Goal: Task Accomplishment & Management: Manage account settings

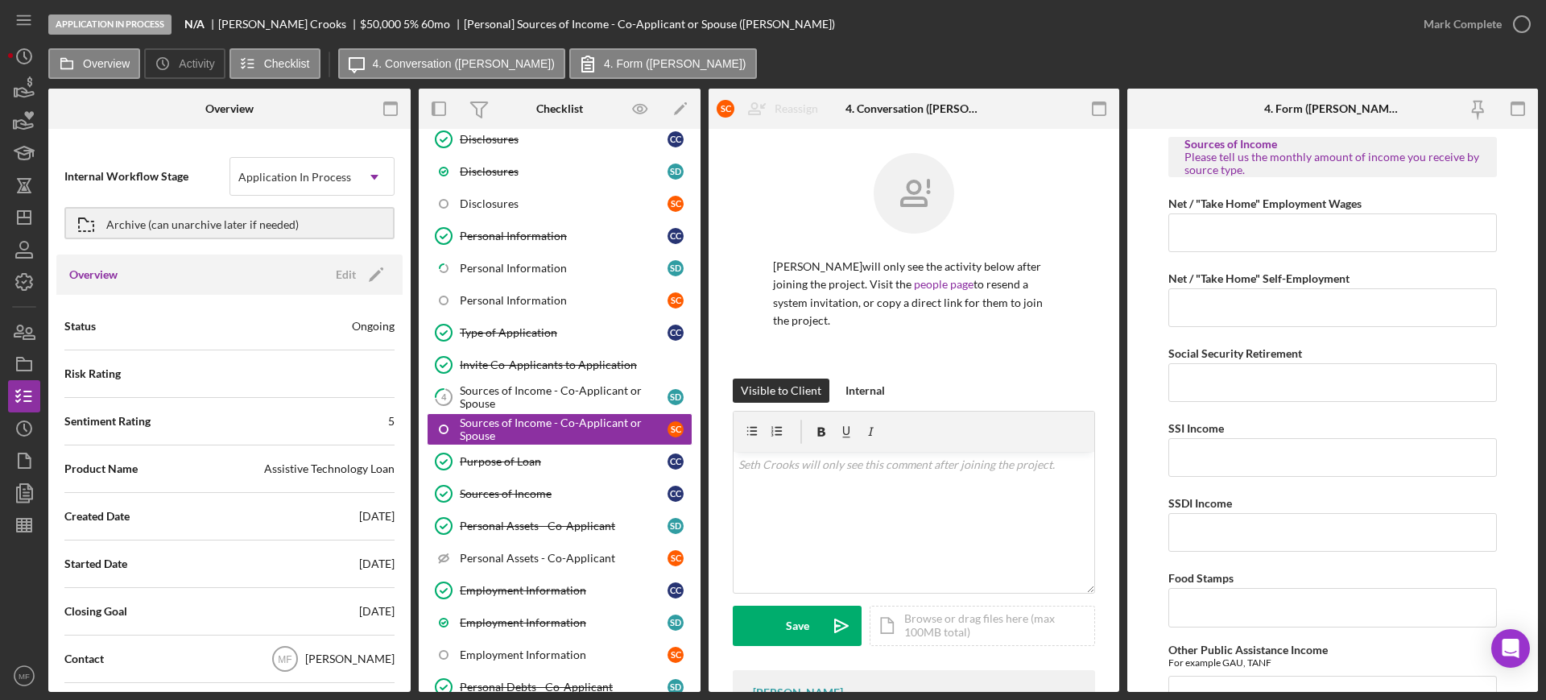
scroll to position [101, 0]
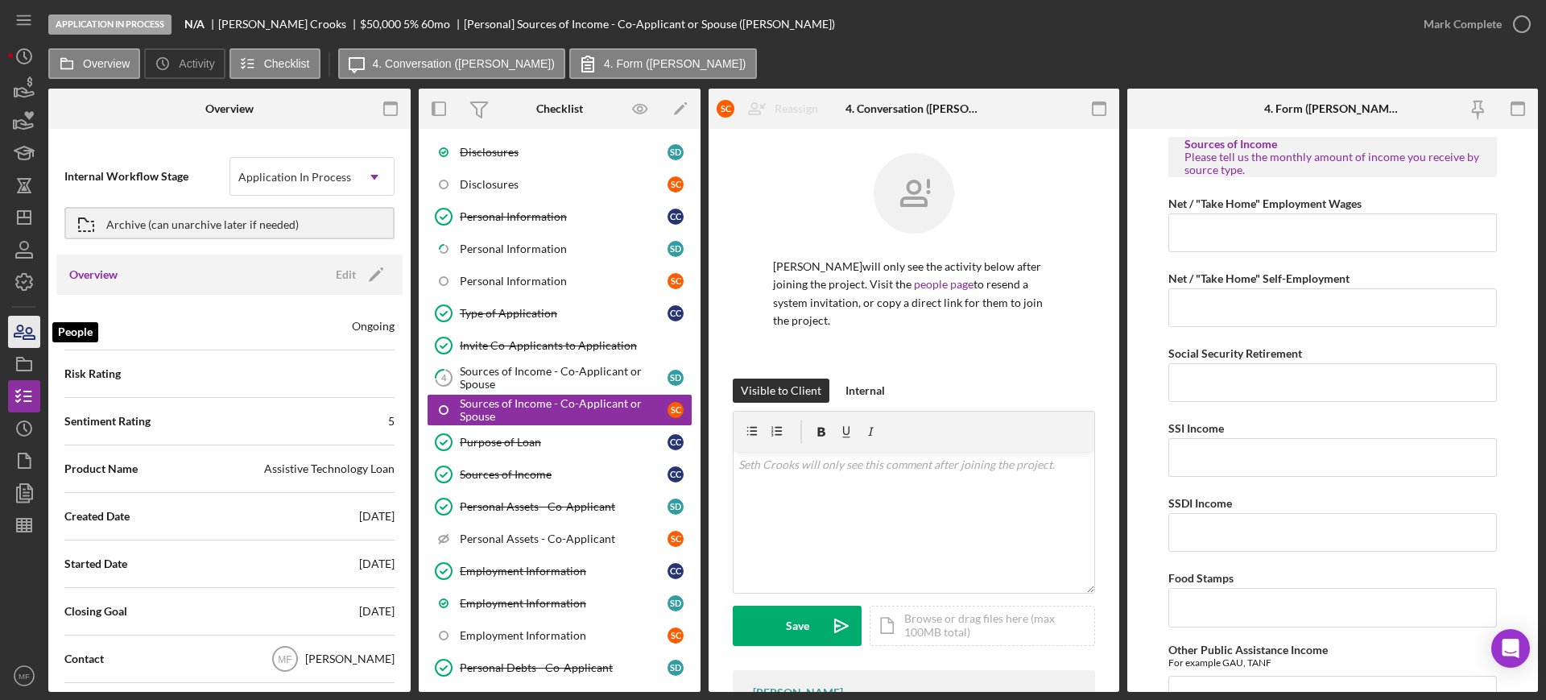
click at [28, 341] on icon "button" at bounding box center [24, 332] width 40 height 40
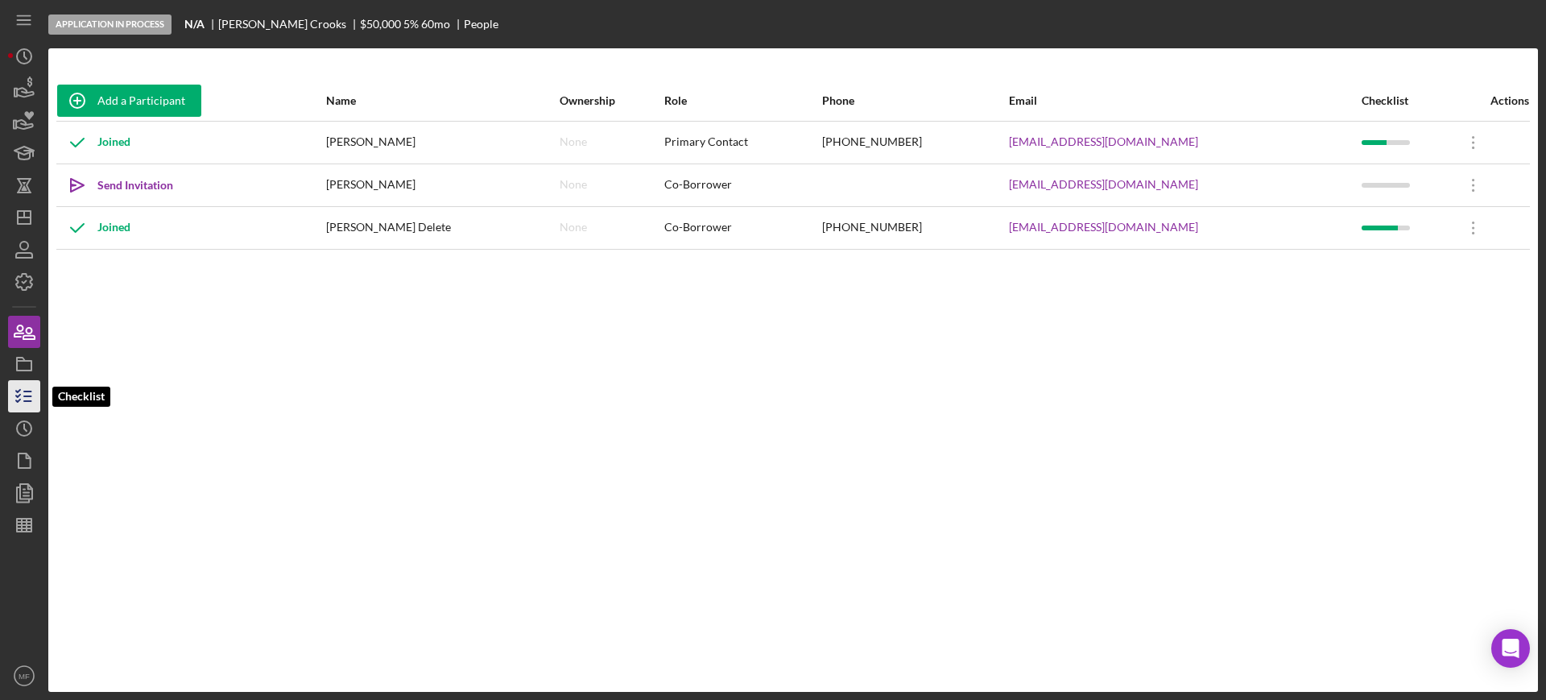
click at [20, 399] on polyline "button" at bounding box center [18, 400] width 4 height 2
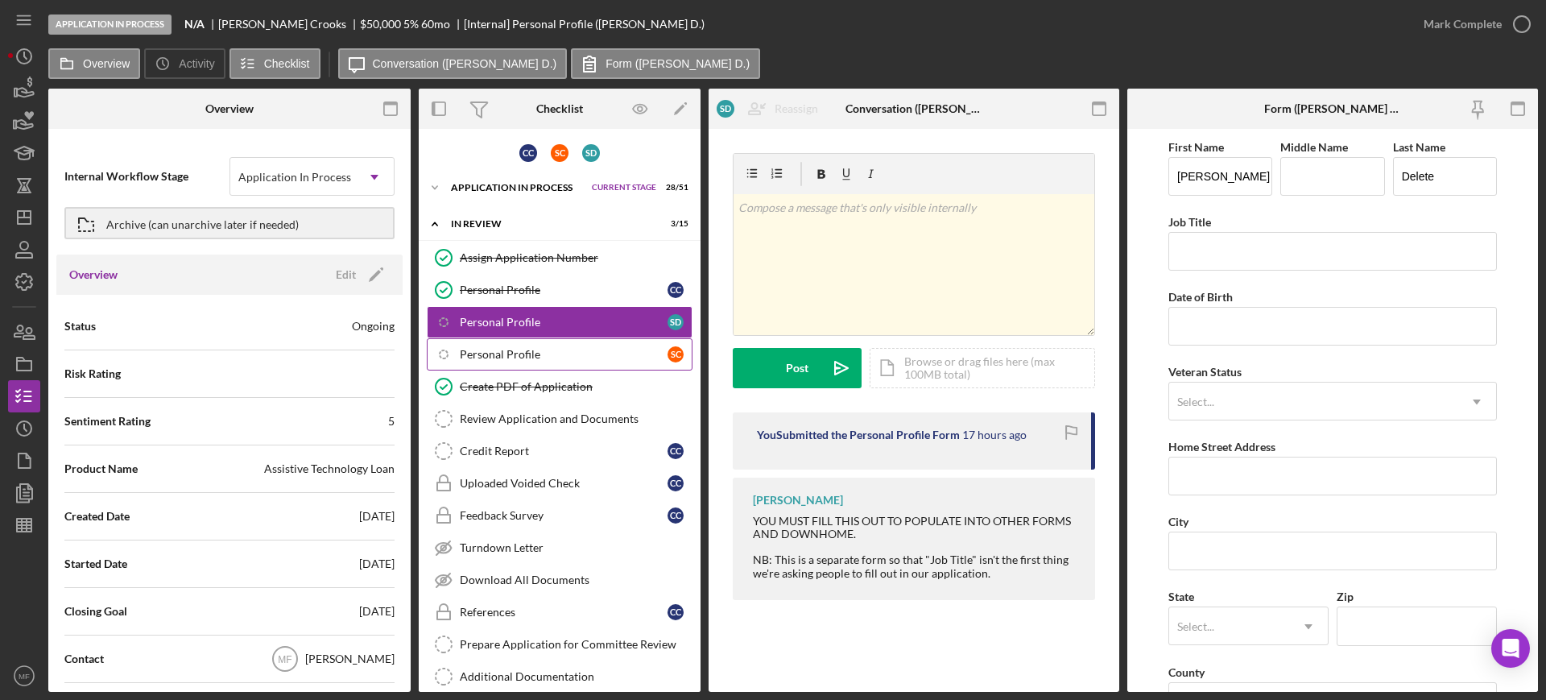
click at [511, 353] on div "Personal Profile" at bounding box center [564, 354] width 208 height 13
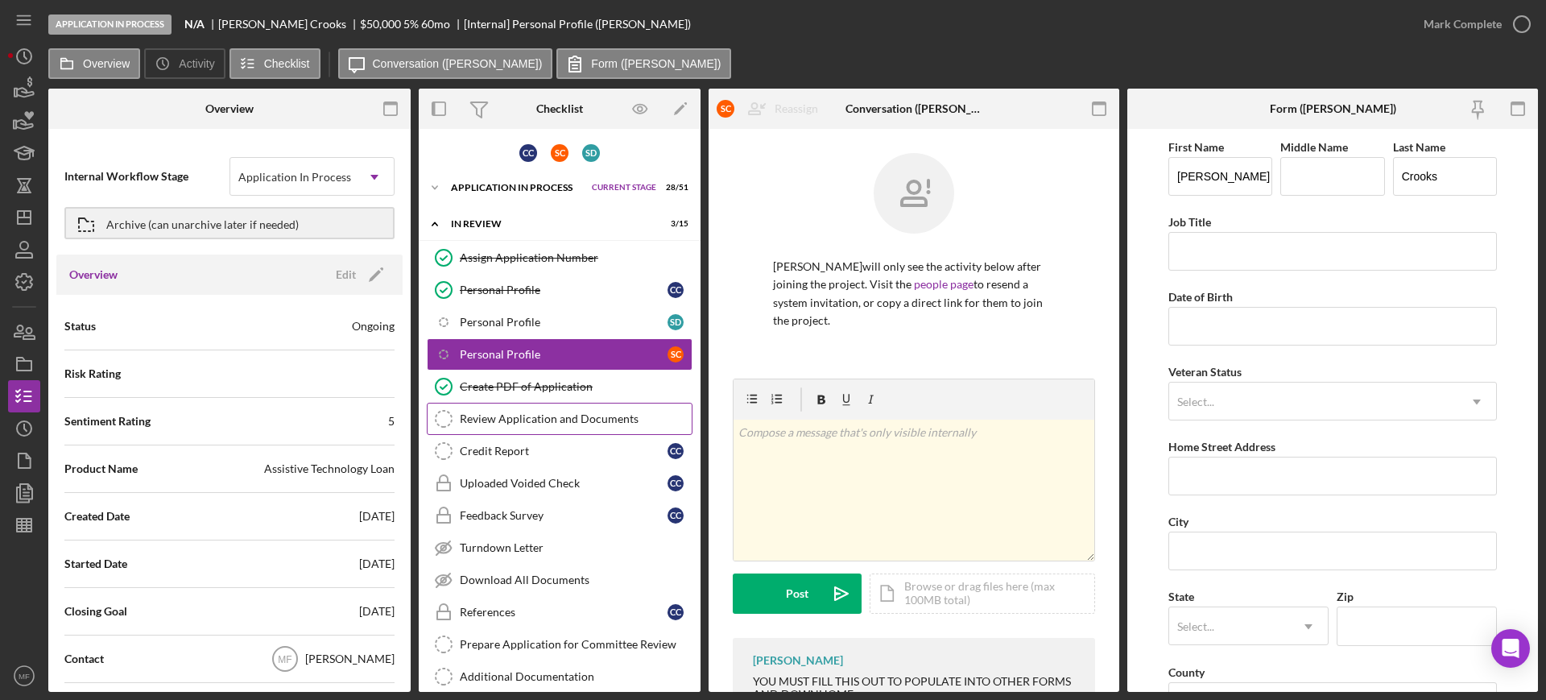
click at [546, 421] on div "Review Application and Documents" at bounding box center [576, 418] width 232 height 13
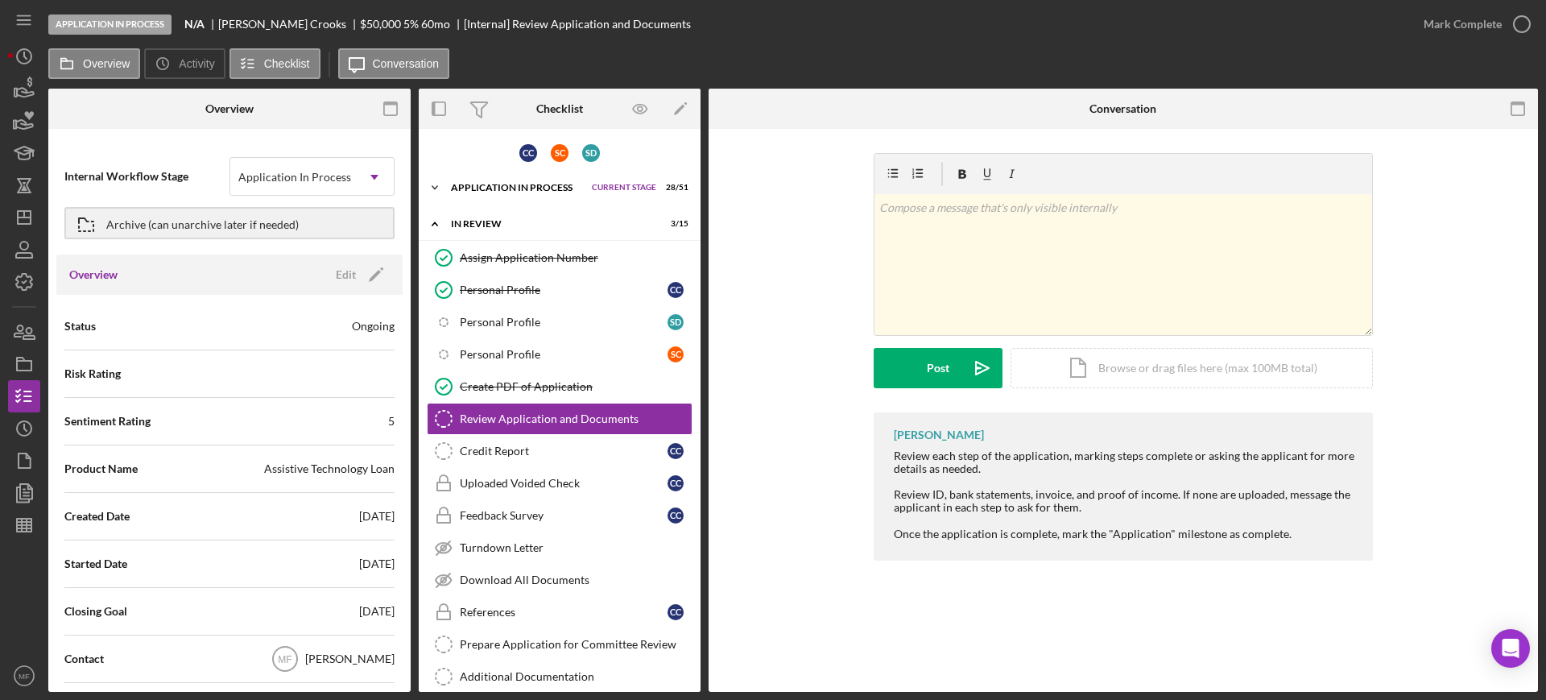
click at [507, 186] on div "Application In Process" at bounding box center [517, 188] width 133 height 10
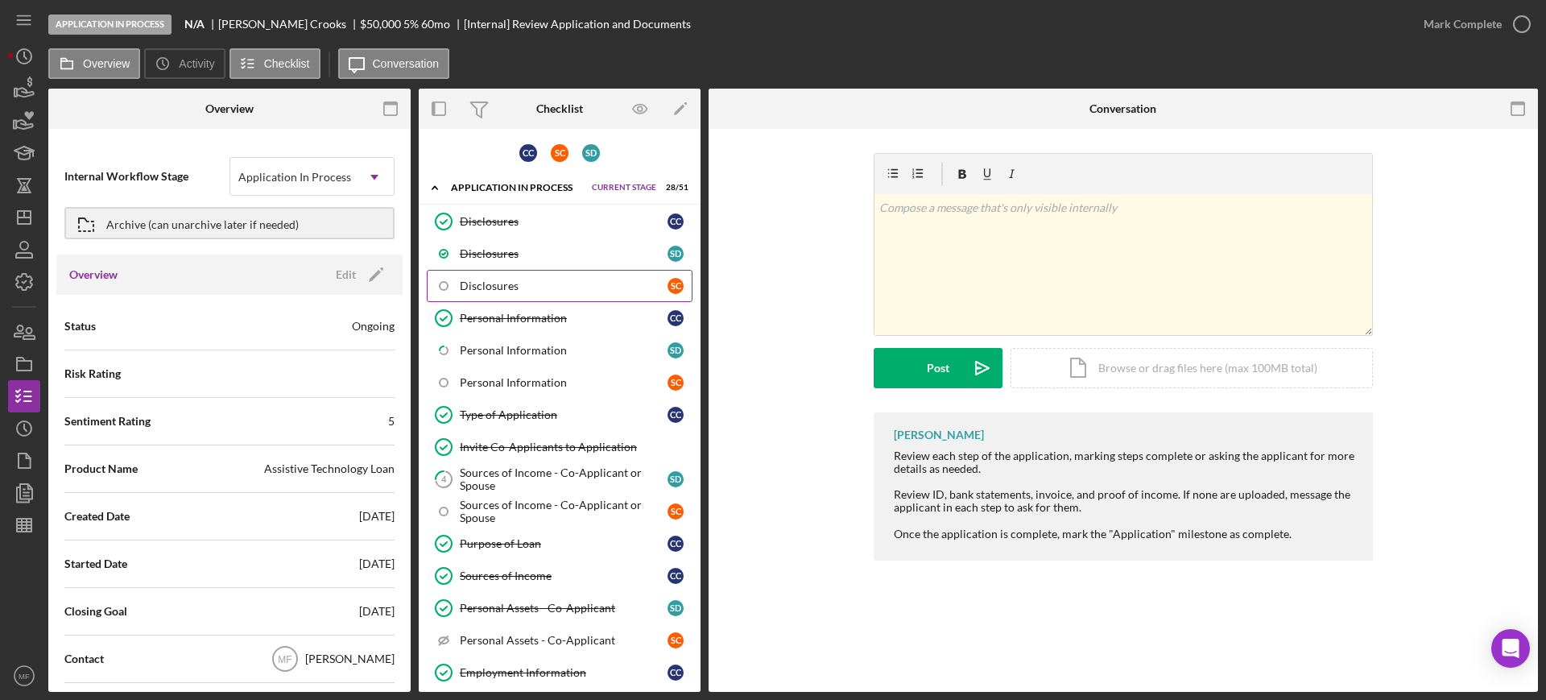
click at [516, 287] on div "Disclosures" at bounding box center [564, 285] width 208 height 13
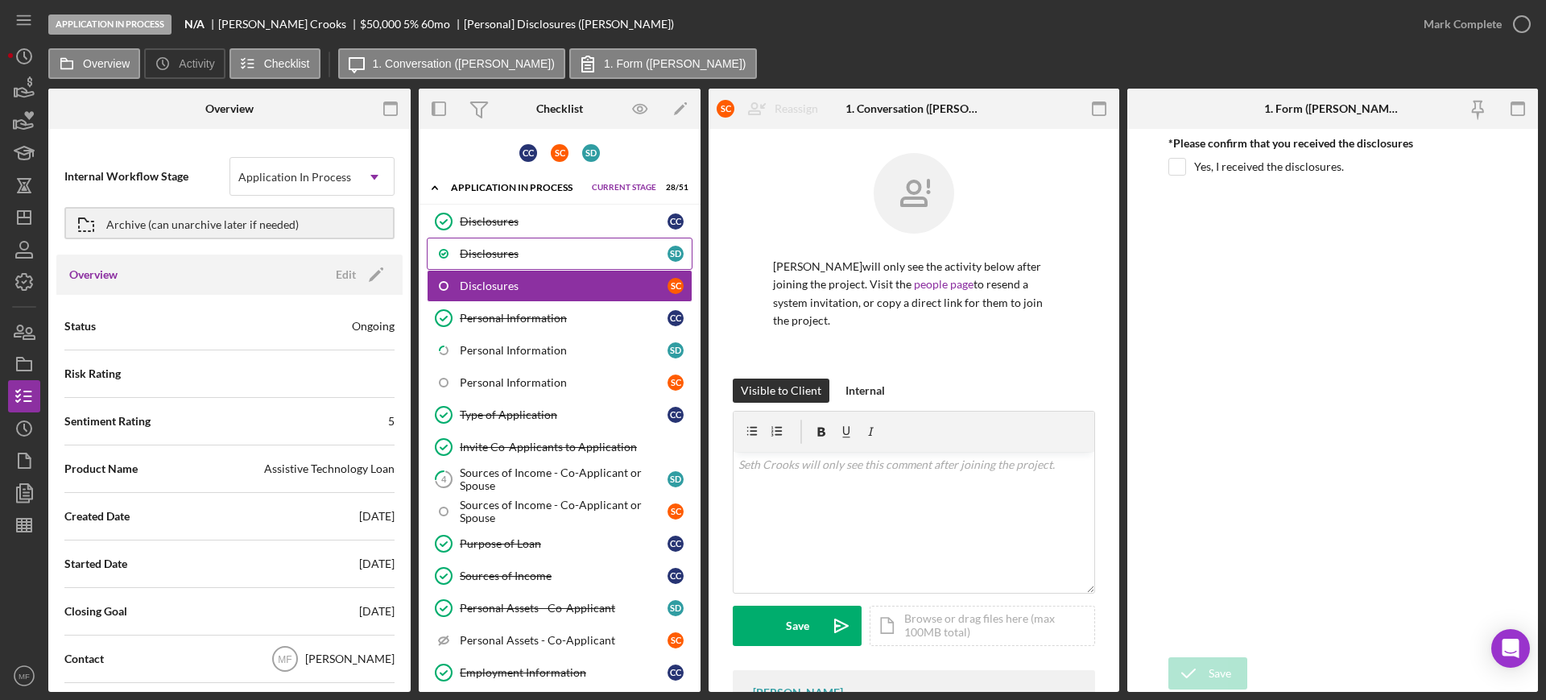
click at [507, 257] on div "Disclosures" at bounding box center [564, 253] width 208 height 13
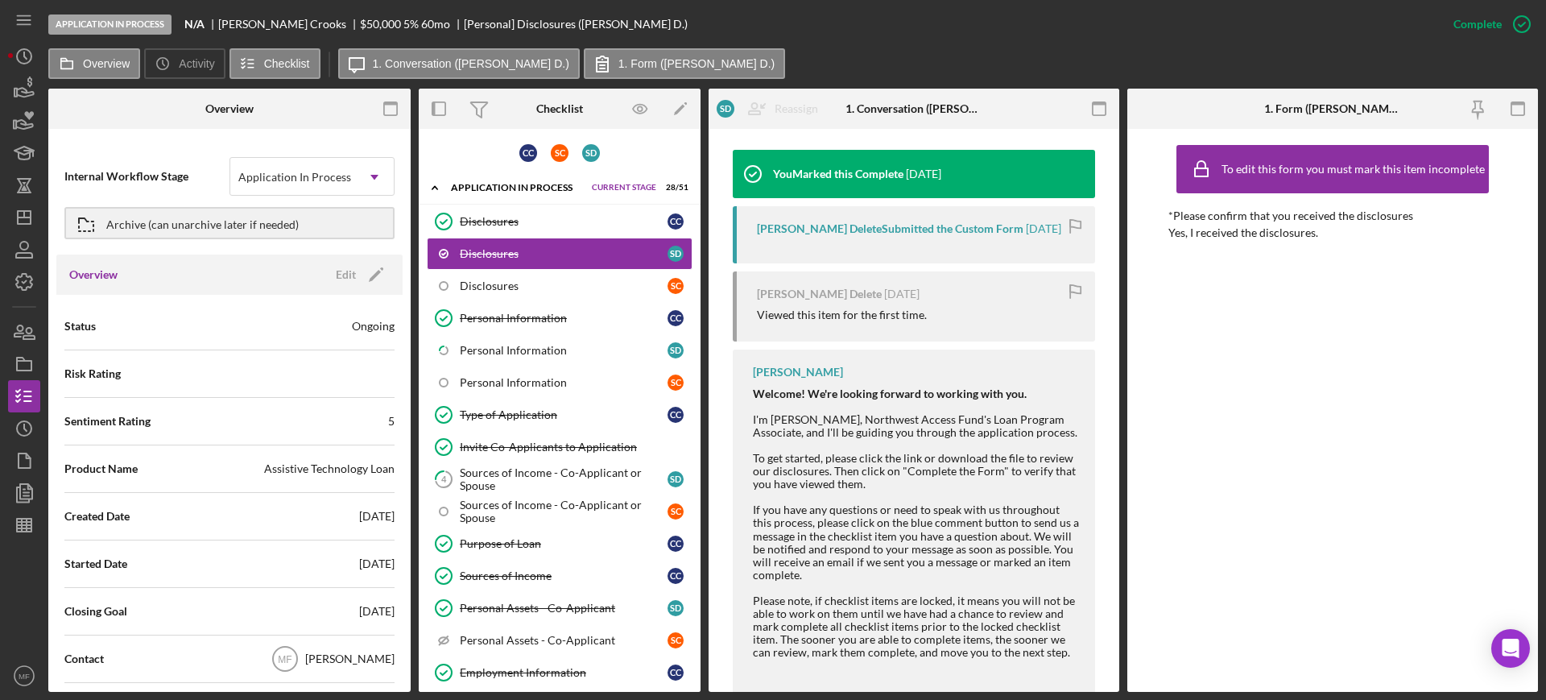
scroll to position [406, 0]
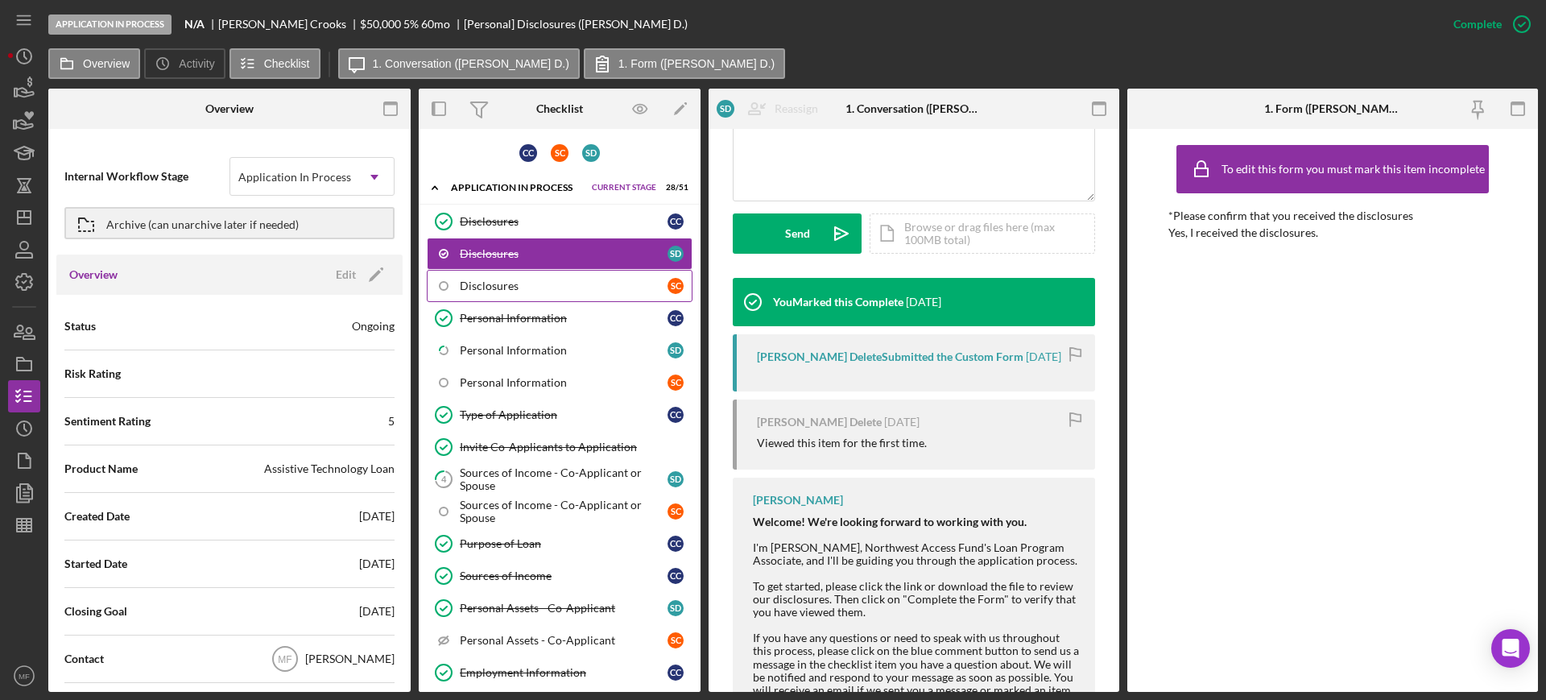
click at [483, 282] on div "Disclosures" at bounding box center [564, 285] width 208 height 13
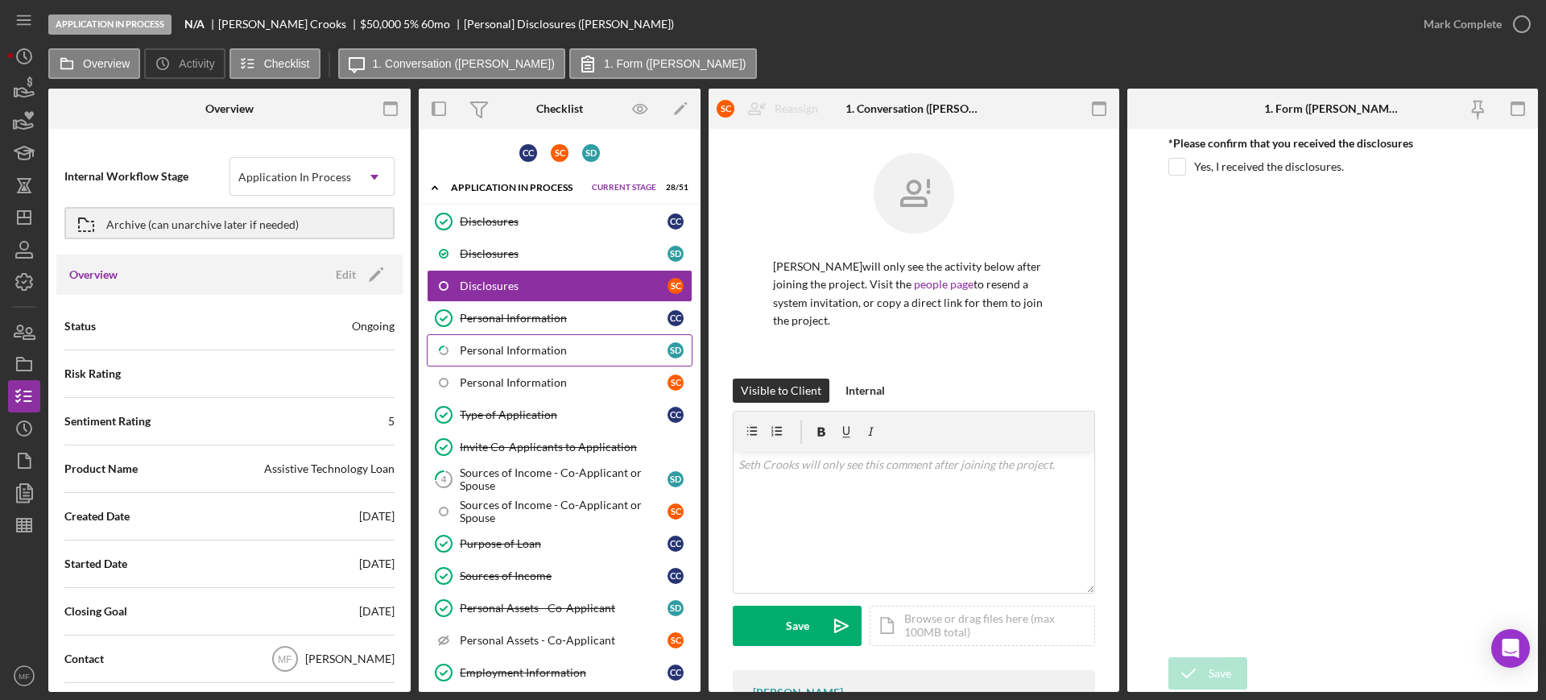
click at [558, 353] on div "Personal Information" at bounding box center [564, 350] width 208 height 13
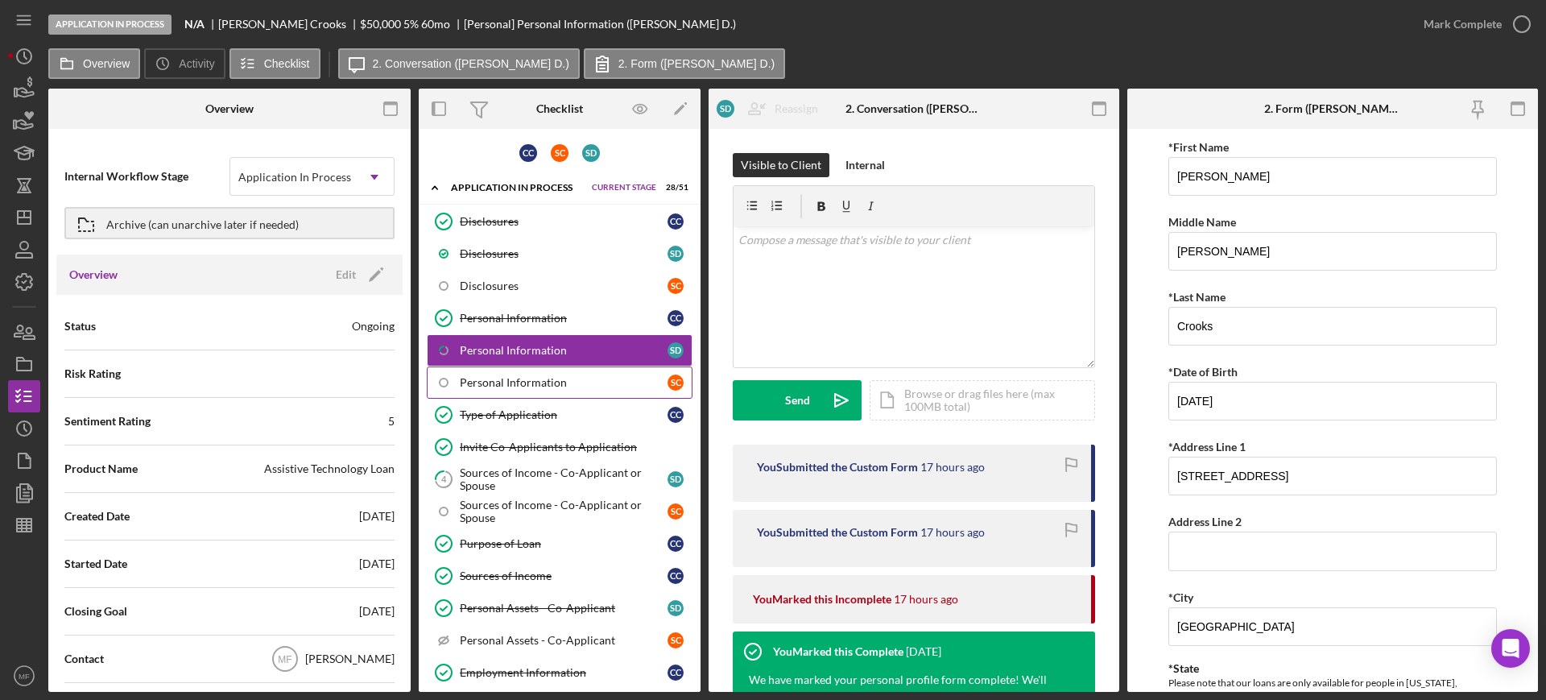
click at [519, 381] on div "Personal Information" at bounding box center [564, 382] width 208 height 13
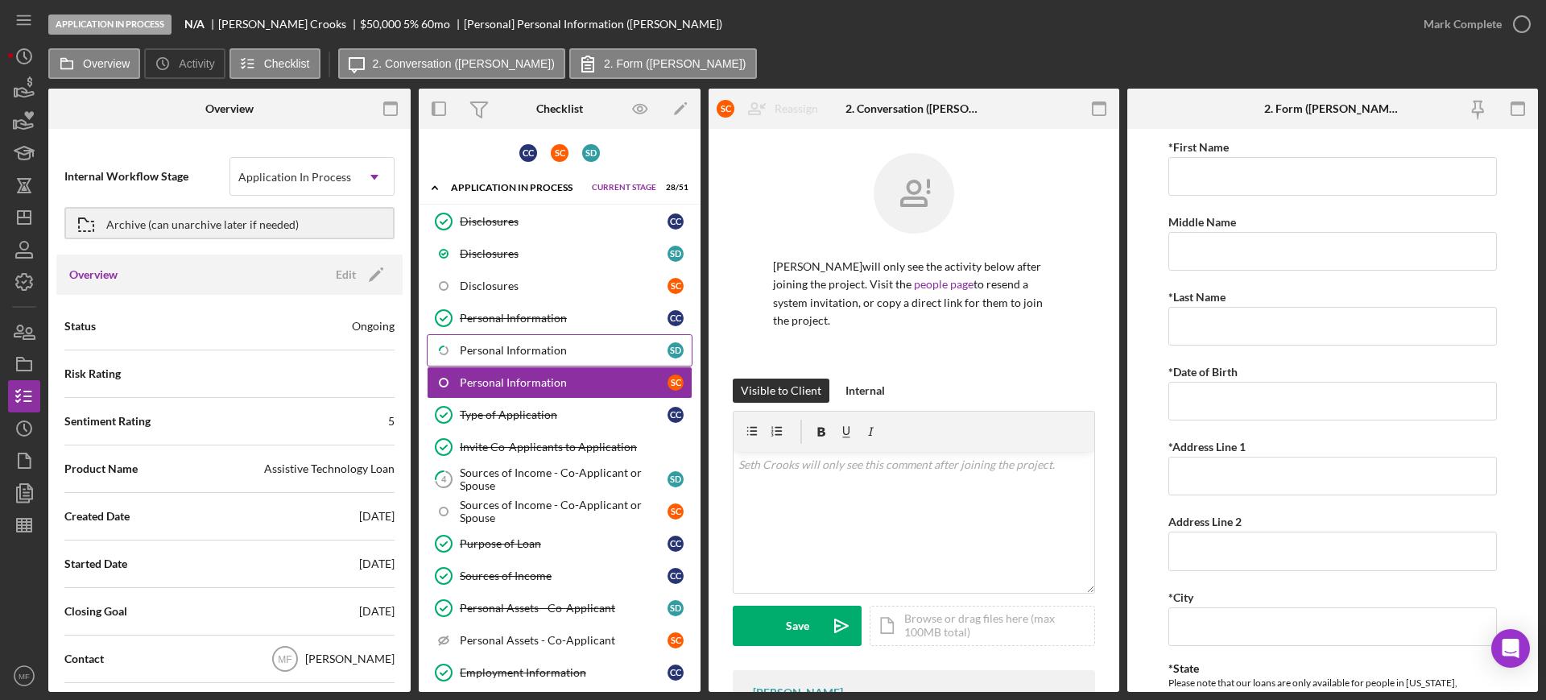
click at [527, 354] on div "Personal Information" at bounding box center [564, 350] width 208 height 13
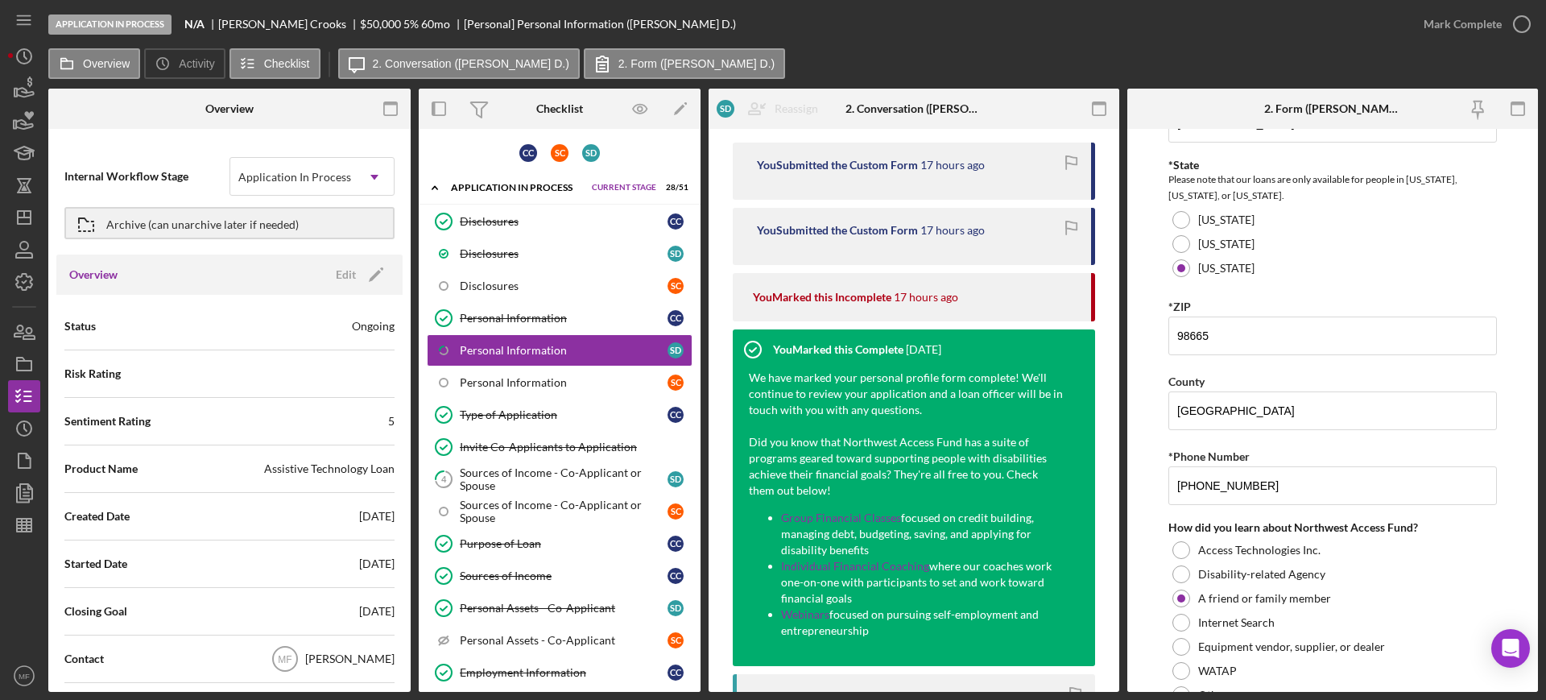
scroll to position [402, 0]
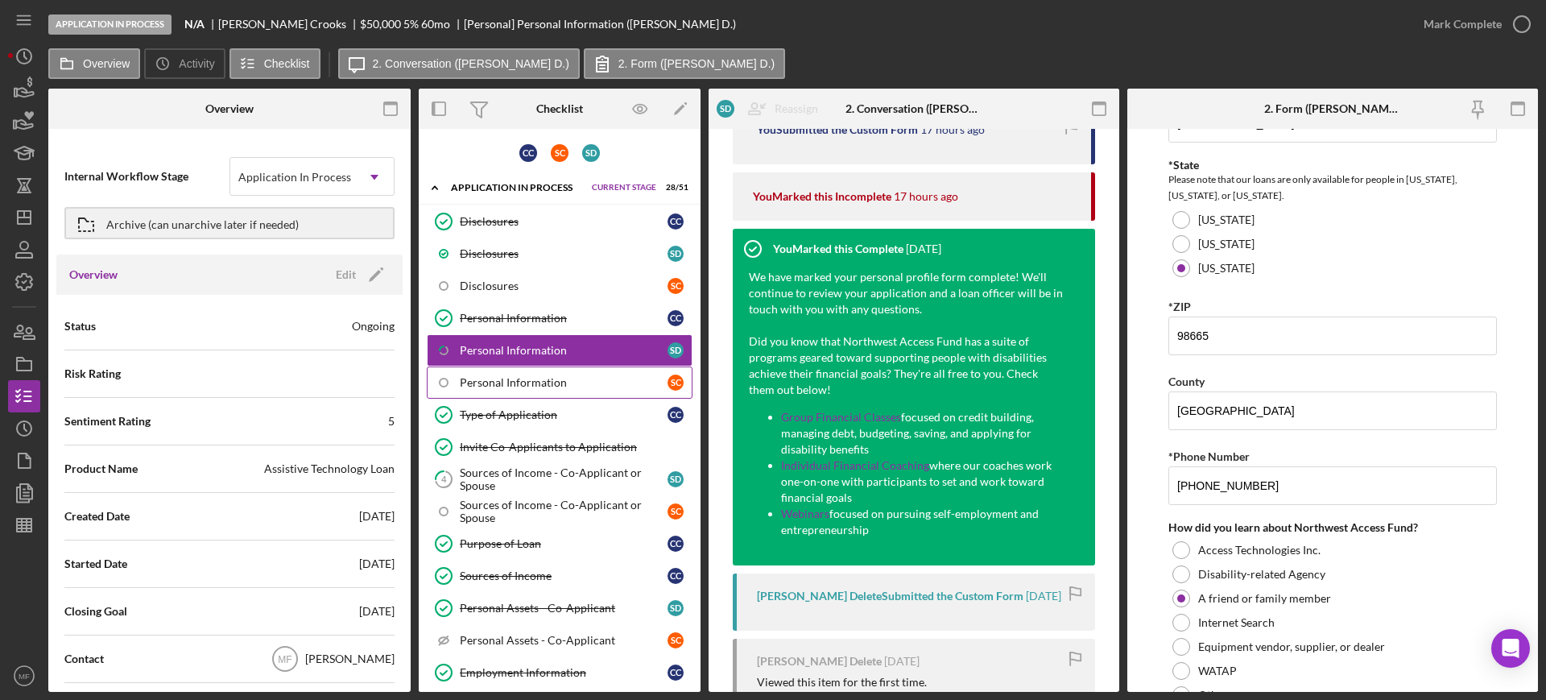
click at [487, 387] on div "Personal Information" at bounding box center [564, 382] width 208 height 13
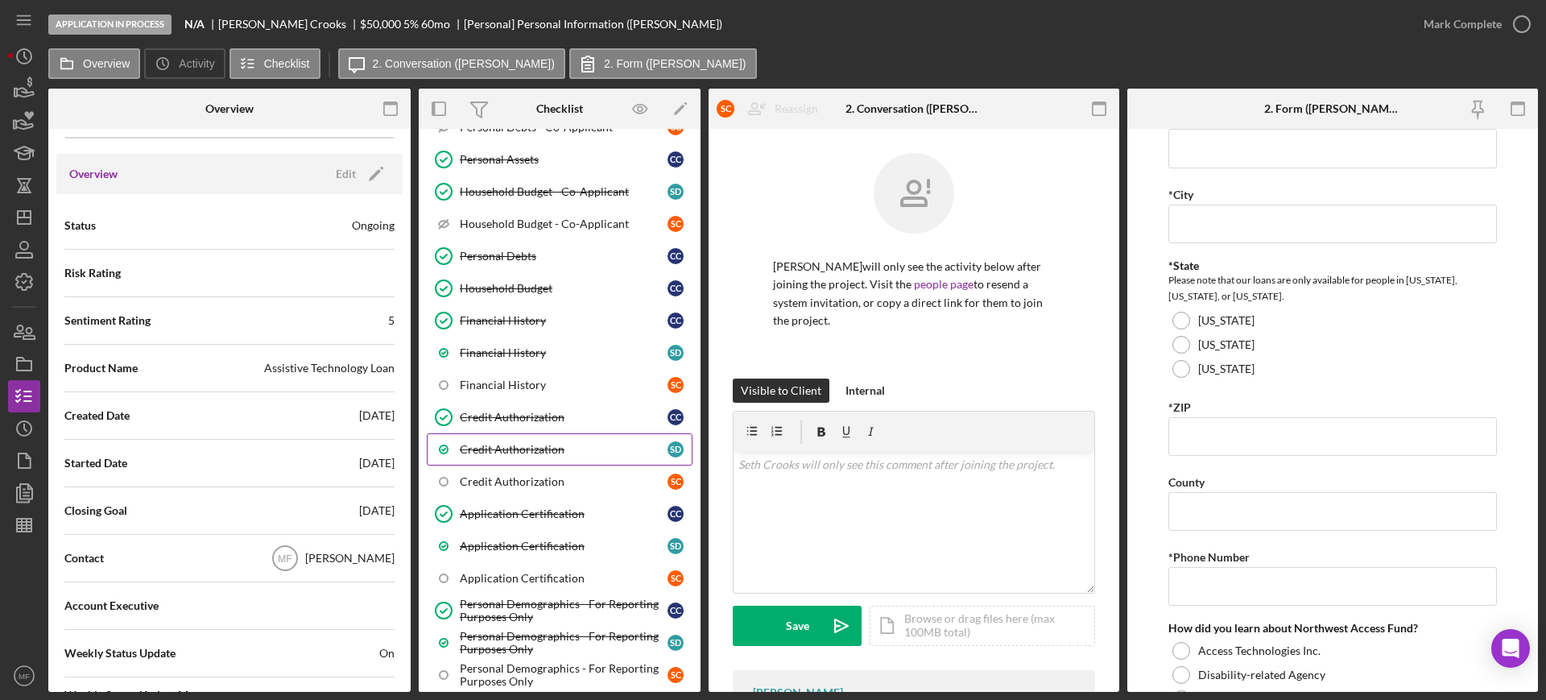
scroll to position [704, 0]
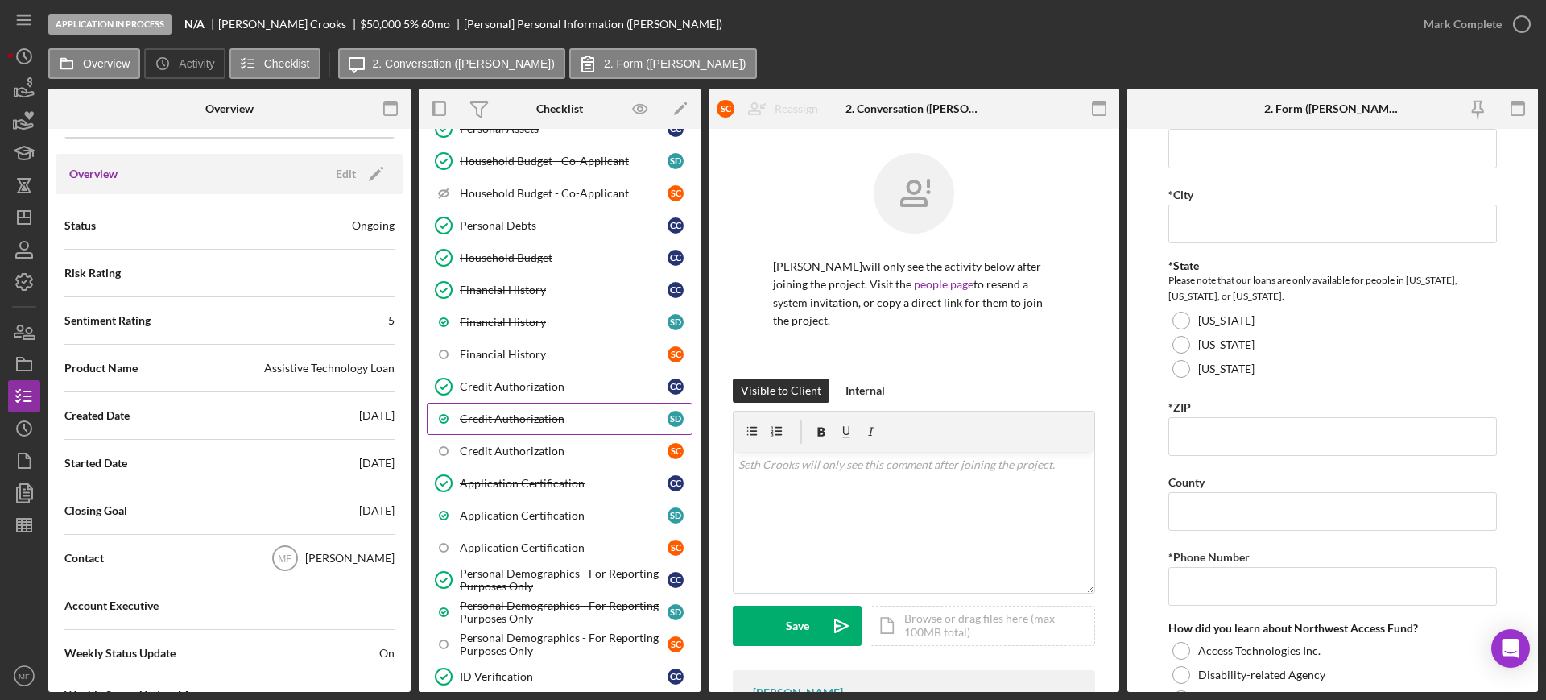
click at [543, 415] on div "Credit Authorization" at bounding box center [564, 418] width 208 height 13
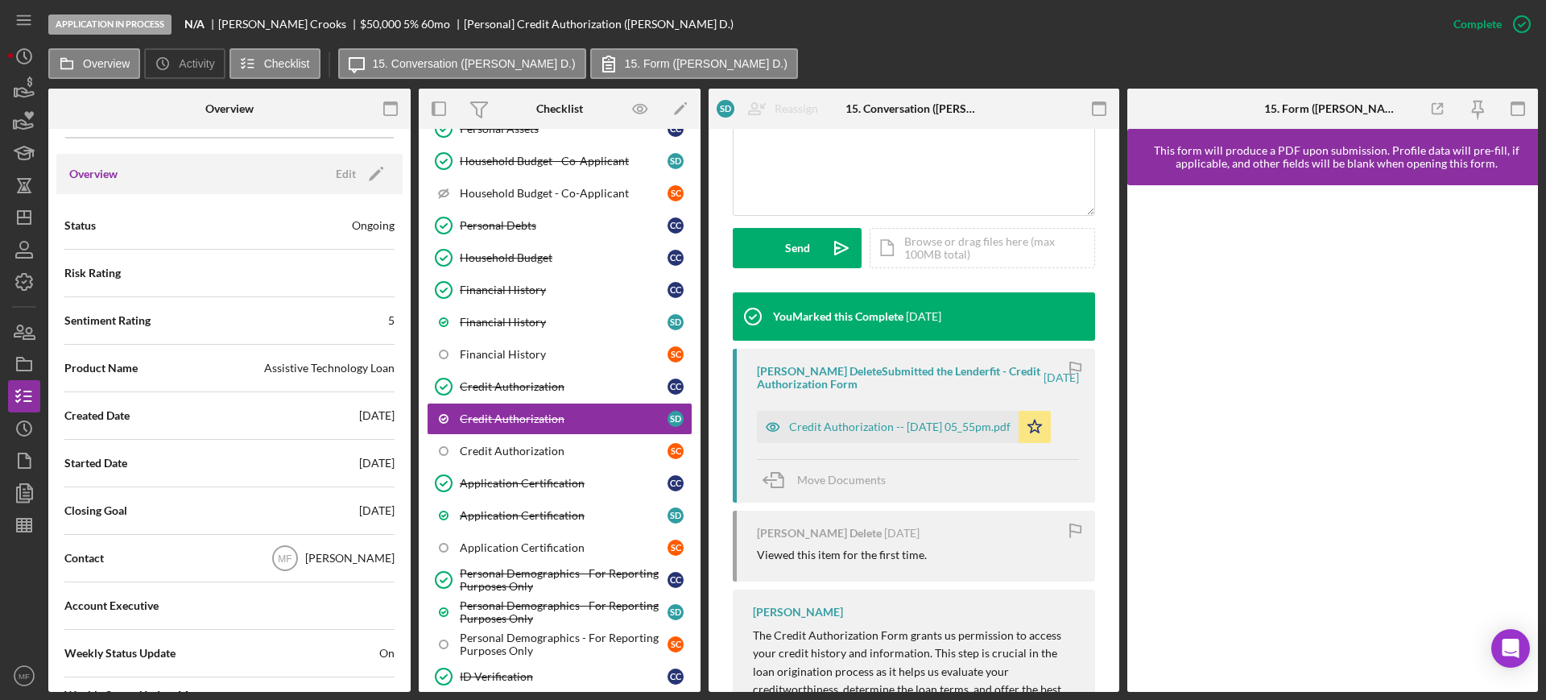
scroll to position [402, 0]
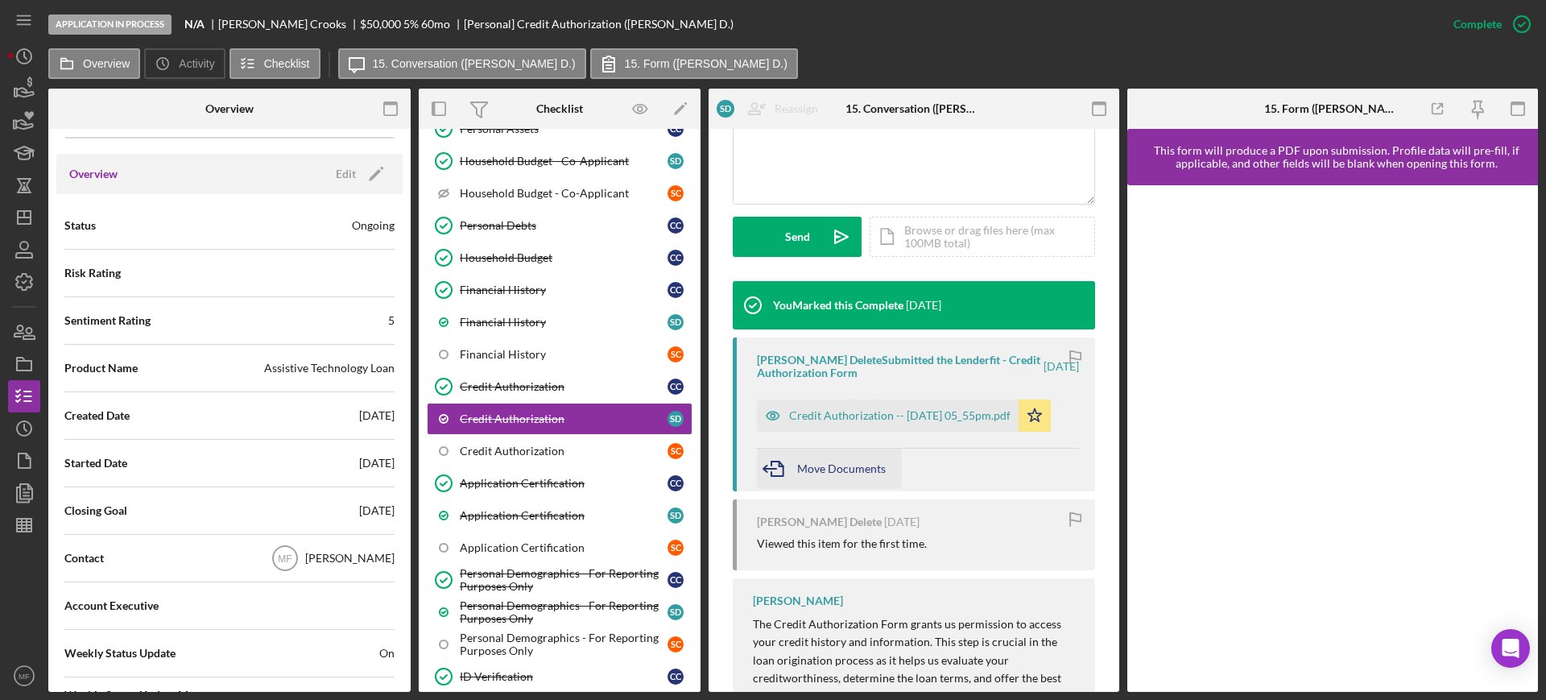
click at [860, 469] on span "Move Documents" at bounding box center [841, 468] width 89 height 14
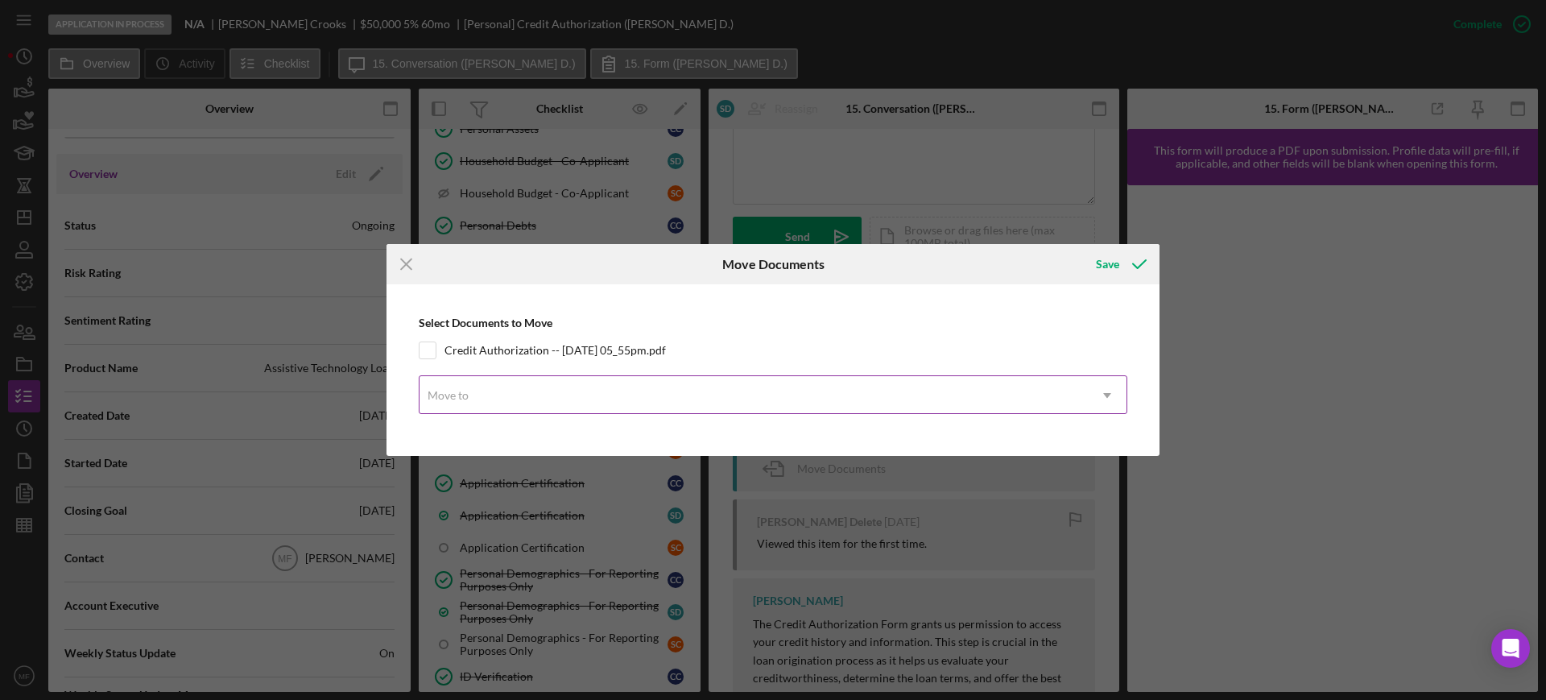
click at [773, 397] on div "Move to" at bounding box center [753, 395] width 668 height 37
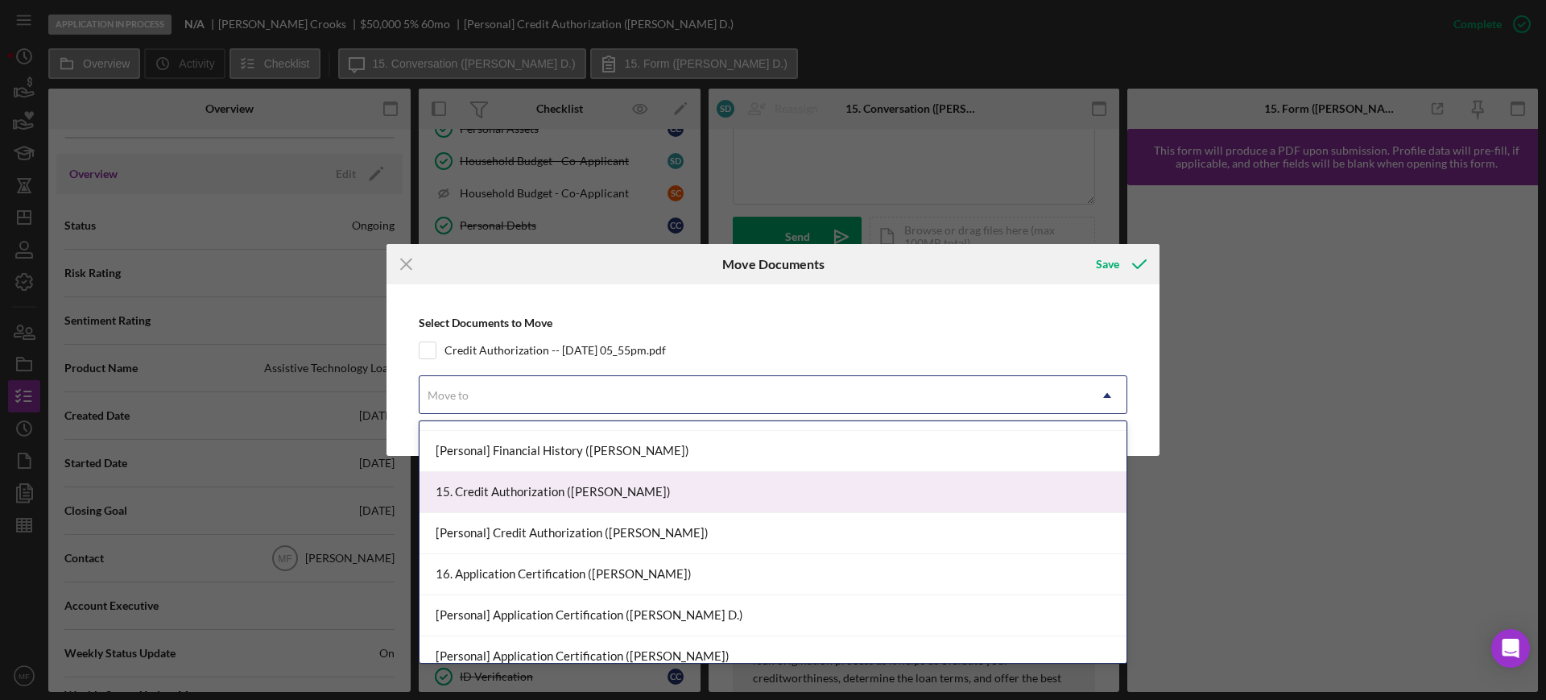
scroll to position [1006, 0]
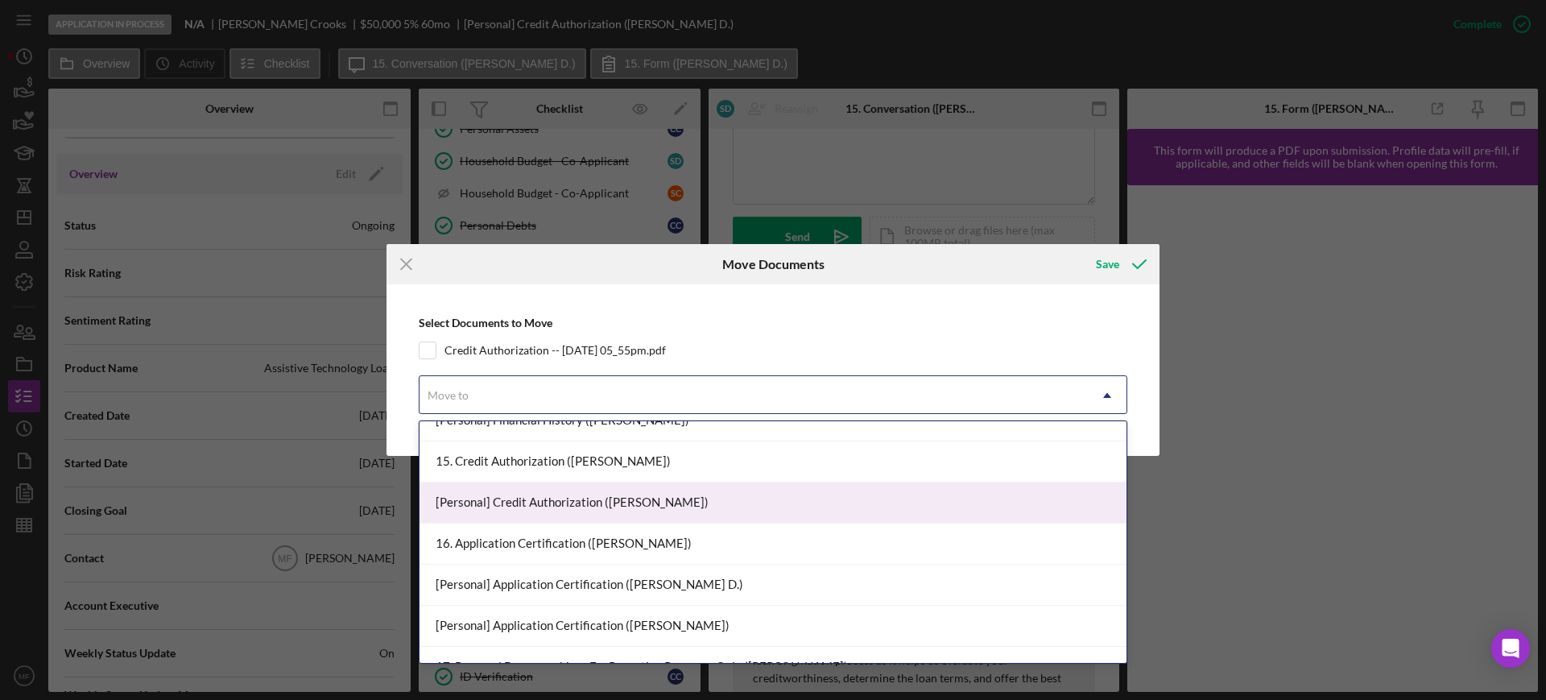
click at [579, 506] on div "[Personal] Credit Authorization (Seth C.)" at bounding box center [772, 502] width 707 height 41
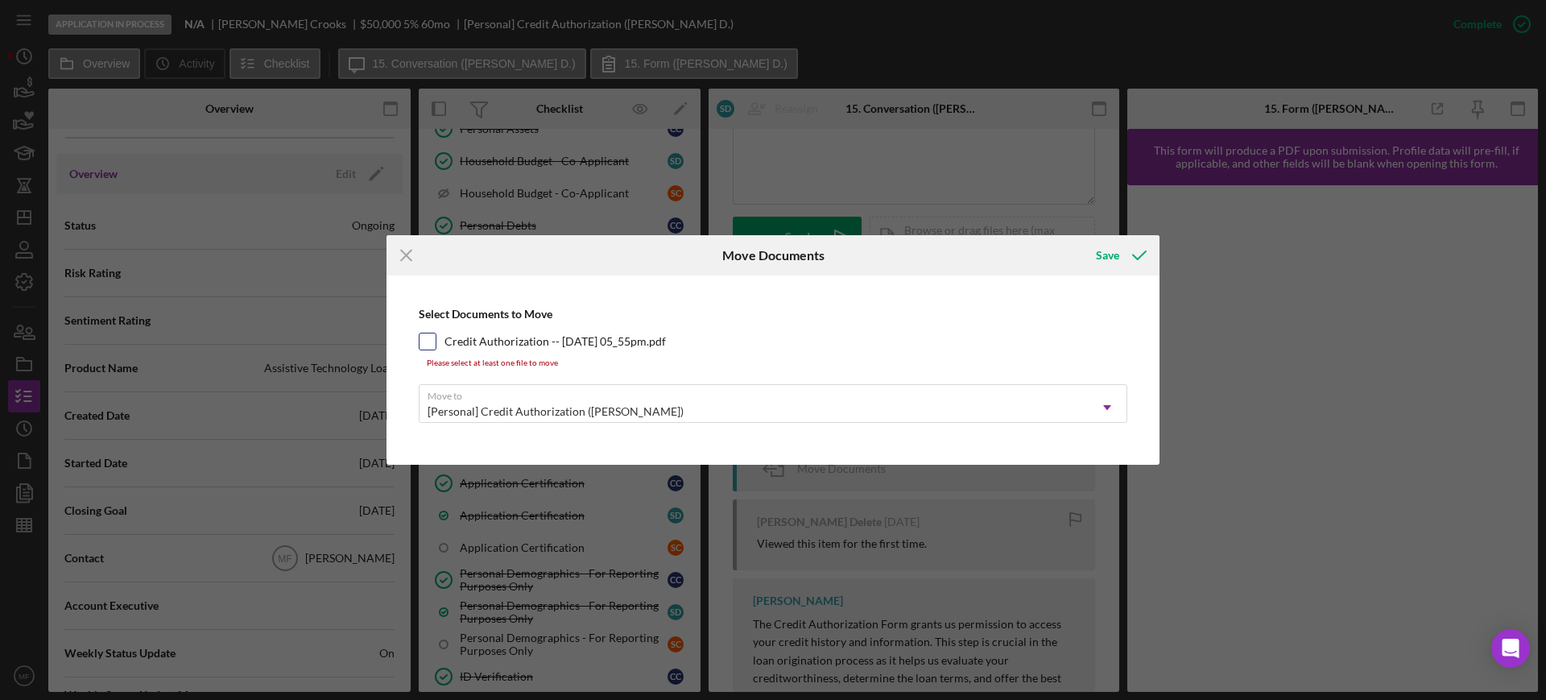
click at [425, 341] on input "Credit Authorization -- [DATE] 05_55pm.pdf" at bounding box center [427, 341] width 16 height 16
checkbox input "true"
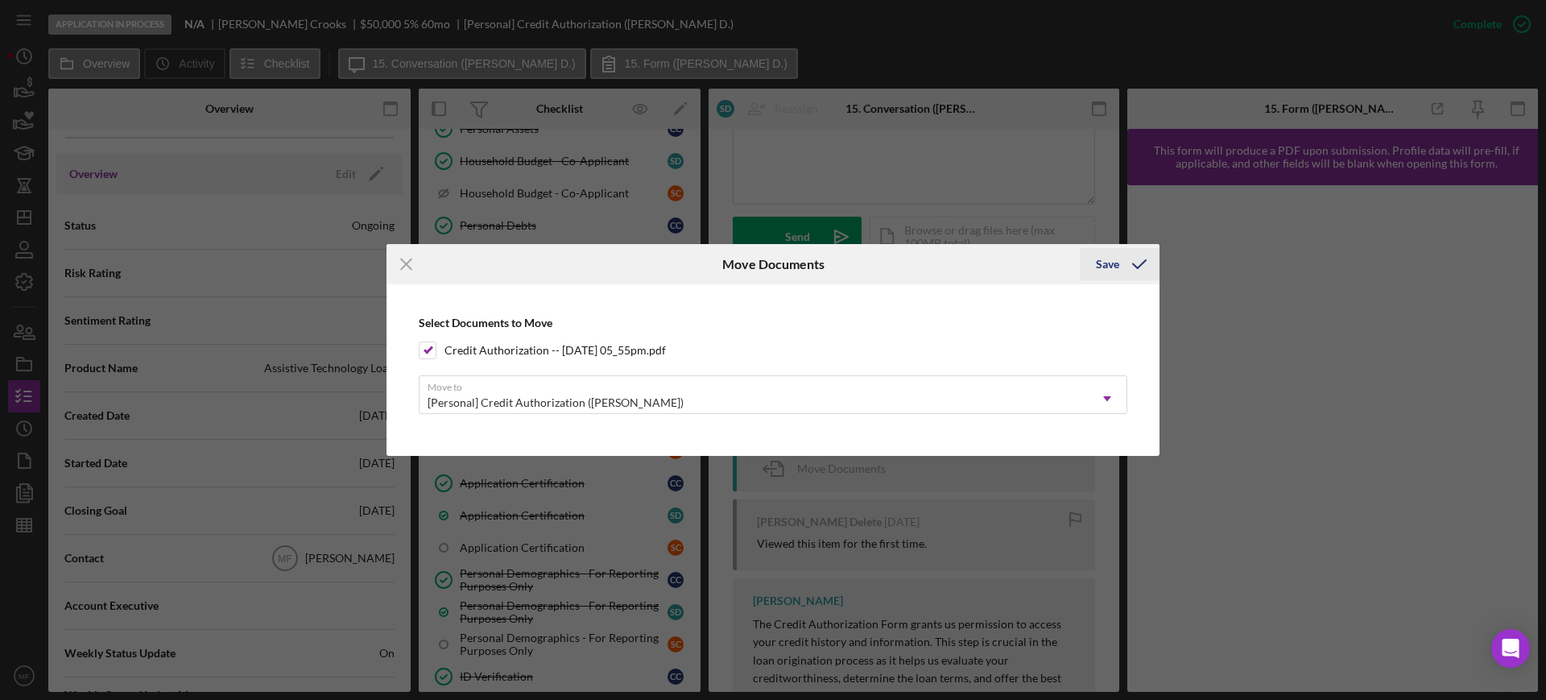
click at [1108, 266] on div "Save" at bounding box center [1107, 264] width 23 height 32
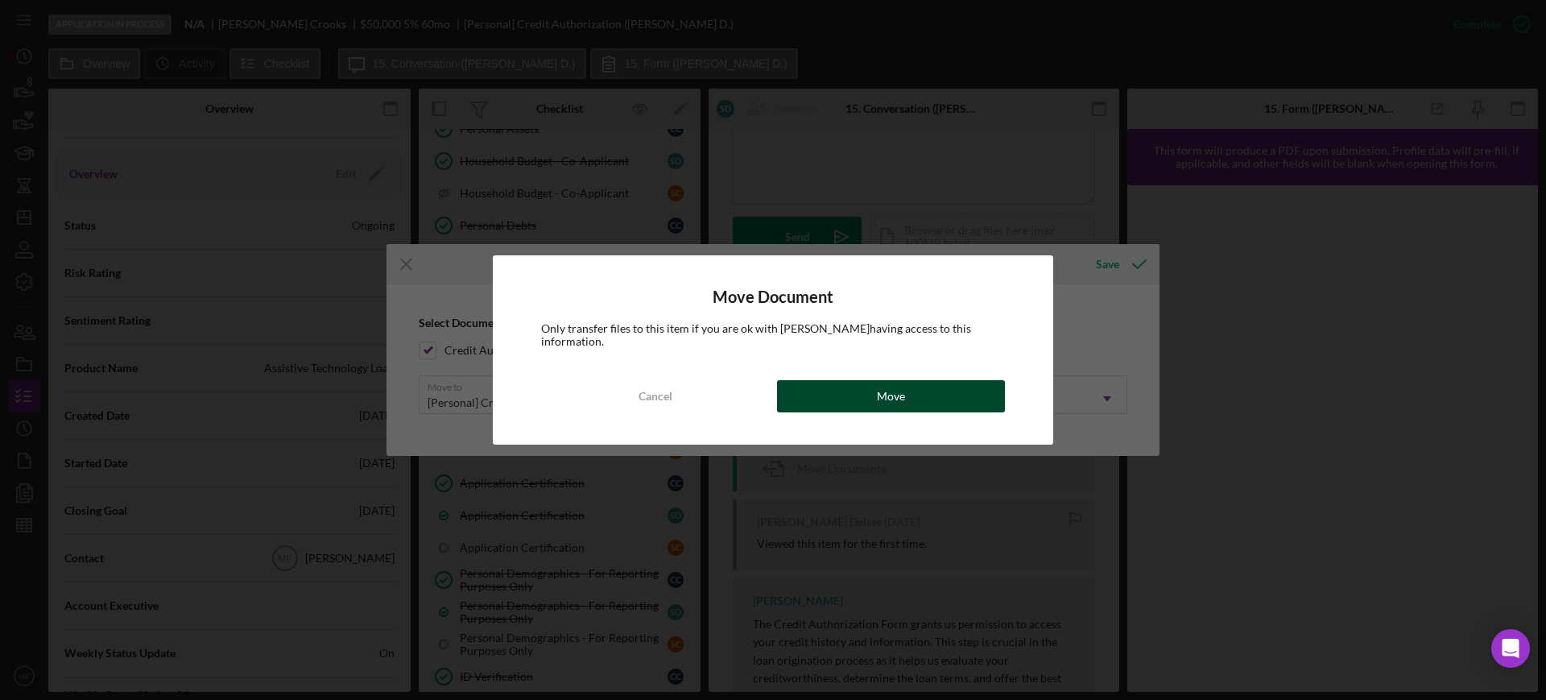
click at [910, 390] on button "Move" at bounding box center [891, 396] width 228 height 32
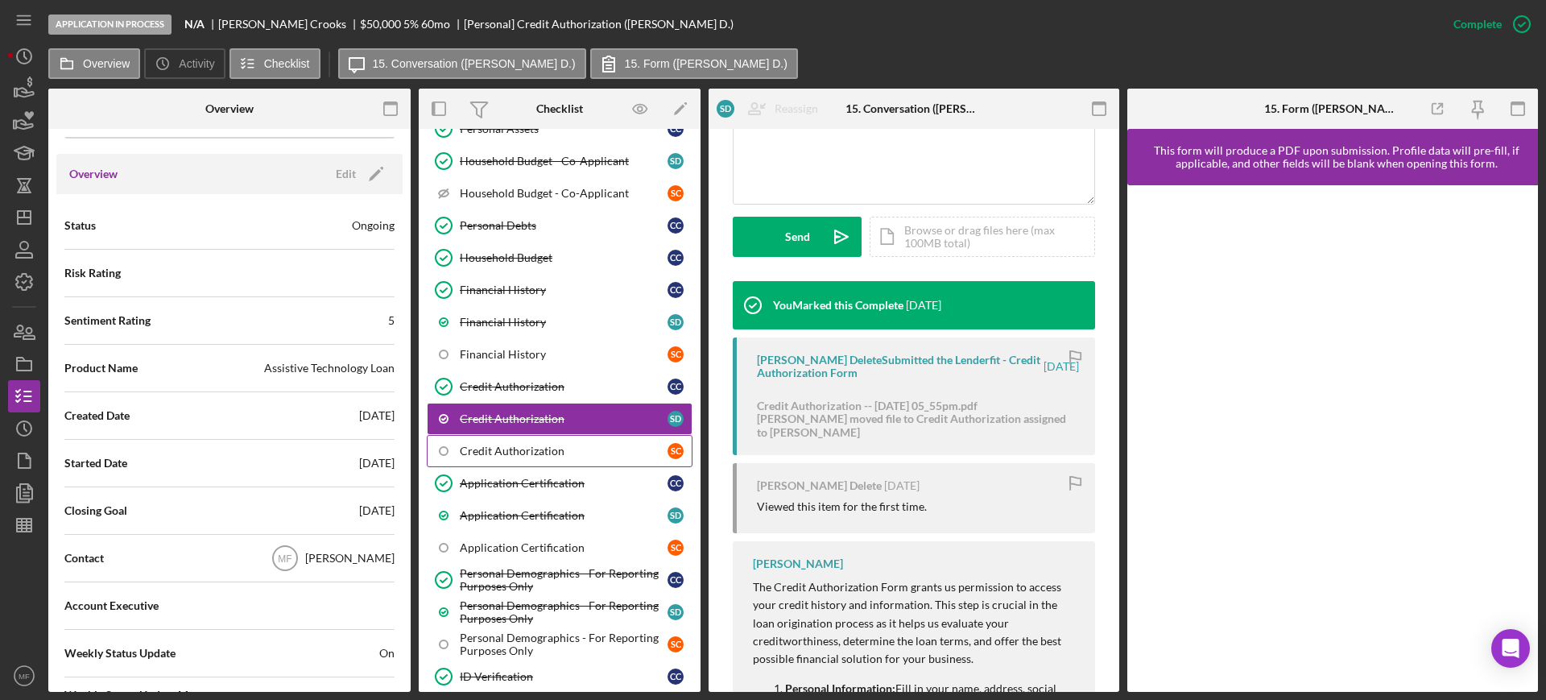
click at [559, 448] on div "Credit Authorization" at bounding box center [564, 450] width 208 height 13
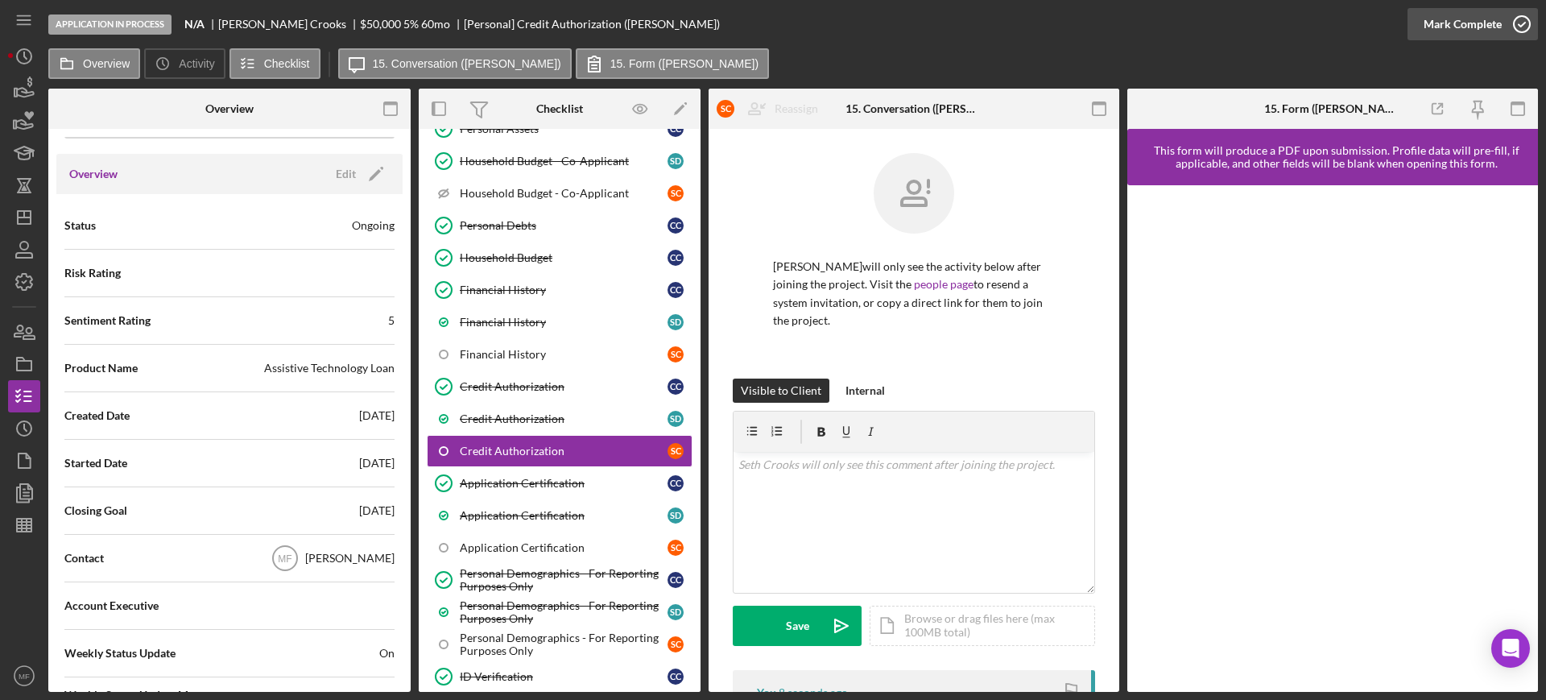
click at [1496, 31] on div "Mark Complete" at bounding box center [1462, 24] width 78 height 32
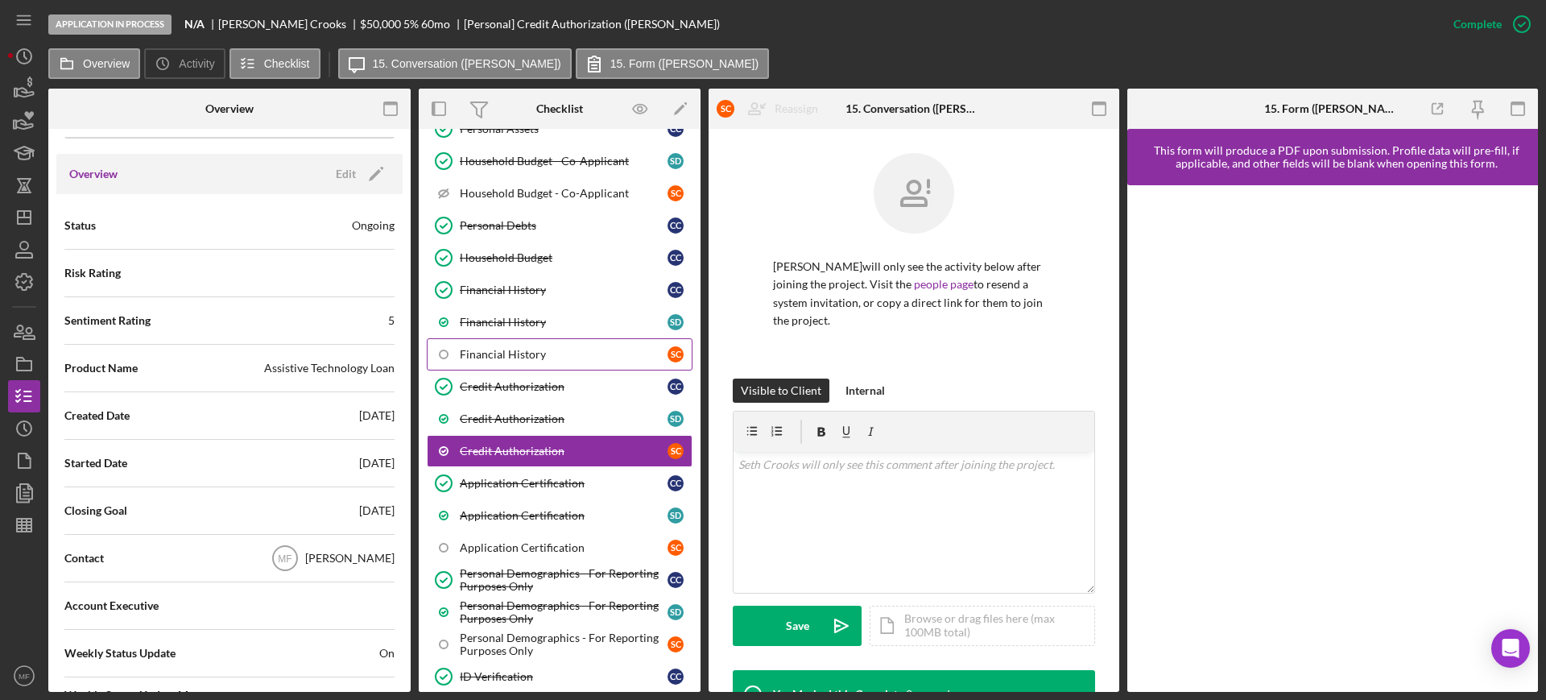
click at [542, 353] on div "Financial History" at bounding box center [564, 354] width 208 height 13
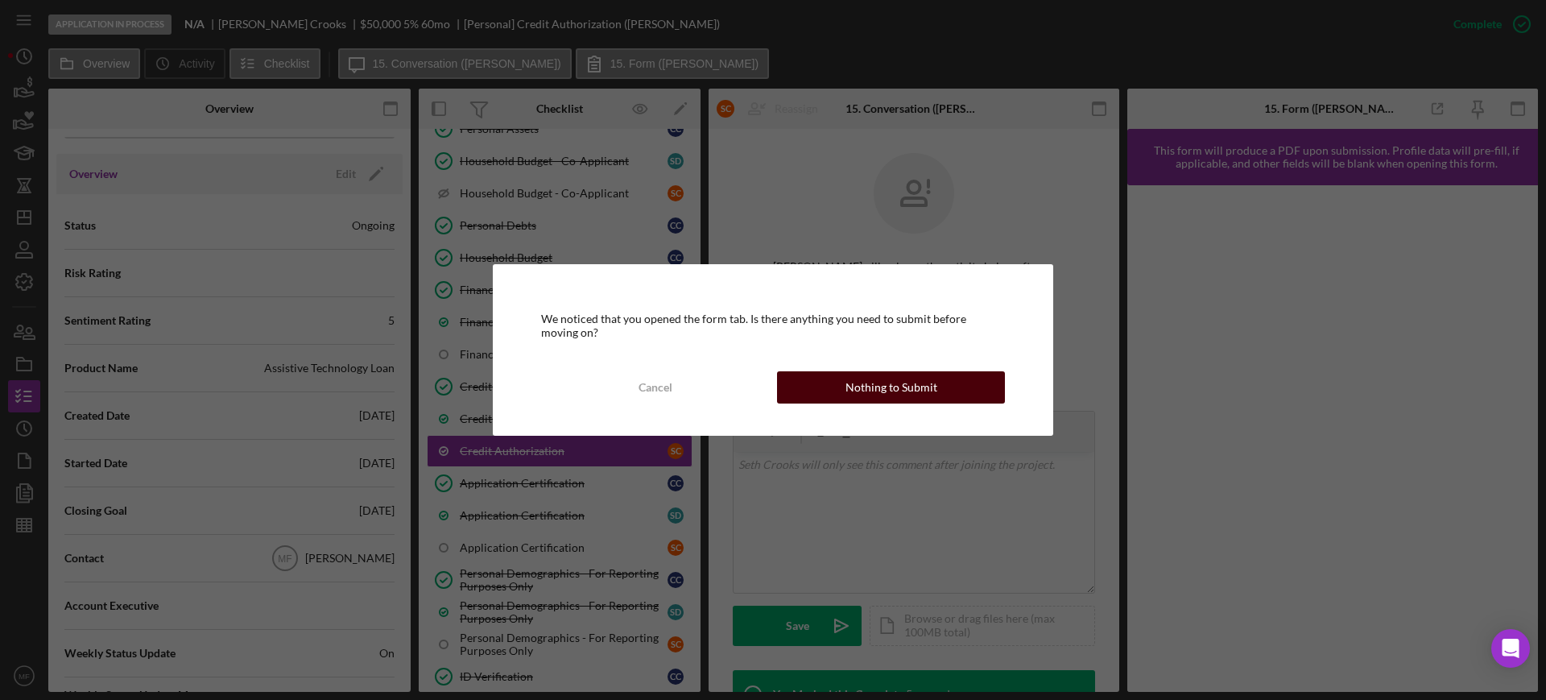
click at [837, 389] on button "Nothing to Submit" at bounding box center [891, 387] width 228 height 32
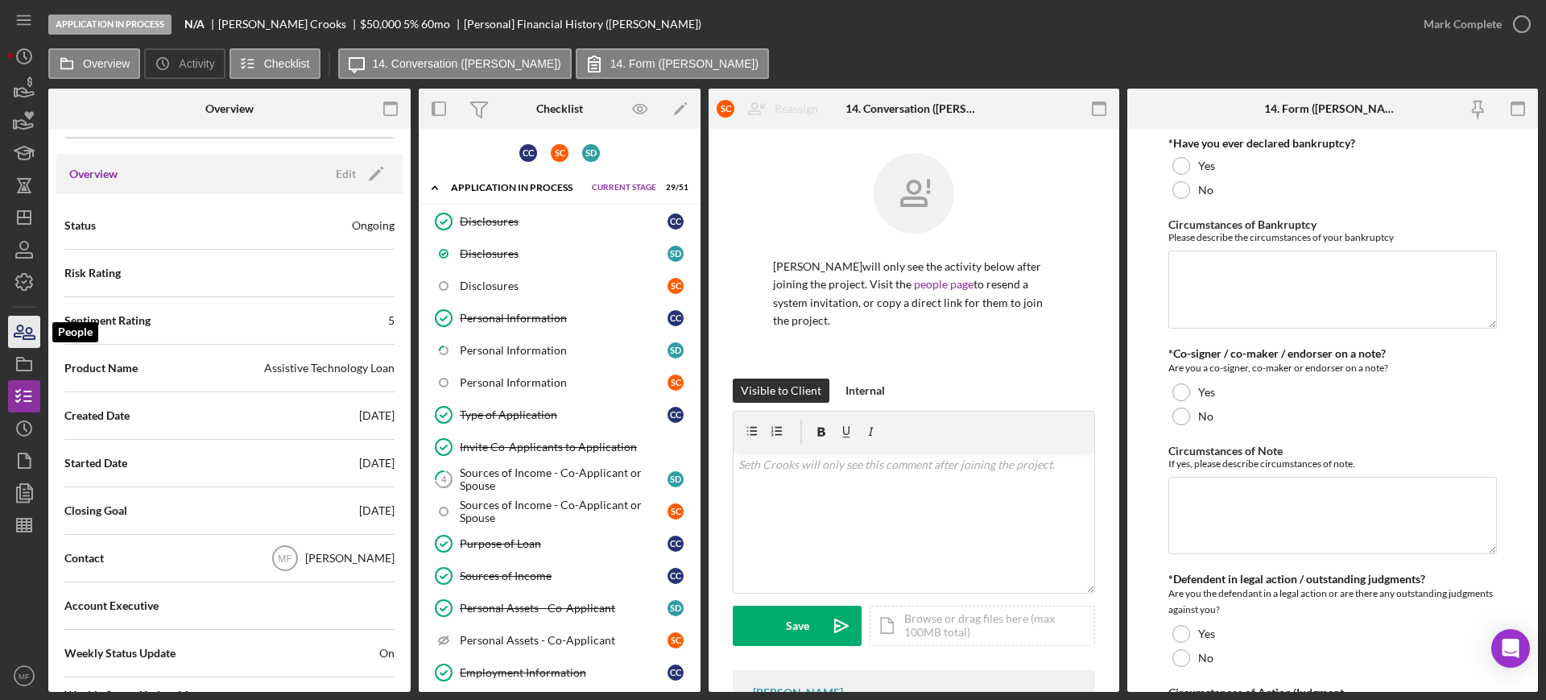
click at [21, 336] on icon "button" at bounding box center [18, 330] width 9 height 11
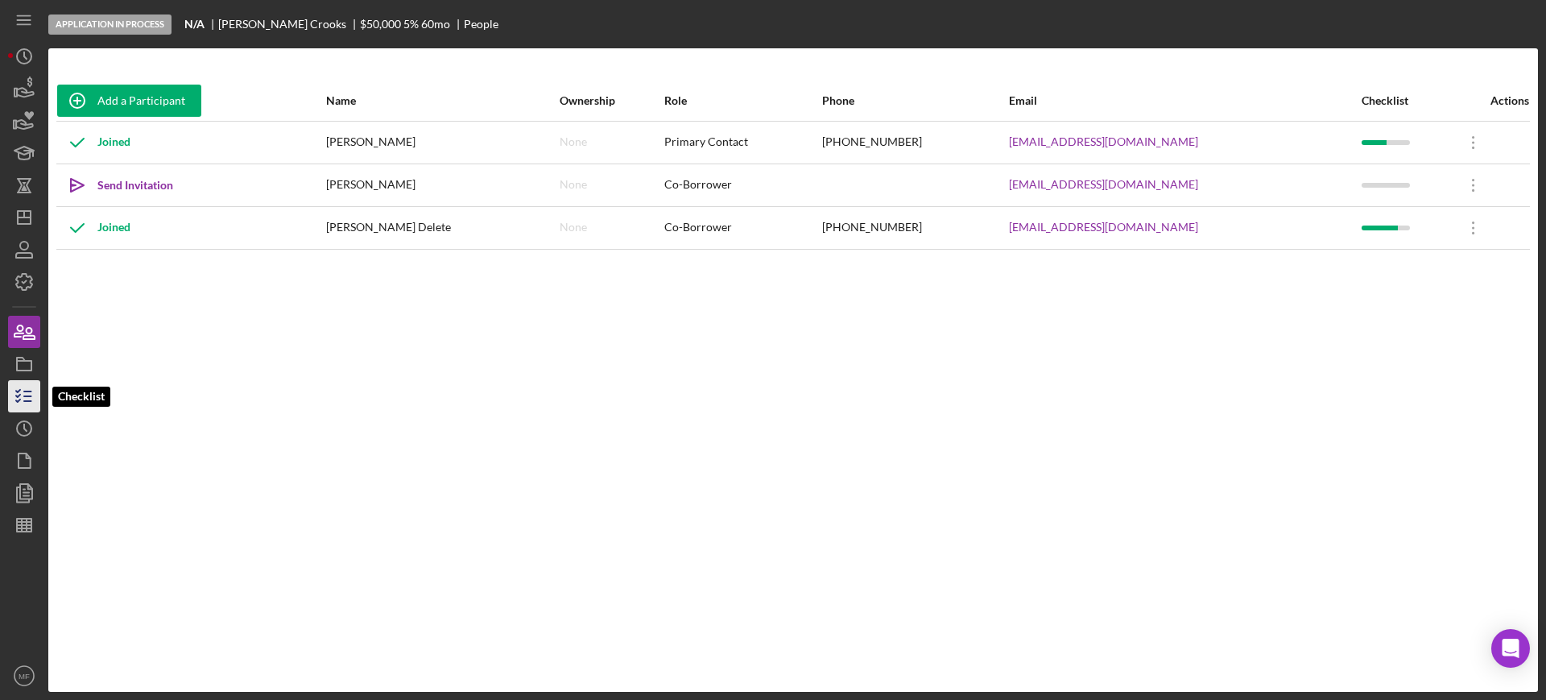
click at [24, 401] on line "button" at bounding box center [27, 401] width 7 height 0
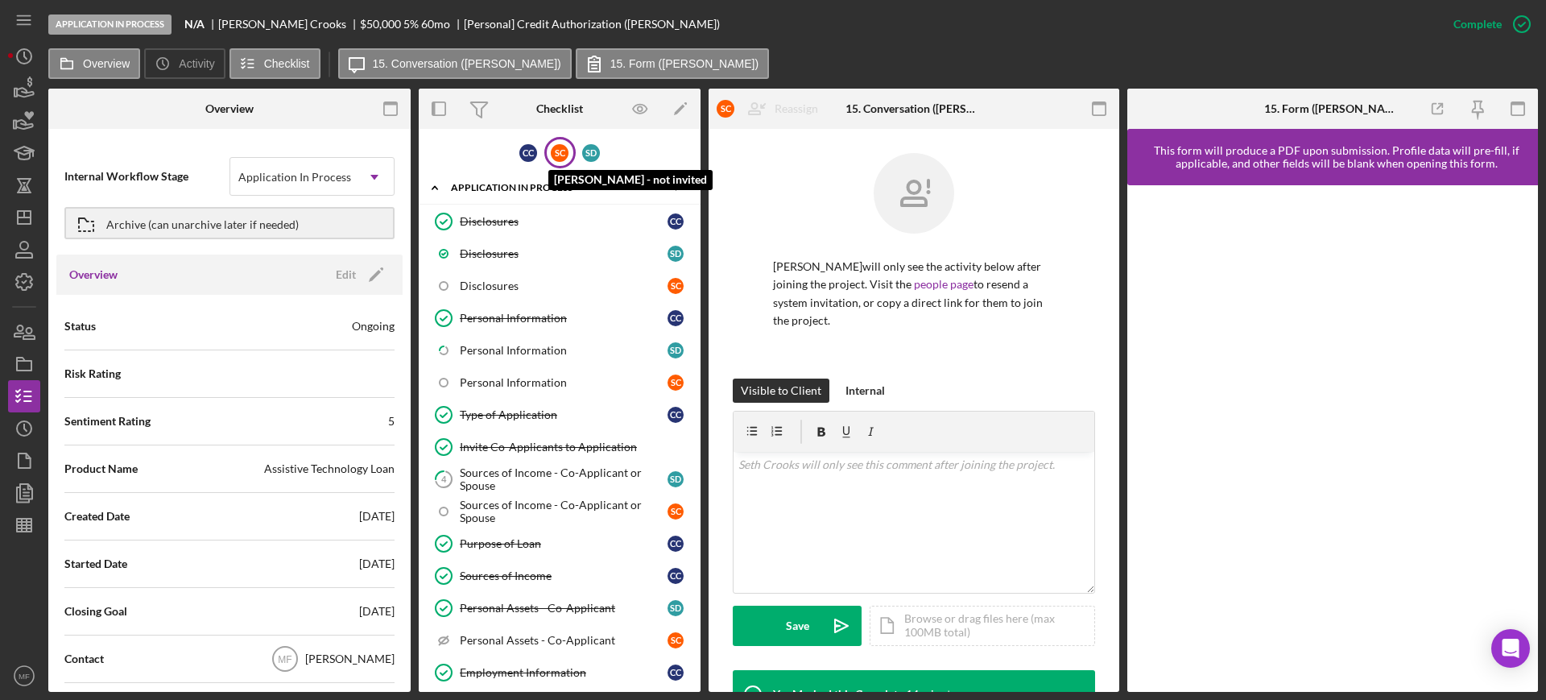
click at [552, 151] on div "S C" at bounding box center [560, 153] width 18 height 18
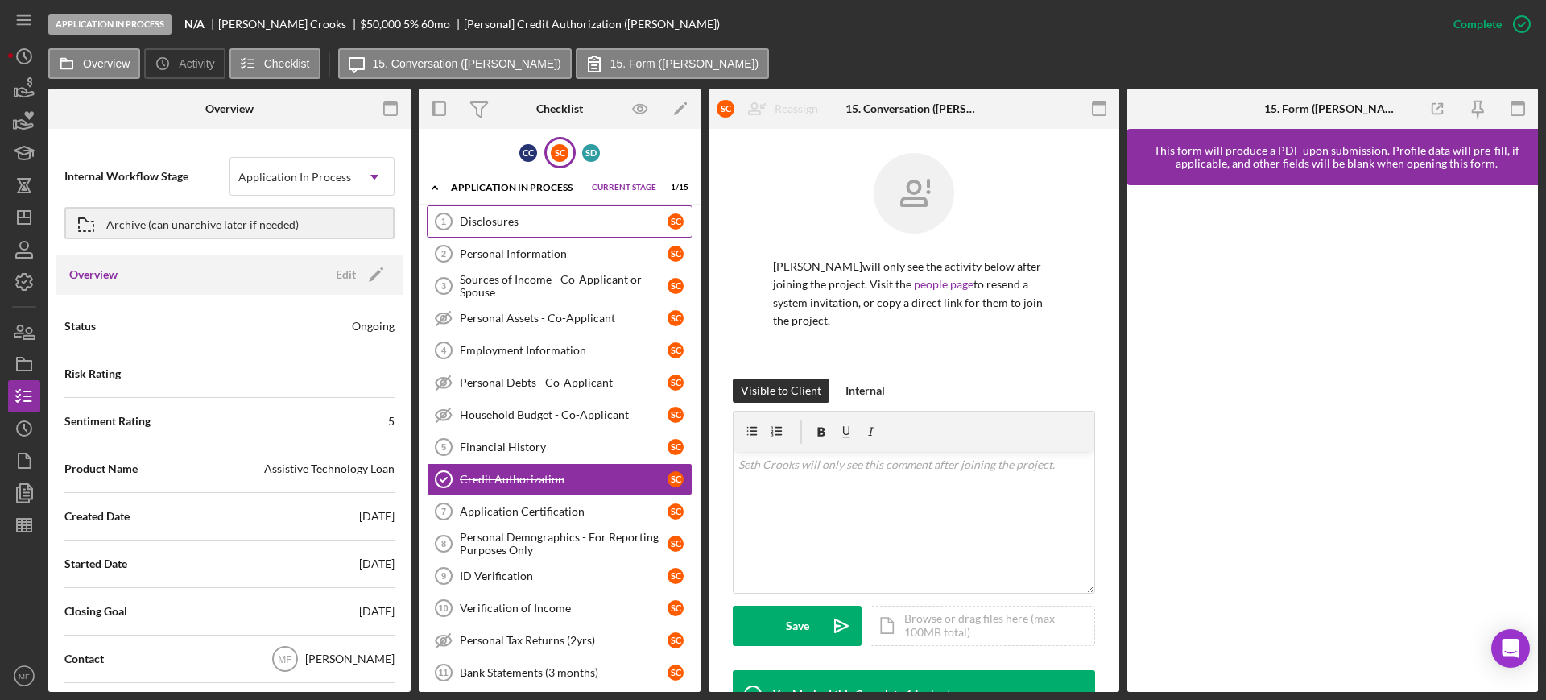
click at [512, 217] on div "Disclosures" at bounding box center [564, 221] width 208 height 13
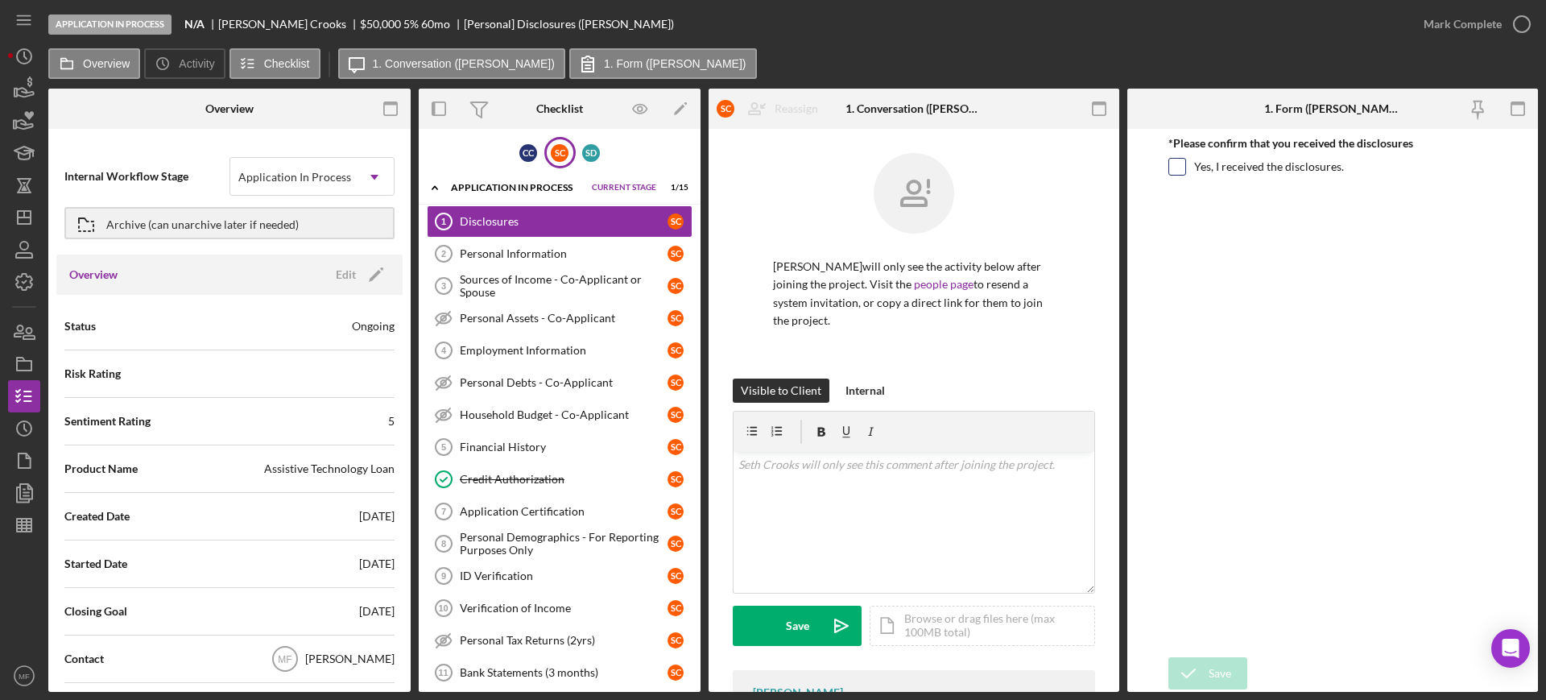
click at [1180, 166] on input "Yes, I received the disclosures." at bounding box center [1177, 167] width 16 height 16
checkbox input "true"
click at [1483, 25] on div "Mark Complete" at bounding box center [1462, 24] width 78 height 32
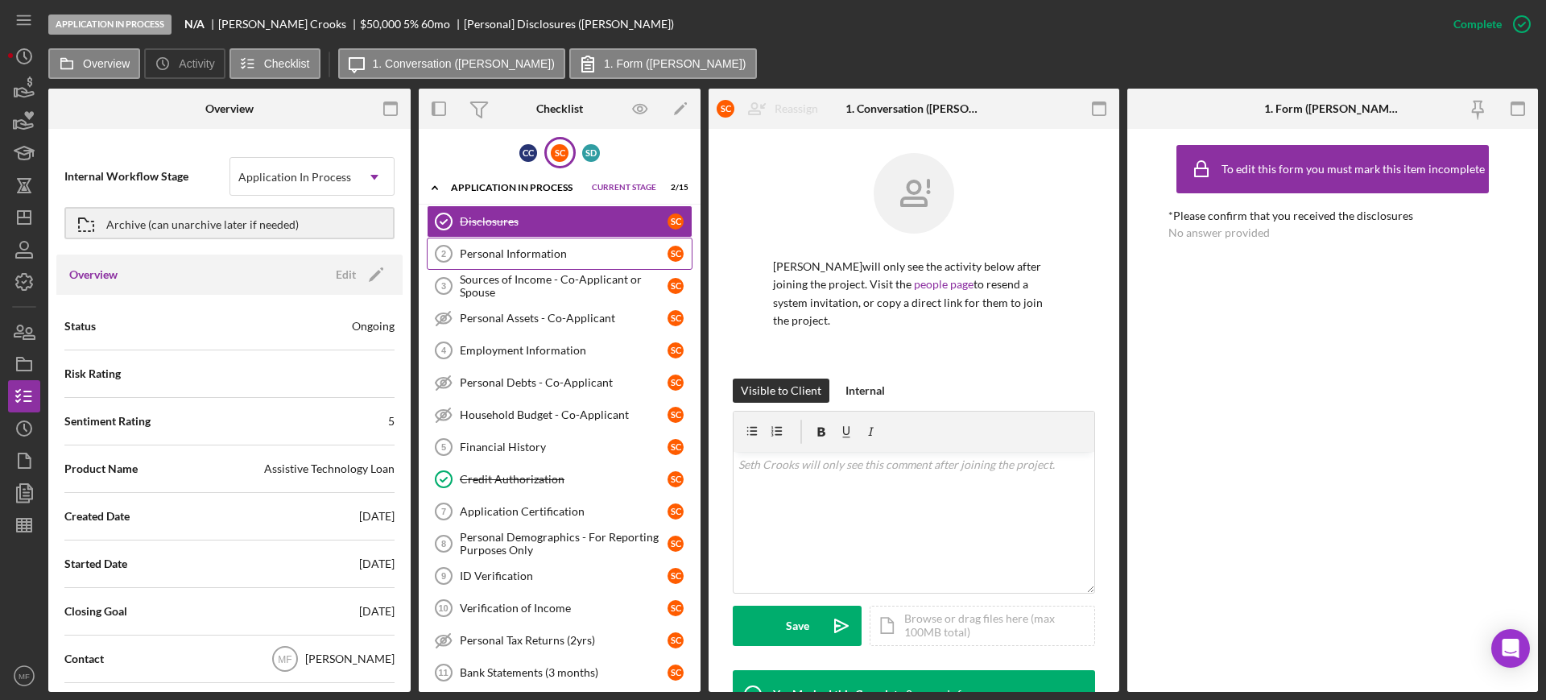
click at [522, 253] on div "Personal Information" at bounding box center [564, 253] width 208 height 13
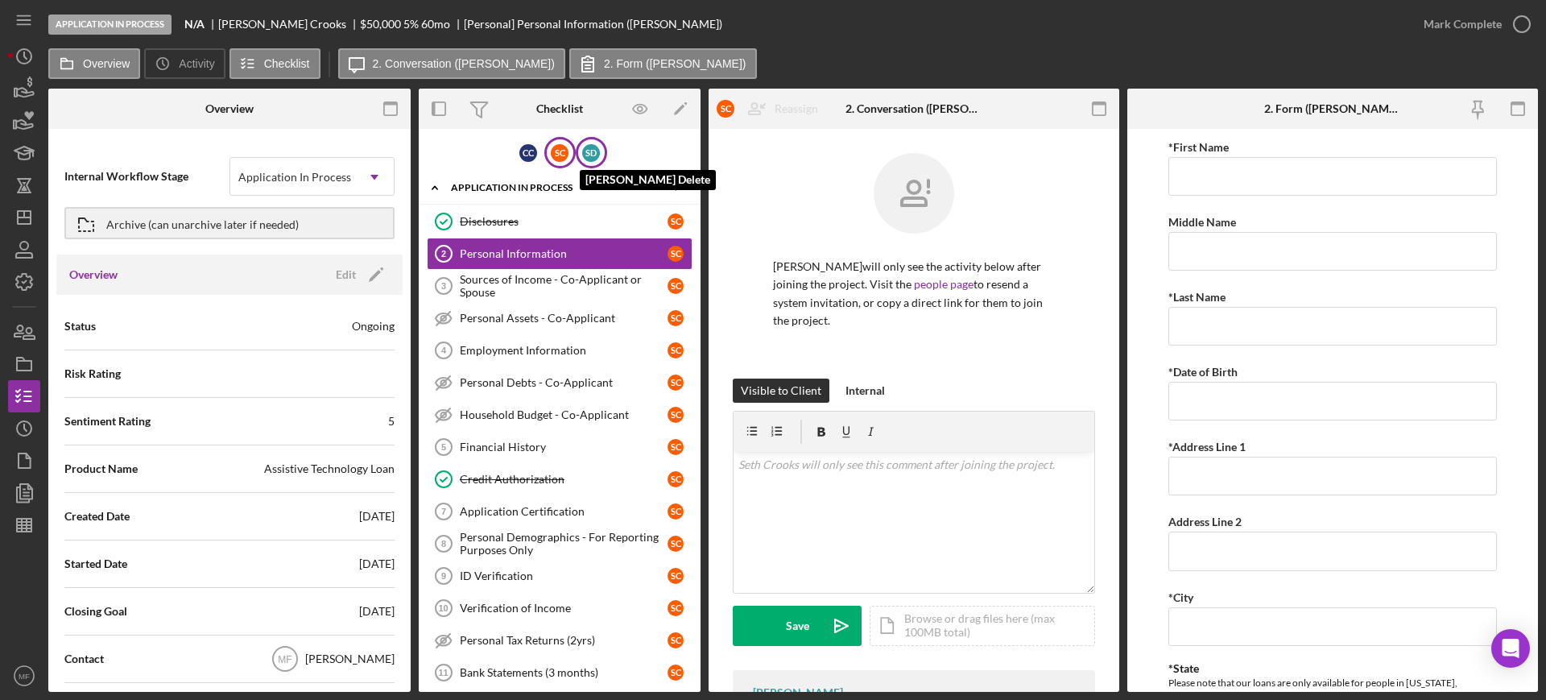
click at [588, 153] on div "S D" at bounding box center [591, 153] width 18 height 18
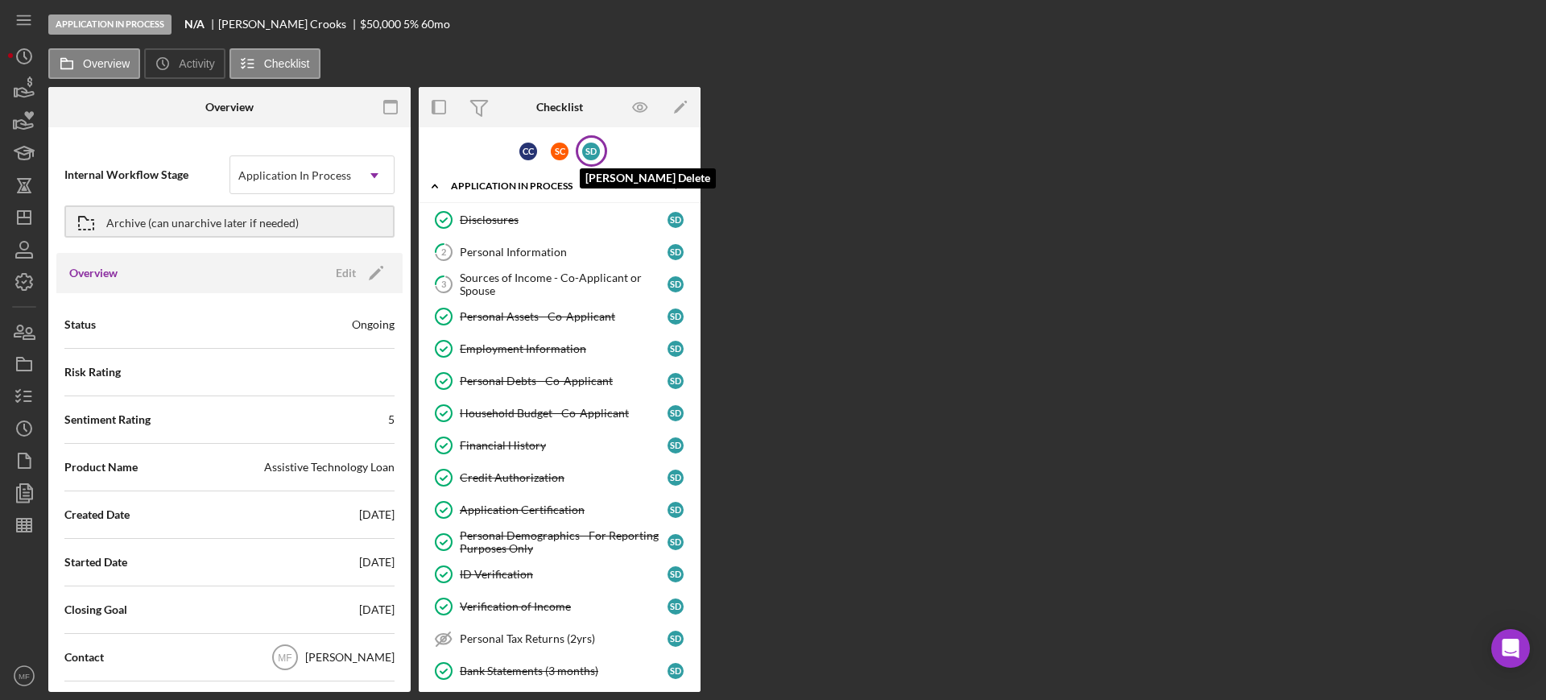
click at [588, 154] on div "S D" at bounding box center [591, 151] width 18 height 18
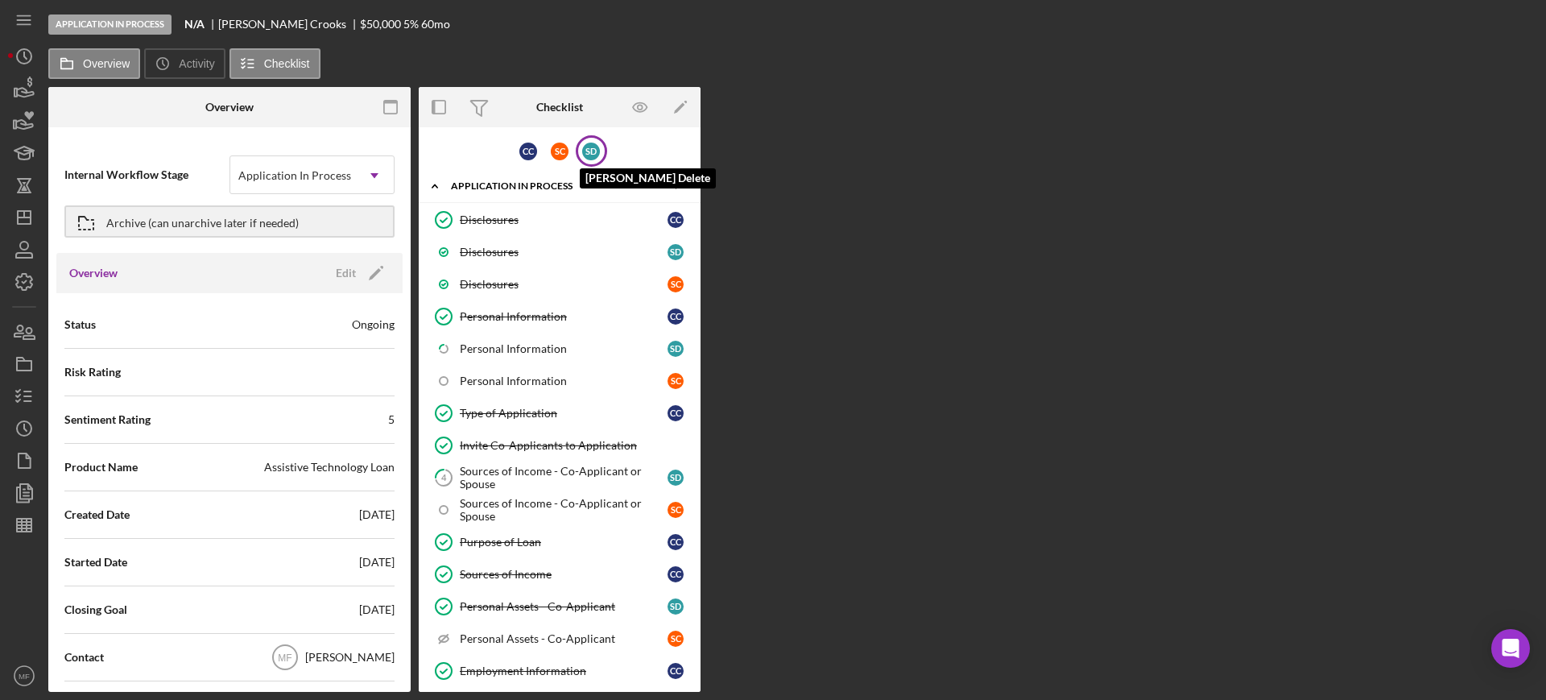
click at [588, 154] on div "S D" at bounding box center [591, 151] width 18 height 18
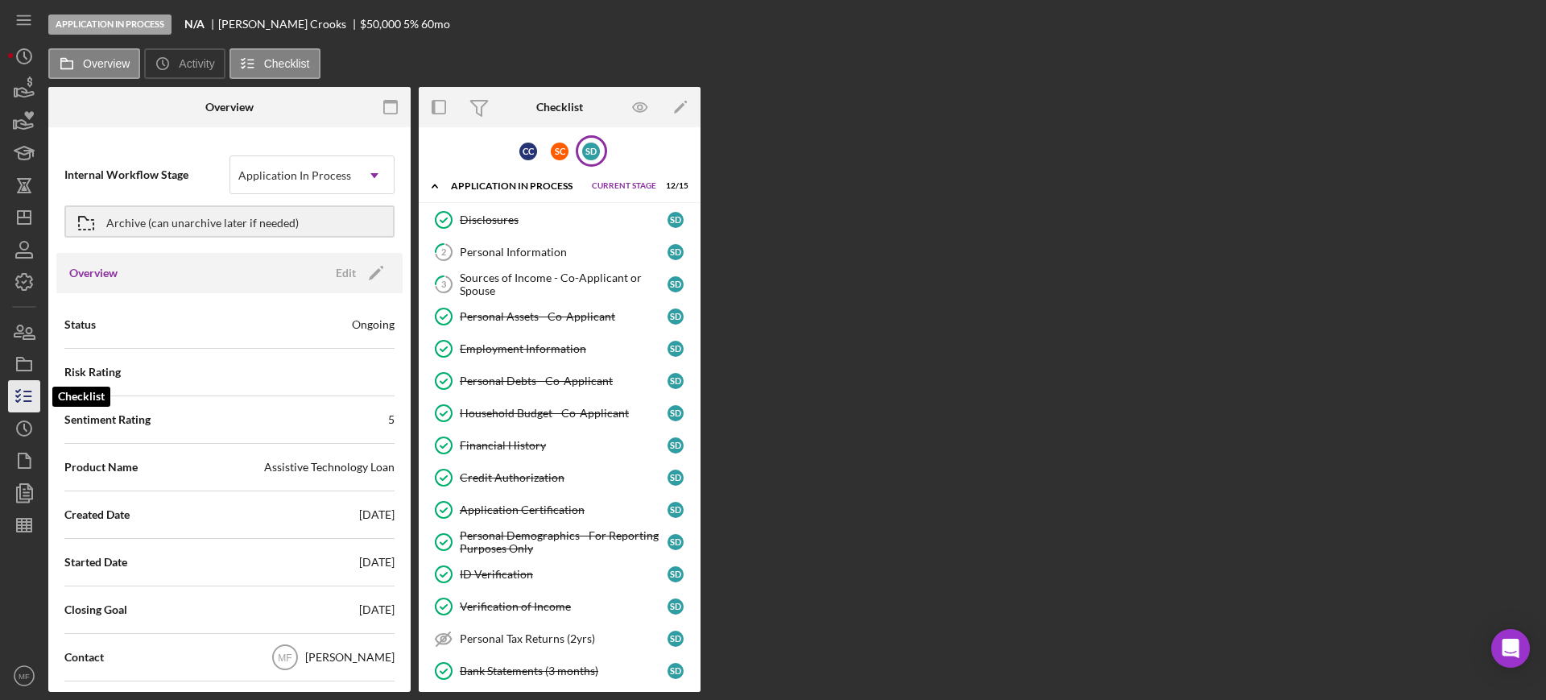
click at [31, 392] on icon "button" at bounding box center [24, 396] width 40 height 40
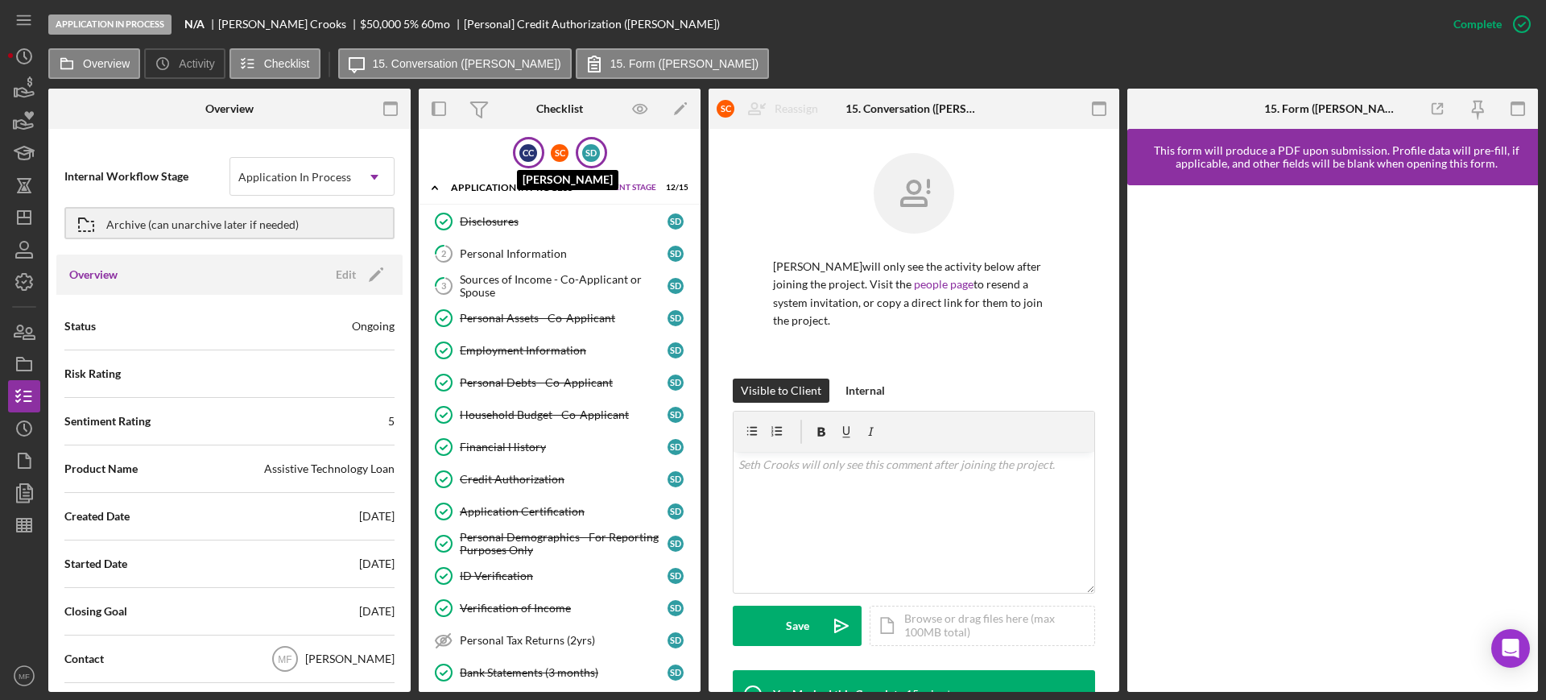
click at [521, 155] on div "C C" at bounding box center [528, 153] width 18 height 18
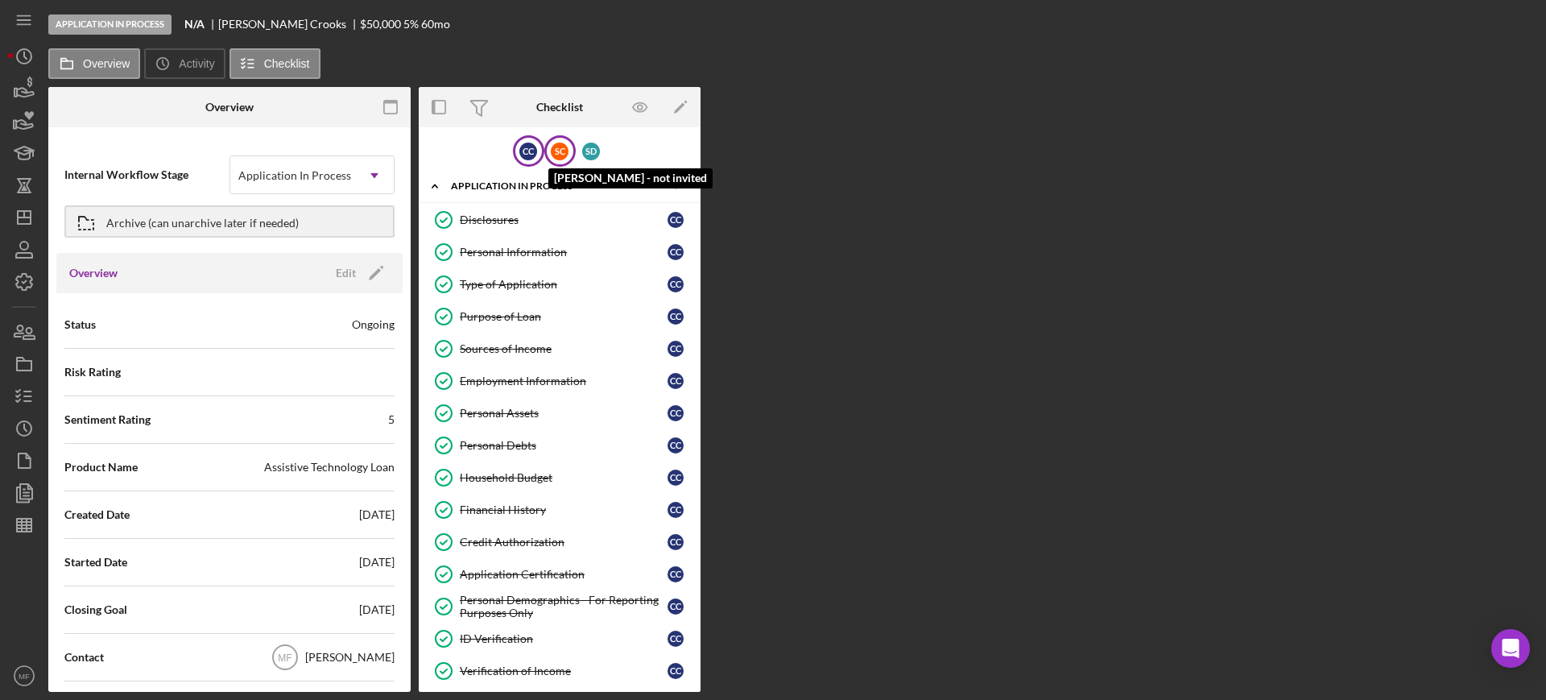
click at [551, 156] on div "S C" at bounding box center [560, 151] width 18 height 18
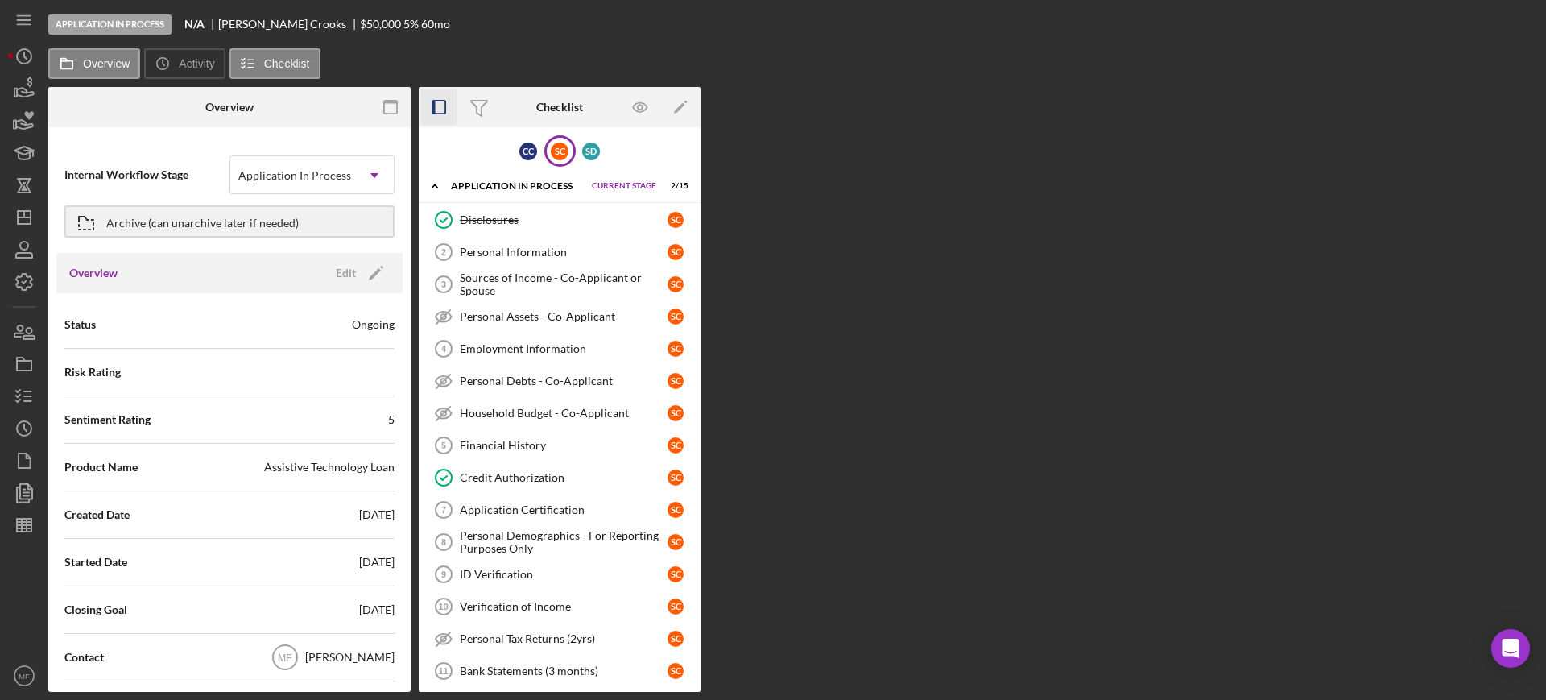
click at [438, 106] on icon "button" at bounding box center [439, 107] width 36 height 36
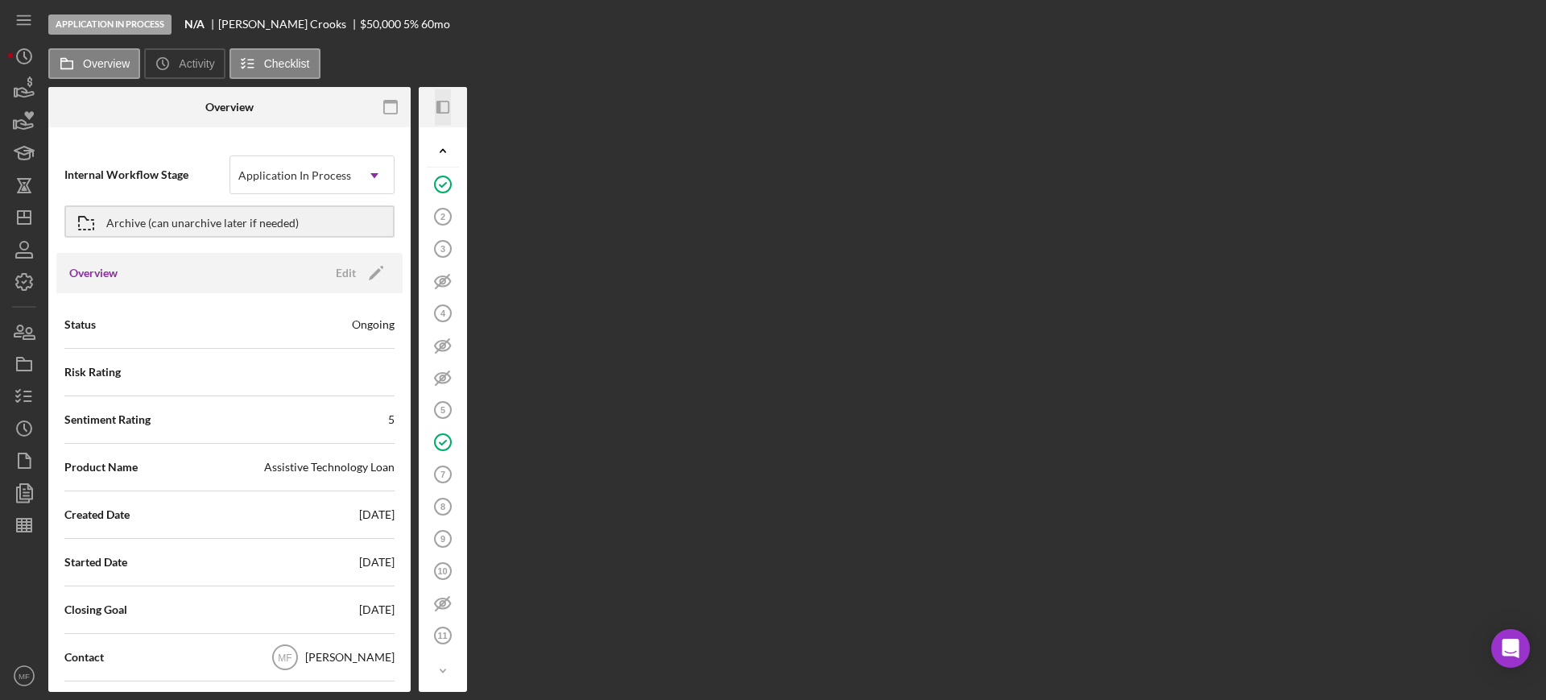
click at [438, 106] on icon "button" at bounding box center [438, 107] width 4 height 13
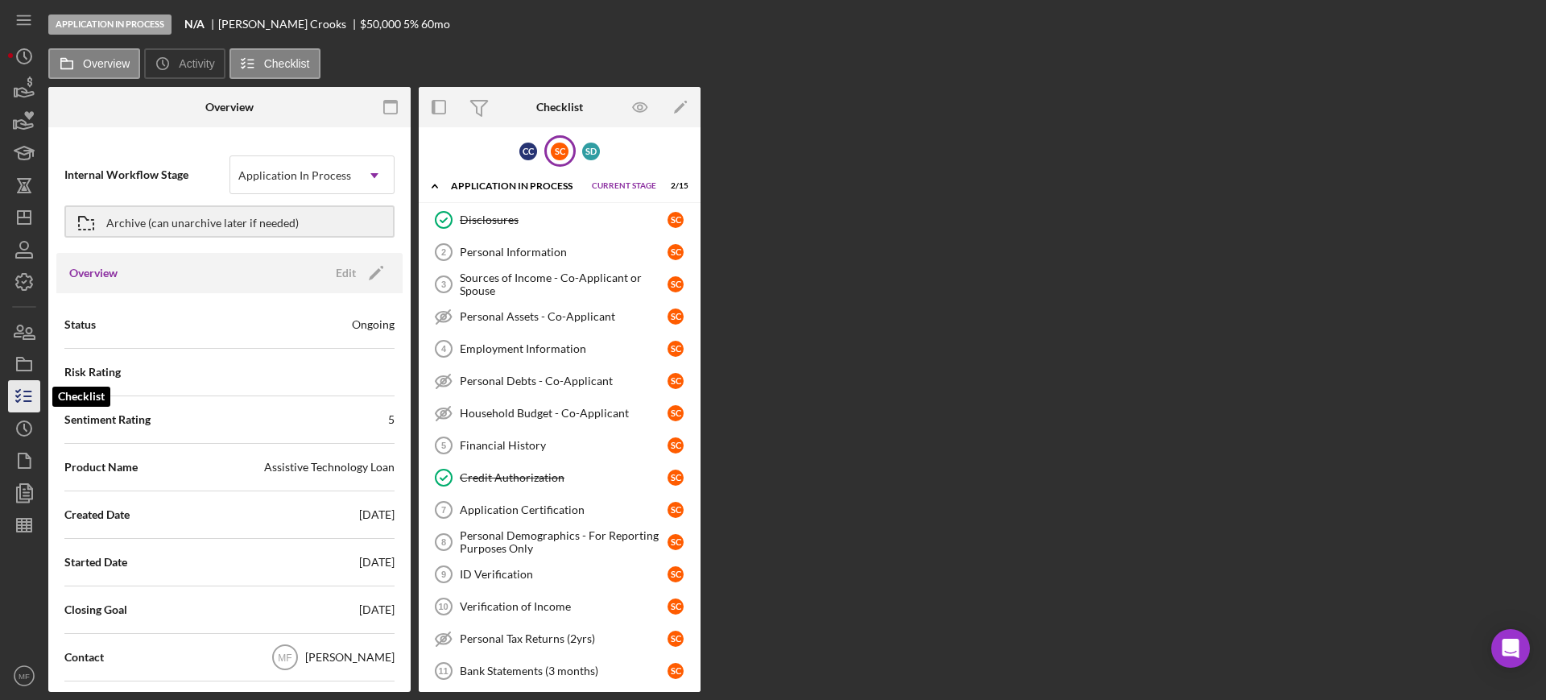
click at [22, 394] on icon "button" at bounding box center [24, 396] width 40 height 40
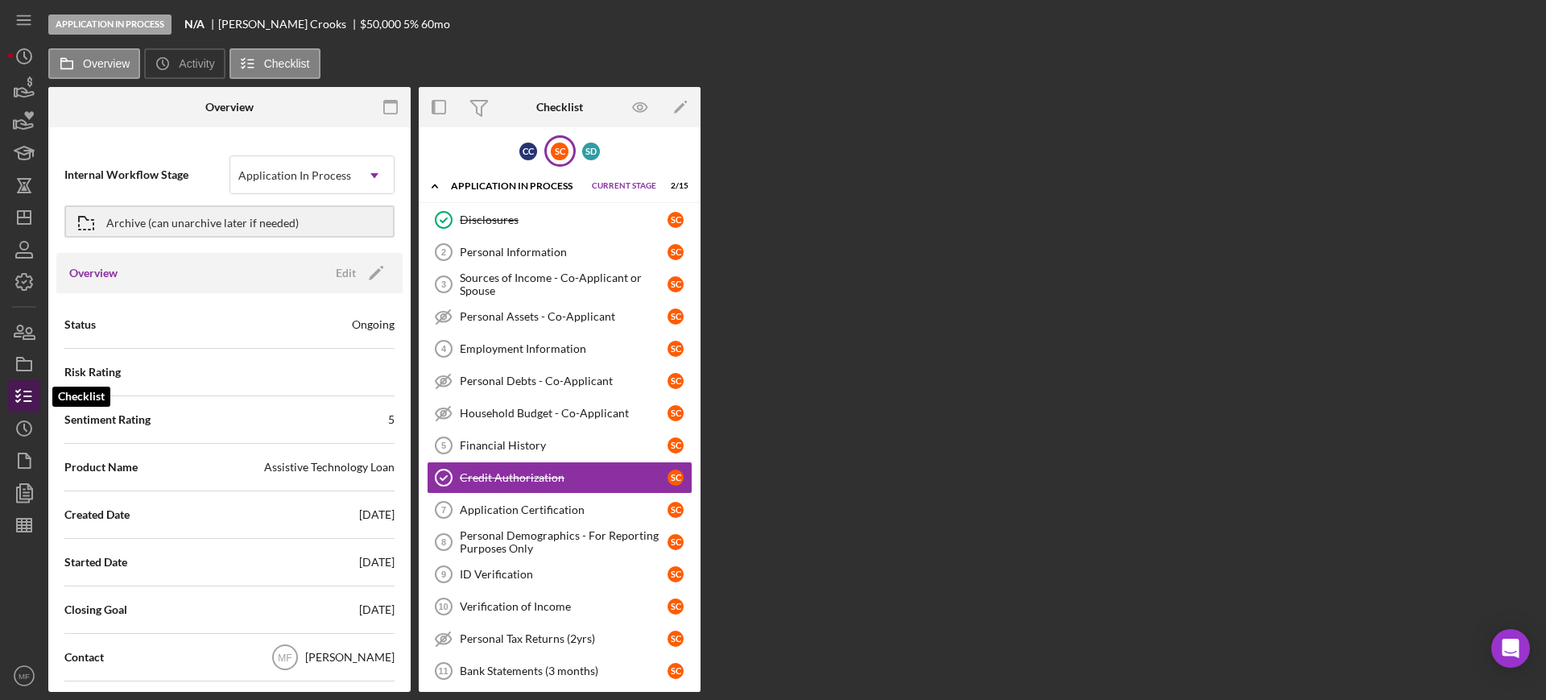
click at [22, 394] on icon "button" at bounding box center [24, 396] width 40 height 40
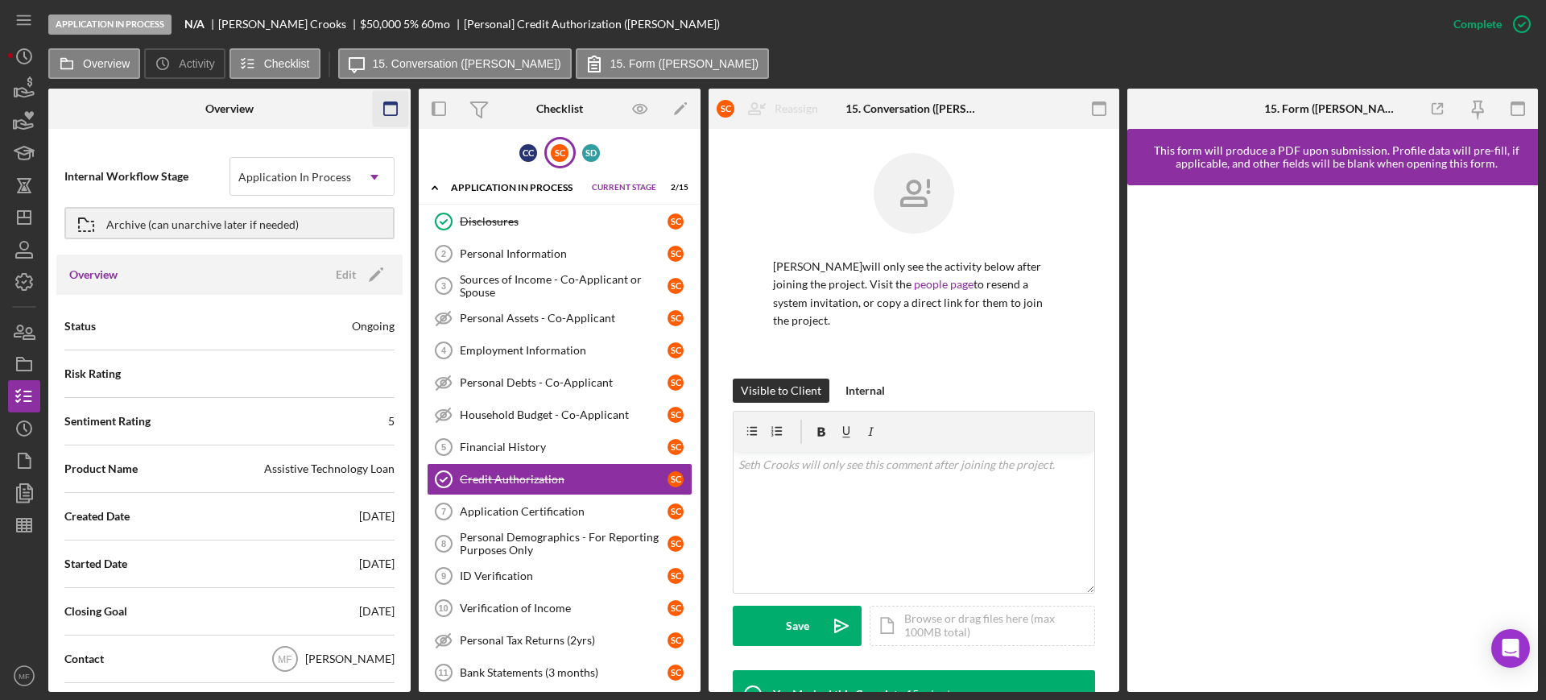
click at [389, 108] on icon "button" at bounding box center [391, 109] width 36 height 36
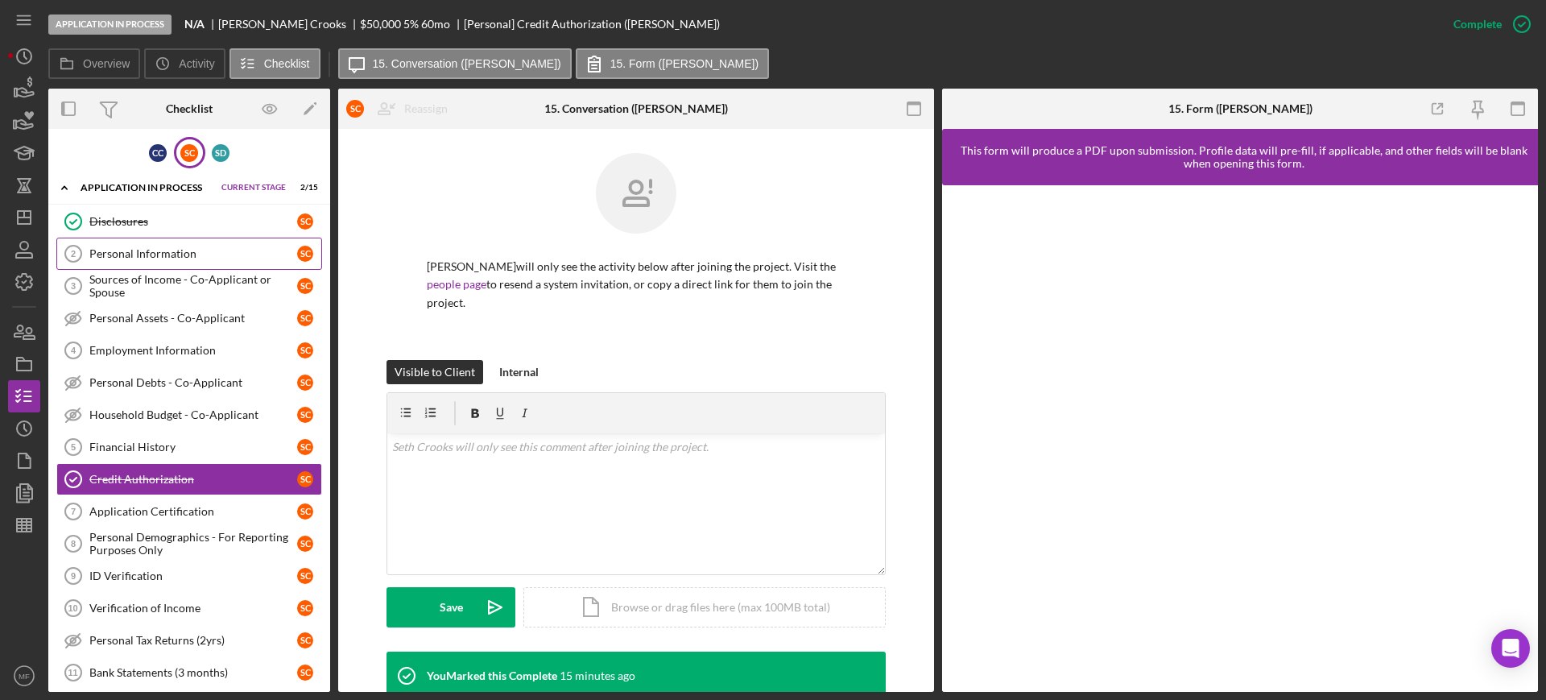
click at [162, 257] on div "Personal Information" at bounding box center [193, 253] width 208 height 13
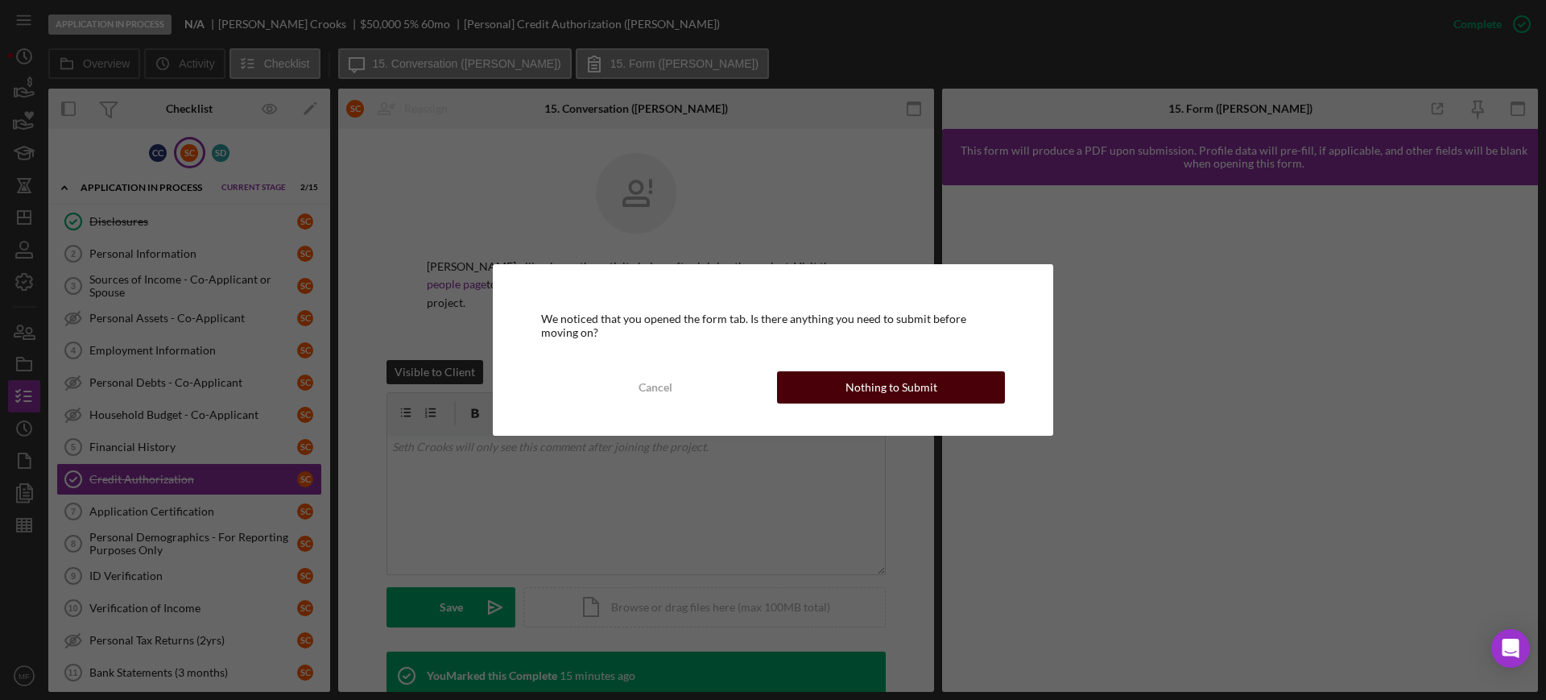
click at [902, 387] on div "Nothing to Submit" at bounding box center [891, 387] width 92 height 32
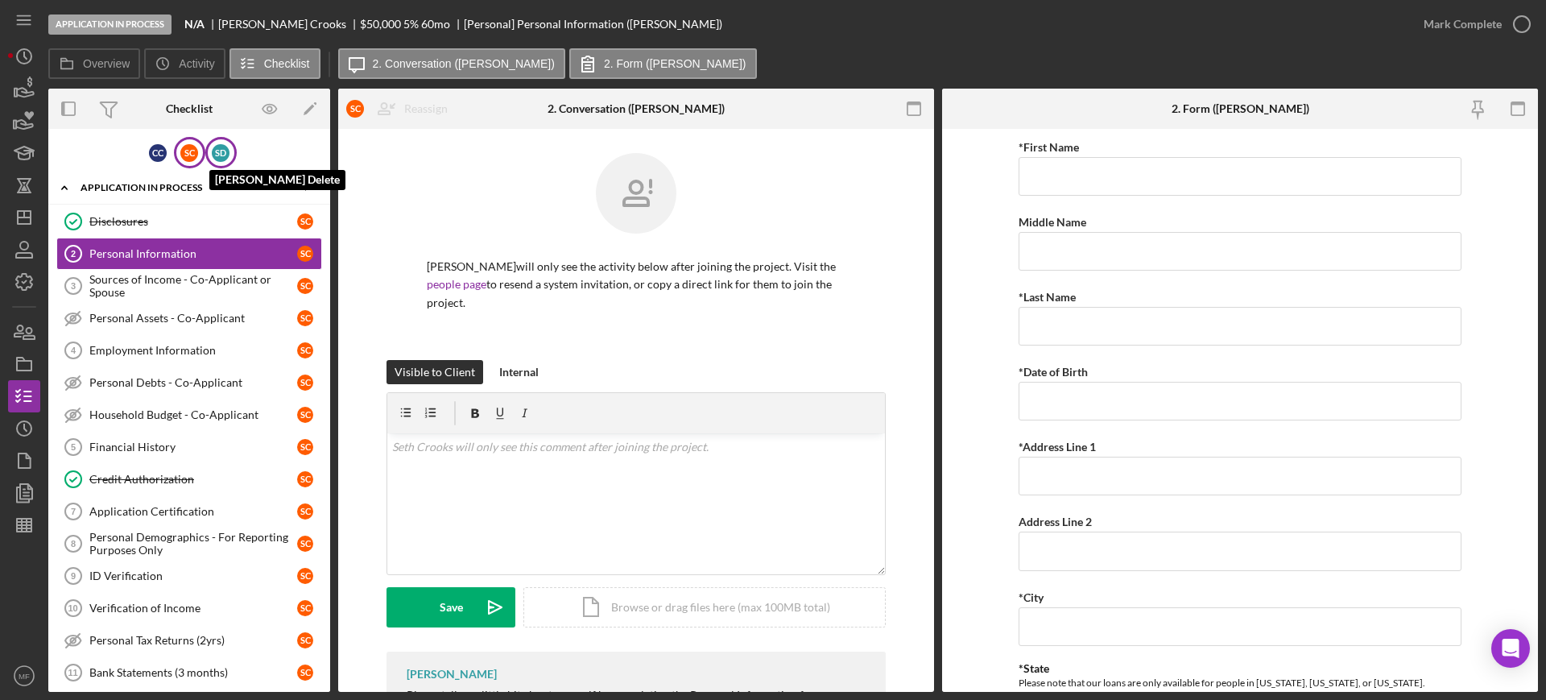
click at [212, 157] on div "S D" at bounding box center [221, 153] width 18 height 18
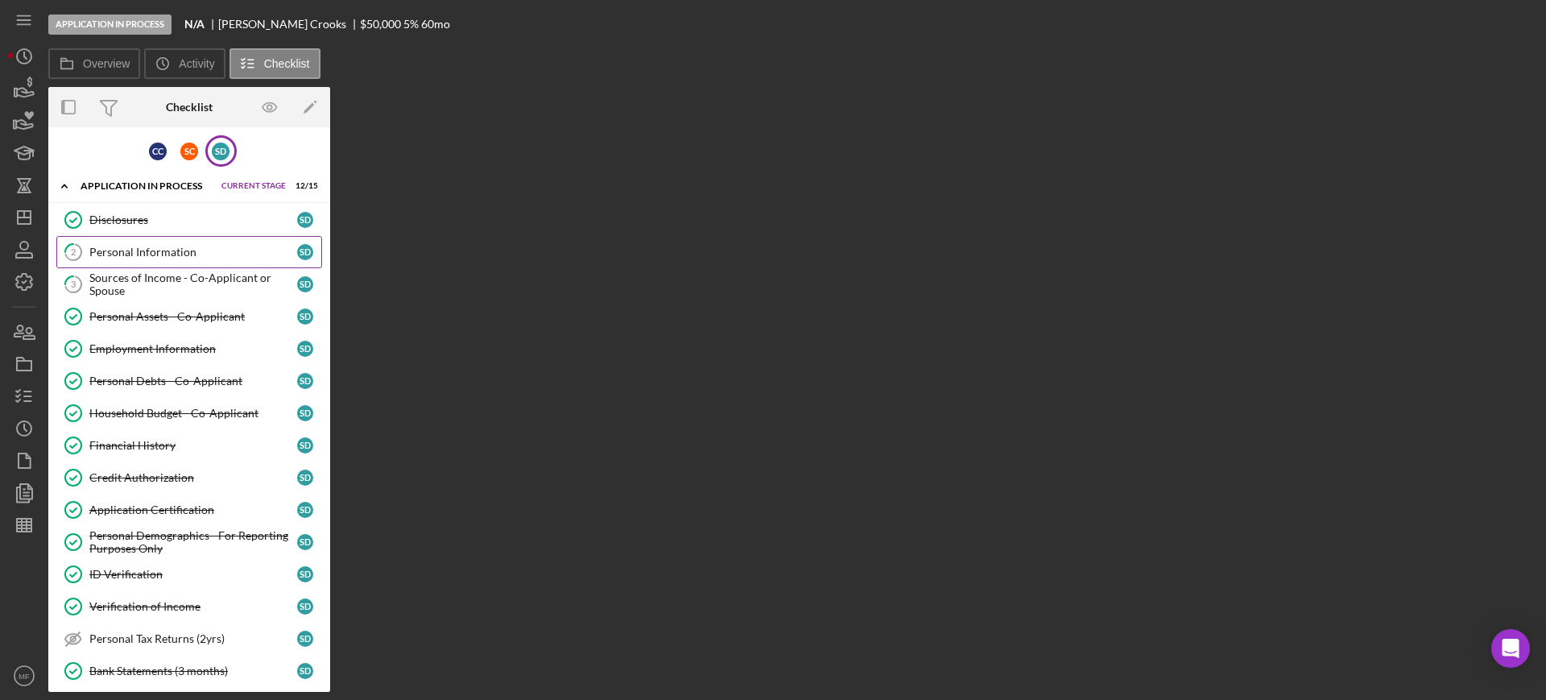
click at [145, 250] on div "Personal Information" at bounding box center [193, 252] width 208 height 13
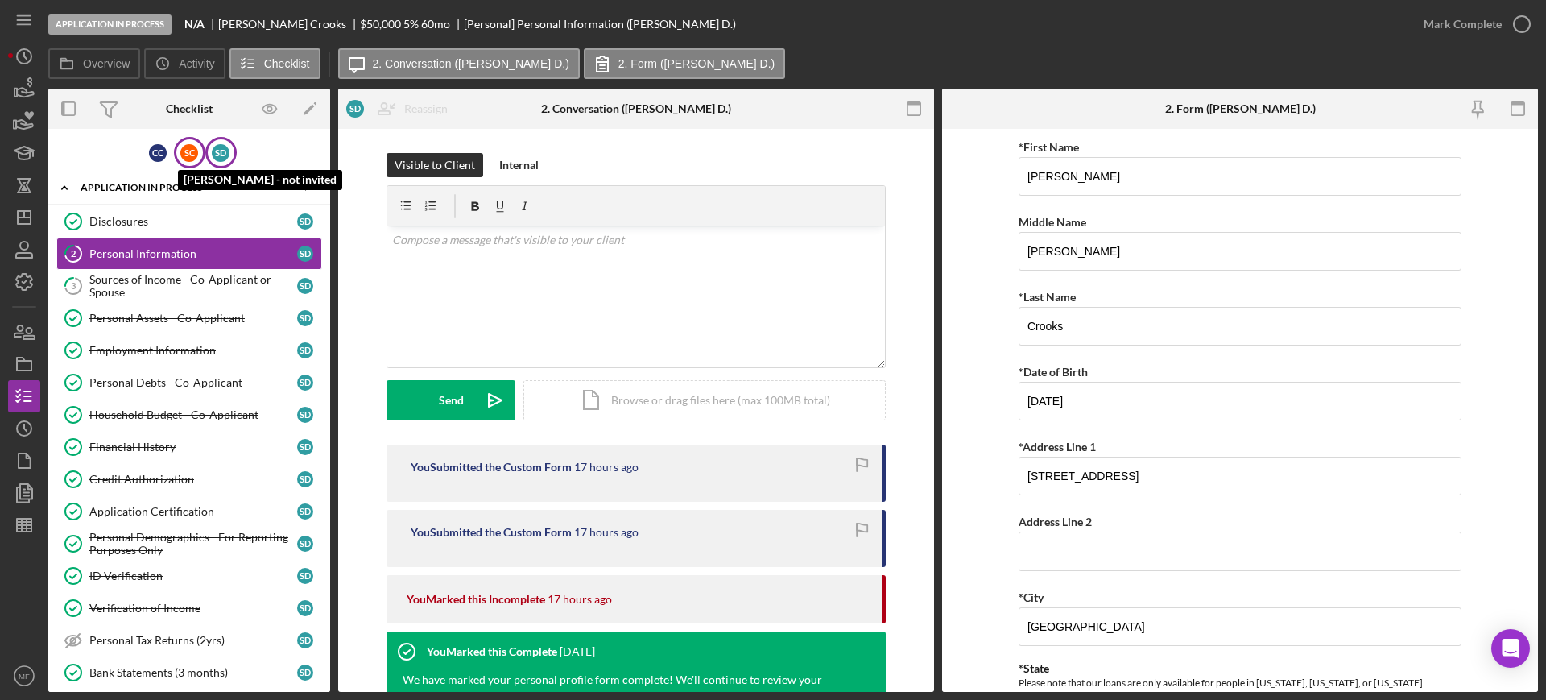
click at [184, 154] on div "S C" at bounding box center [189, 153] width 18 height 18
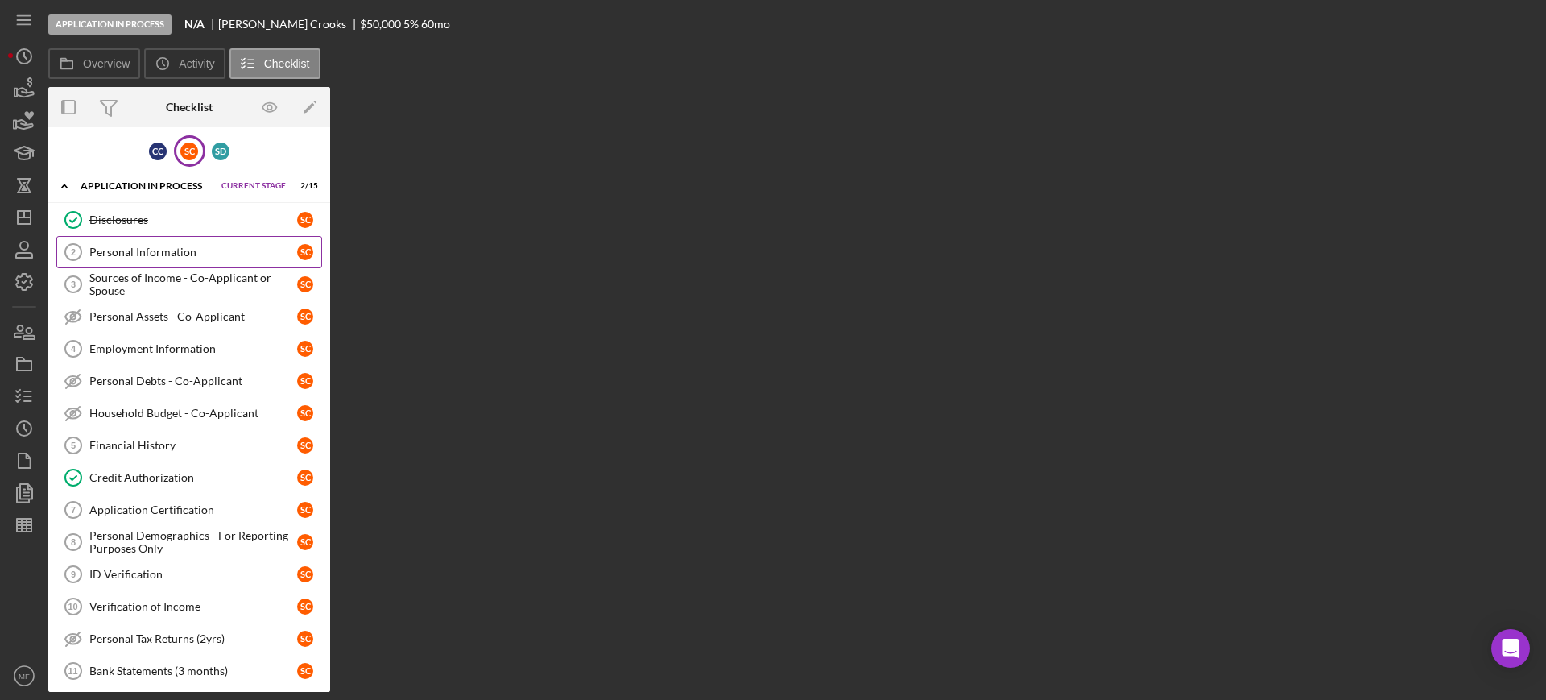
click at [177, 254] on div "Personal Information" at bounding box center [193, 252] width 208 height 13
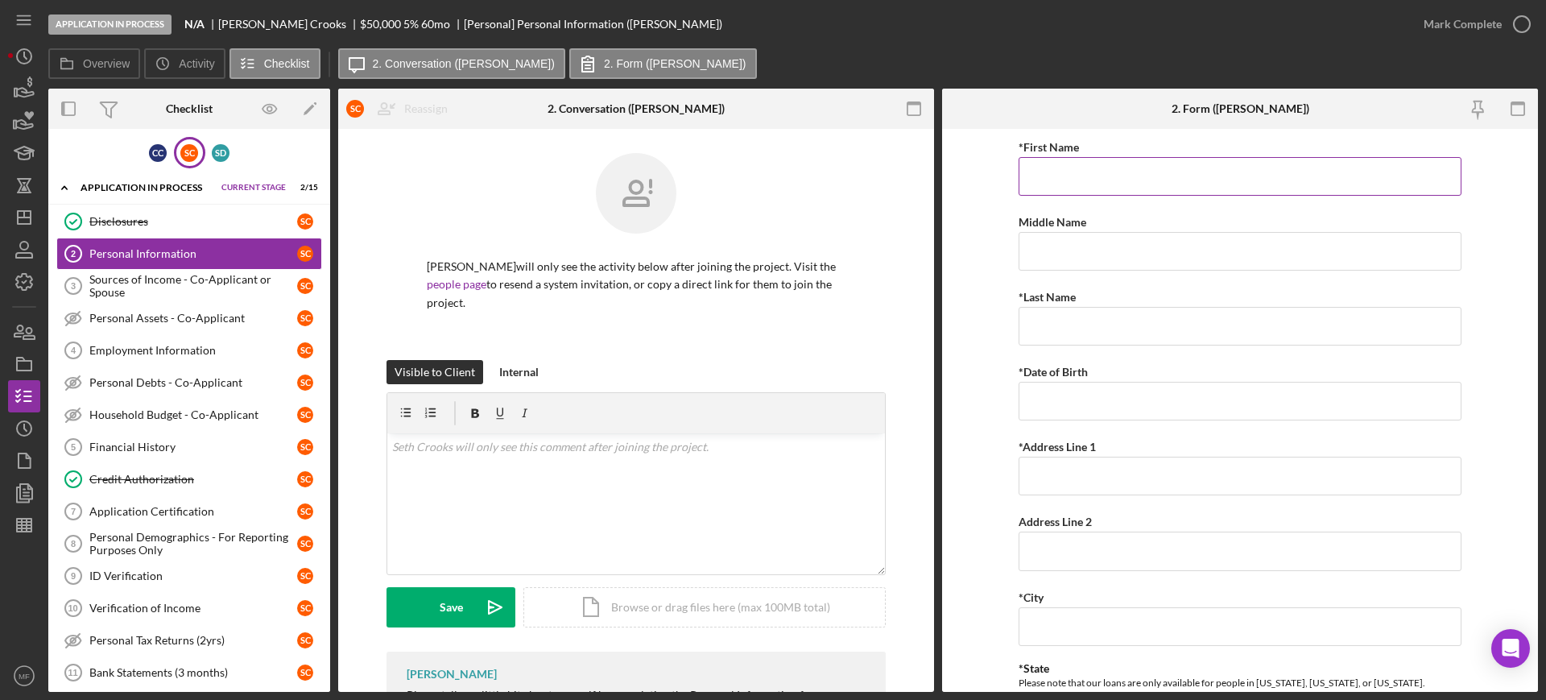
click at [1068, 185] on input "*First Name" at bounding box center [1239, 176] width 443 height 39
type input "[PERSON_NAME]"
type input "Crooks"
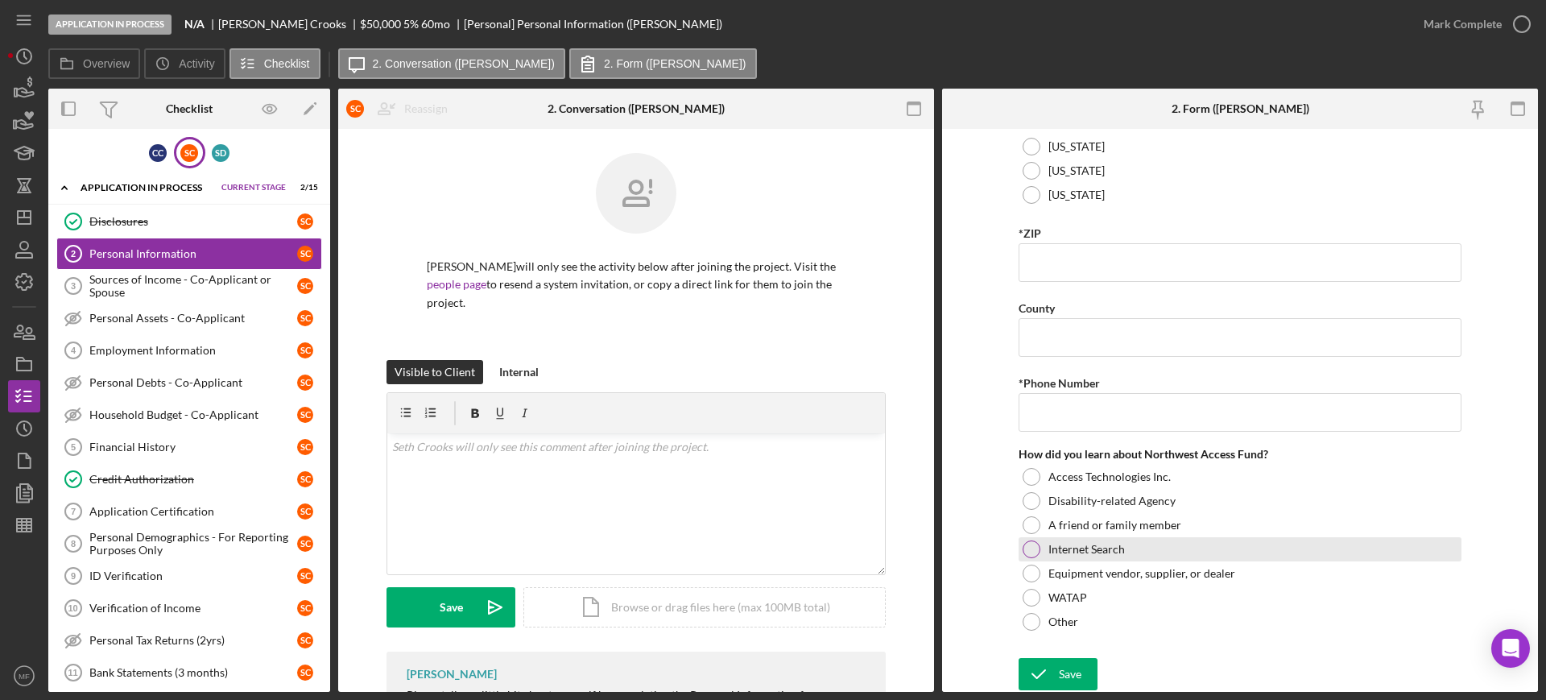
scroll to position [561, 0]
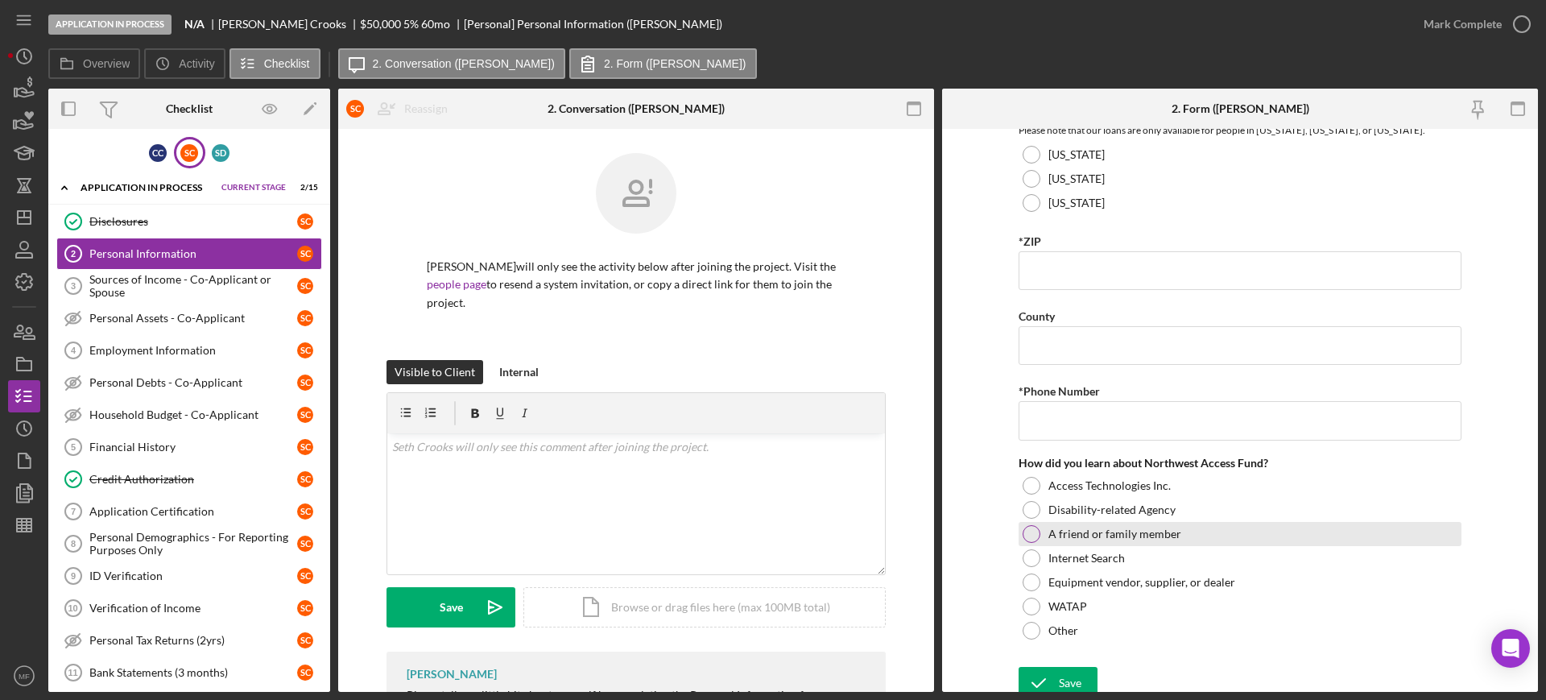
click at [1028, 525] on div at bounding box center [1031, 534] width 18 height 18
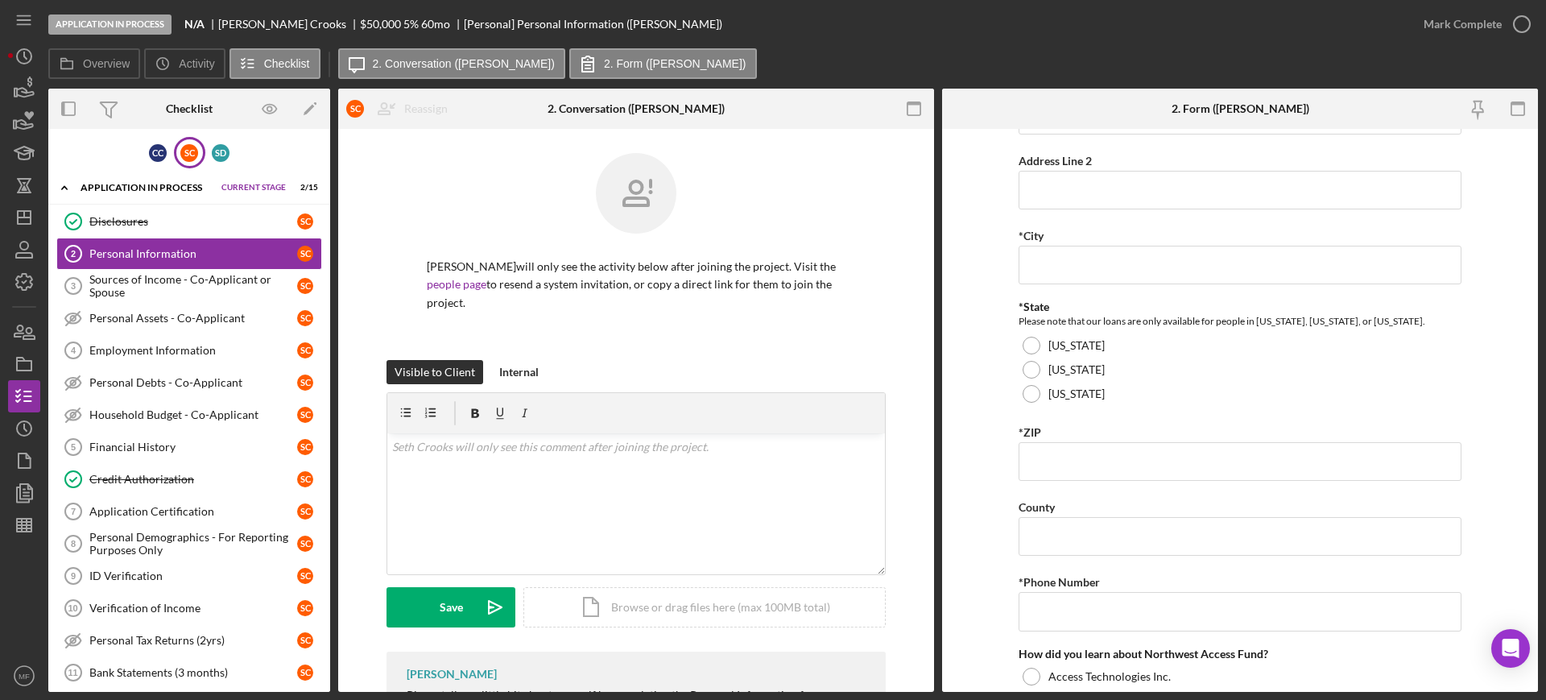
scroll to position [369, 0]
click at [1030, 394] on div at bounding box center [1031, 395] width 18 height 18
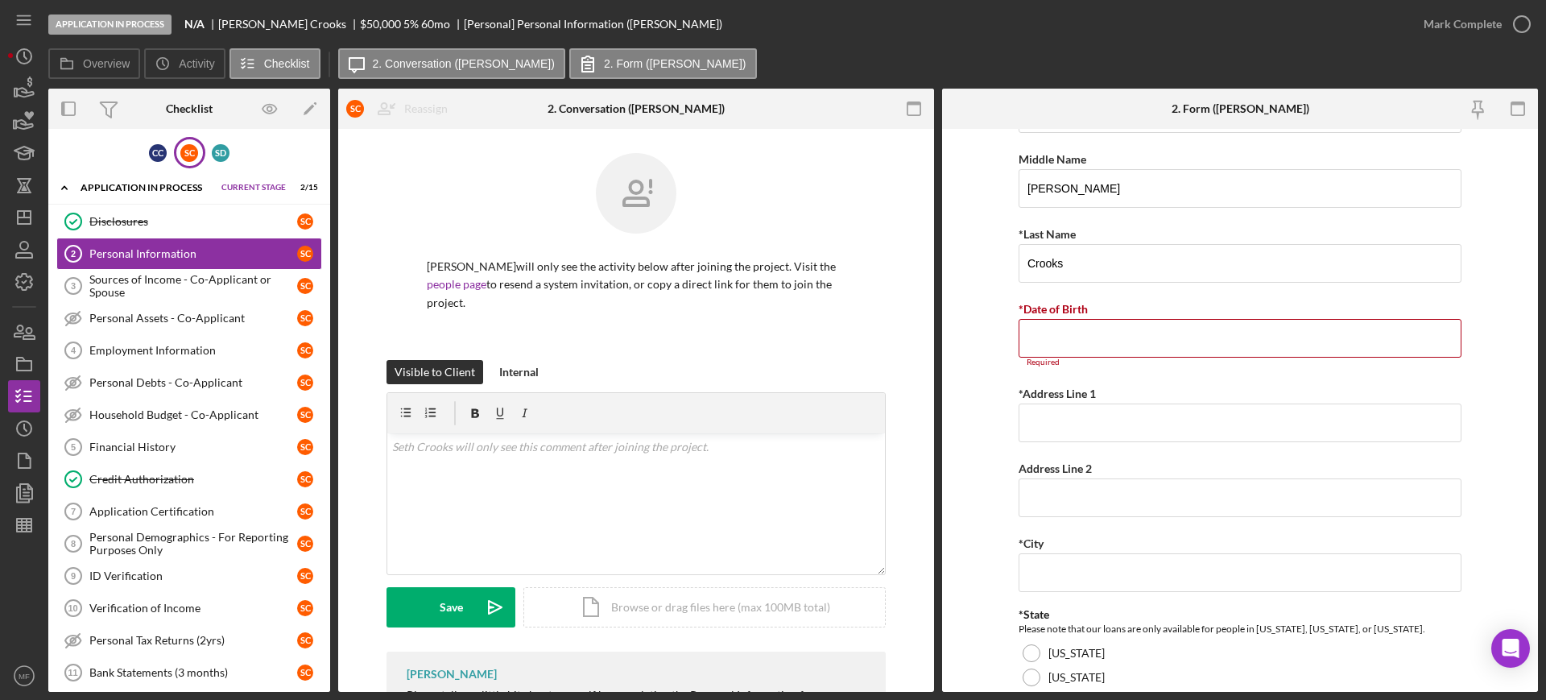
scroll to position [0, 0]
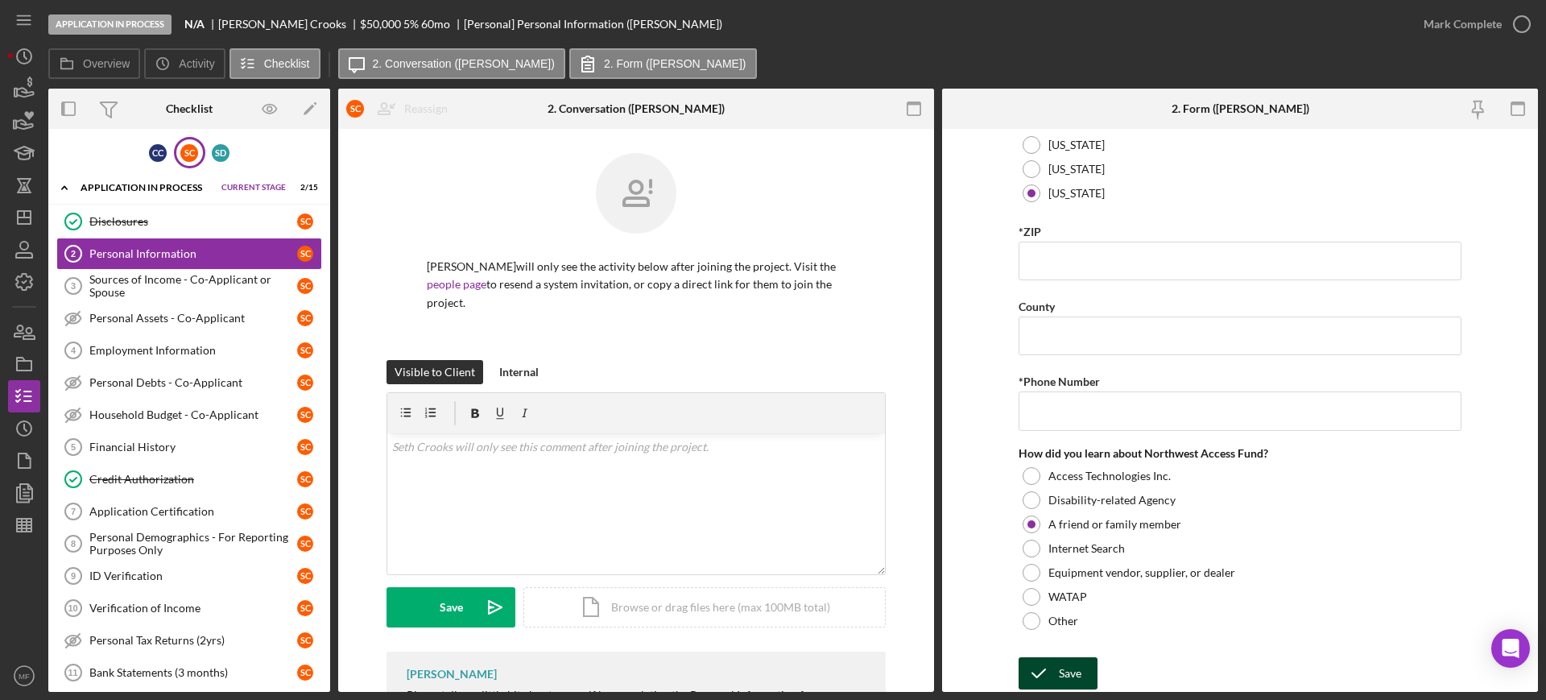
click at [1051, 669] on icon "submit" at bounding box center [1038, 673] width 40 height 40
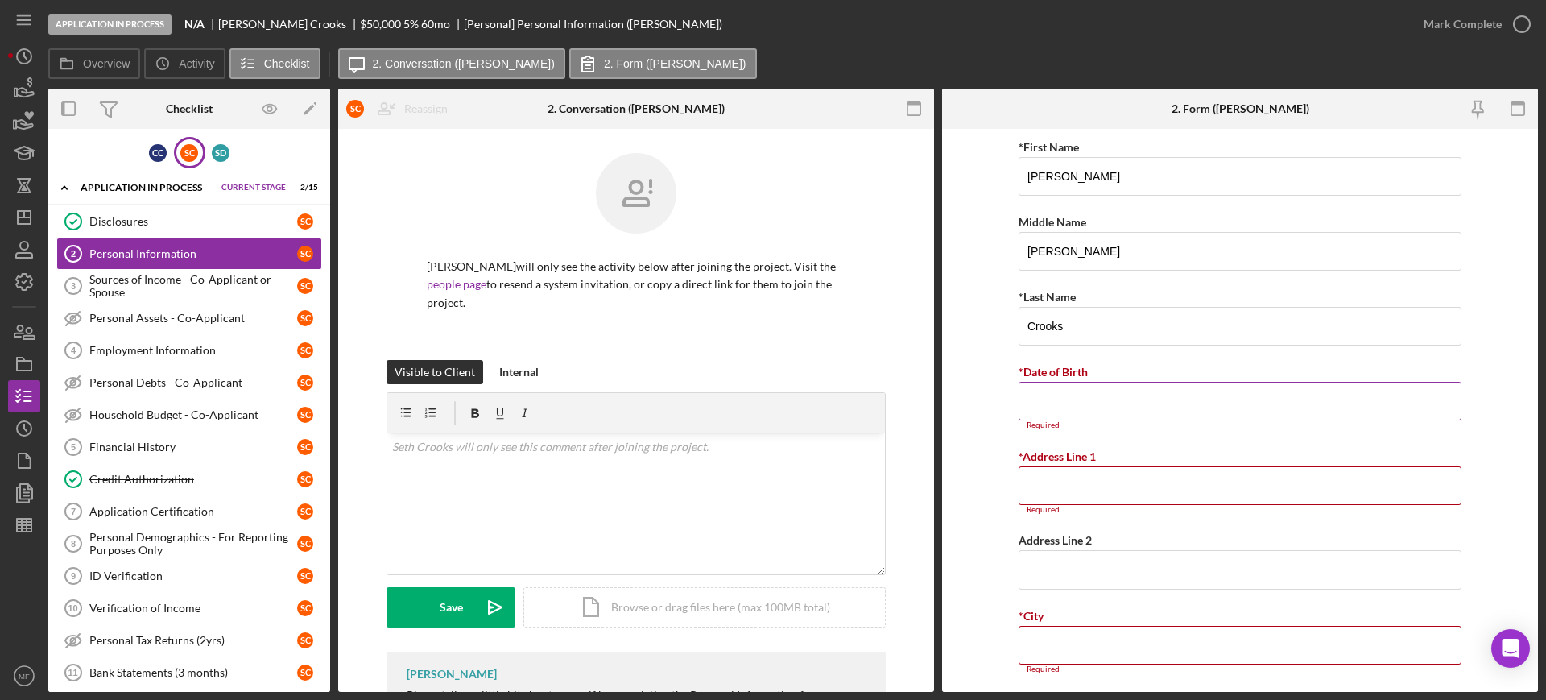
click at [1104, 404] on input "*Date of Birth" at bounding box center [1239, 401] width 443 height 39
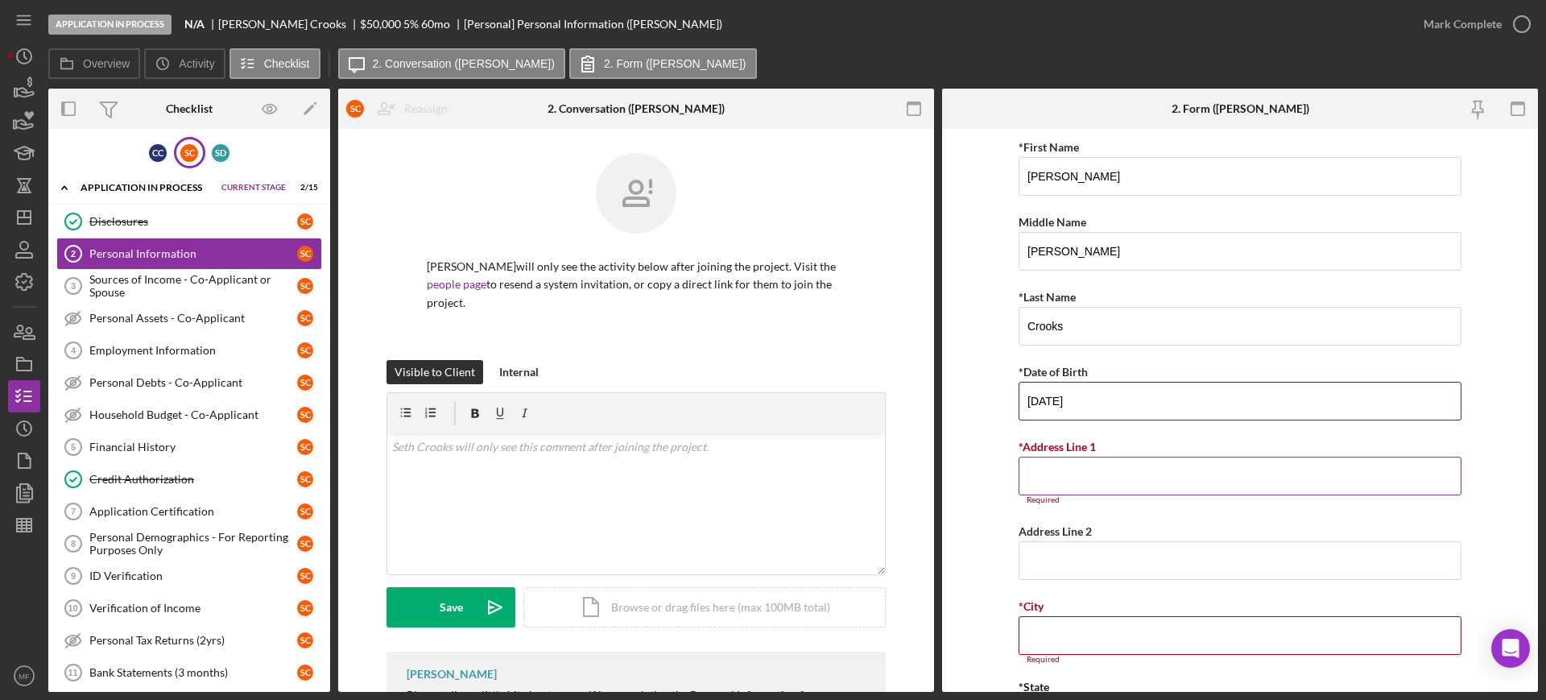
type input "[DATE]"
click at [1113, 478] on input "*Address Line 1" at bounding box center [1239, 475] width 443 height 39
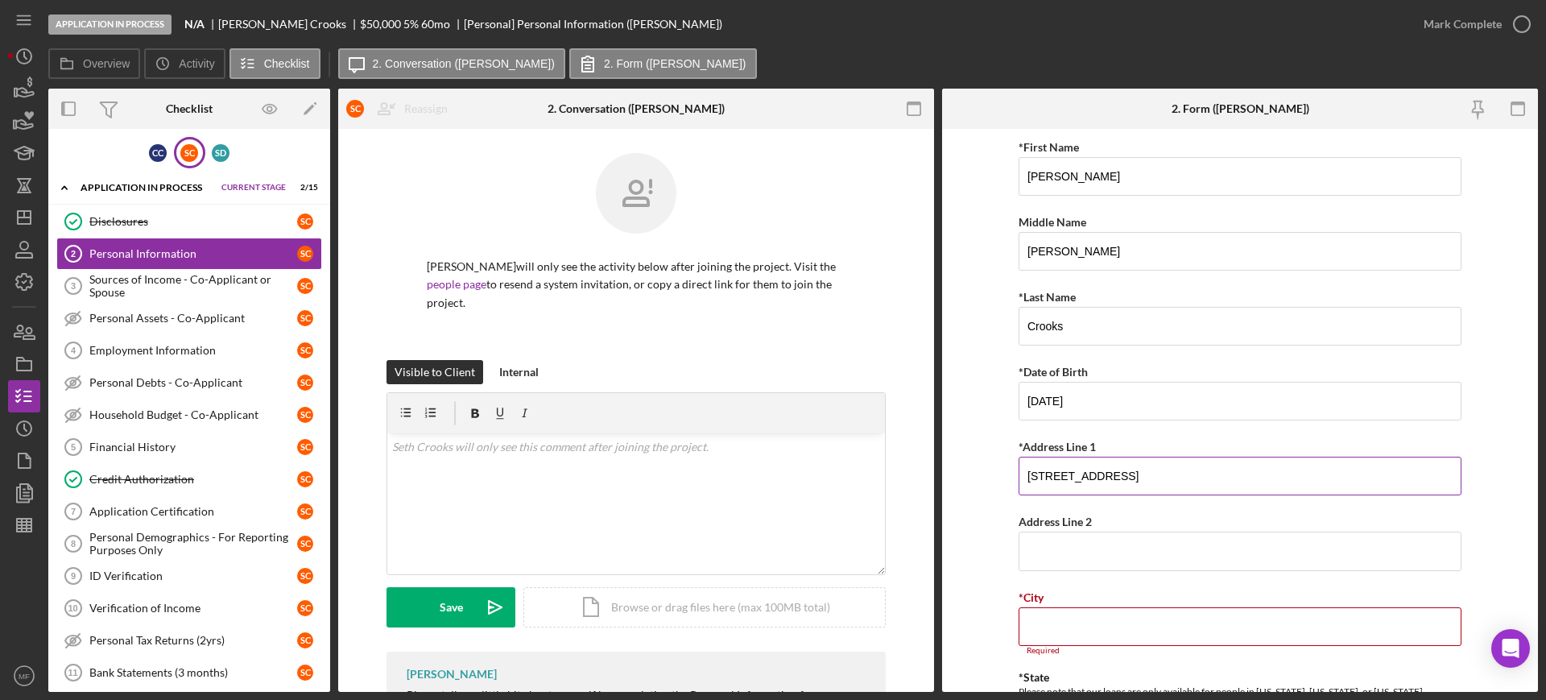
type input "1811 Northeast 82nd St"
type input "[GEOGRAPHIC_DATA]"
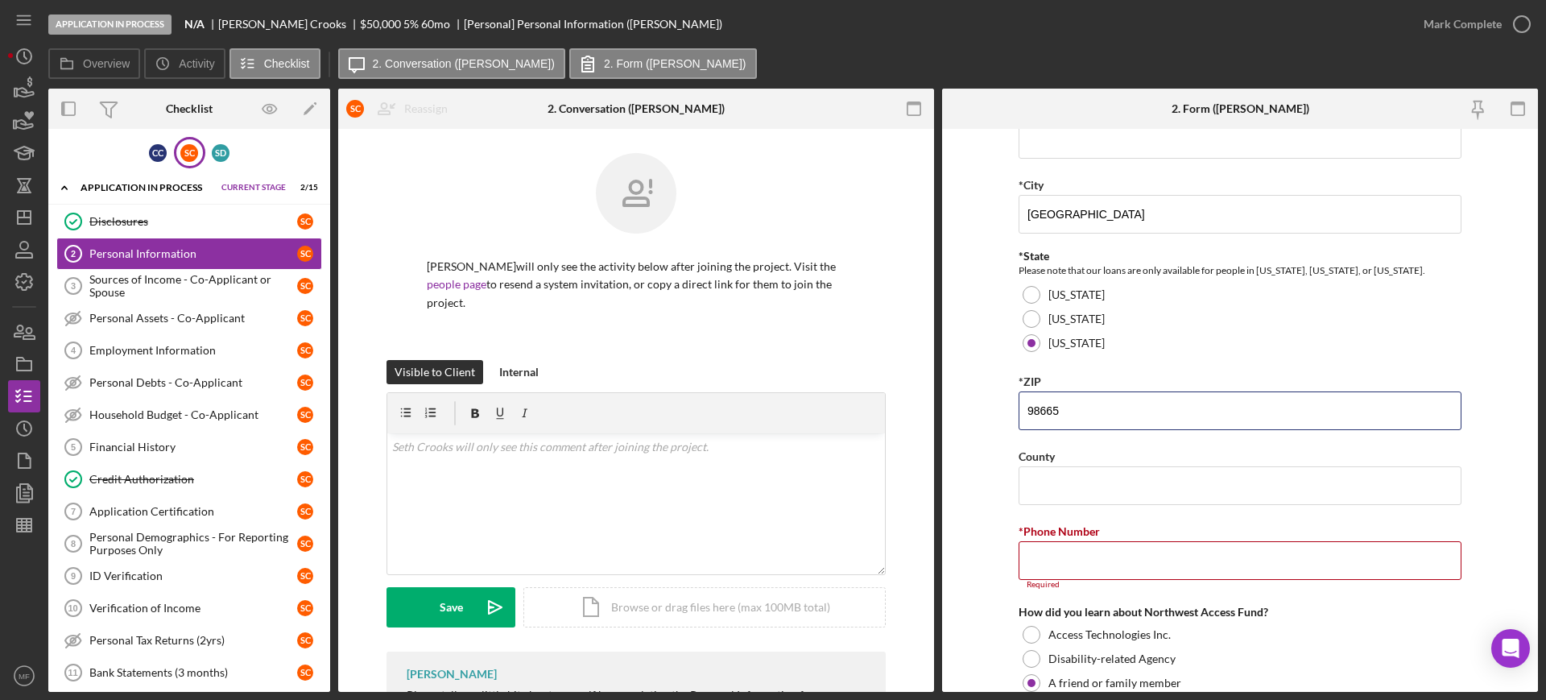
type input "98665"
click at [1113, 489] on input "County" at bounding box center [1239, 485] width 443 height 39
type input "Clark"
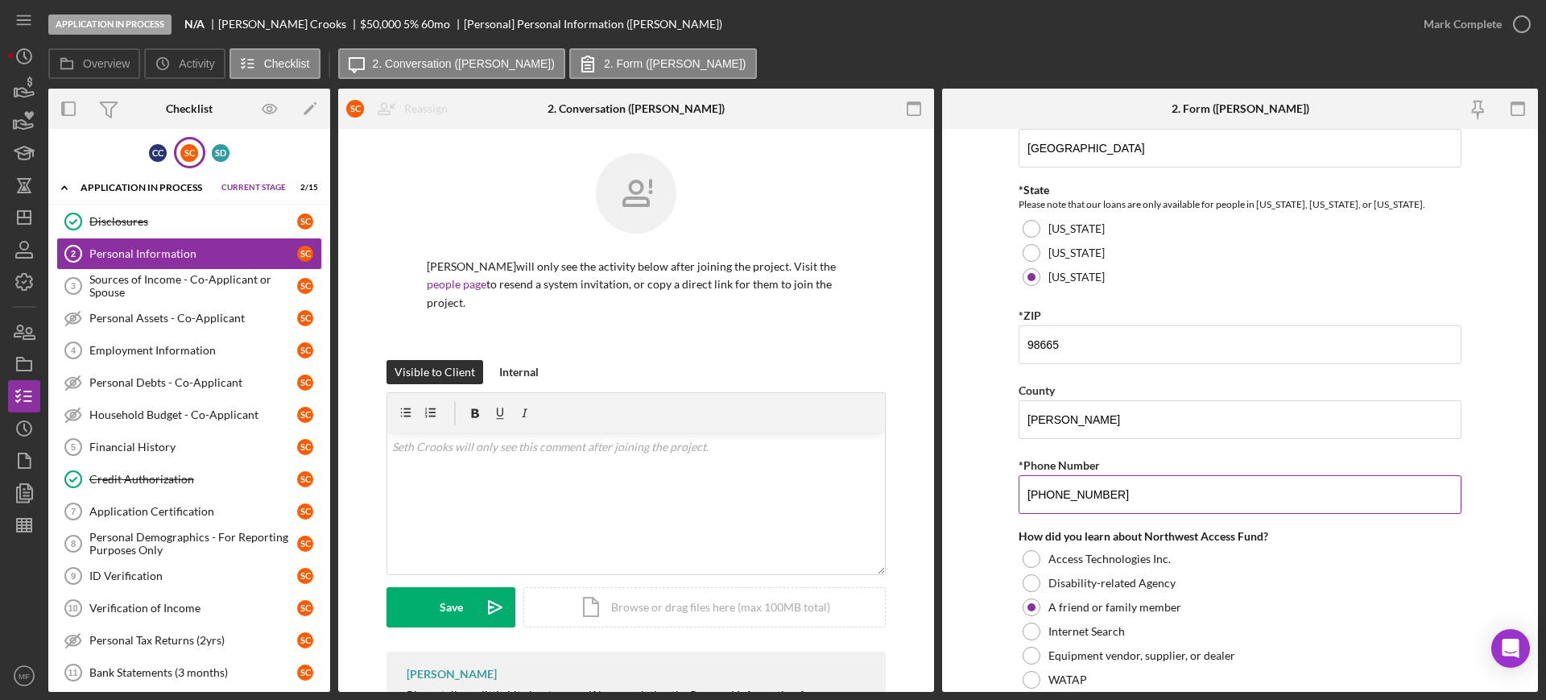
scroll to position [561, 0]
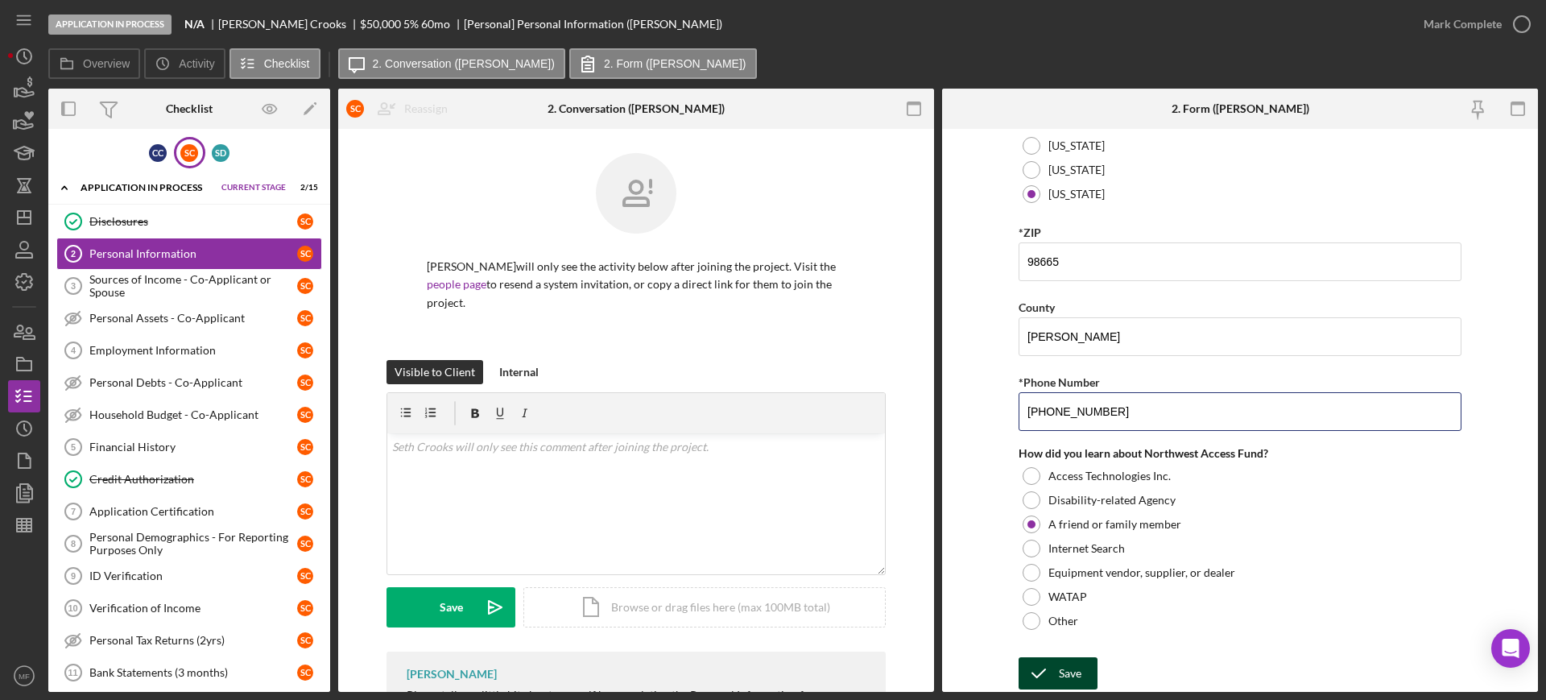
type input "[PHONE_NUMBER]"
click at [1049, 669] on icon "submit" at bounding box center [1038, 673] width 40 height 40
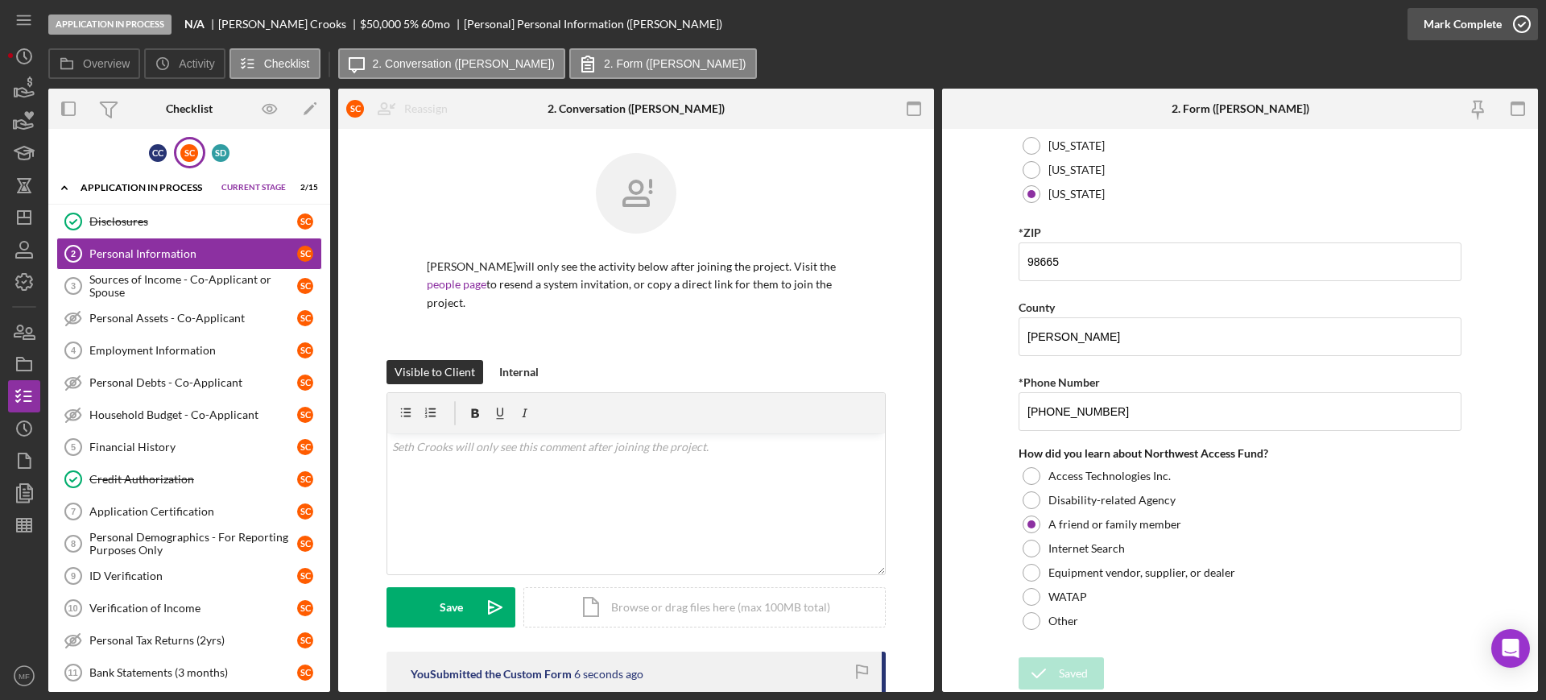
click at [1484, 21] on div "Mark Complete" at bounding box center [1462, 24] width 78 height 32
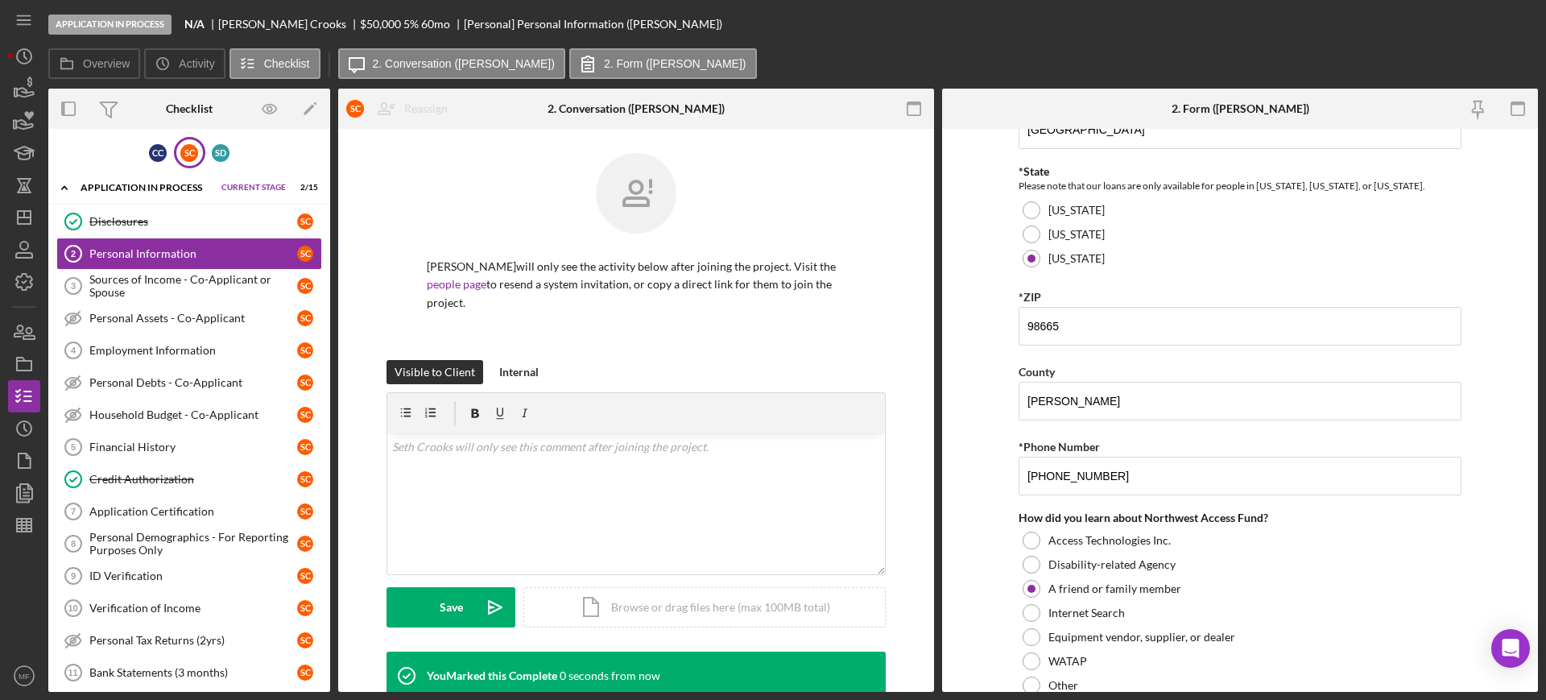
scroll to position [625, 0]
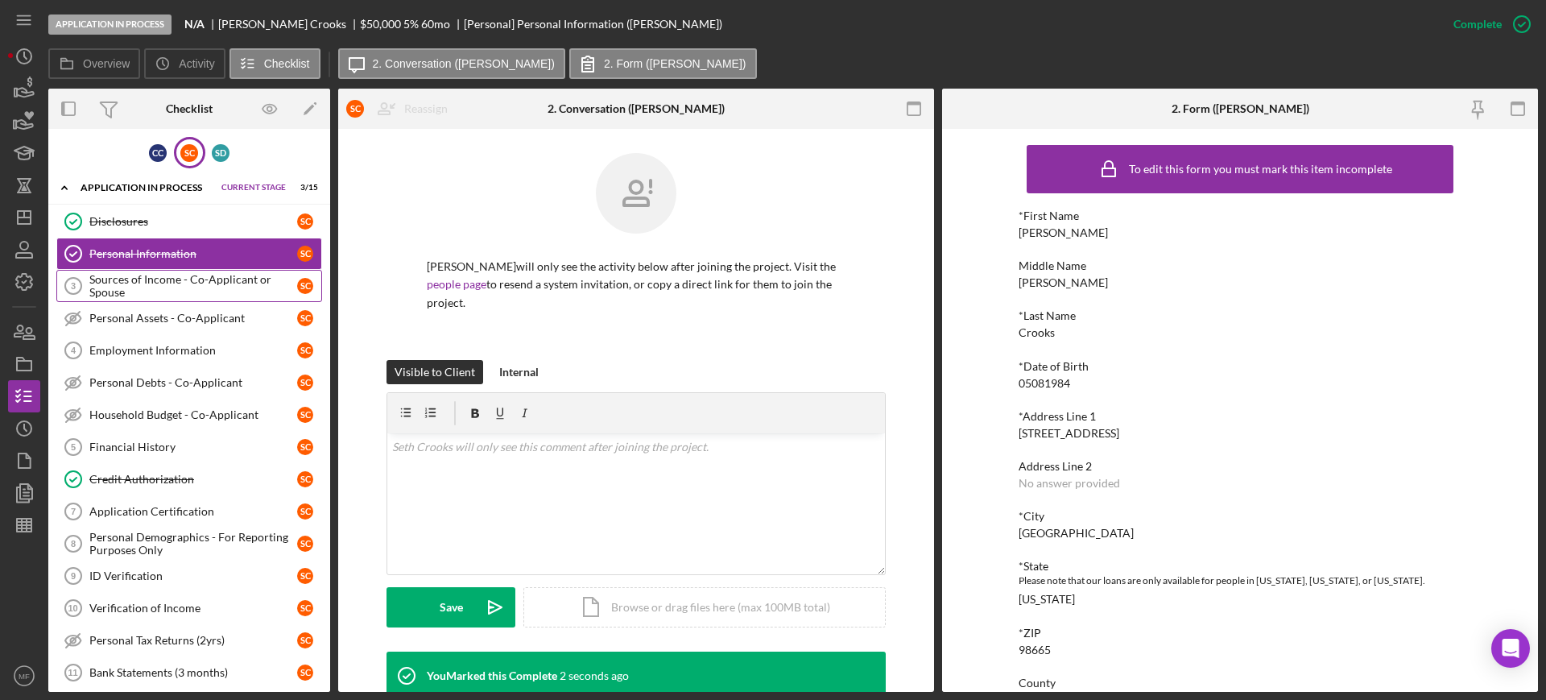
click at [143, 286] on div "Sources of Income - Co-Applicant or Spouse" at bounding box center [193, 286] width 208 height 26
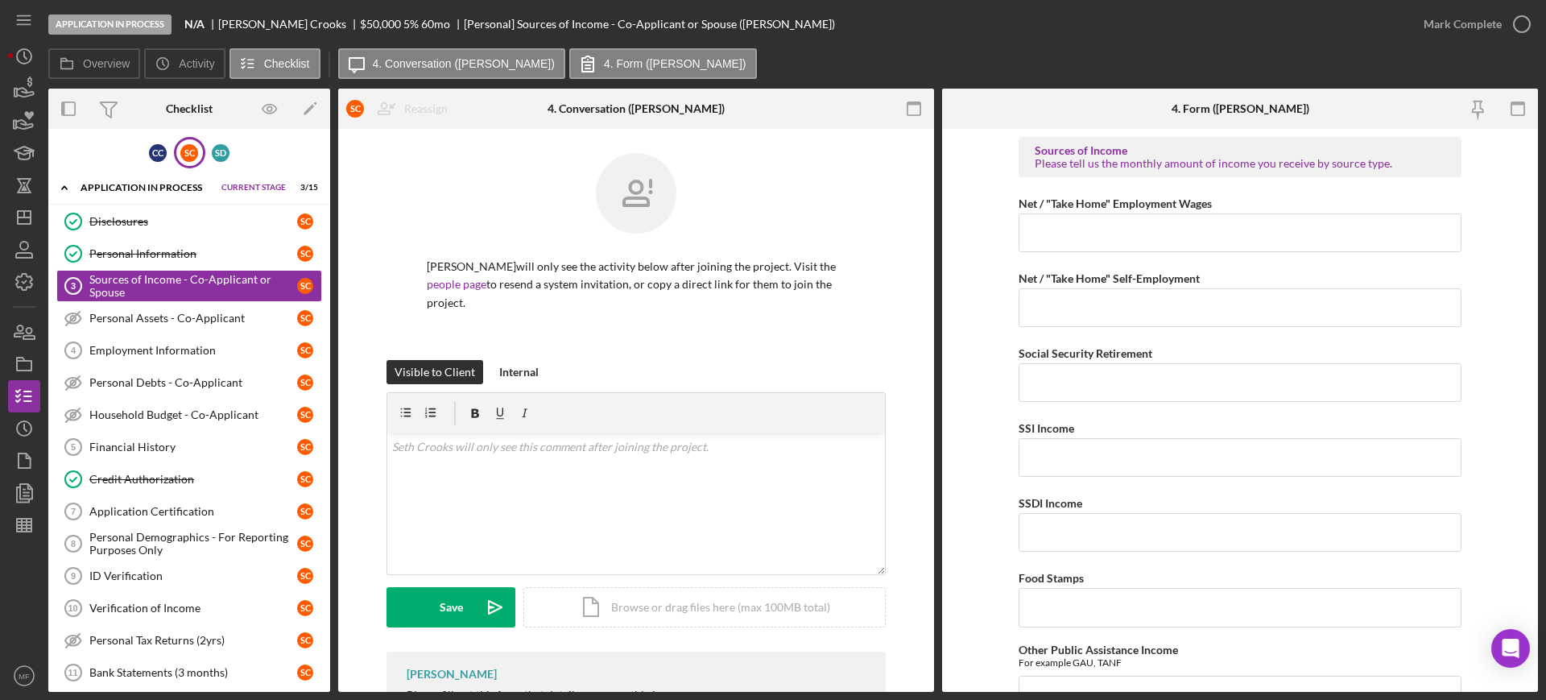
click at [199, 103] on div "Checklist" at bounding box center [189, 108] width 47 height 13
click at [175, 110] on div "Checklist" at bounding box center [189, 108] width 47 height 13
click at [70, 110] on icon "button" at bounding box center [69, 109] width 36 height 36
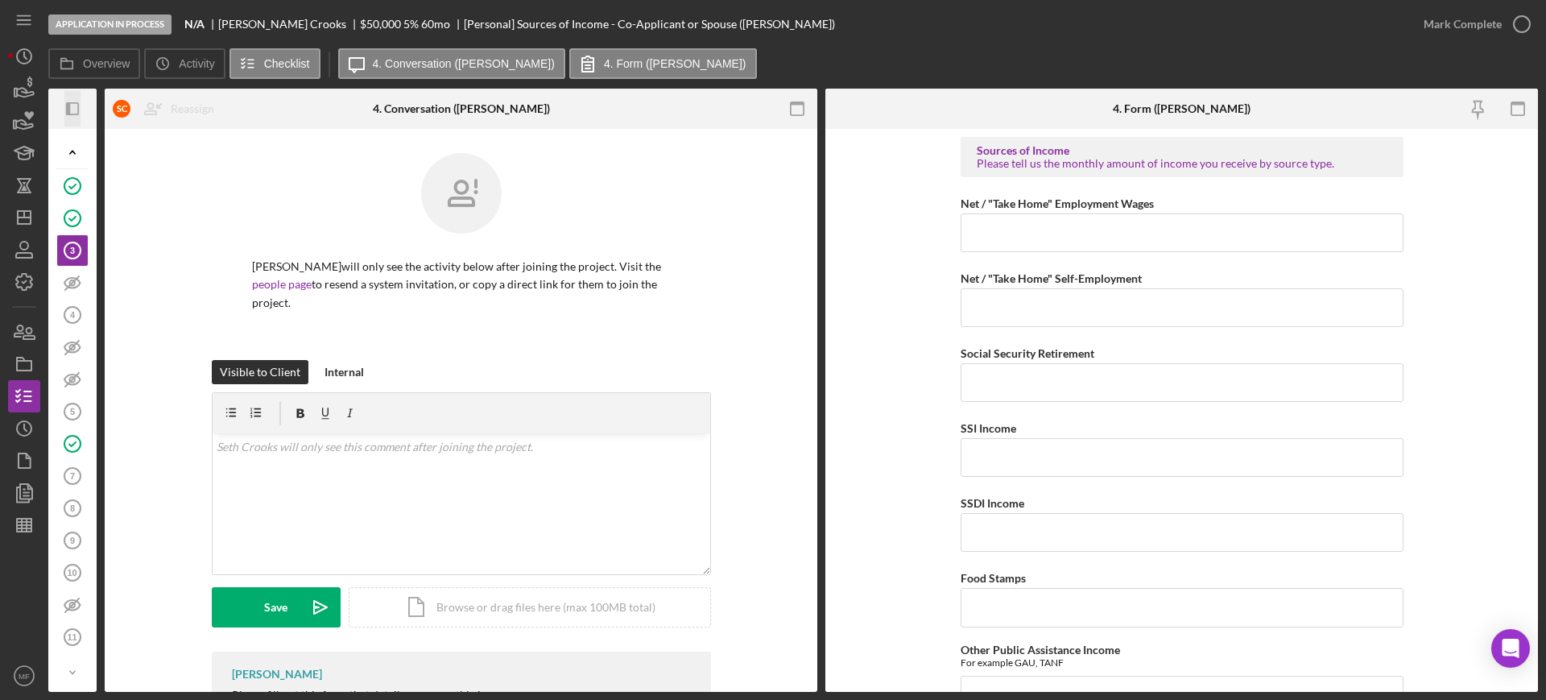
click at [68, 110] on icon "button" at bounding box center [68, 108] width 4 height 13
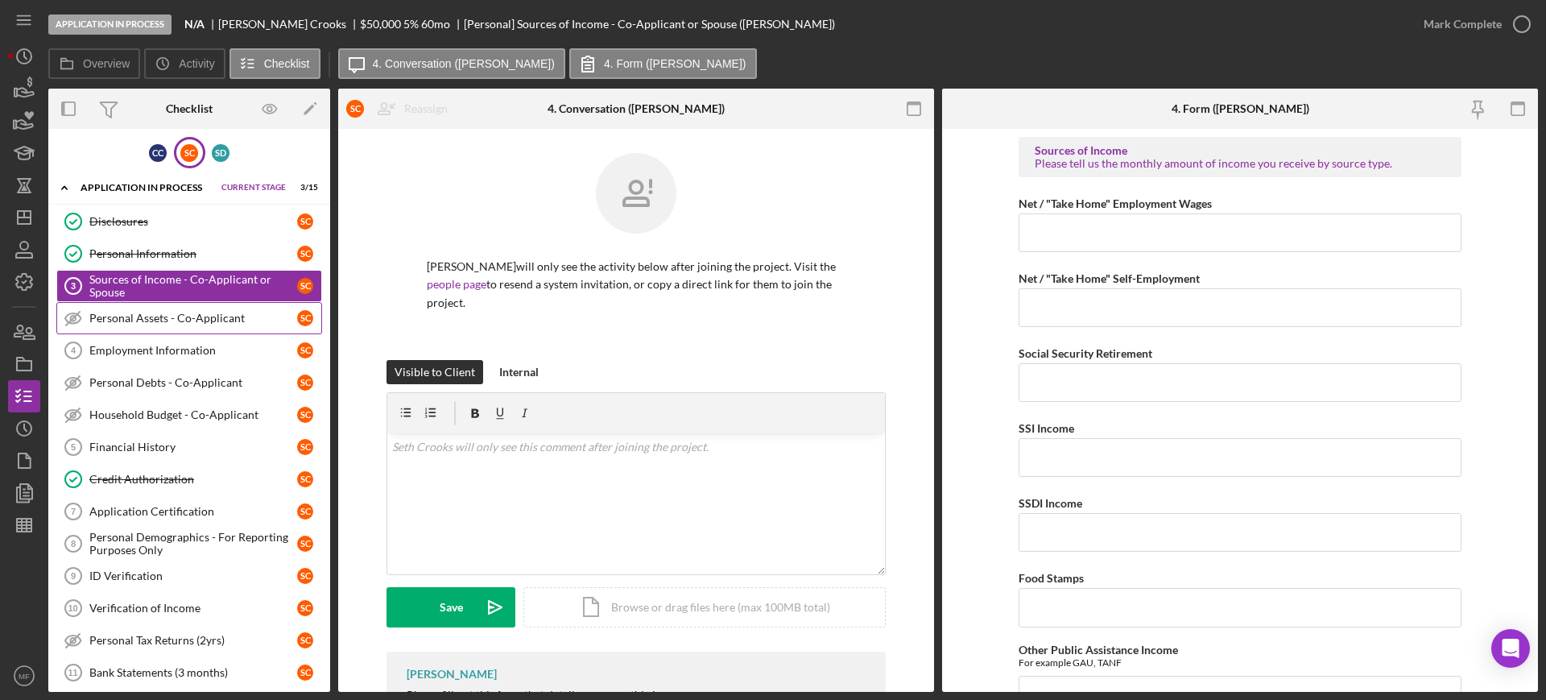
click at [177, 321] on div "Personal Assets - Co-Applicant" at bounding box center [193, 318] width 208 height 13
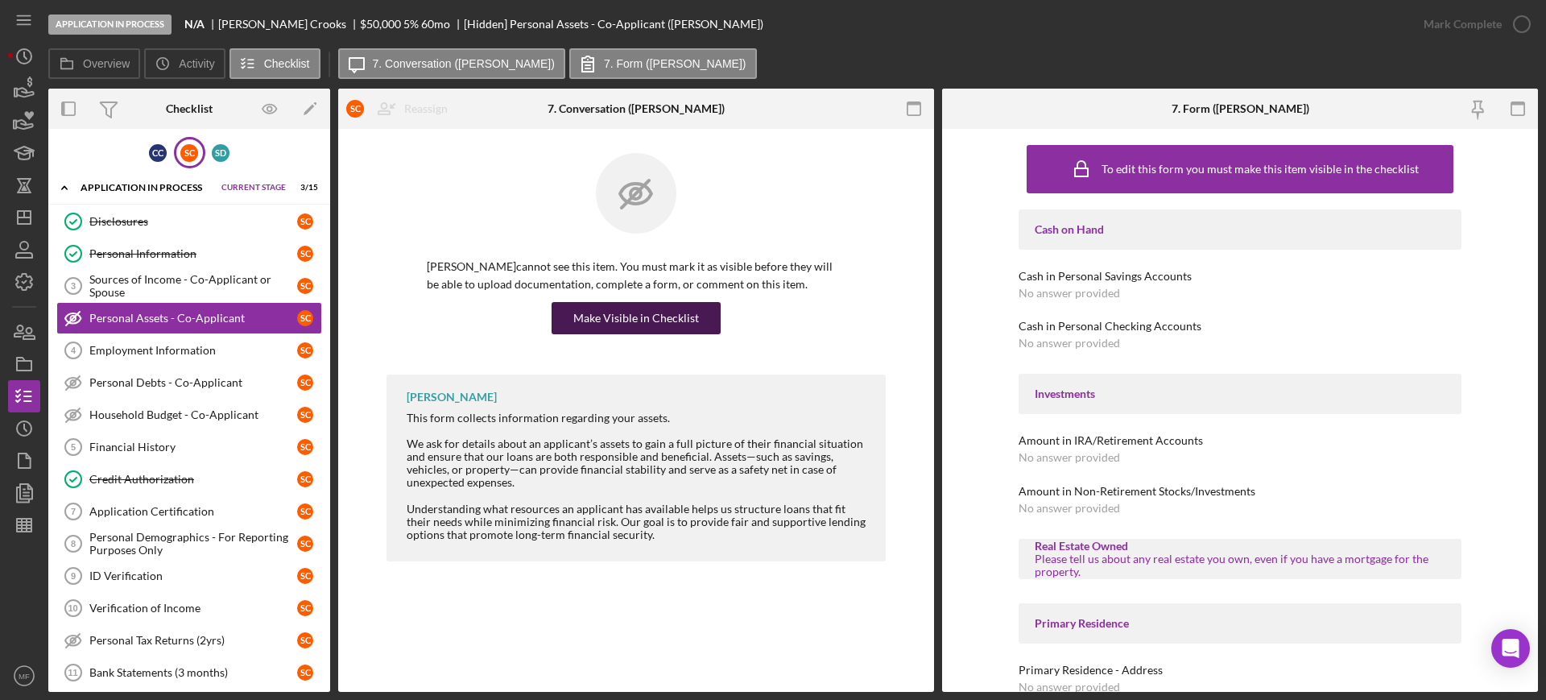
click at [638, 313] on div "Make Visible in Checklist" at bounding box center [636, 318] width 126 height 32
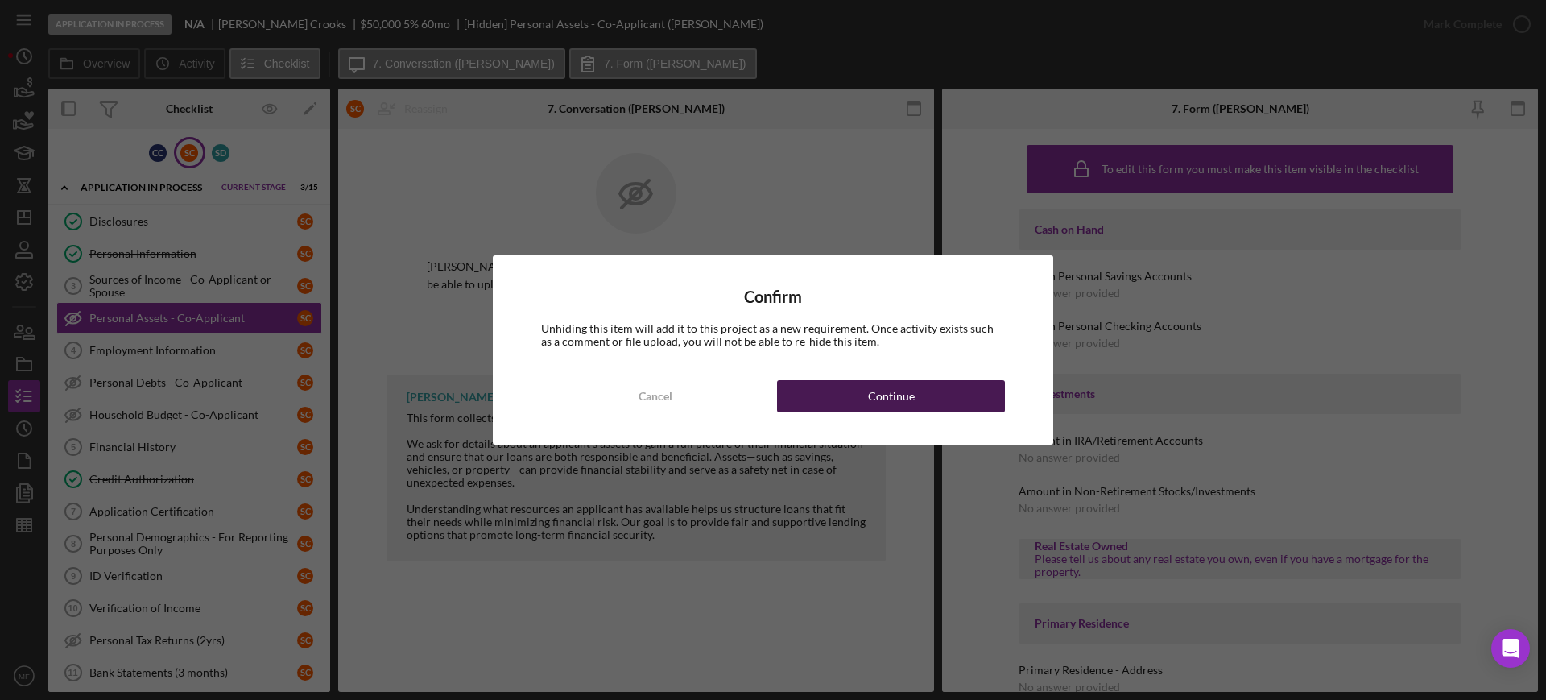
click at [888, 402] on div "Continue" at bounding box center [891, 396] width 47 height 32
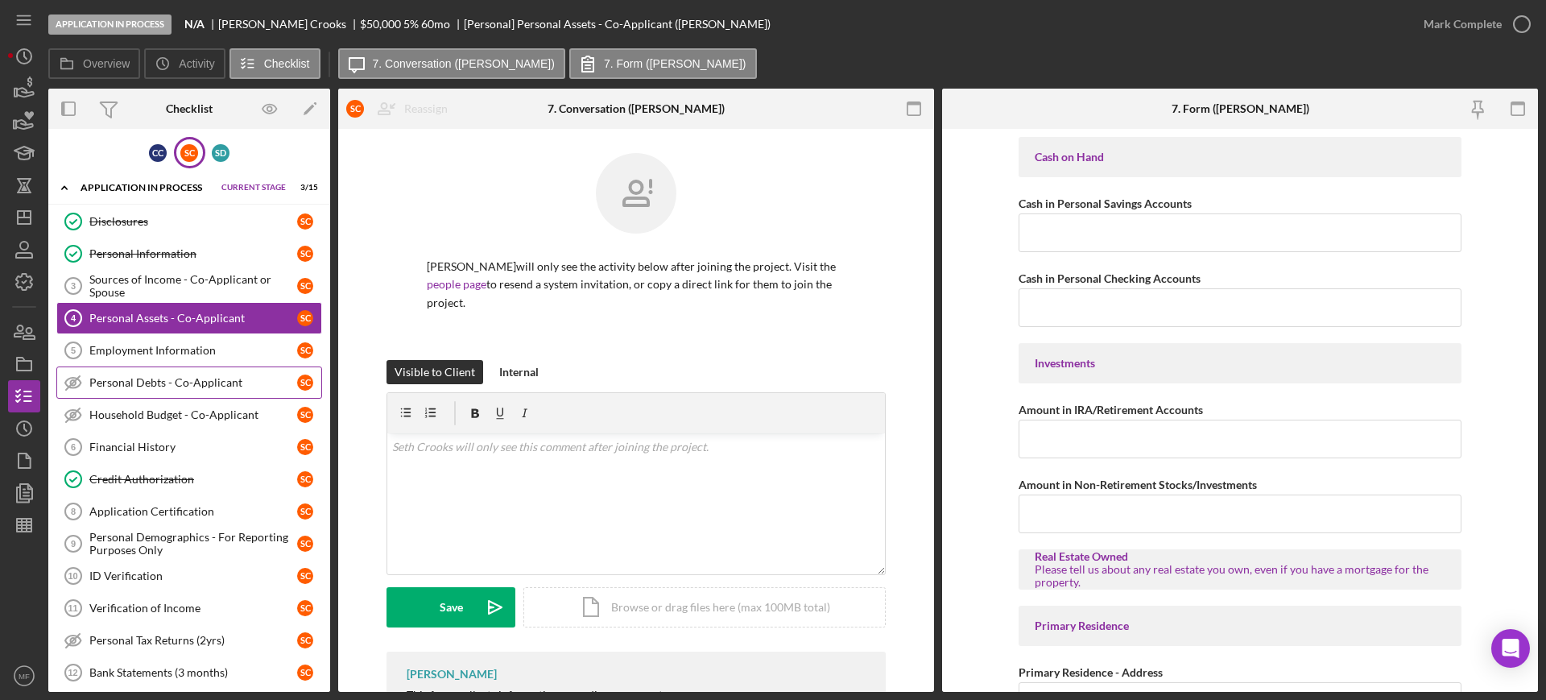
click at [160, 382] on div "Personal Debts - Co-Applicant" at bounding box center [193, 382] width 208 height 13
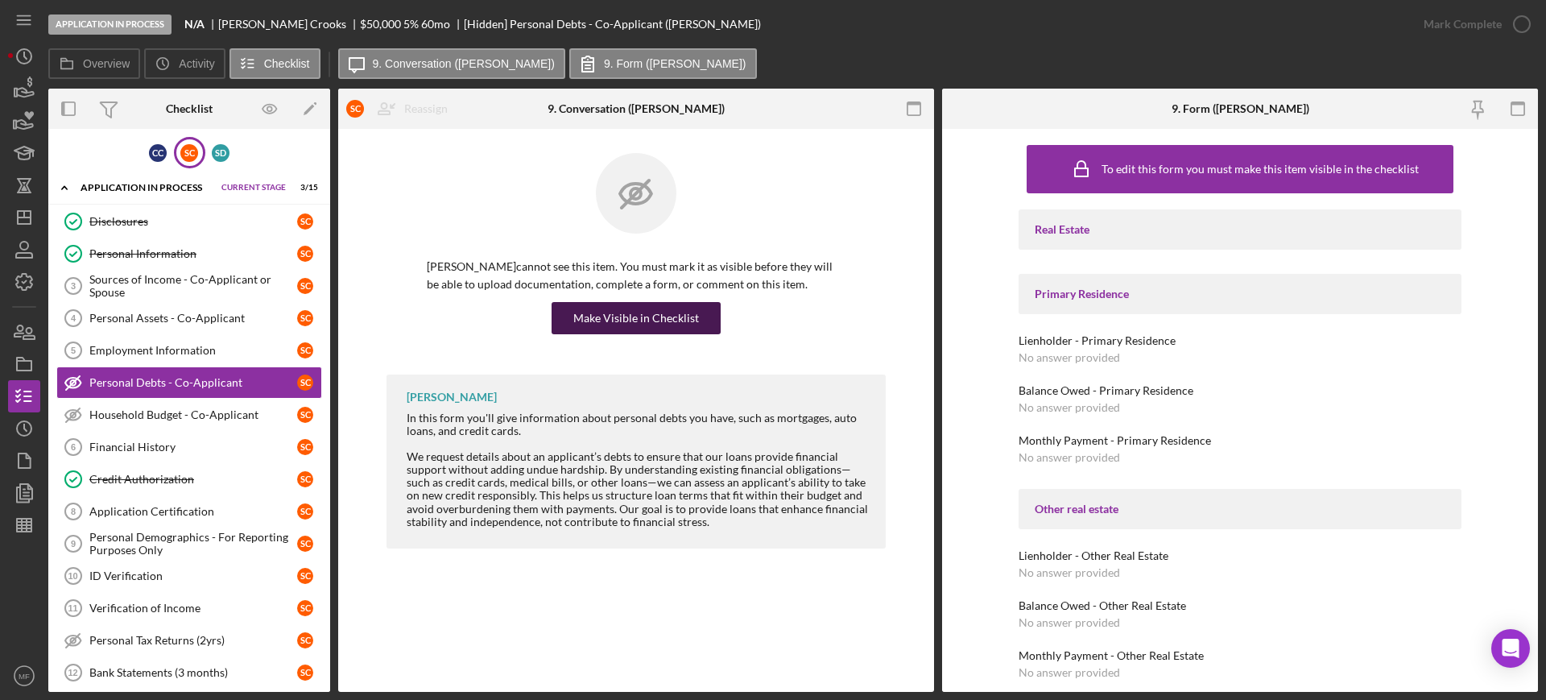
click at [630, 313] on div "Make Visible in Checklist" at bounding box center [636, 318] width 126 height 32
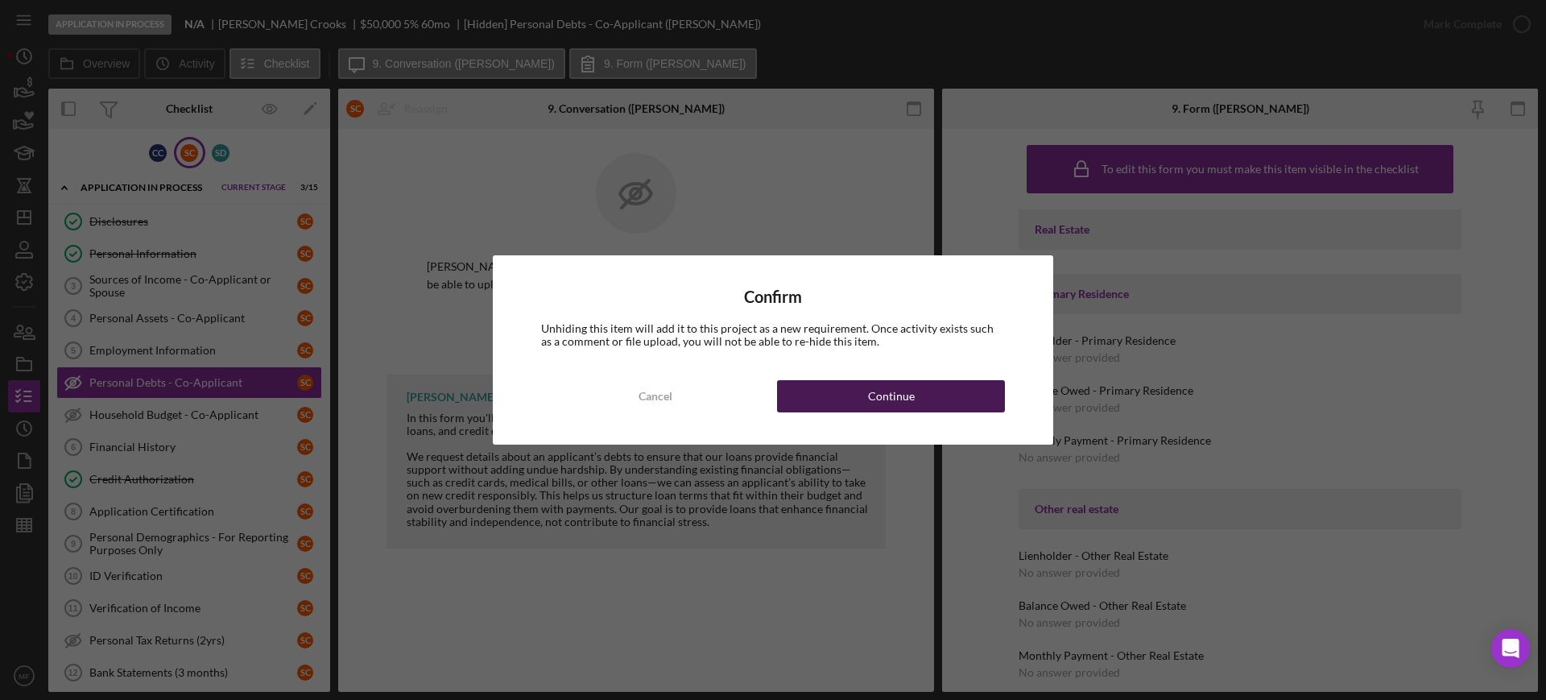
click at [886, 386] on div "Continue" at bounding box center [891, 396] width 47 height 32
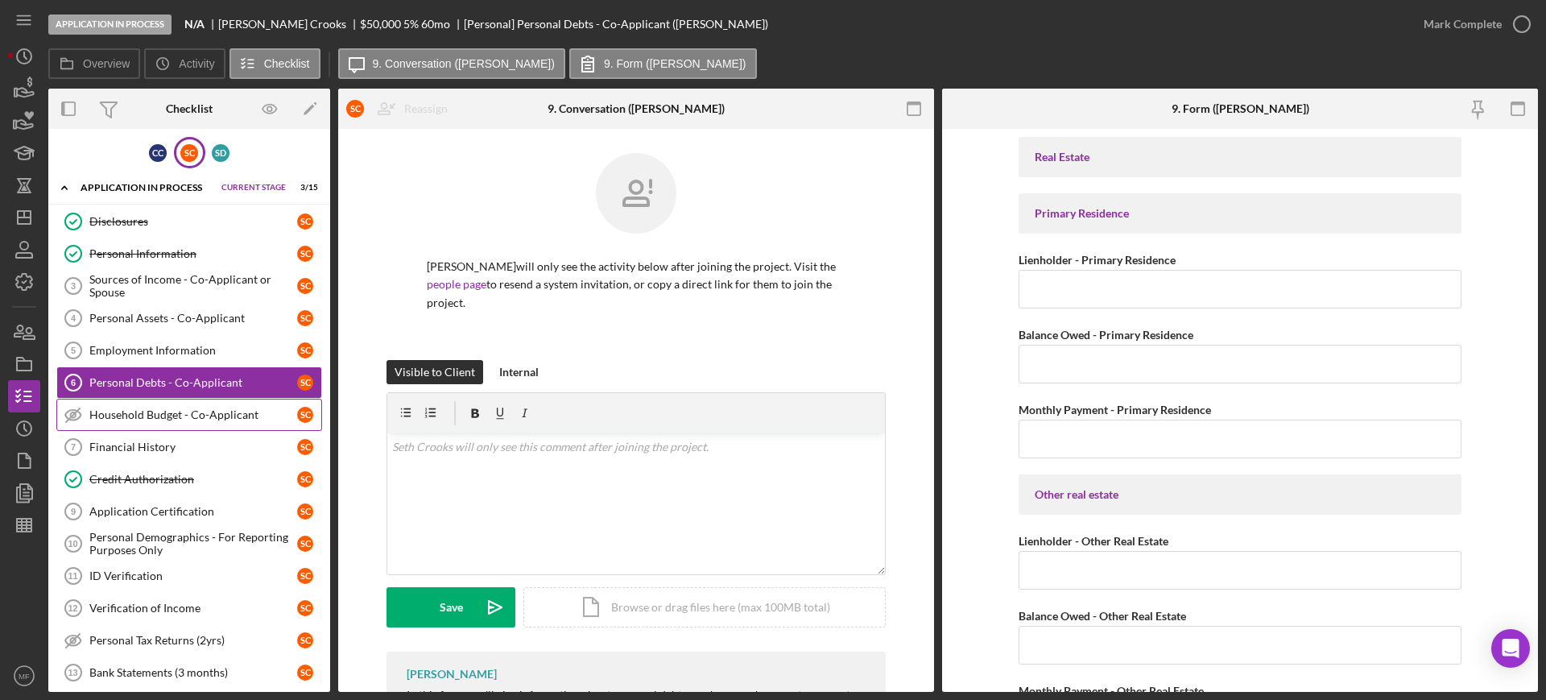
click at [208, 413] on div "Household Budget - Co-Applicant" at bounding box center [193, 414] width 208 height 13
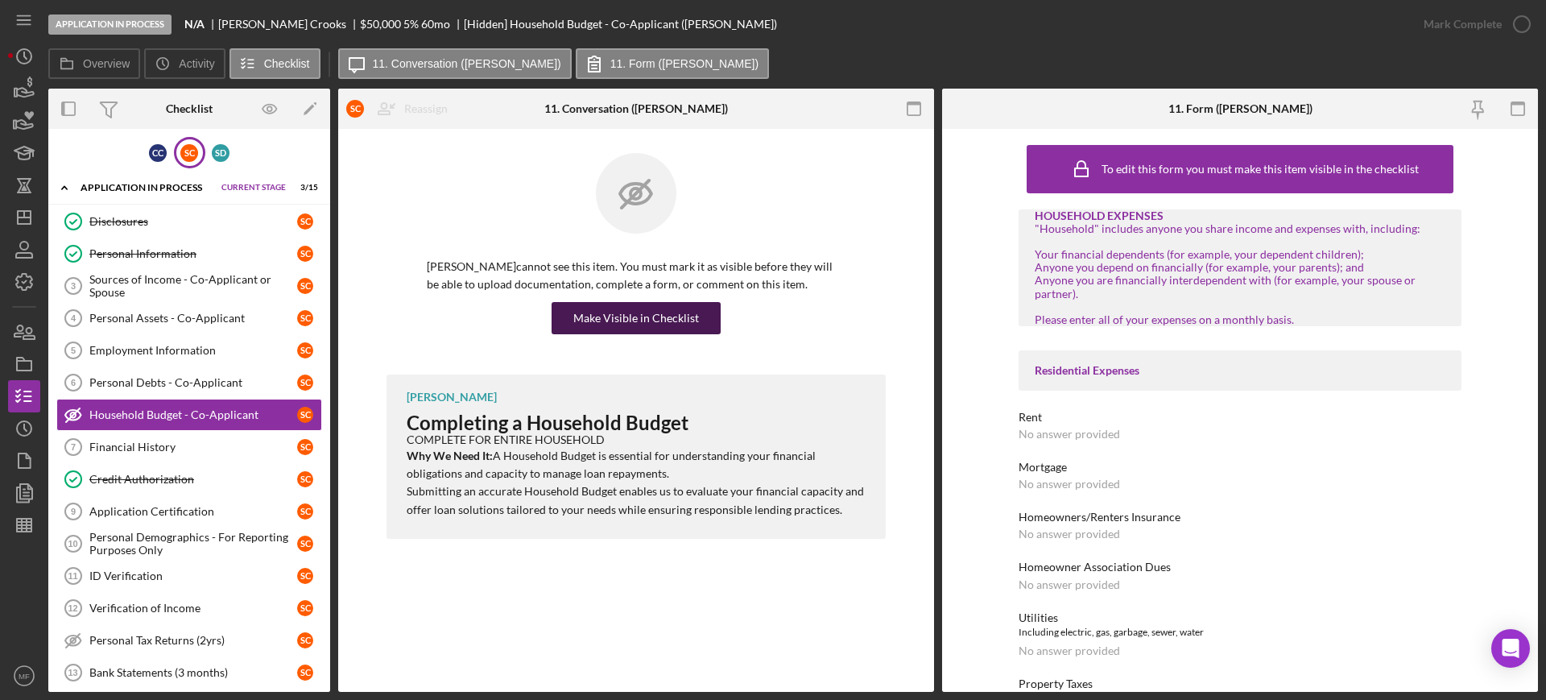
click at [624, 314] on div "Make Visible in Checklist" at bounding box center [636, 318] width 126 height 32
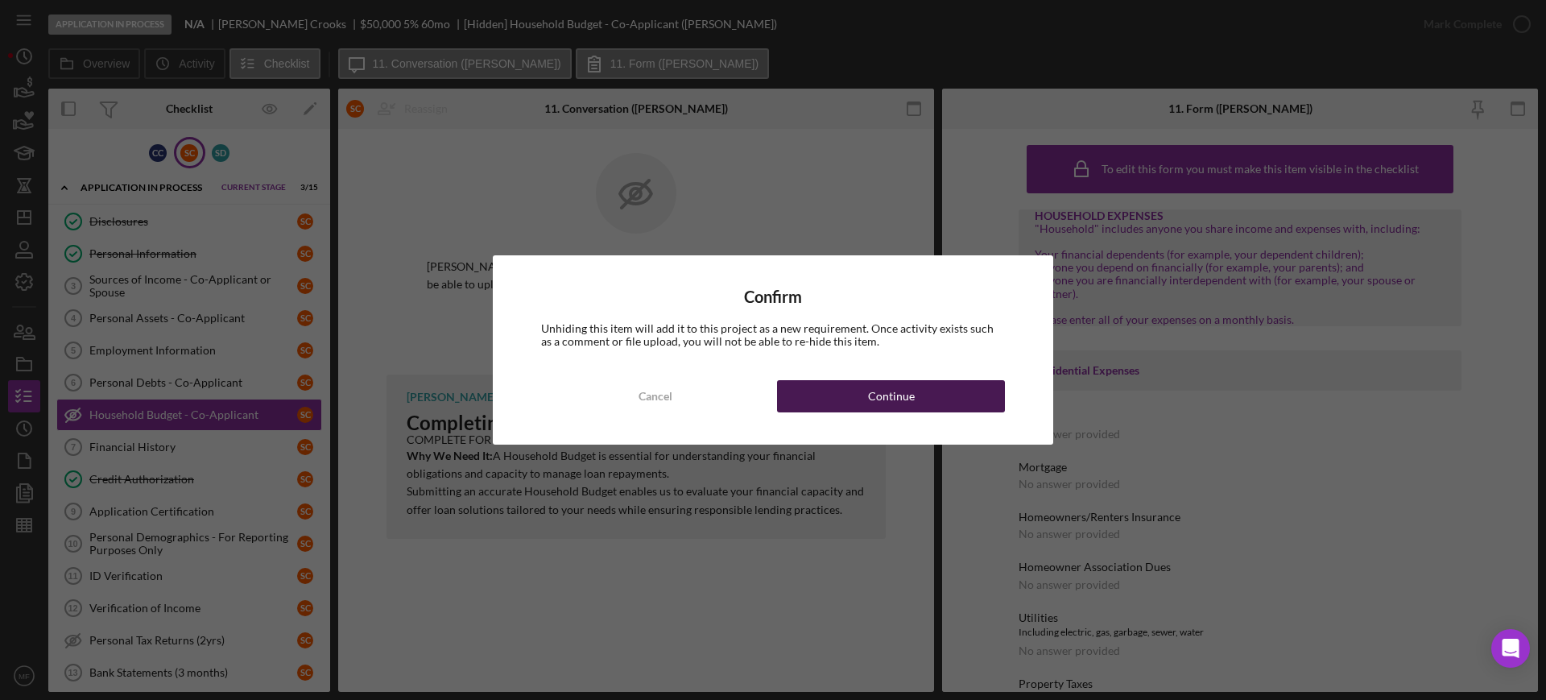
click at [897, 394] on div "Continue" at bounding box center [891, 396] width 47 height 32
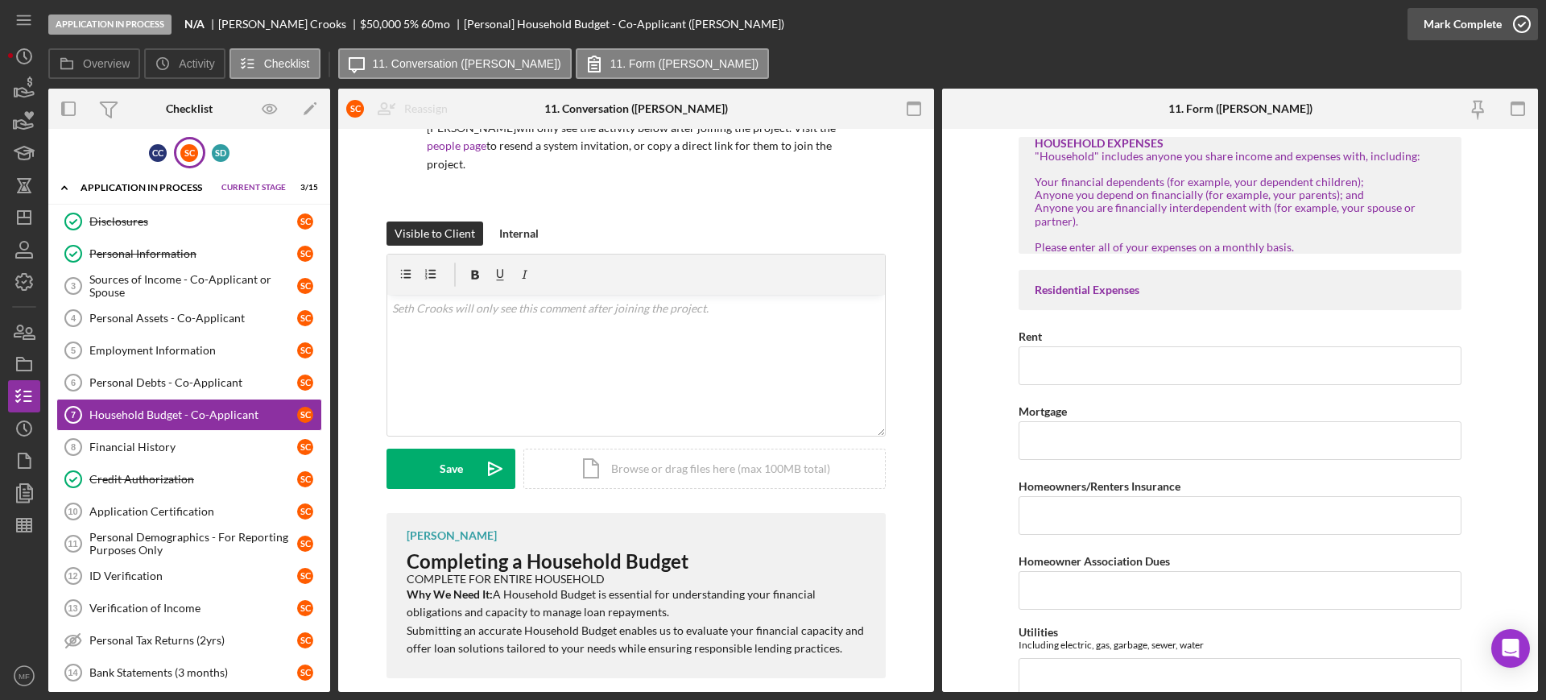
click at [1518, 22] on icon "button" at bounding box center [1521, 24] width 40 height 40
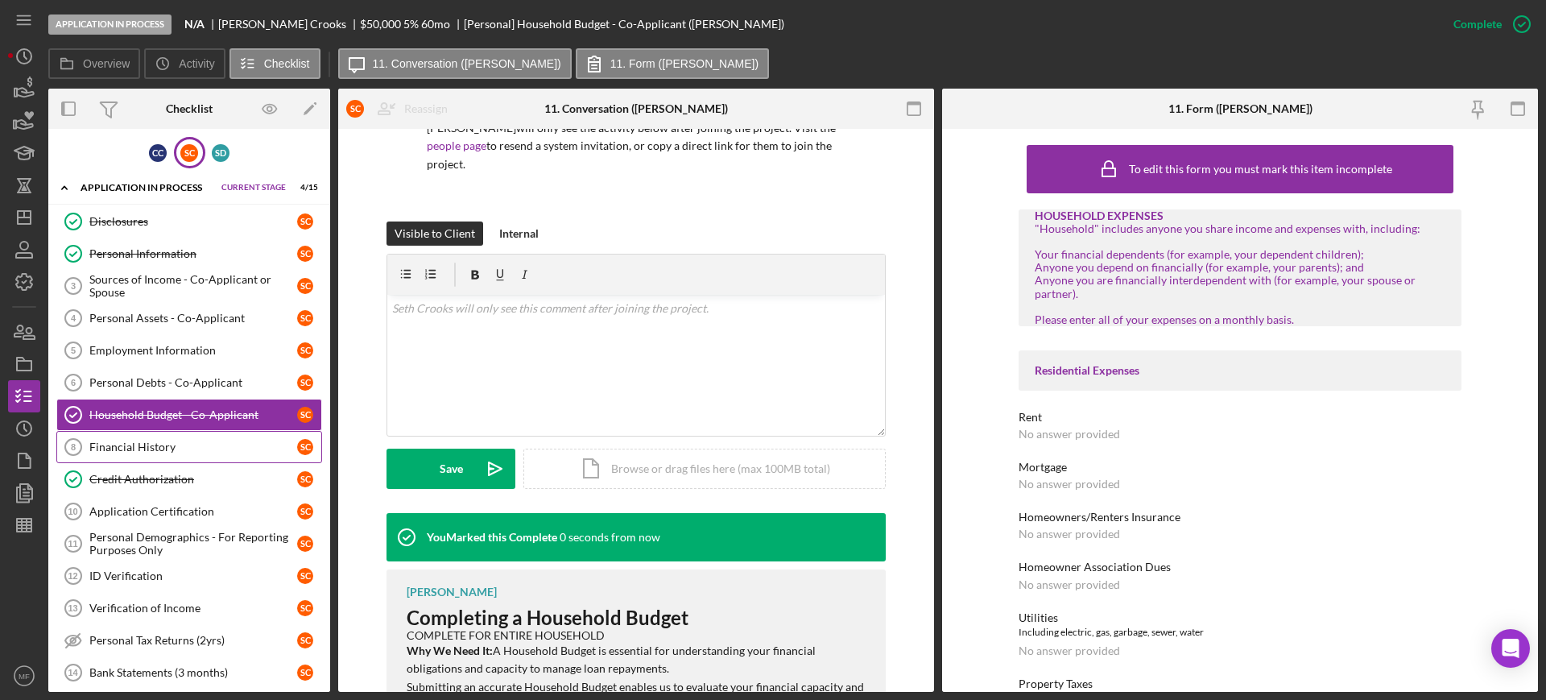
click at [145, 442] on div "Financial History" at bounding box center [193, 446] width 208 height 13
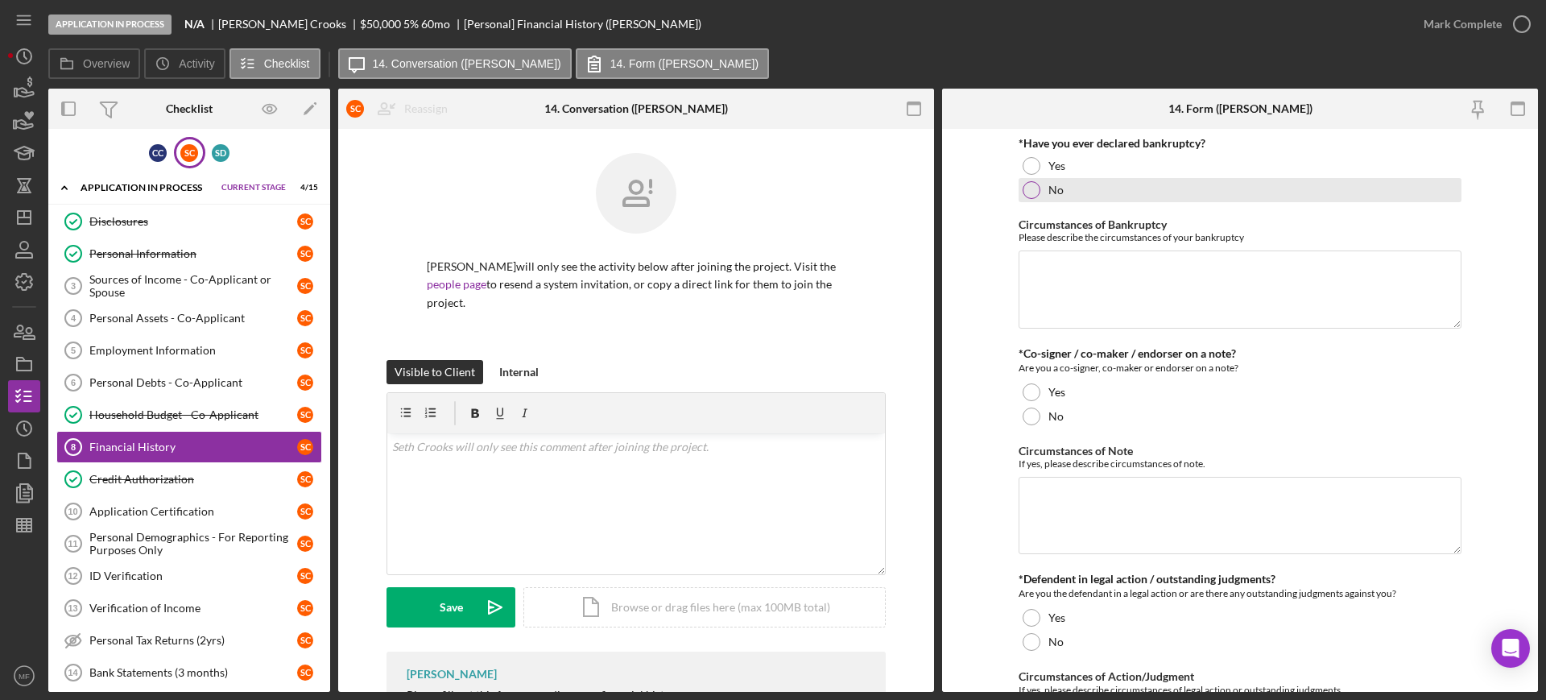
click at [1031, 193] on div at bounding box center [1031, 190] width 18 height 18
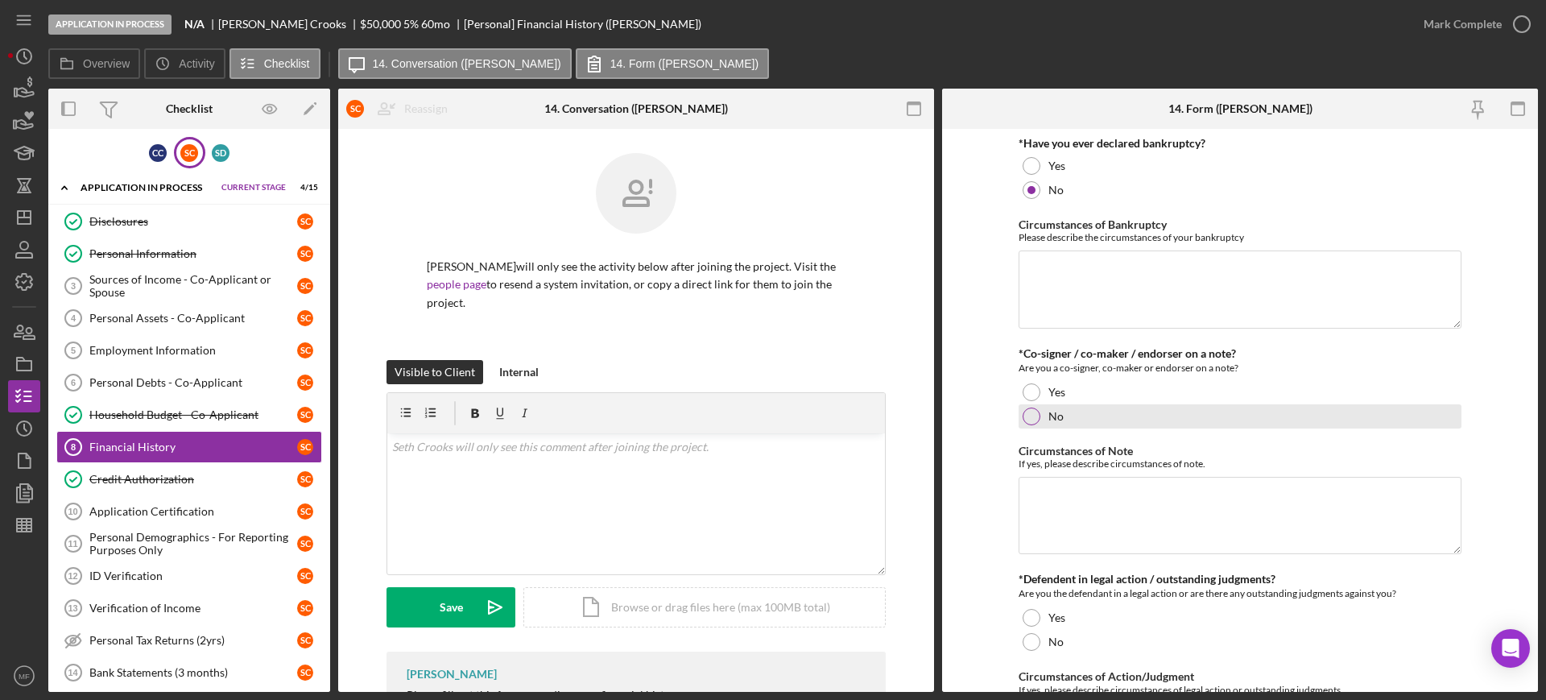
click at [1033, 411] on div at bounding box center [1031, 416] width 18 height 18
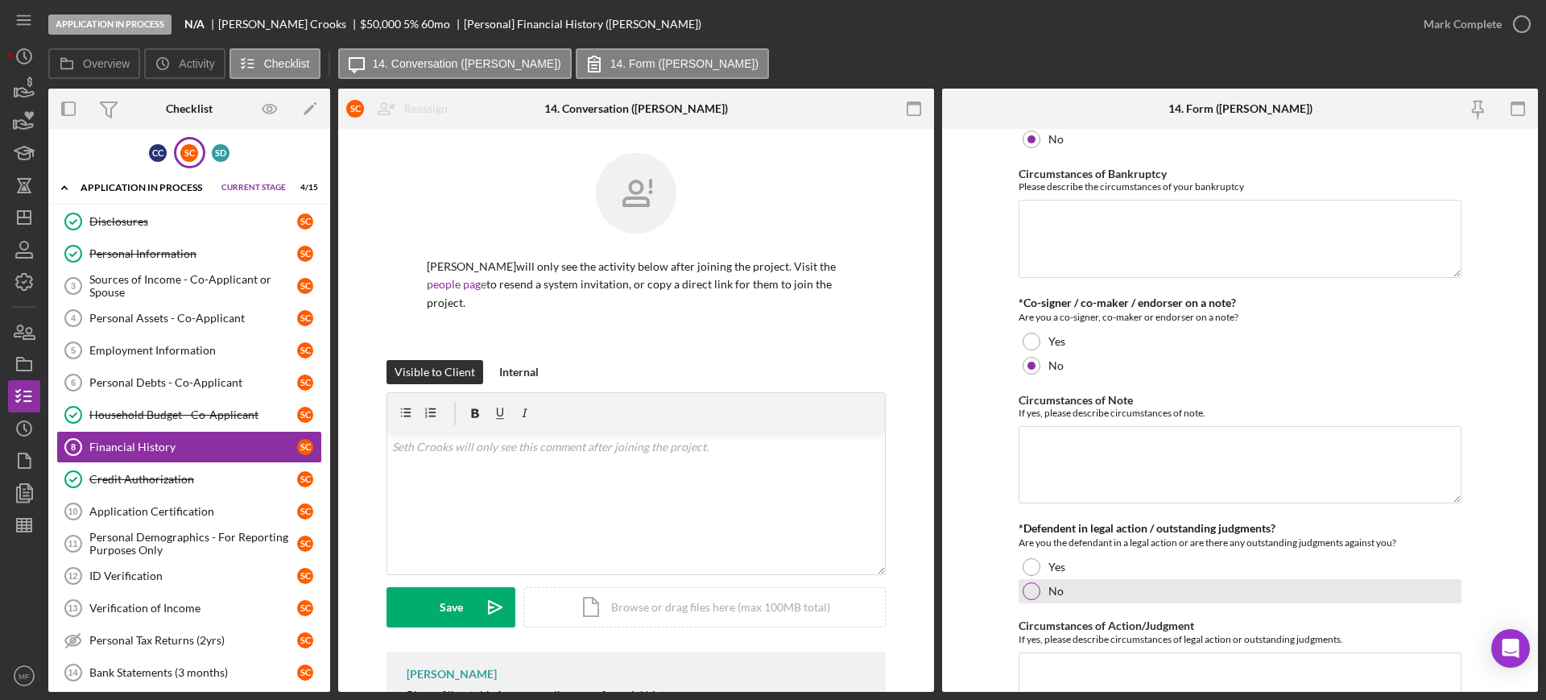
scroll to position [150, 0]
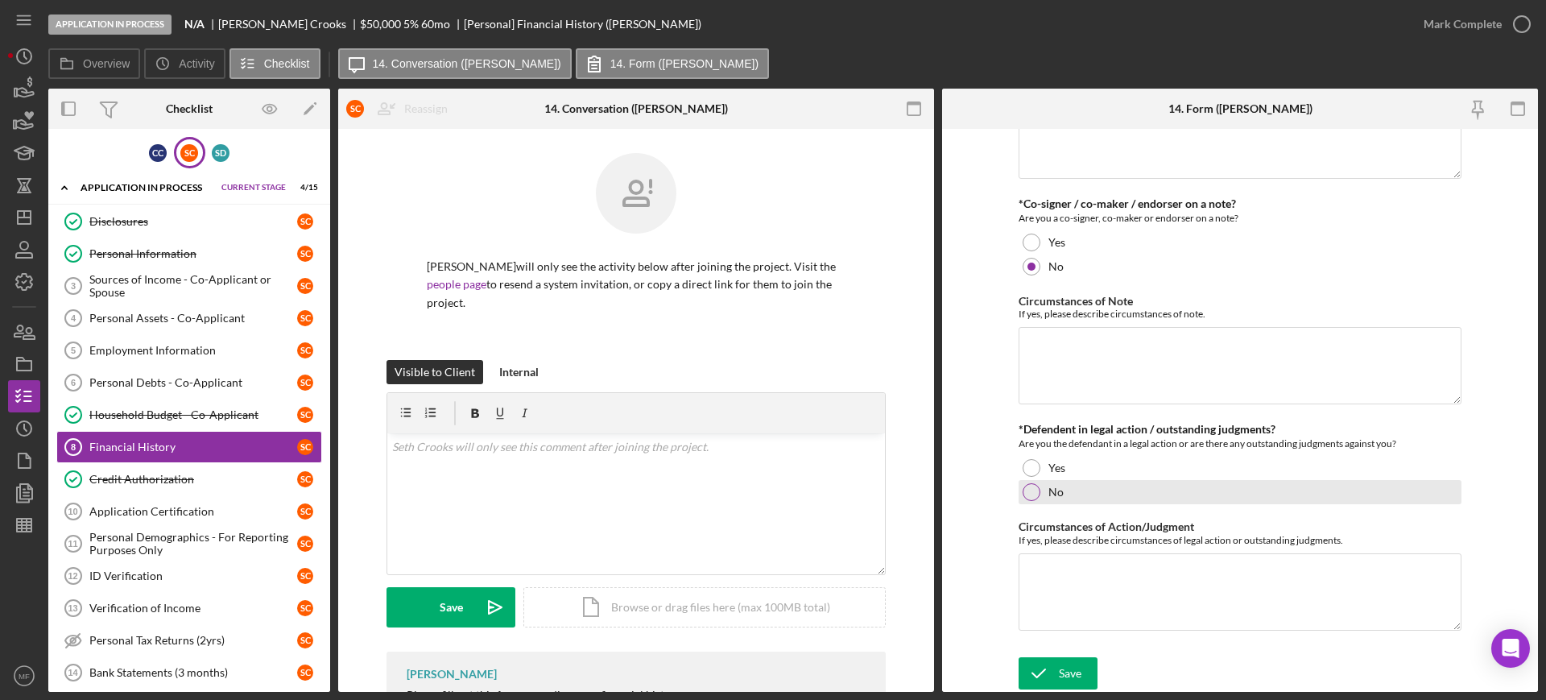
click at [1032, 491] on div at bounding box center [1031, 492] width 18 height 18
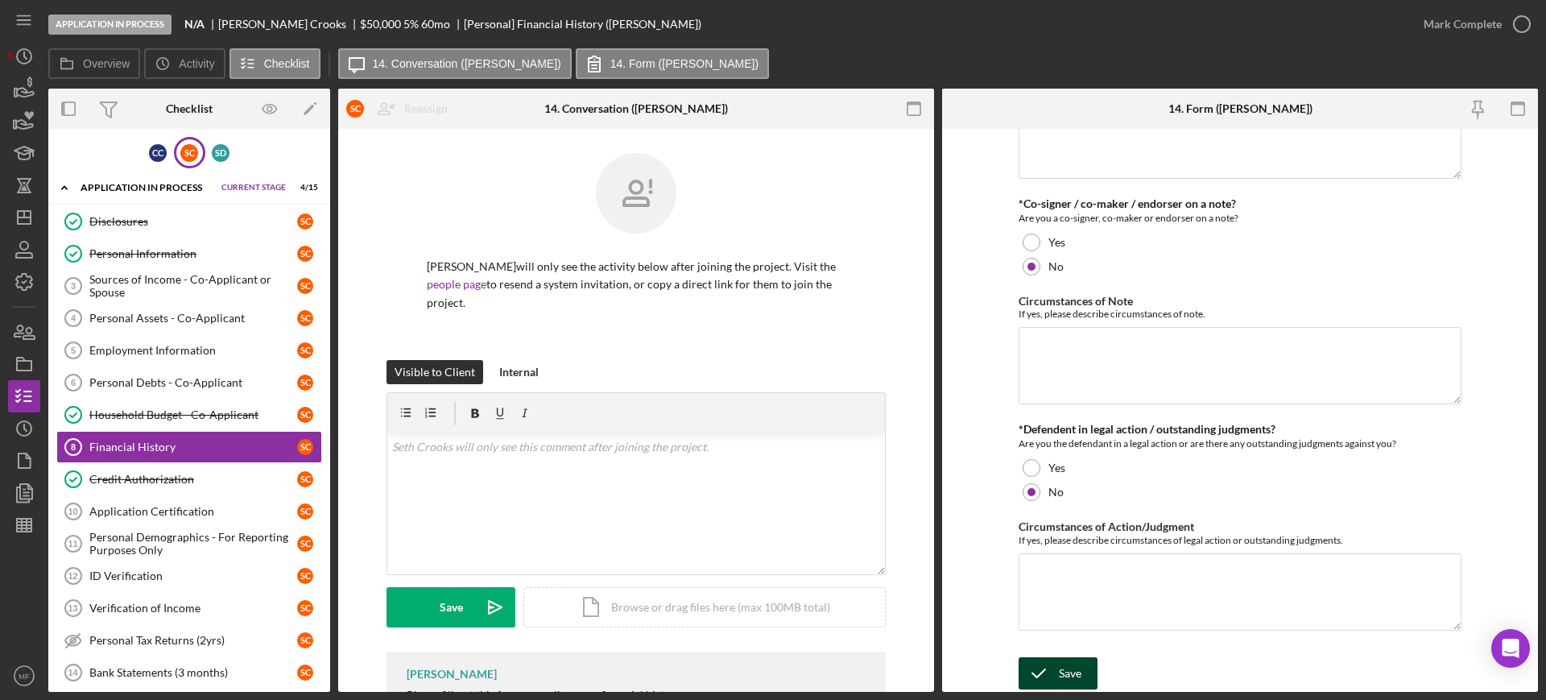
click at [1064, 670] on div "Save" at bounding box center [1070, 673] width 23 height 32
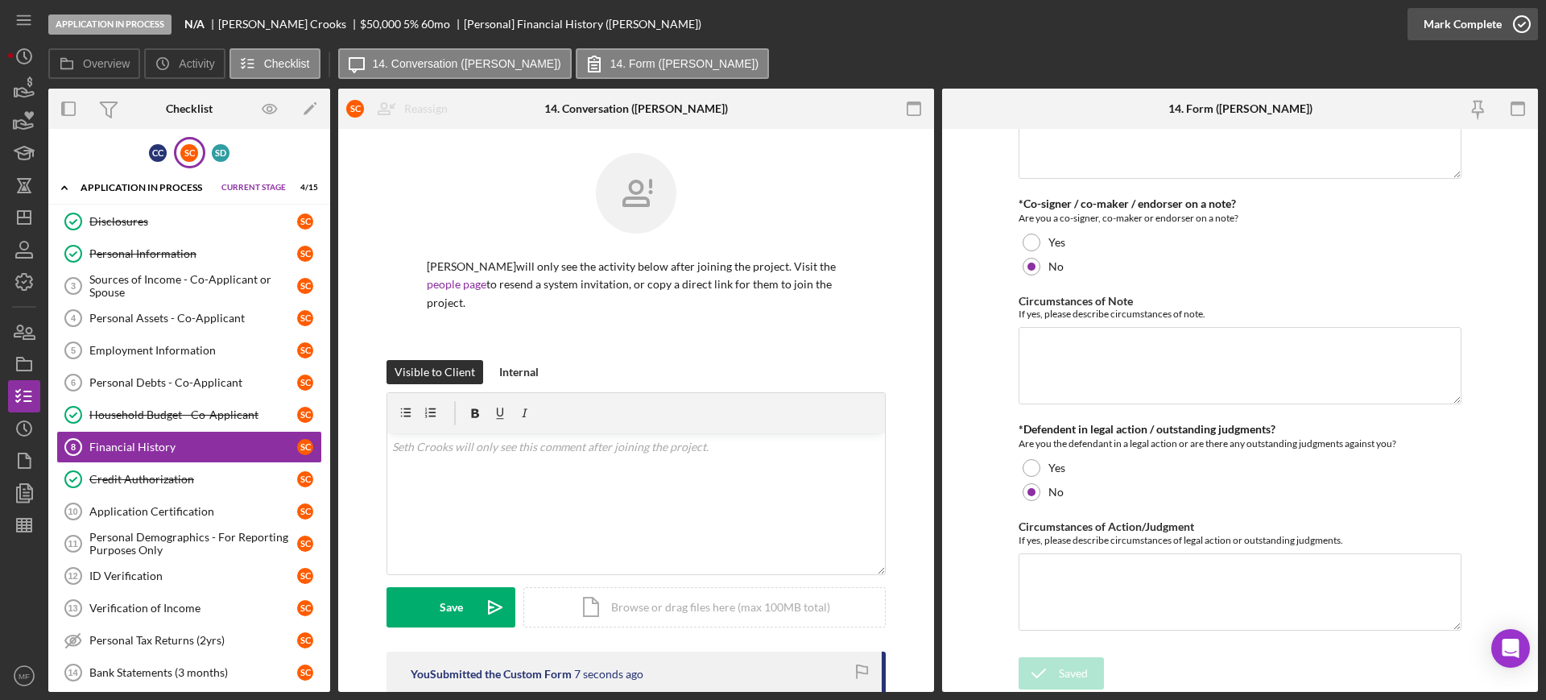
click at [1515, 20] on icon "button" at bounding box center [1521, 24] width 40 height 40
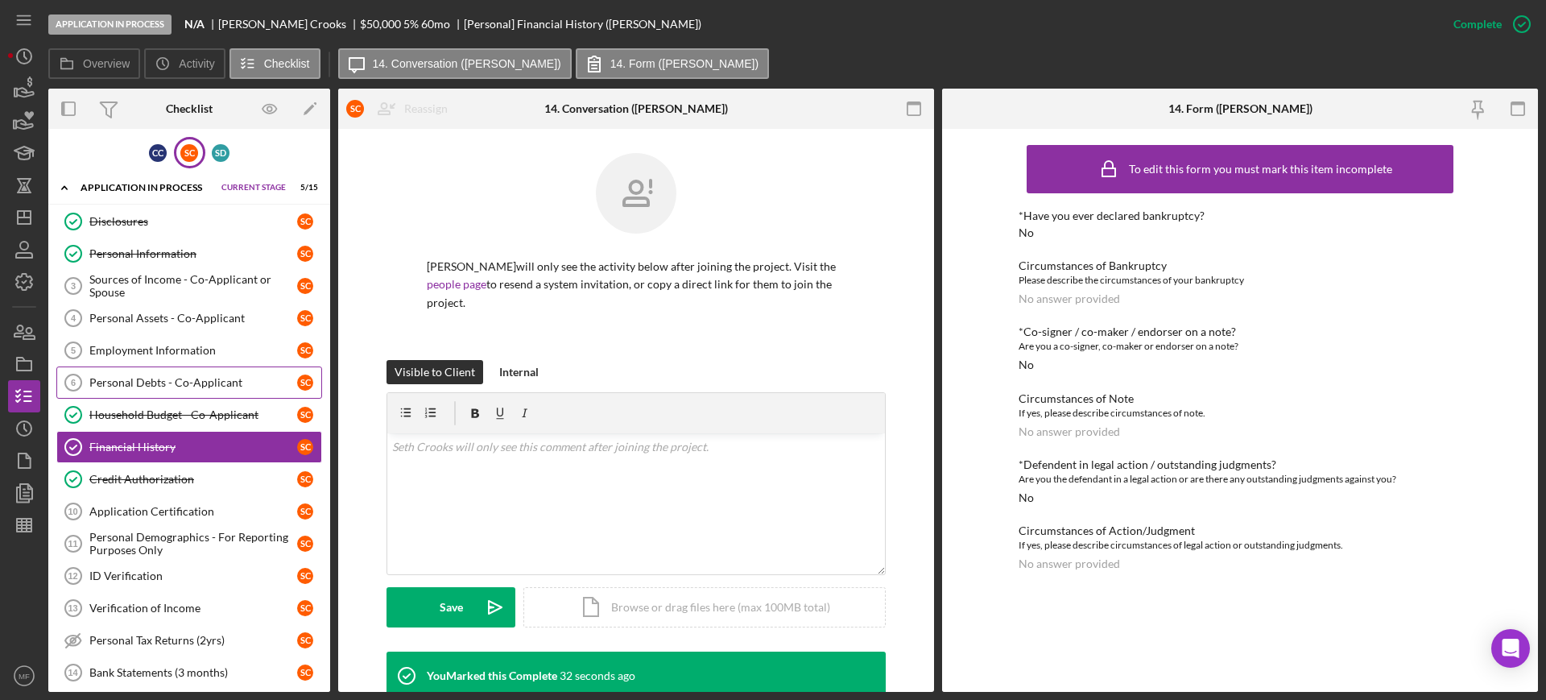
click at [180, 374] on link "Personal Debts - Co-Applicant 6 Personal Debts - Co-Applicant S C" at bounding box center [189, 382] width 266 height 32
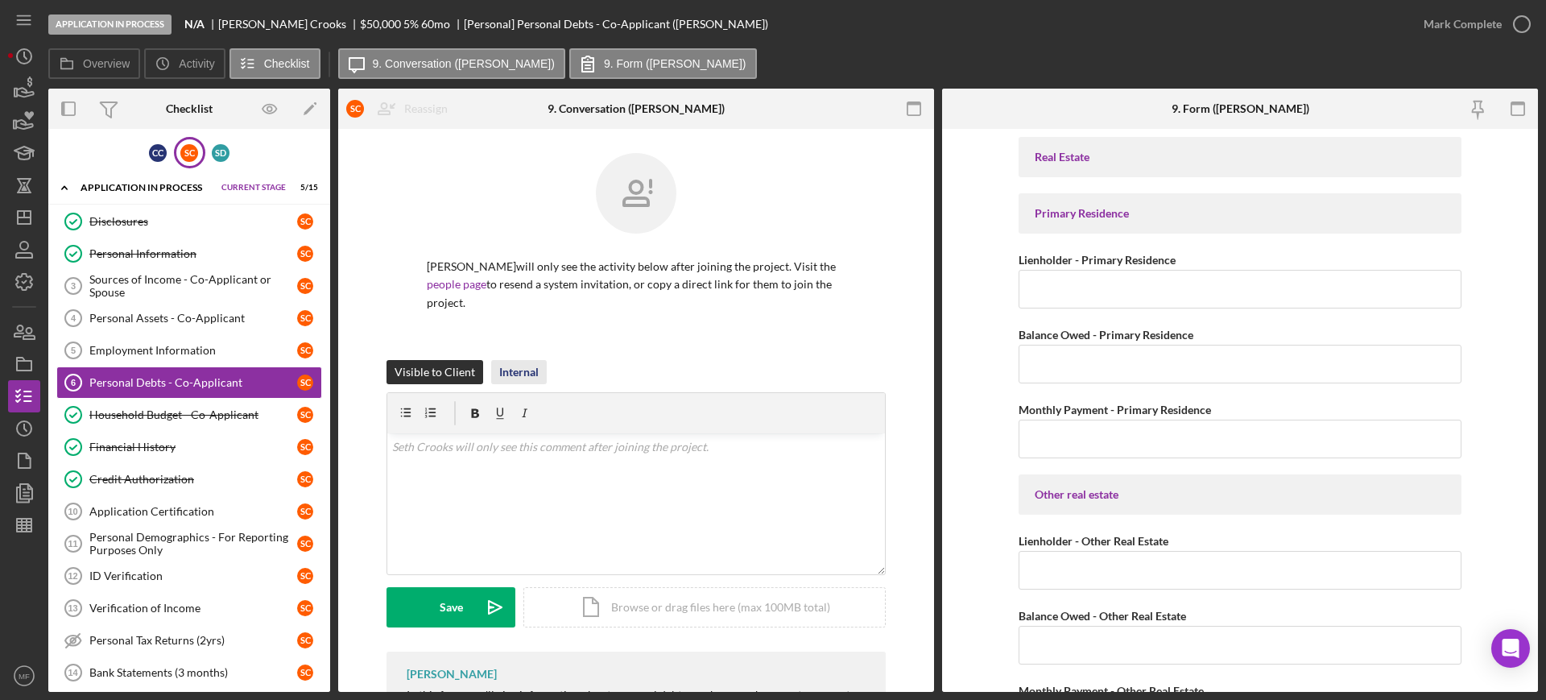
click at [527, 360] on div "Internal" at bounding box center [518, 372] width 39 height 24
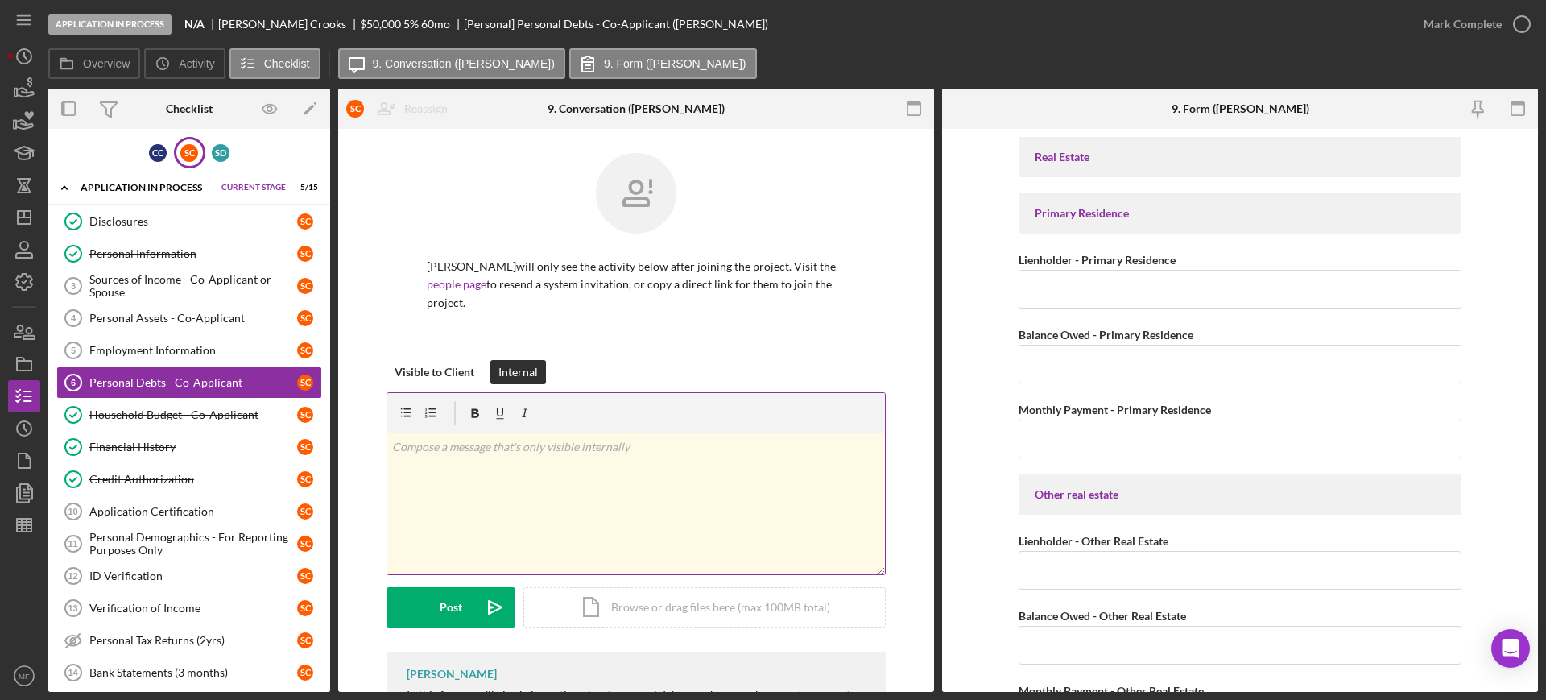
click at [516, 438] on p at bounding box center [636, 447] width 489 height 18
click at [456, 360] on div "Visible to Client" at bounding box center [434, 372] width 80 height 24
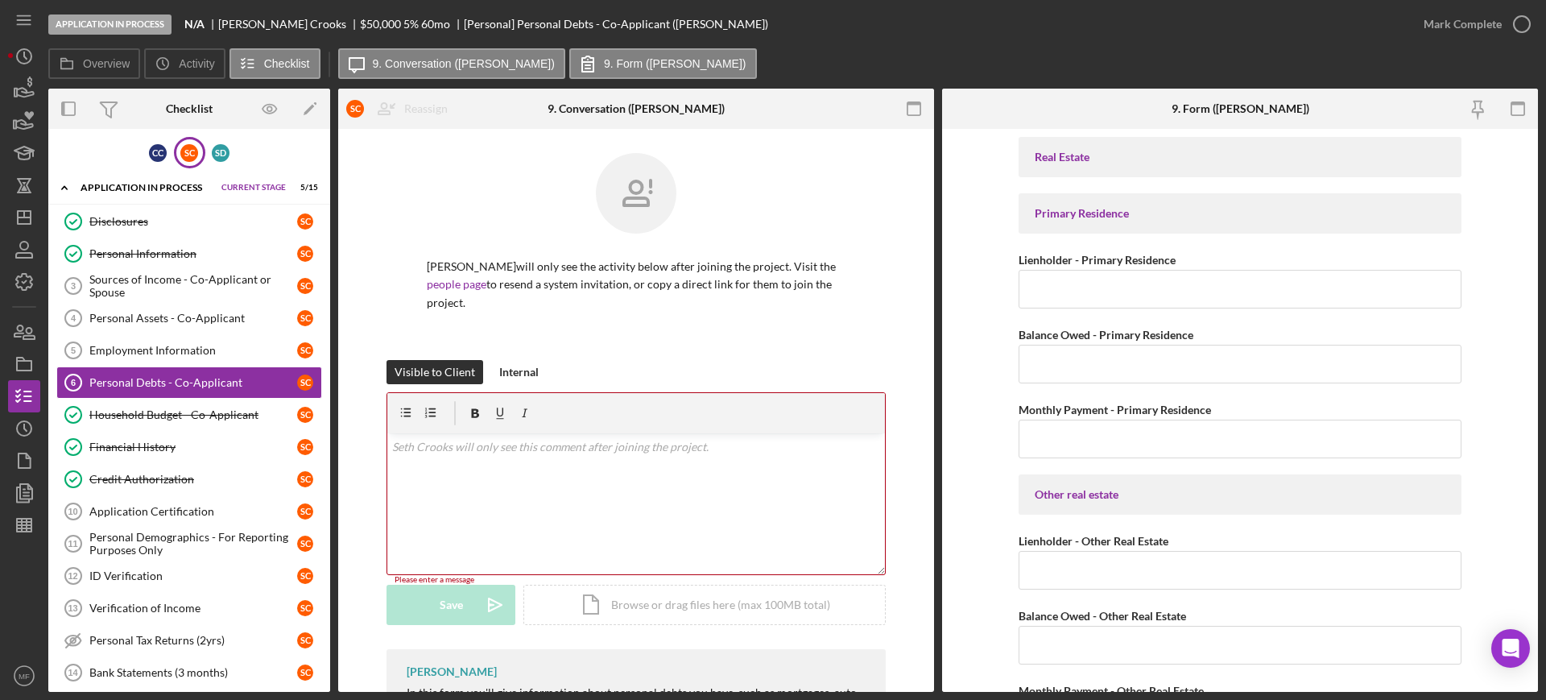
click at [445, 438] on p at bounding box center [636, 447] width 489 height 18
click at [509, 438] on p at bounding box center [636, 447] width 489 height 18
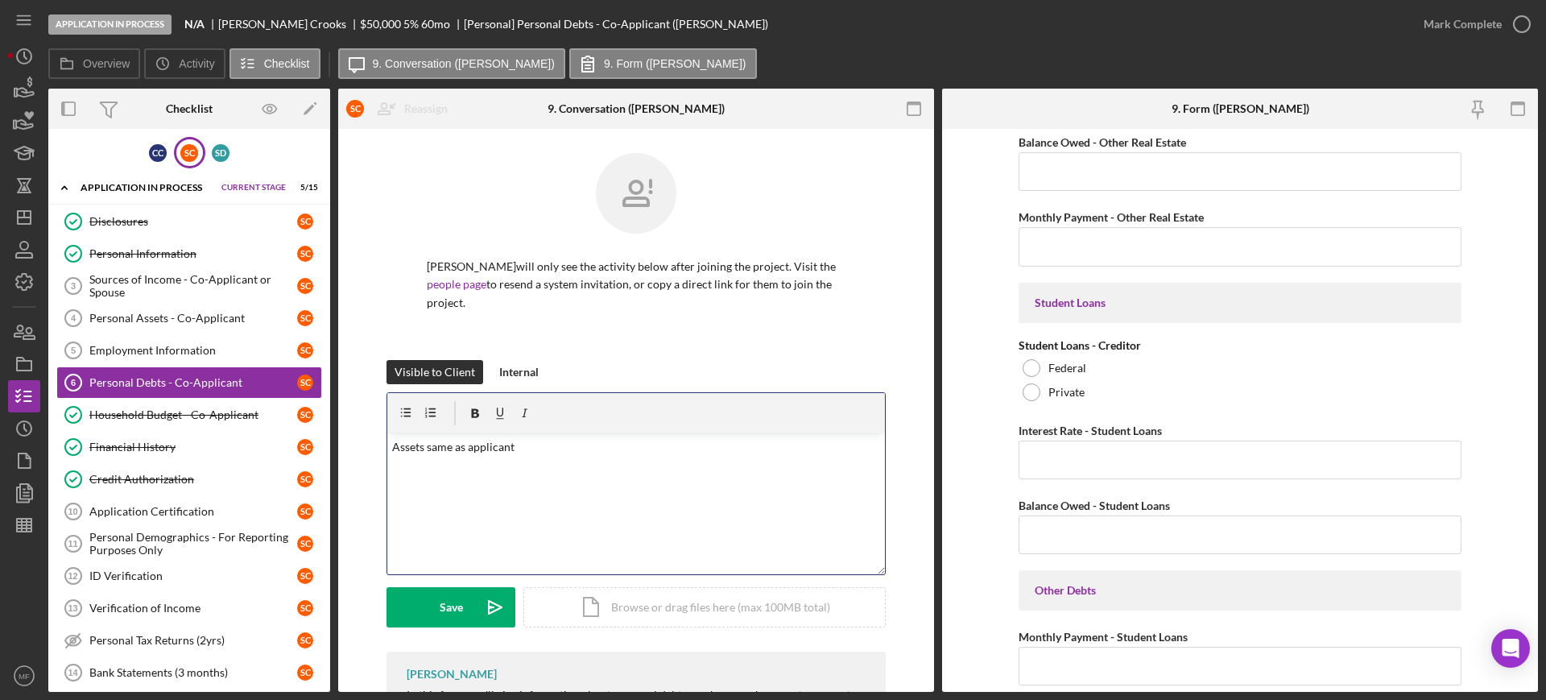
scroll to position [503, 0]
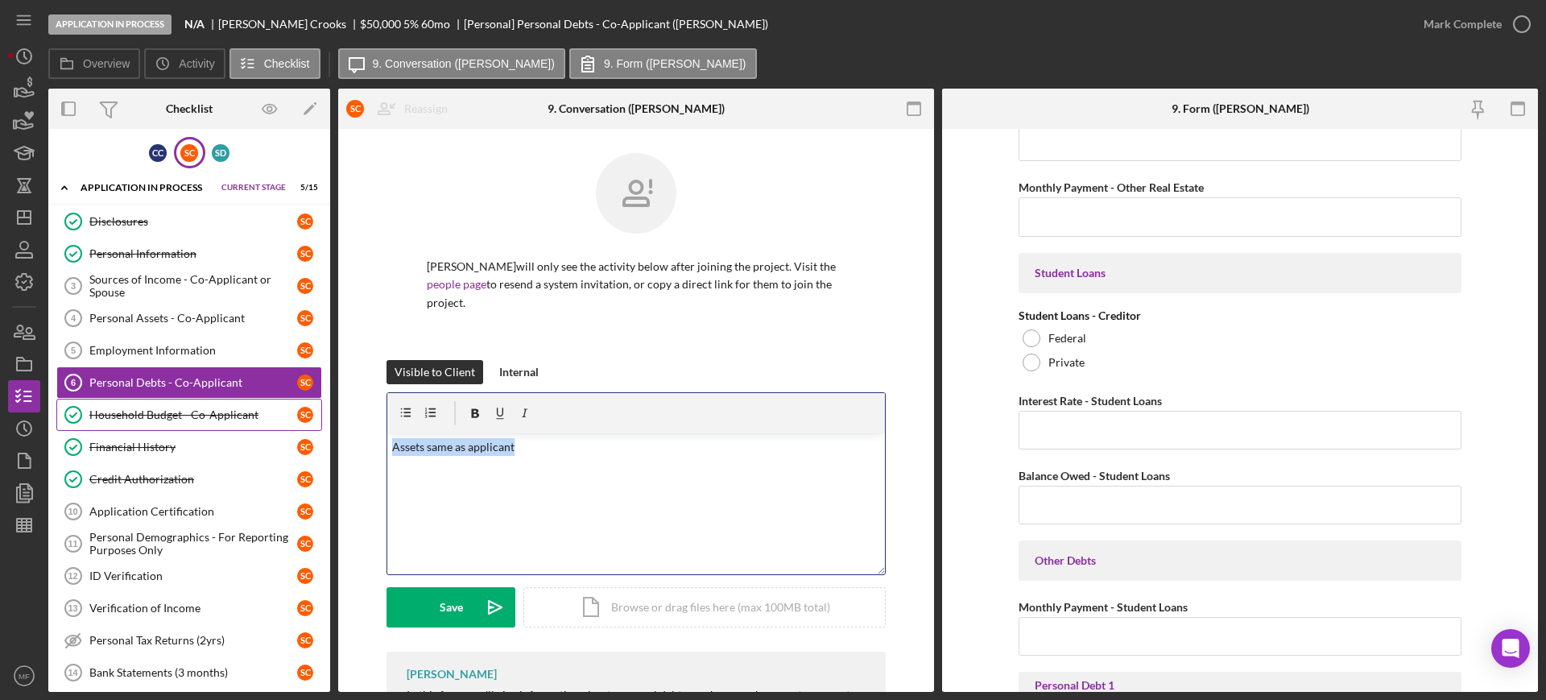
drag, startPoint x: 448, startPoint y: 420, endPoint x: 268, endPoint y: 416, distance: 180.4
click at [268, 416] on div "Overview Internal Workflow Stage Application In Process Icon/Dropdown Arrow Arc…" at bounding box center [792, 390] width 1489 height 603
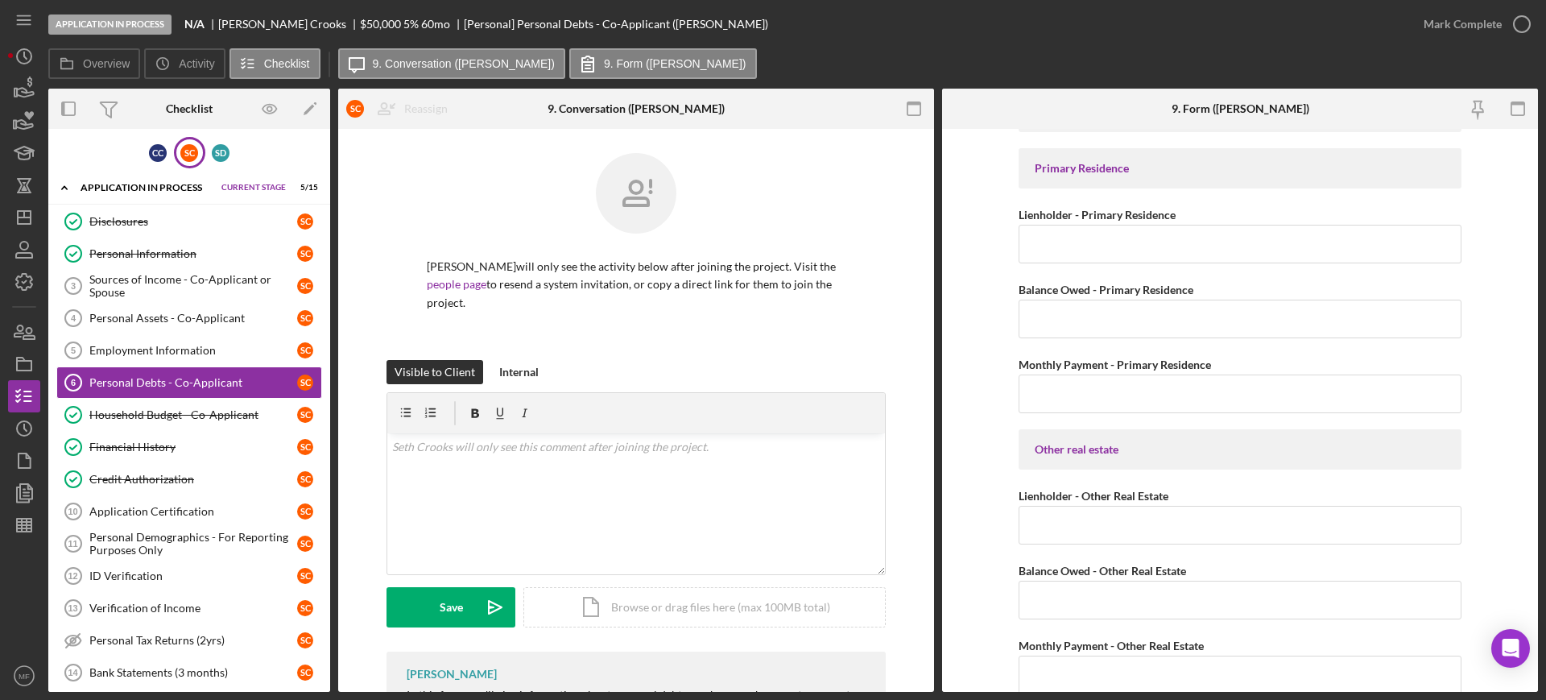
scroll to position [0, 0]
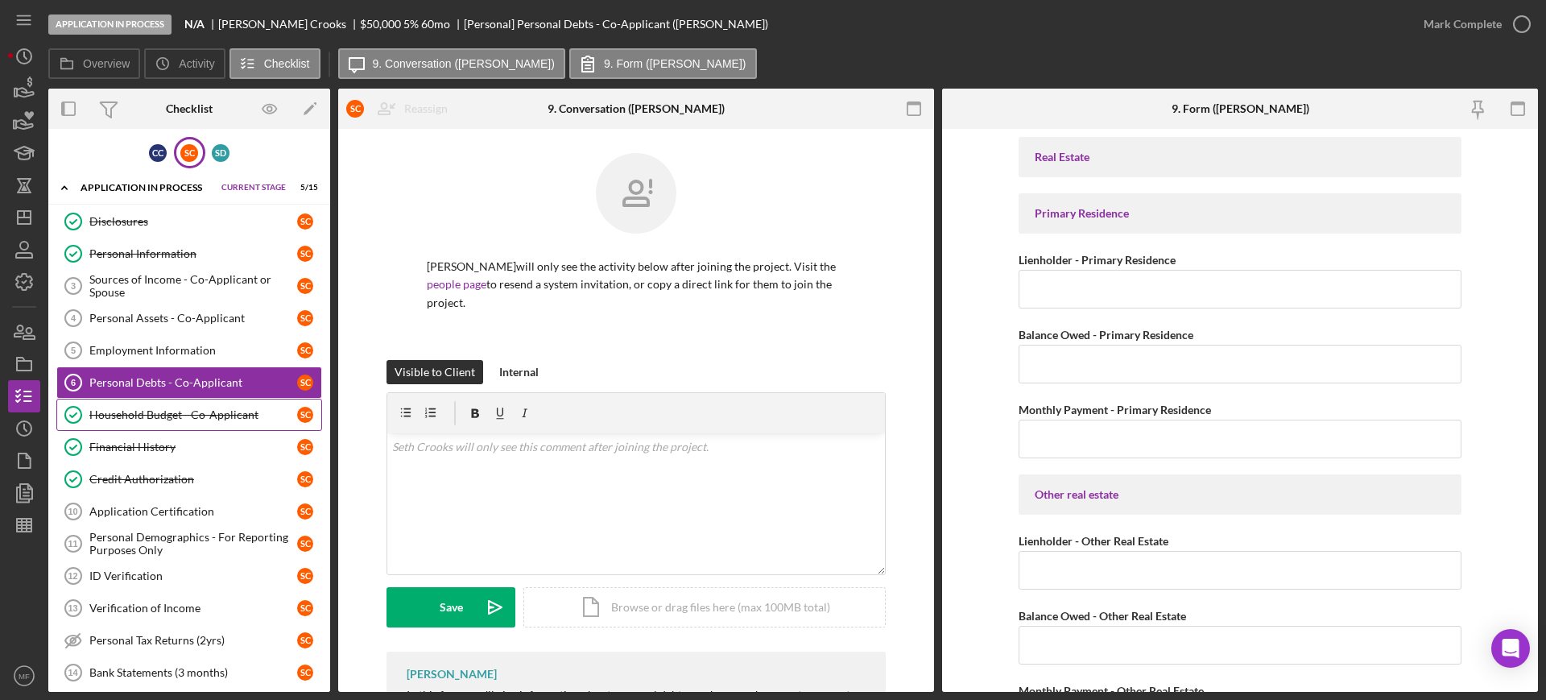
click at [147, 418] on div "Household Budget - Co-Applicant" at bounding box center [193, 414] width 208 height 13
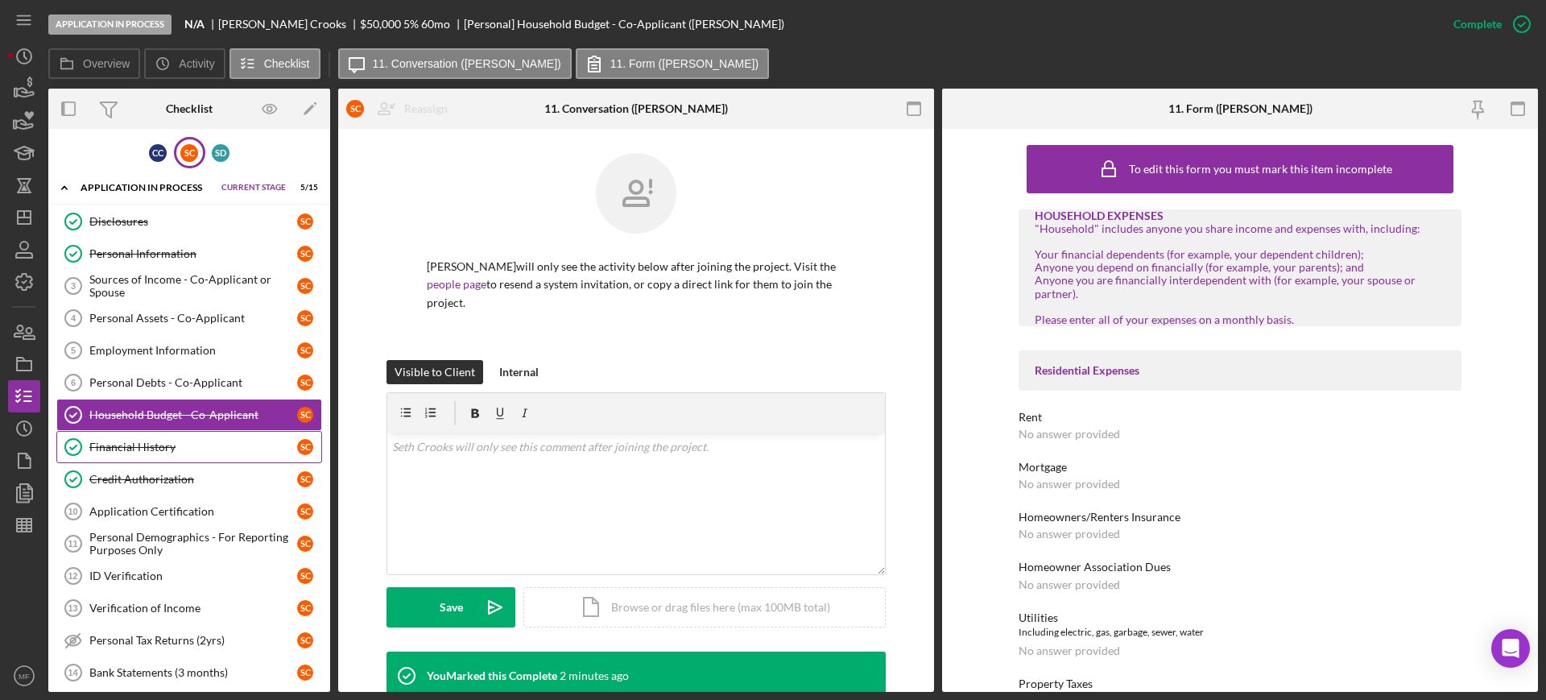
click at [175, 448] on div "Financial History" at bounding box center [193, 446] width 208 height 13
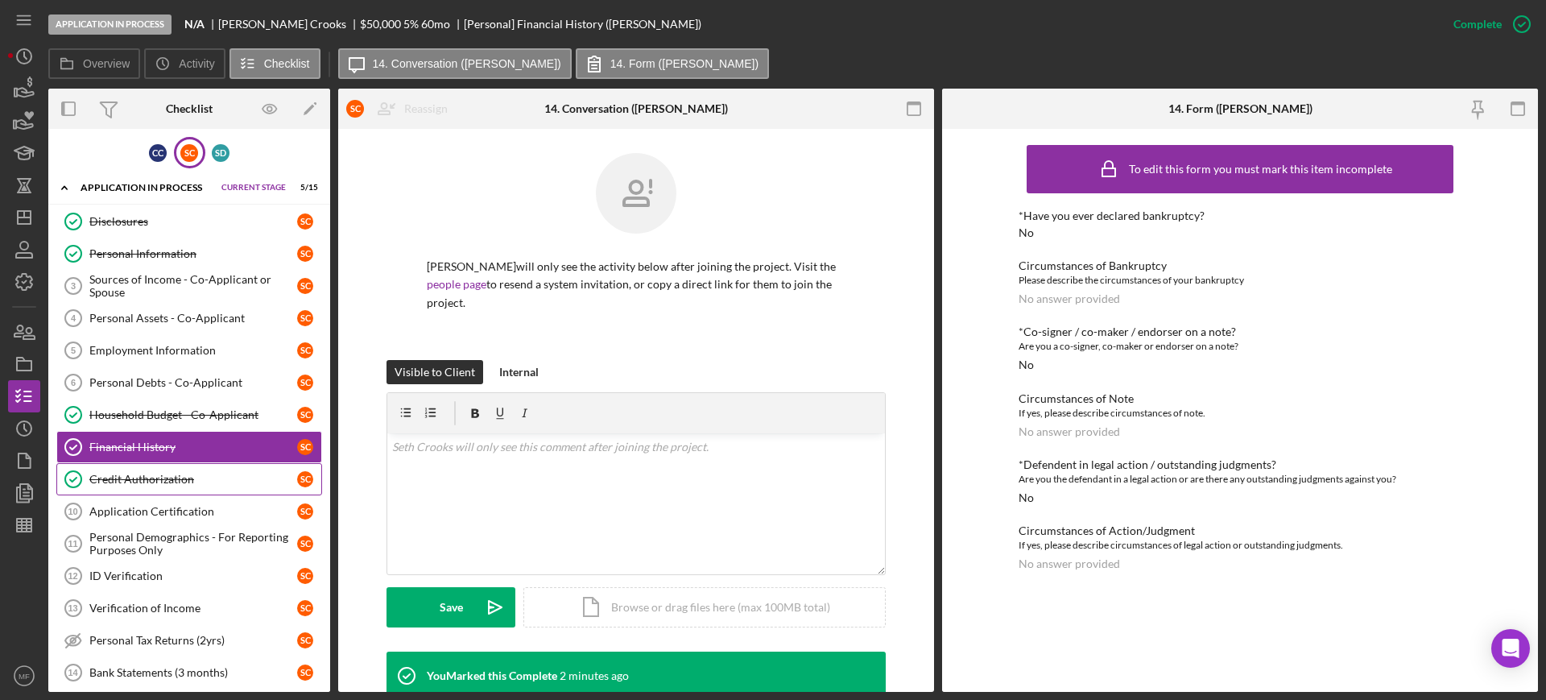
click at [159, 480] on div "Credit Authorization" at bounding box center [193, 479] width 208 height 13
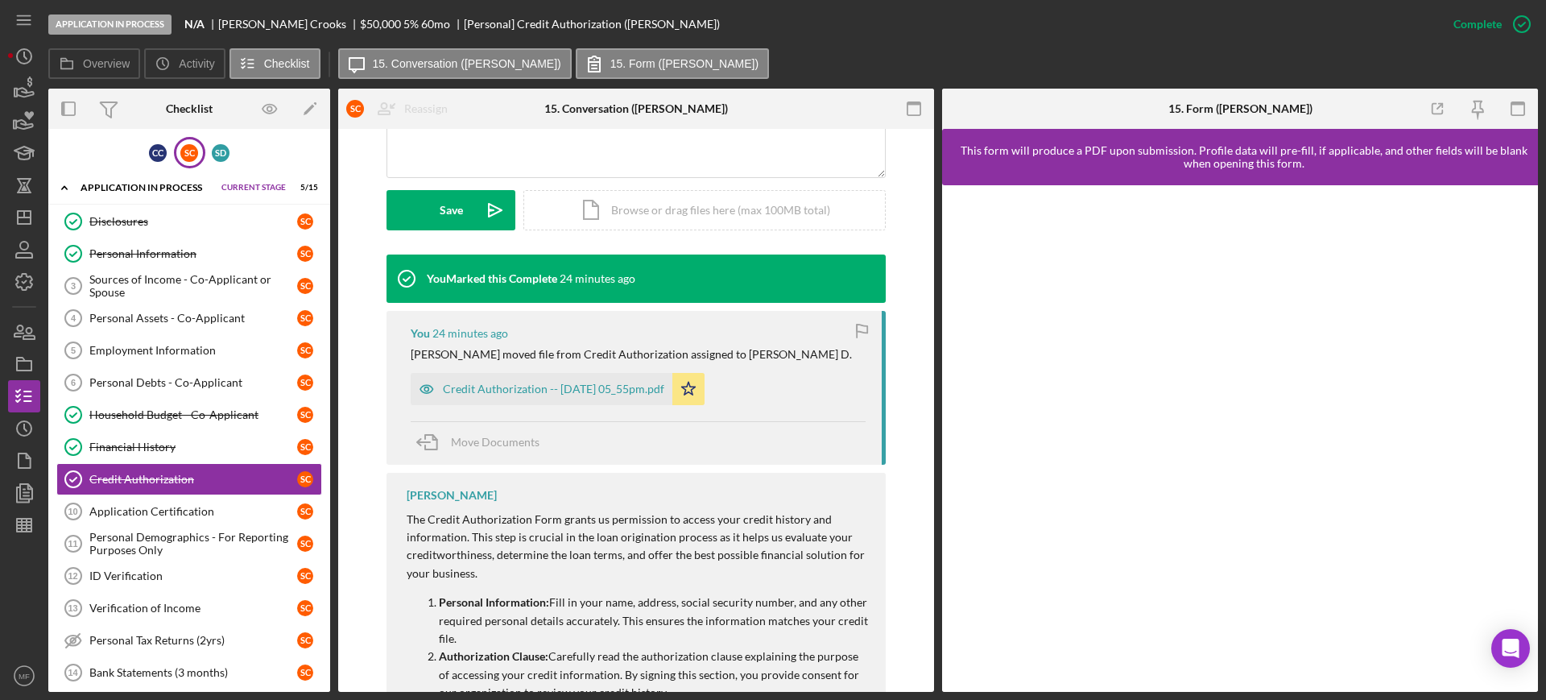
scroll to position [201, 0]
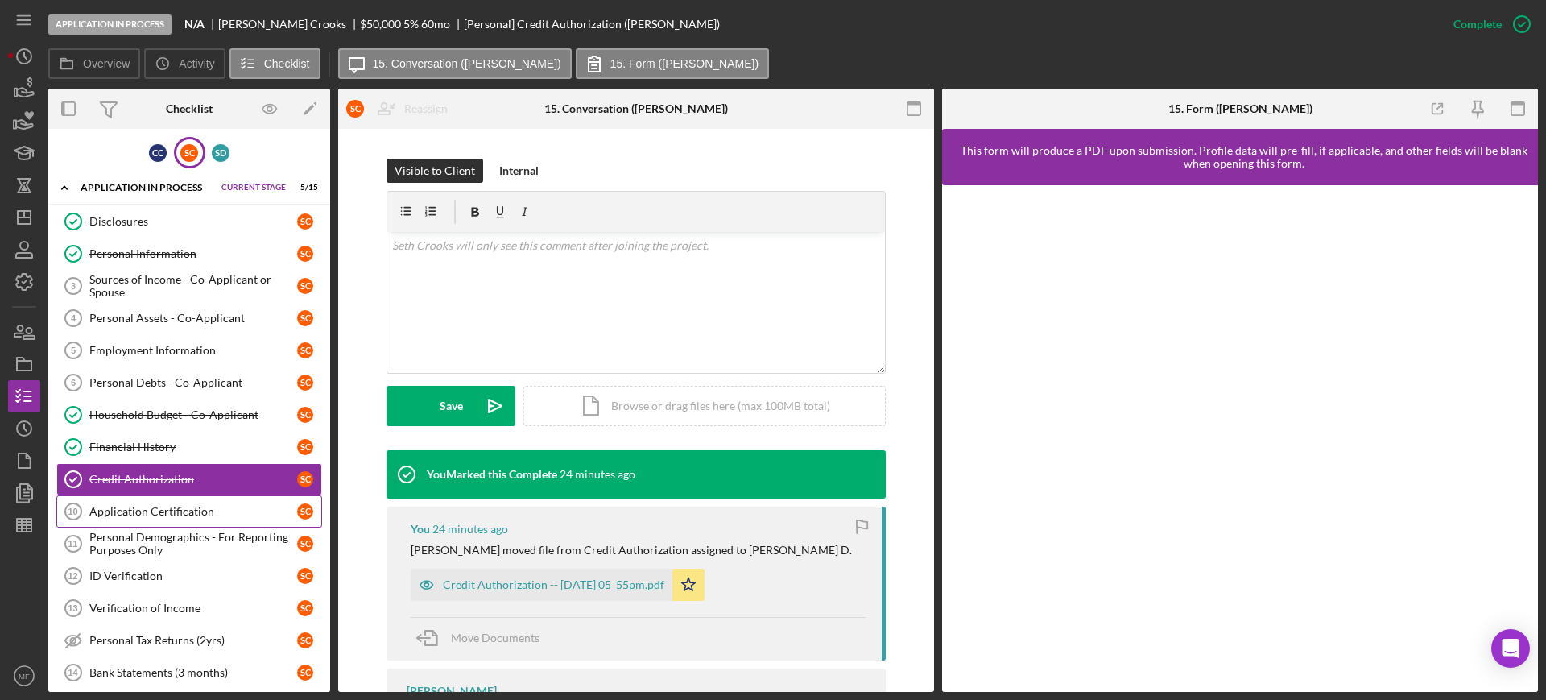
click at [149, 510] on div "Application Certification" at bounding box center [193, 511] width 208 height 13
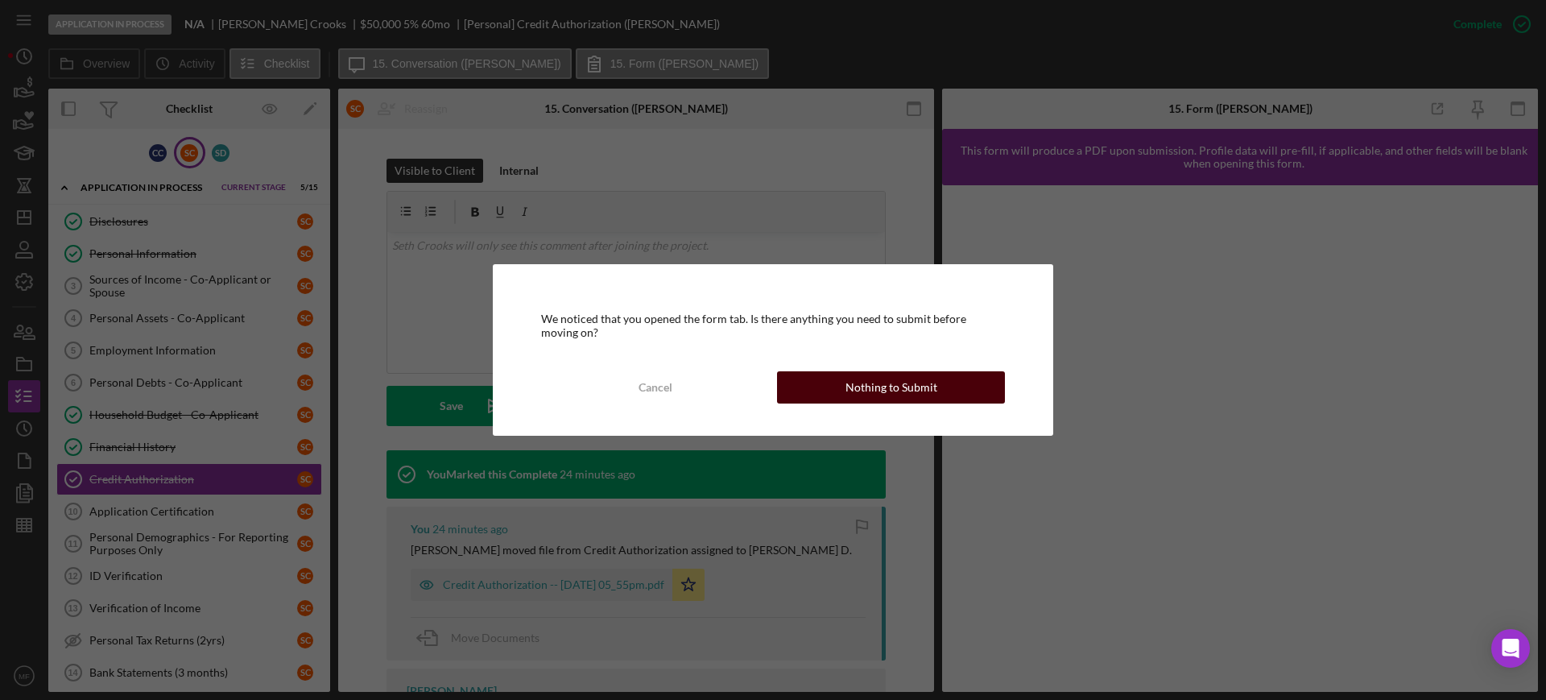
click at [898, 387] on div "Nothing to Submit" at bounding box center [891, 387] width 92 height 32
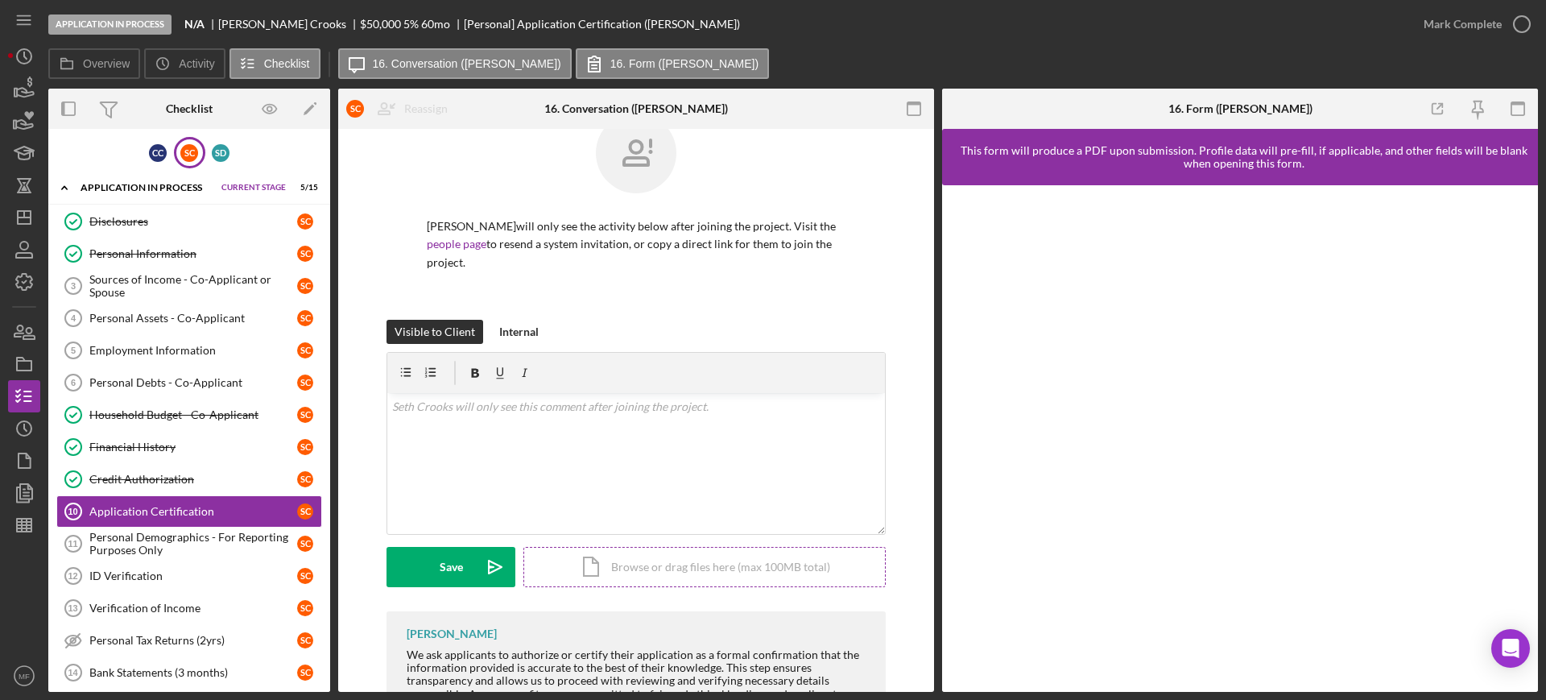
scroll to position [8, 0]
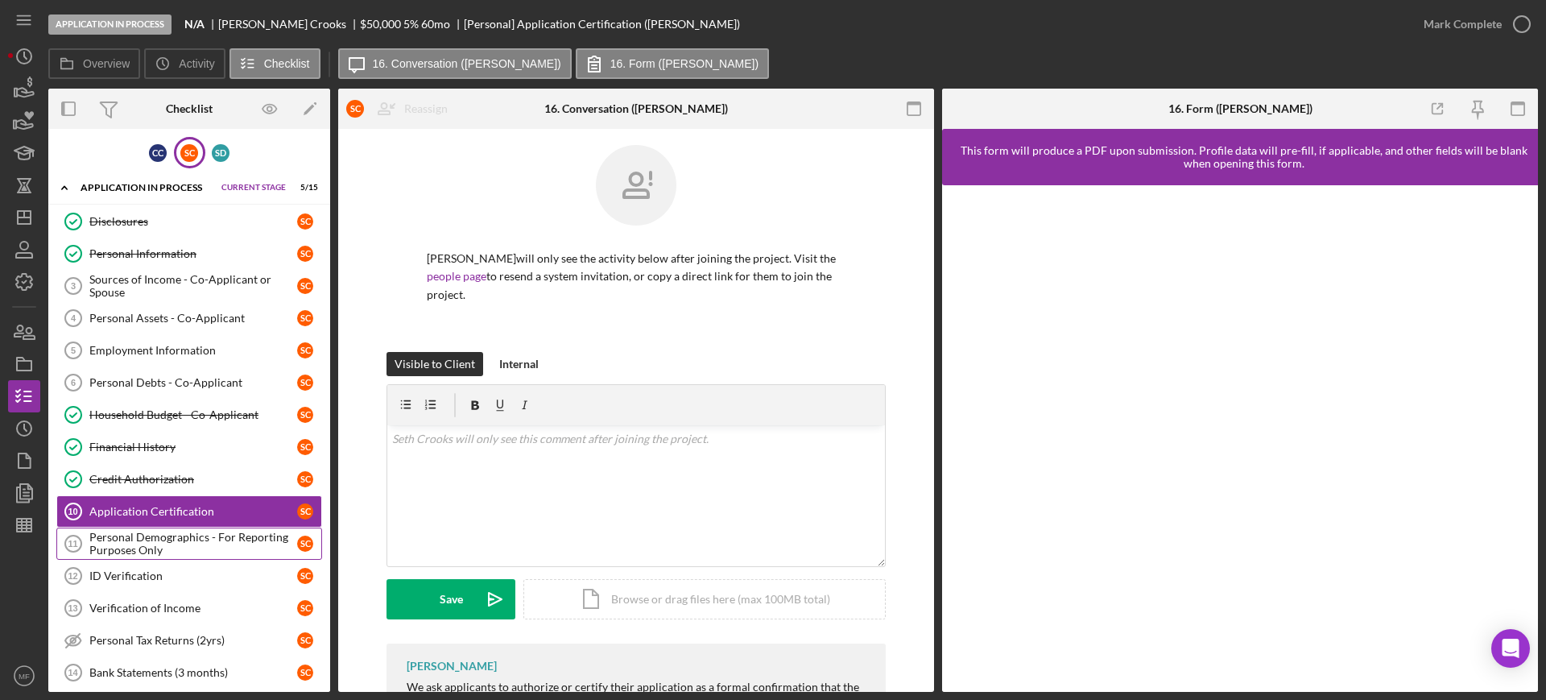
click at [167, 538] on div "Personal Demographics - For Reporting Purposes Only" at bounding box center [193, 543] width 208 height 26
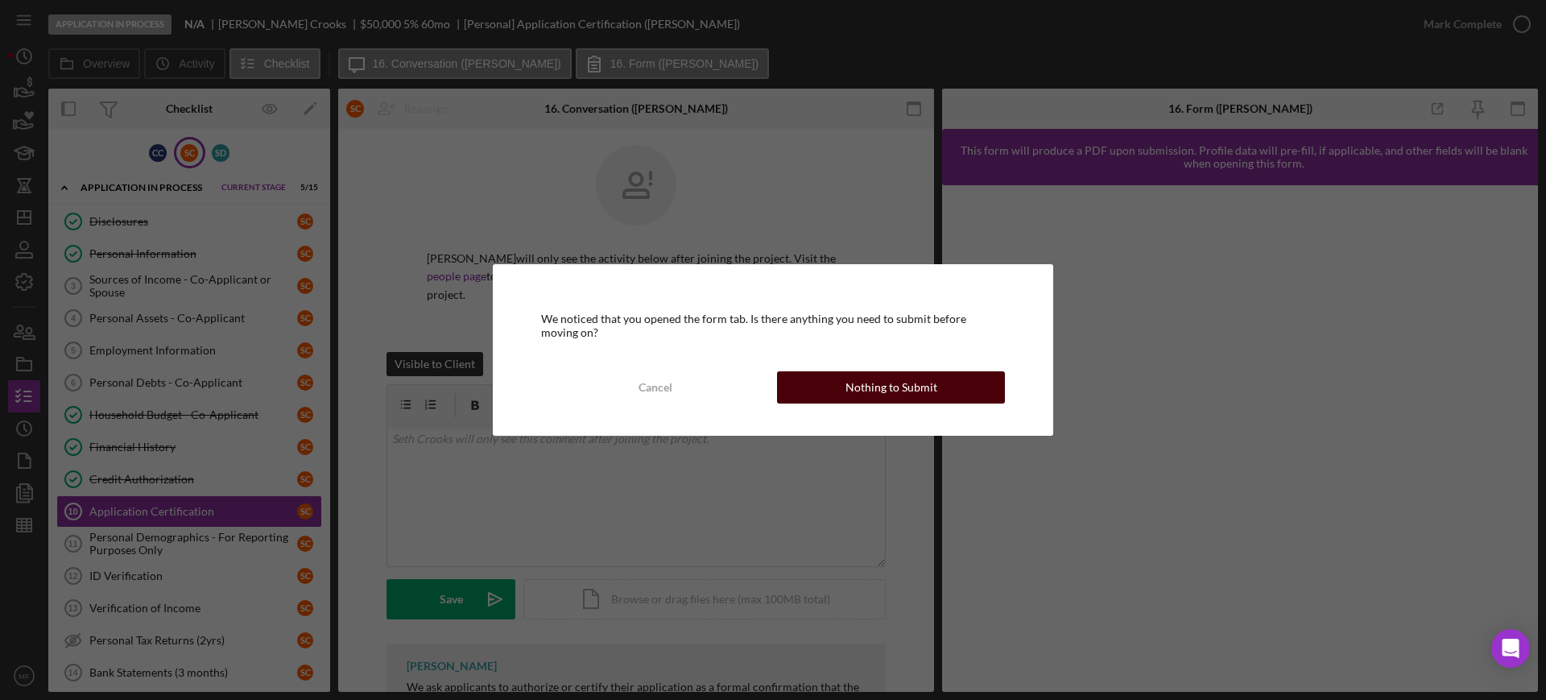
click at [922, 380] on div "Nothing to Submit" at bounding box center [891, 387] width 92 height 32
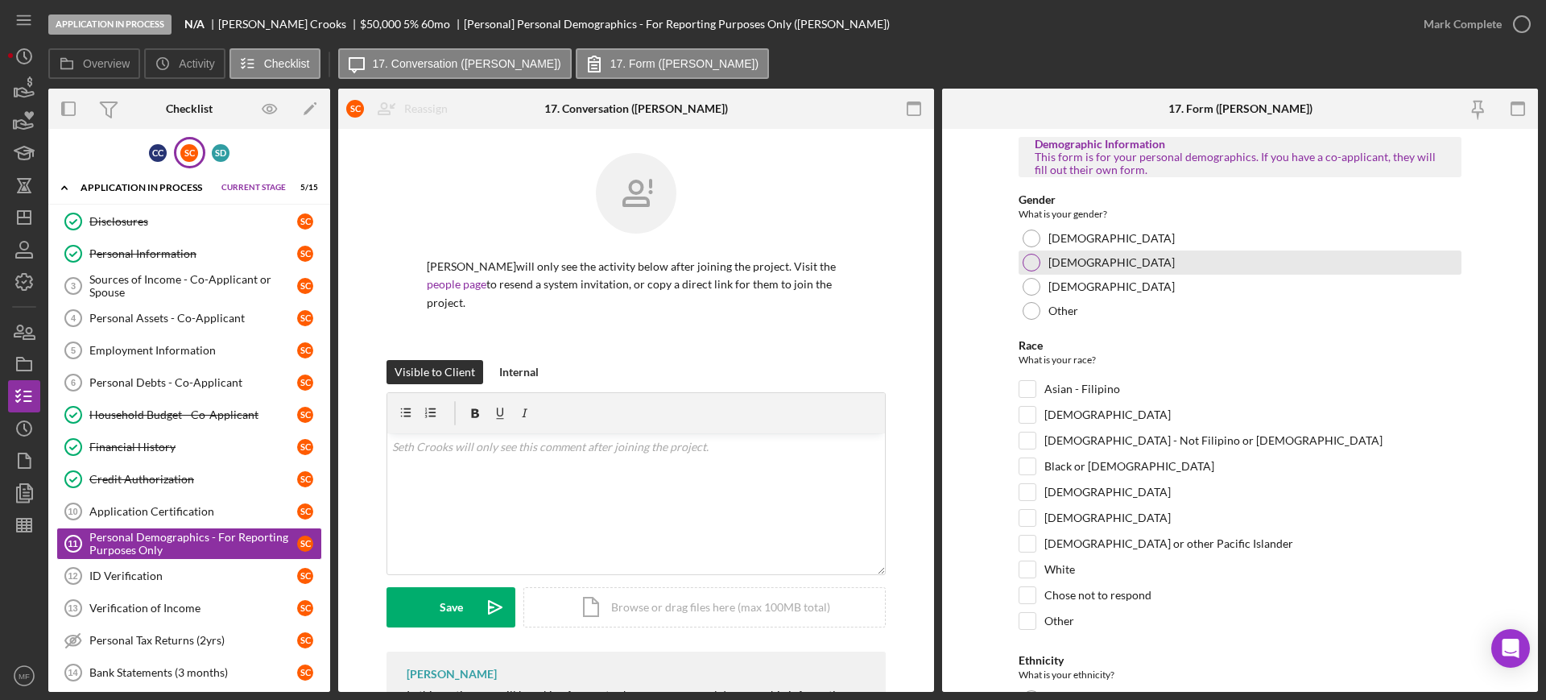
click at [1028, 263] on div at bounding box center [1031, 263] width 18 height 18
click at [1024, 568] on input "White" at bounding box center [1027, 569] width 16 height 16
checkbox input "true"
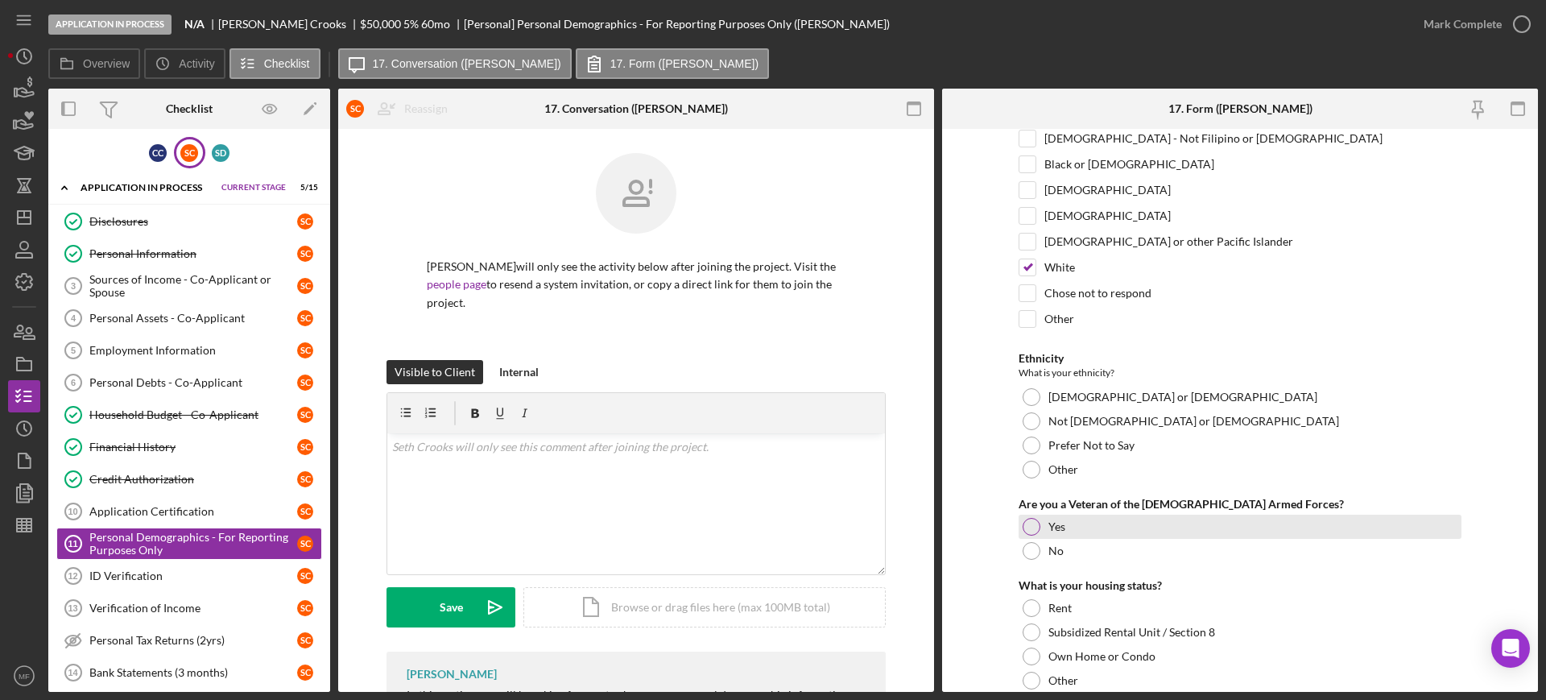
scroll to position [402, 0]
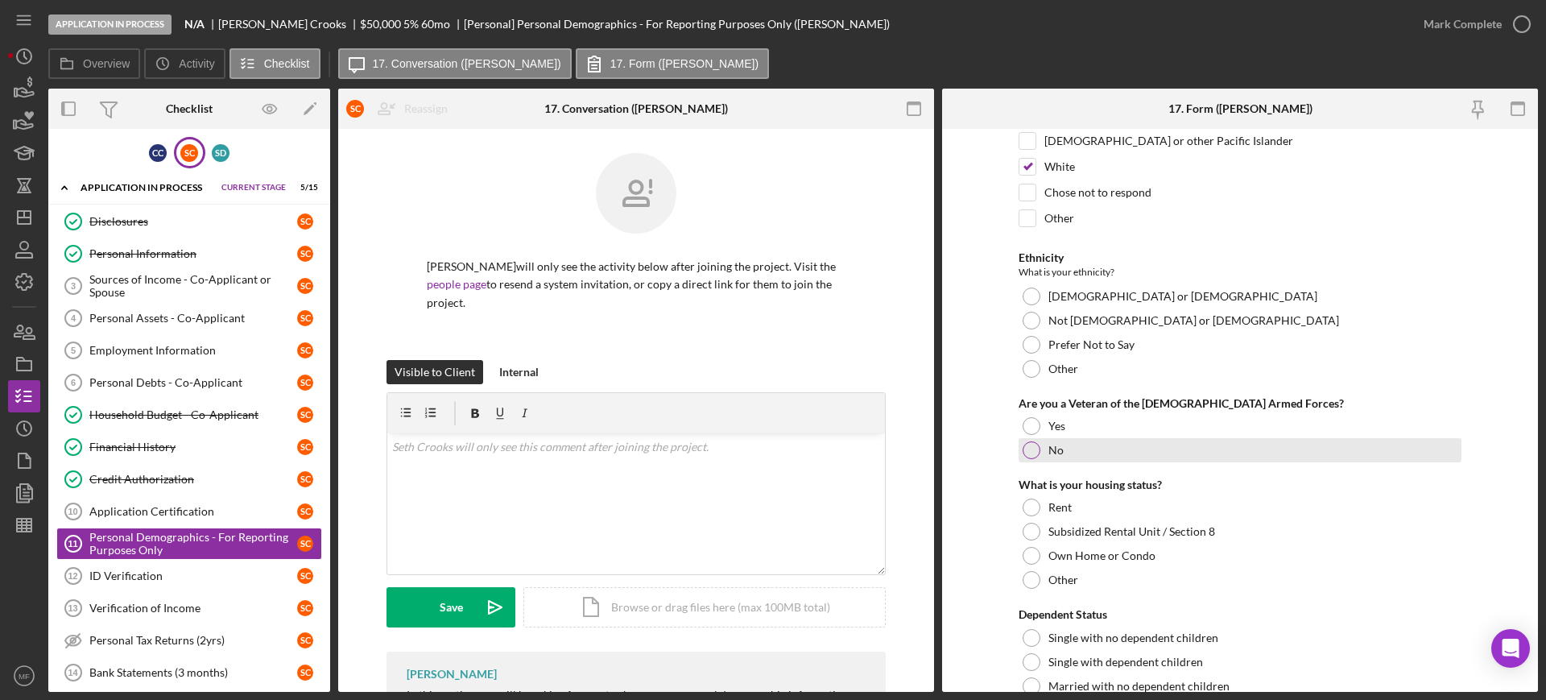
click at [1034, 448] on div at bounding box center [1031, 450] width 18 height 18
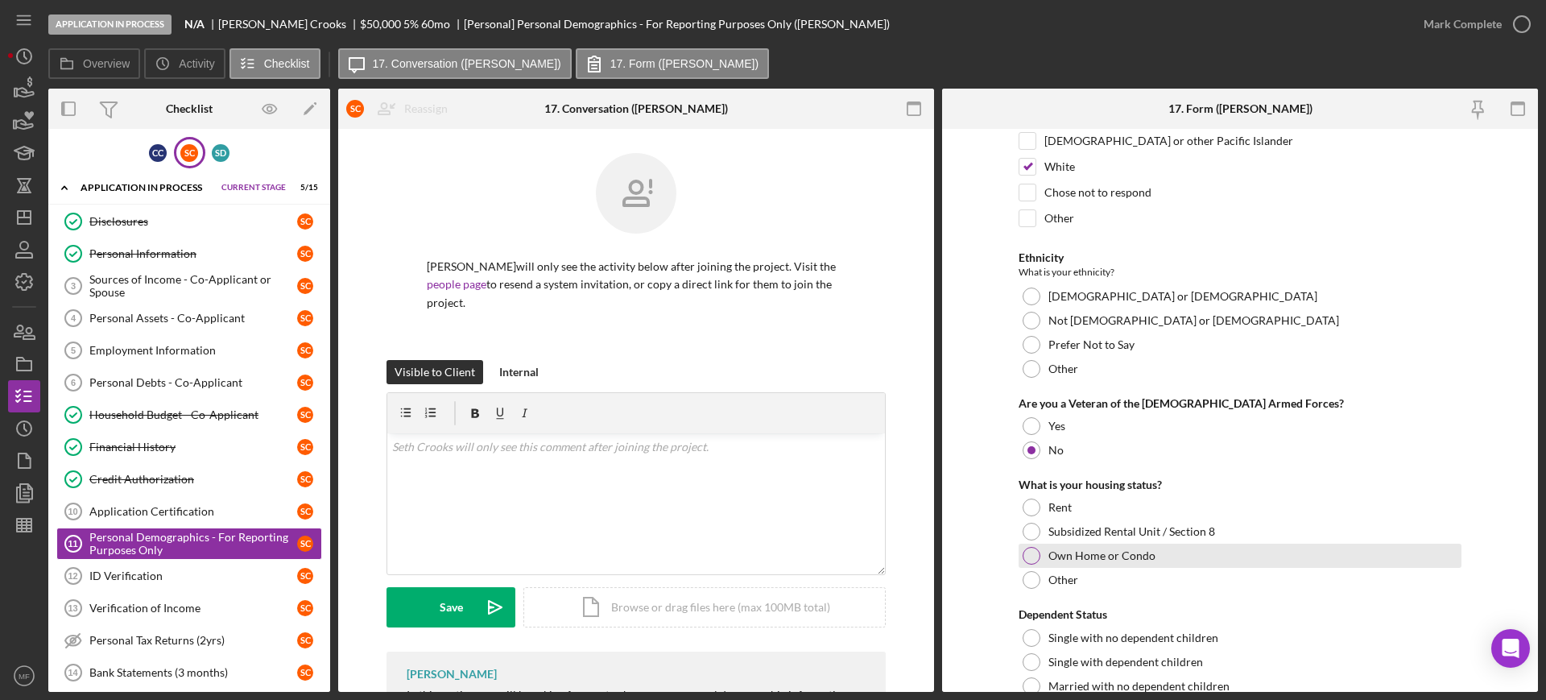
click at [1031, 556] on div at bounding box center [1031, 556] width 18 height 18
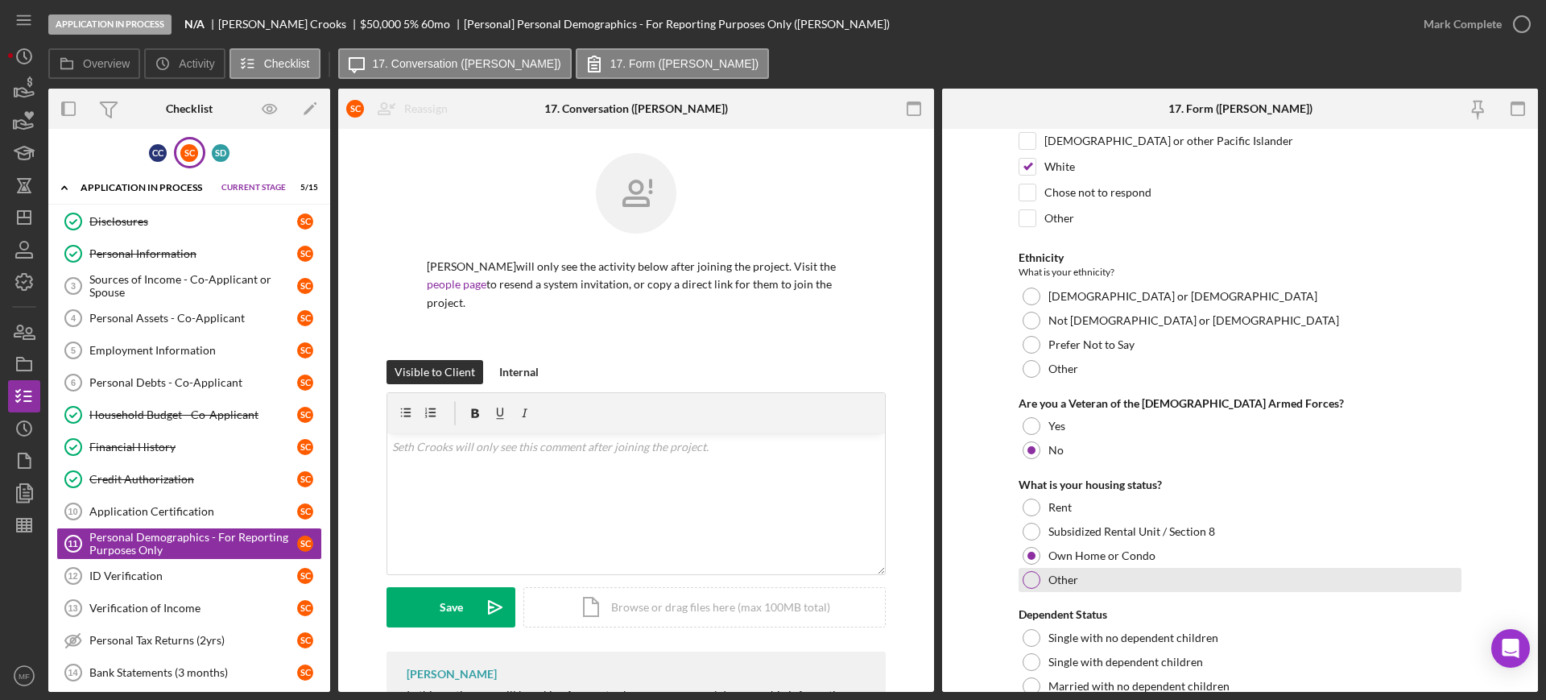
scroll to position [516, 0]
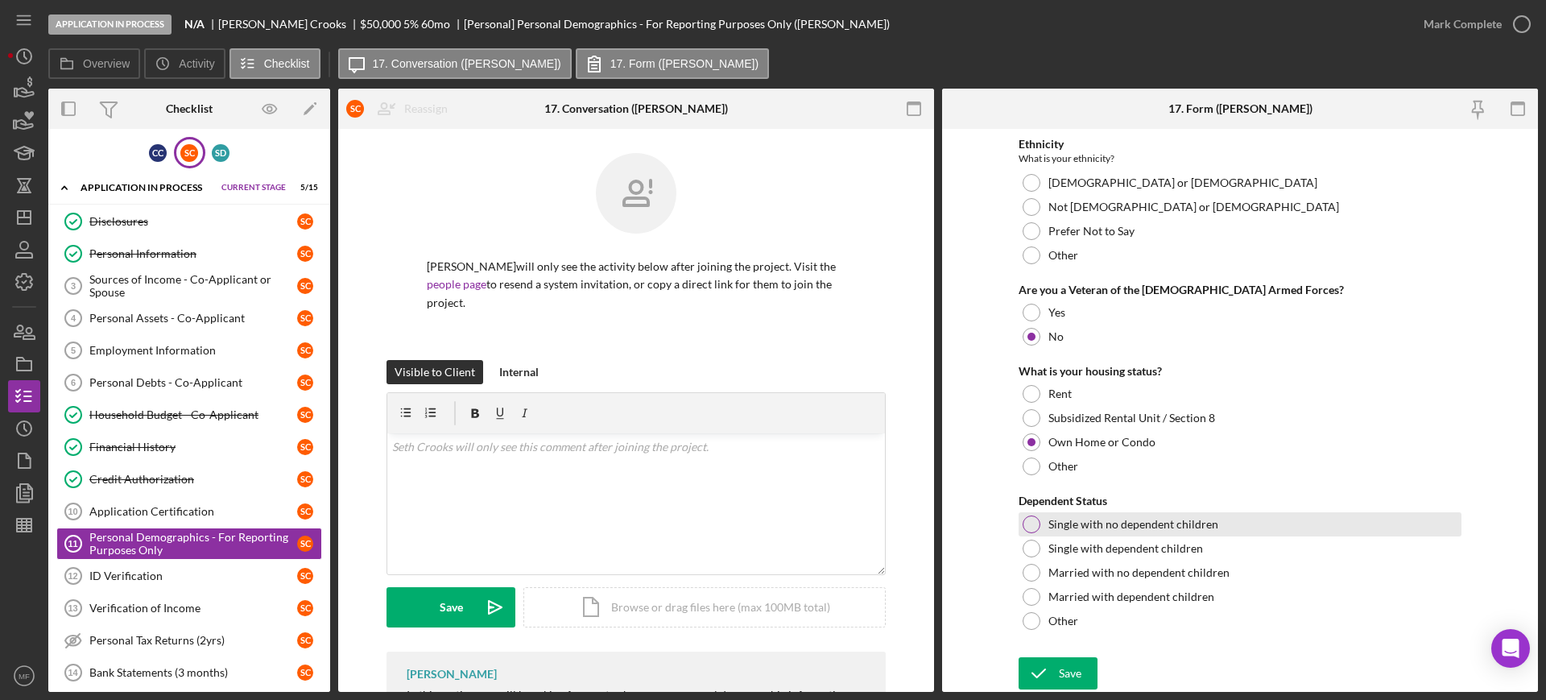
click at [1034, 525] on div at bounding box center [1031, 524] width 18 height 18
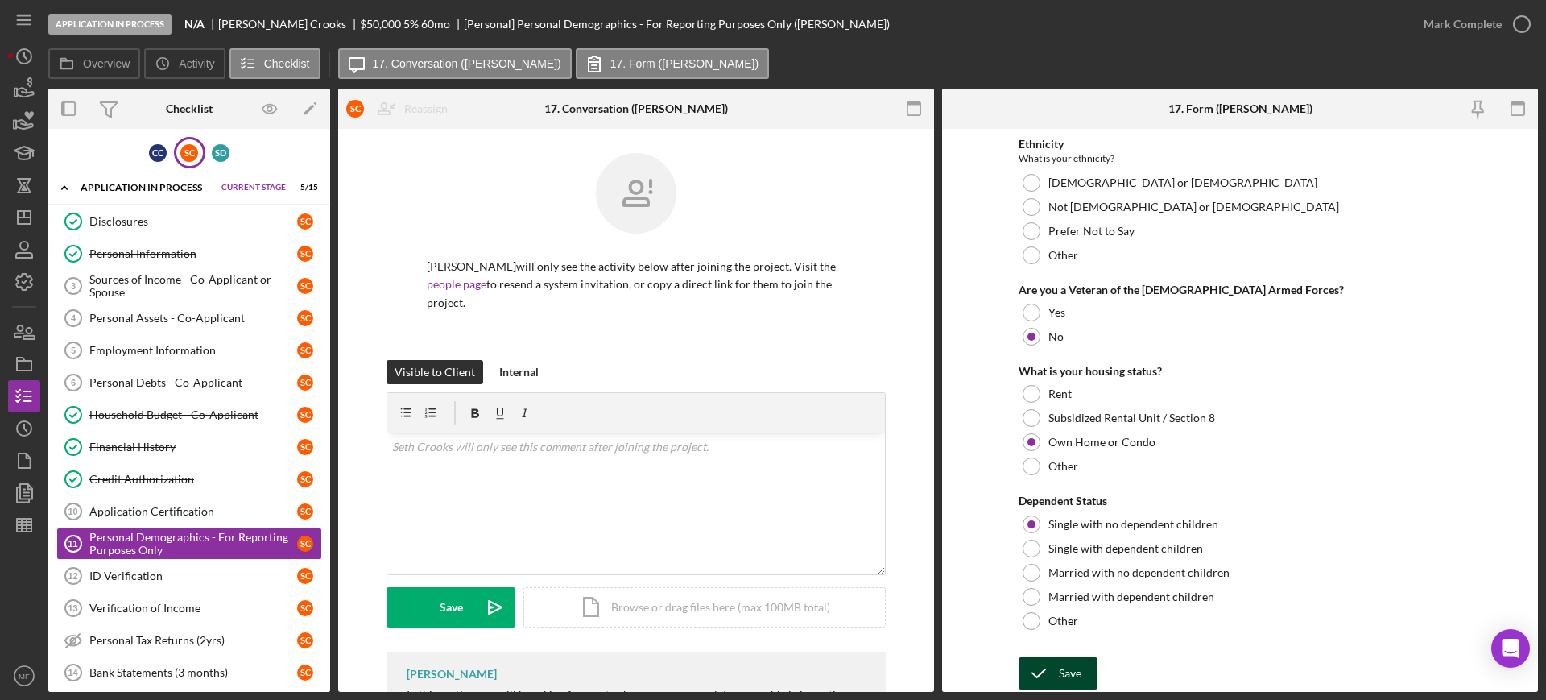
click at [1045, 671] on icon "submit" at bounding box center [1038, 673] width 40 height 40
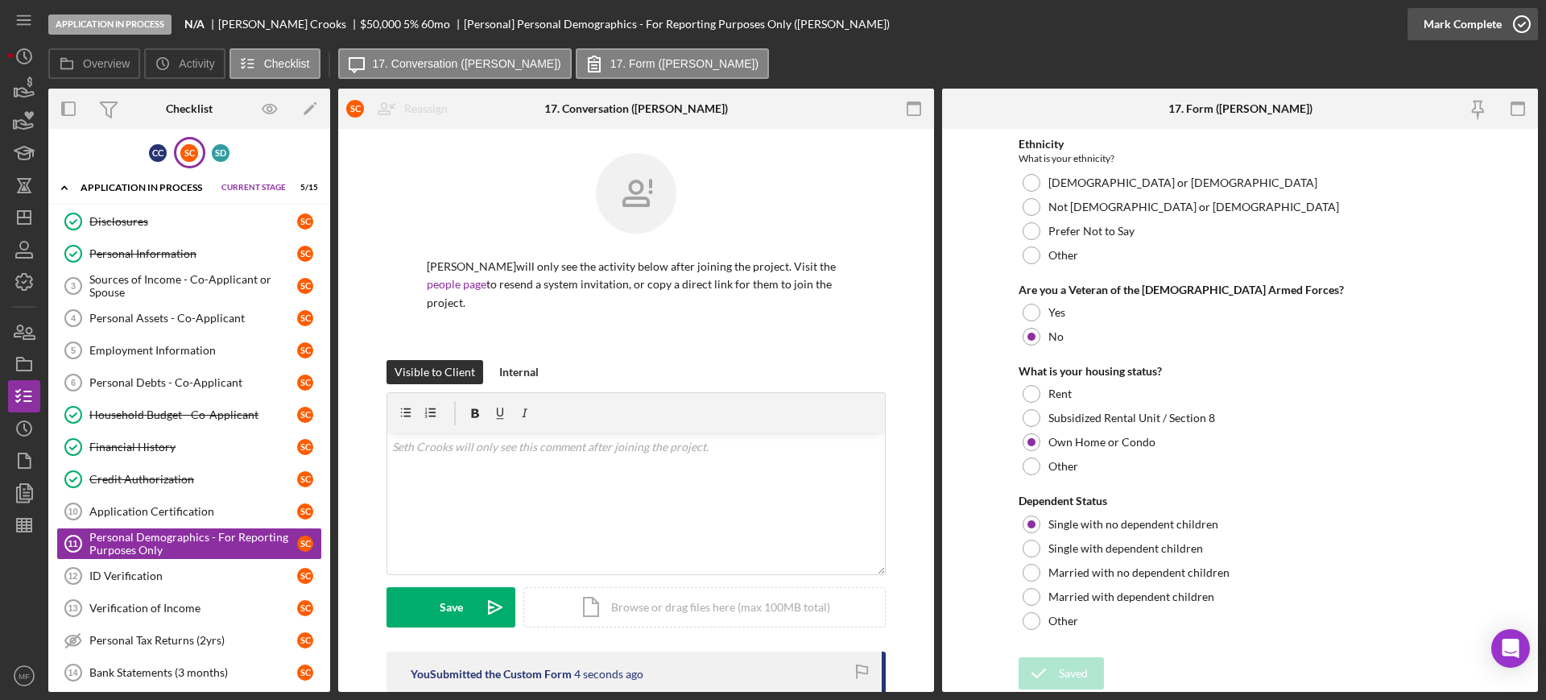
click at [1500, 26] on button "Mark Complete" at bounding box center [1472, 24] width 130 height 32
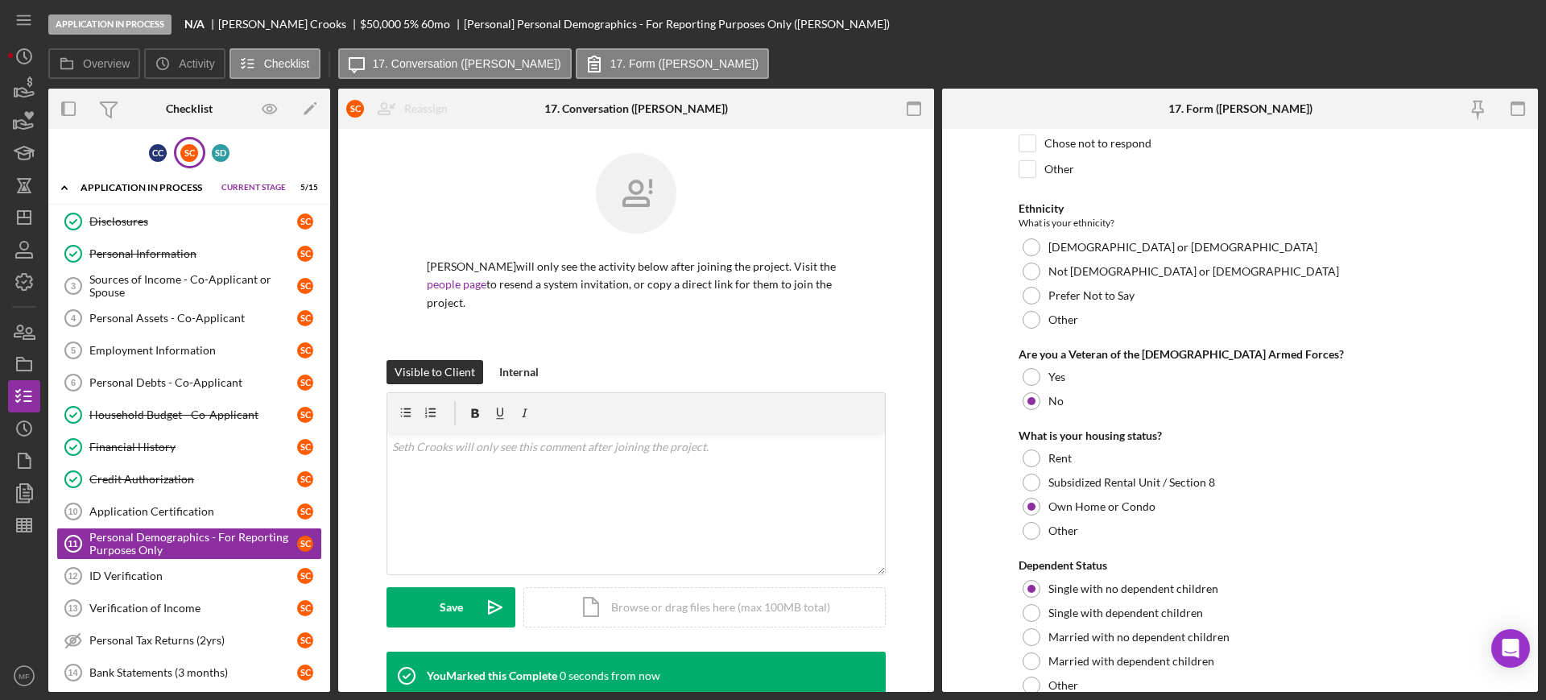
scroll to position [580, 0]
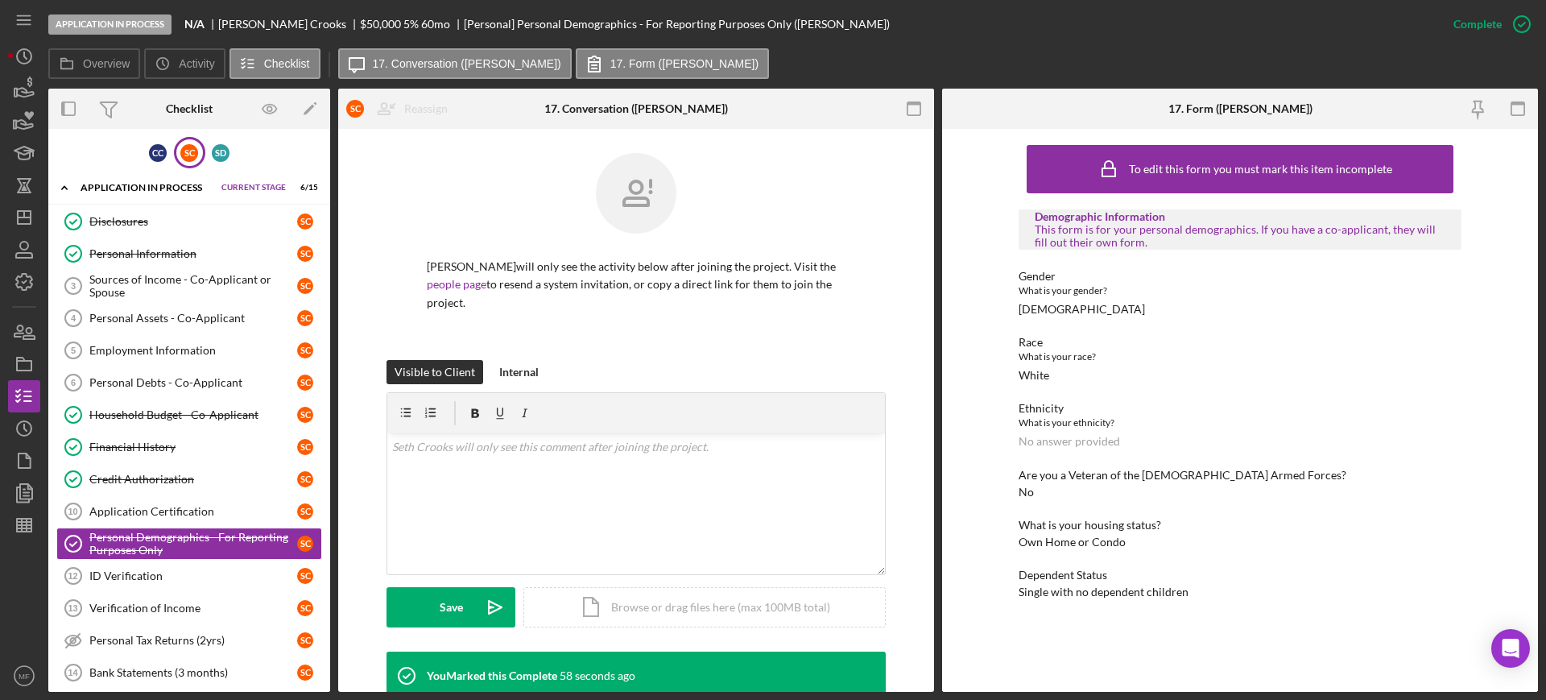
click at [753, 328] on div "Seth Crooks will only see the activity below after joining the project. Visit t…" at bounding box center [635, 256] width 499 height 207
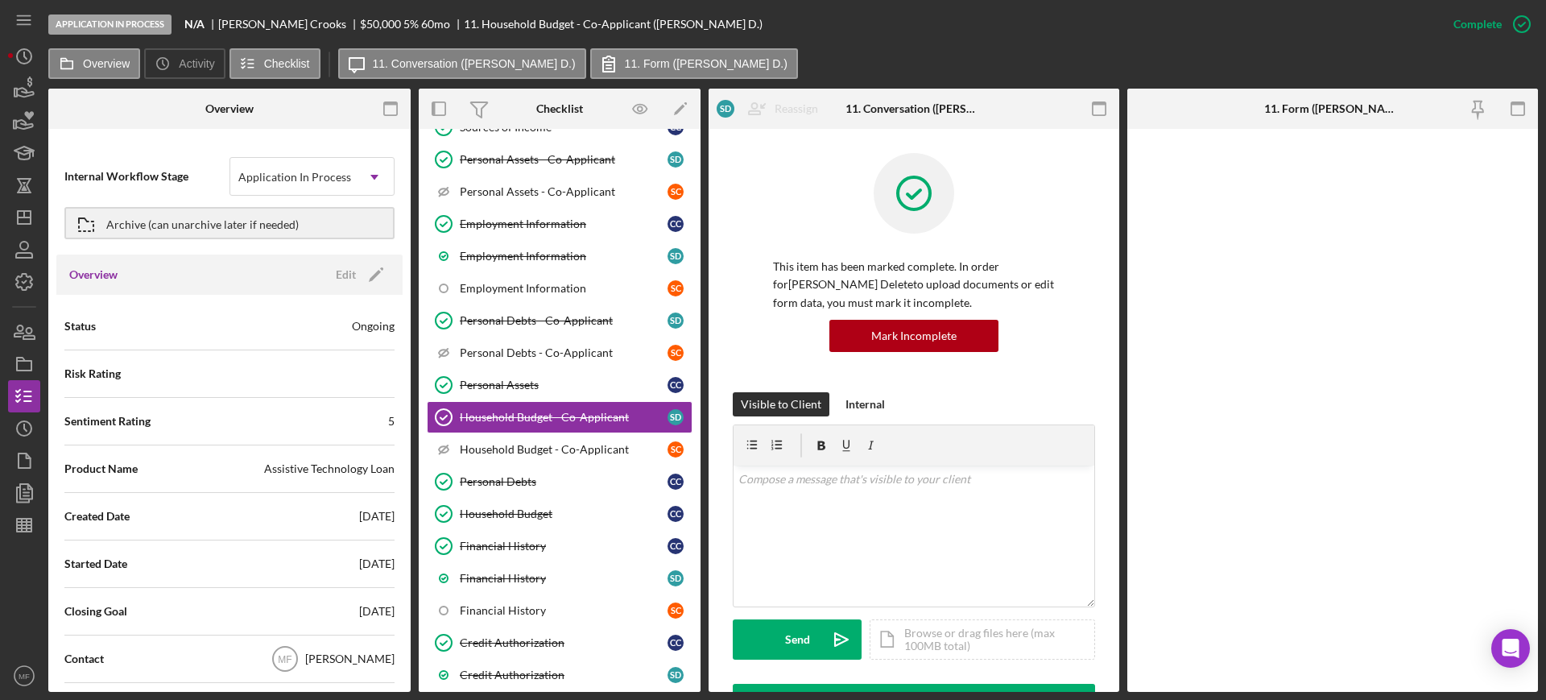
scroll to position [456, 0]
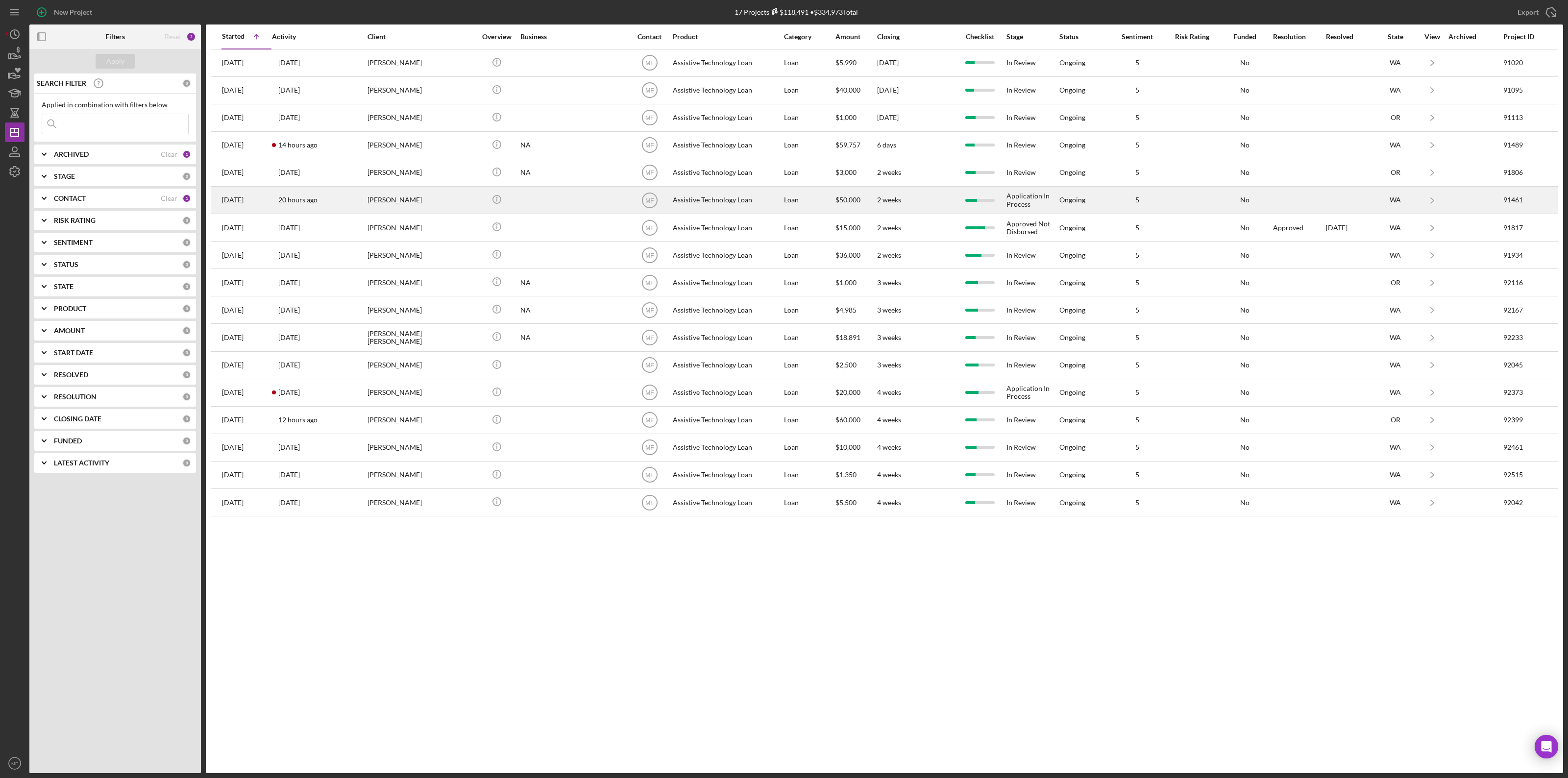
click at [396, 210] on div "Connie Crooks" at bounding box center [416, 200] width 98 height 26
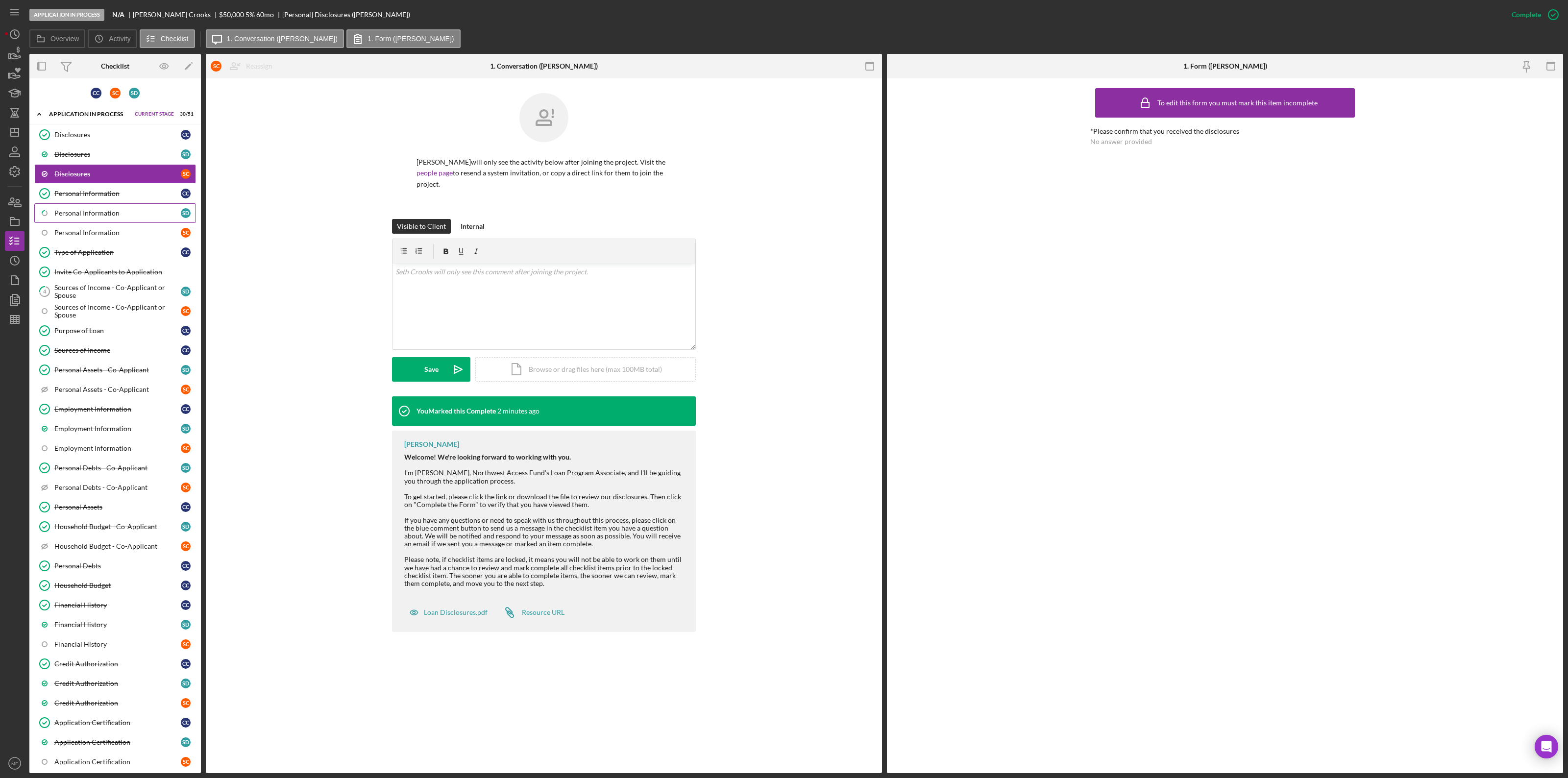
click at [84, 217] on div "Personal Information" at bounding box center [117, 213] width 127 height 8
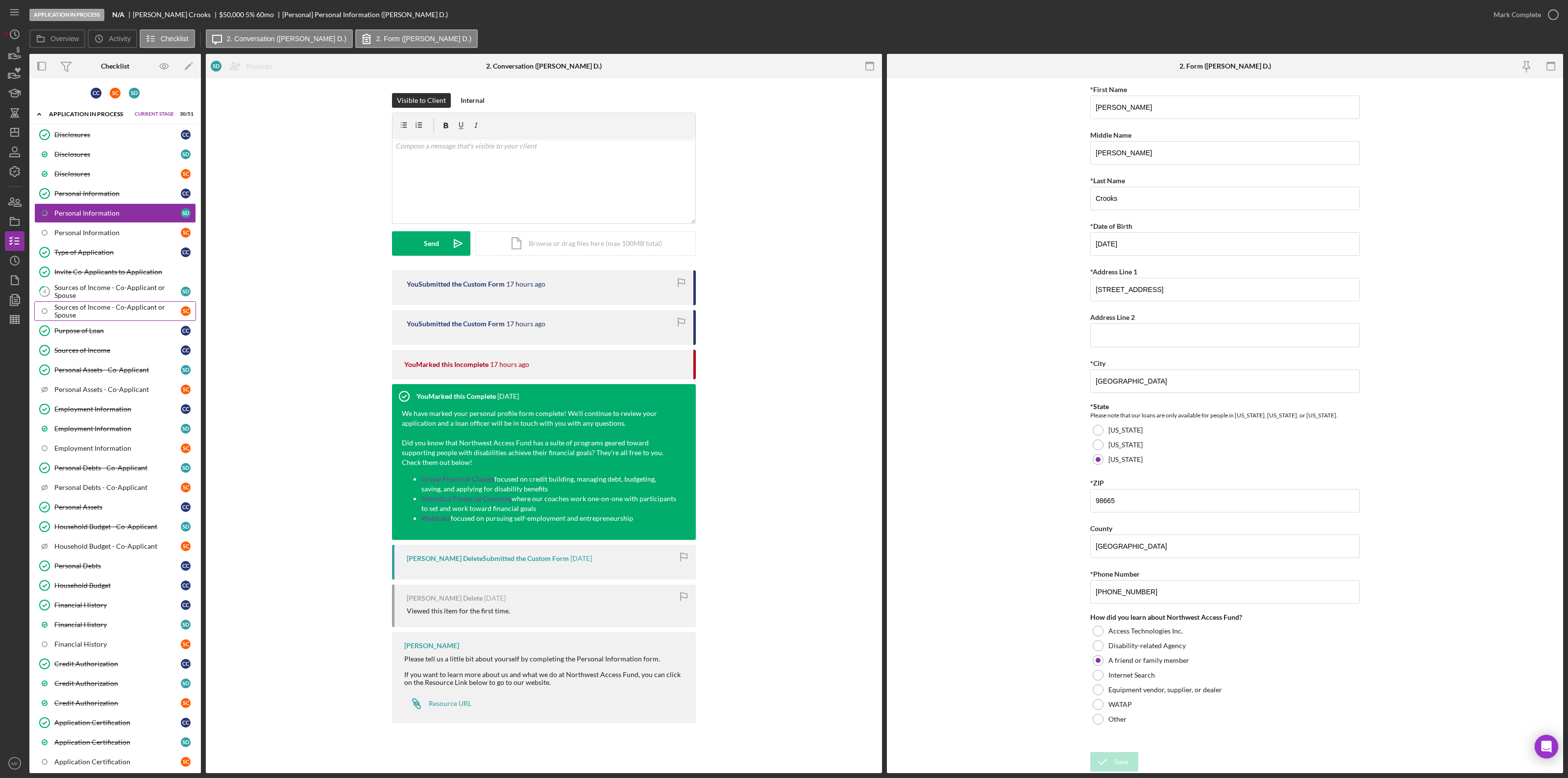
click at [110, 313] on div "Sources of Income - Co-Applicant or Spouse" at bounding box center [117, 311] width 127 height 16
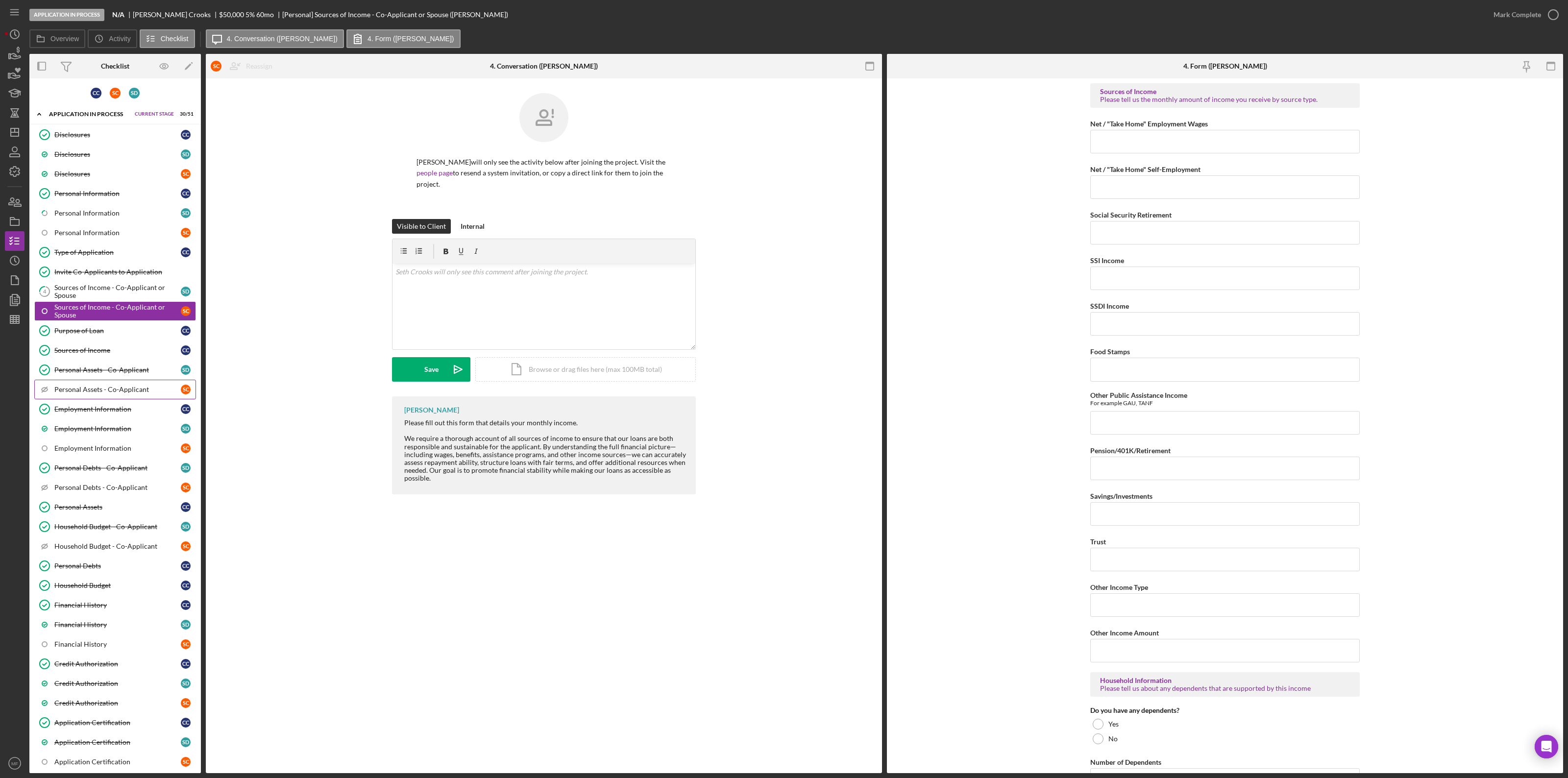
click at [99, 393] on div "Personal Assets - Co-Applicant" at bounding box center [117, 390] width 127 height 8
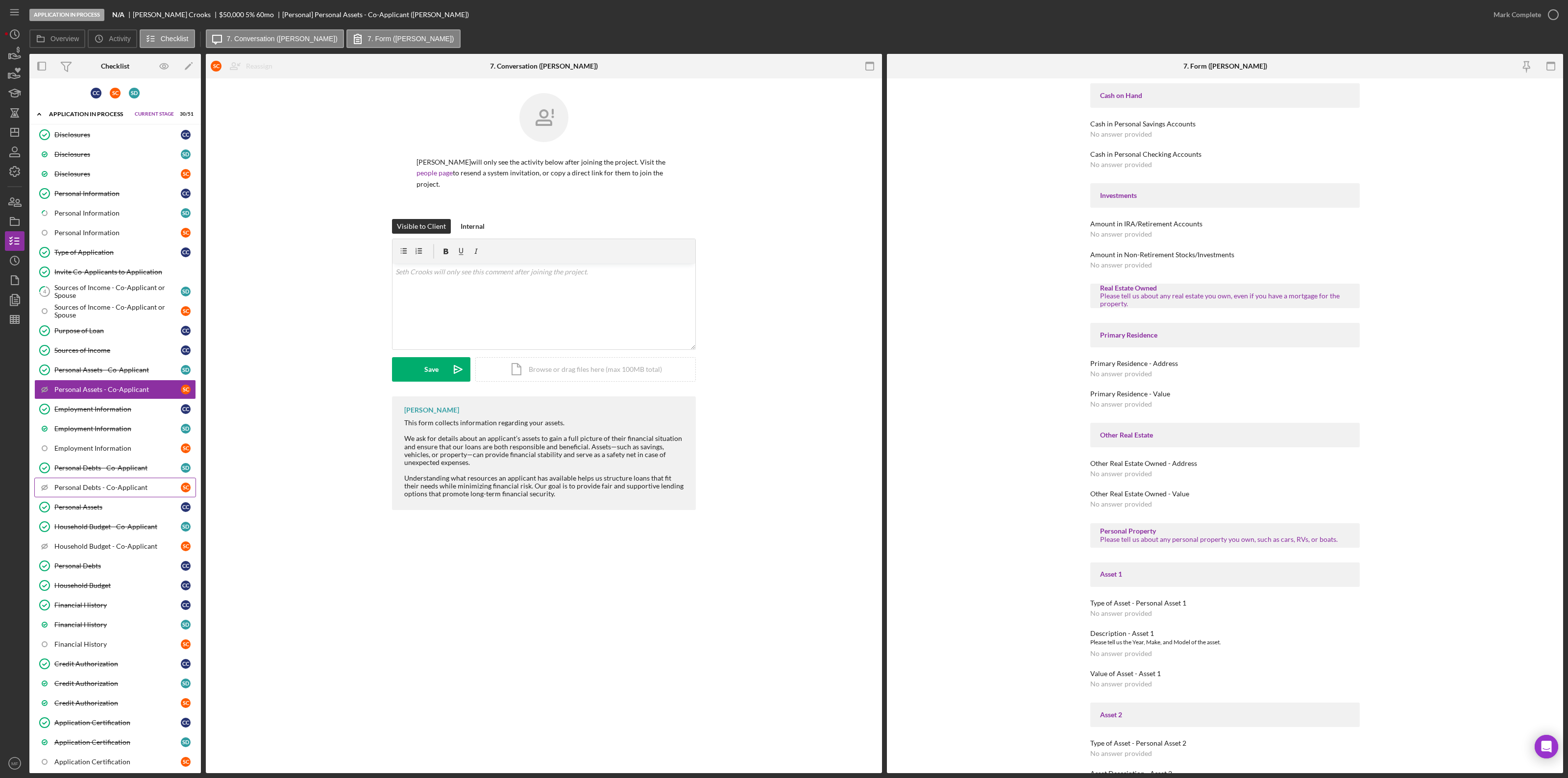
click at [104, 426] on div "Personal Debts - Co-Applicant" at bounding box center [117, 488] width 127 height 8
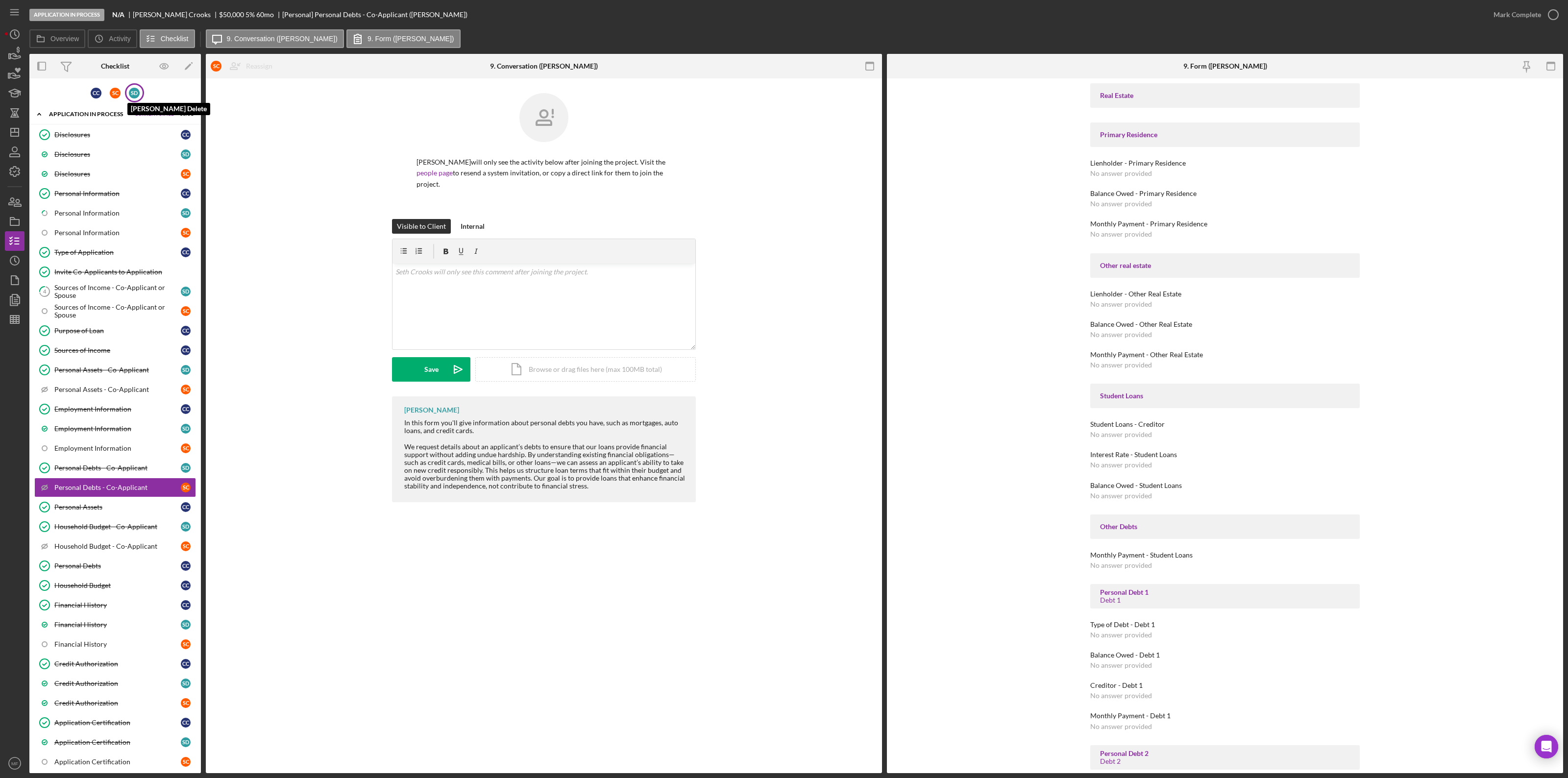
click at [131, 93] on div "S D" at bounding box center [135, 93] width 11 height 11
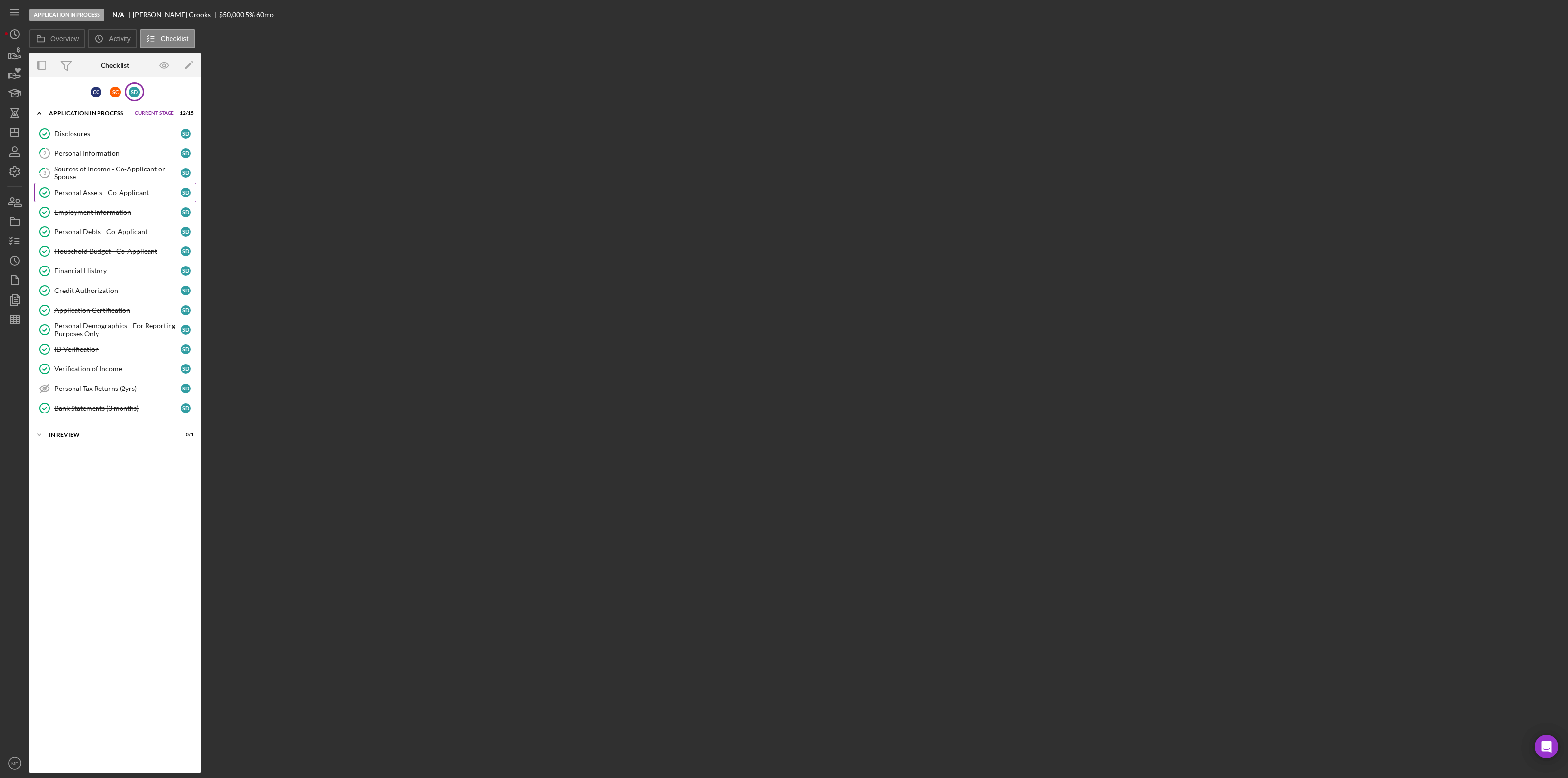
click at [101, 194] on div "Personal Assets - Co-Applicant" at bounding box center [117, 192] width 127 height 8
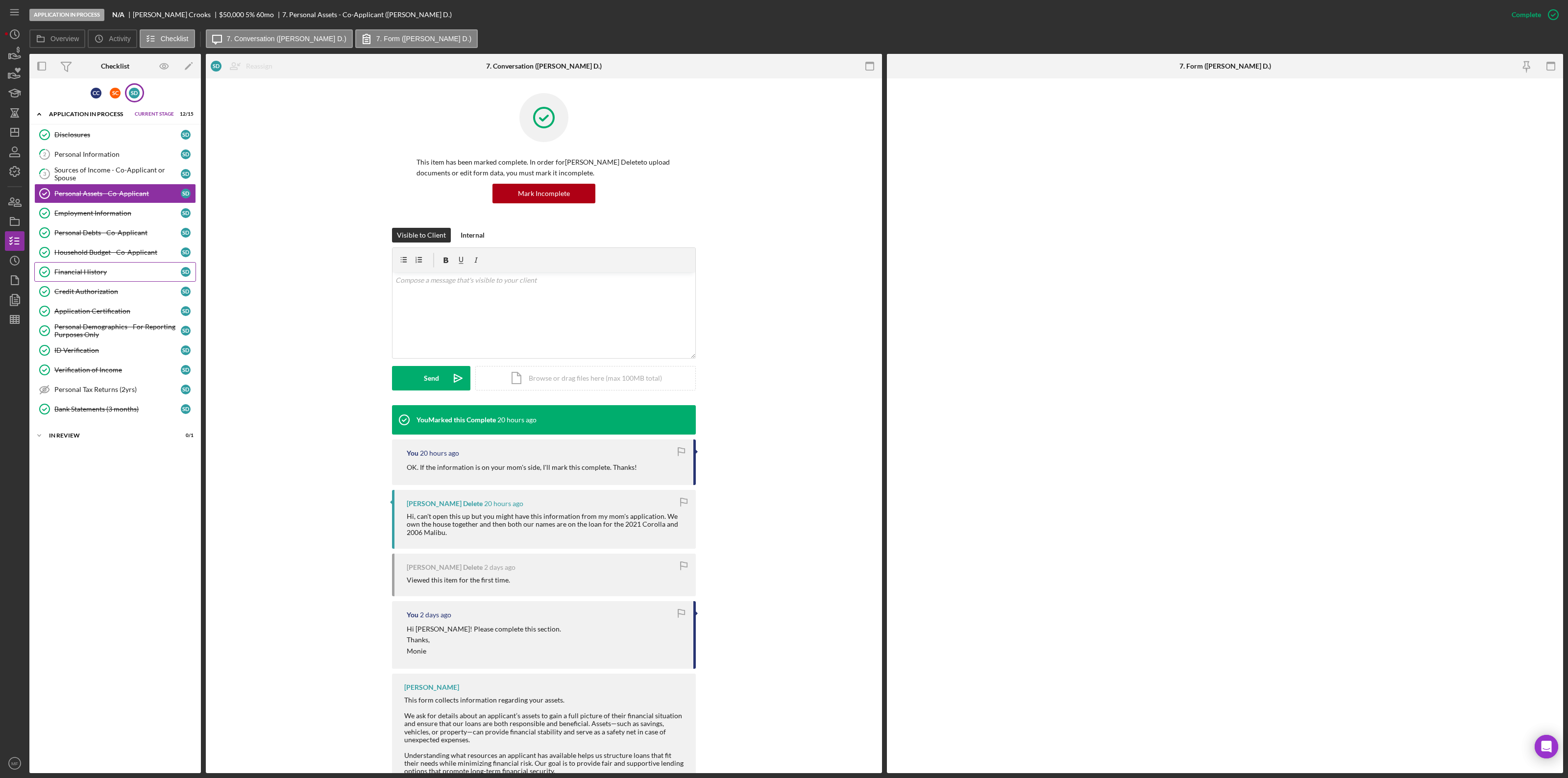
click at [87, 270] on div "Financial History" at bounding box center [117, 272] width 127 height 8
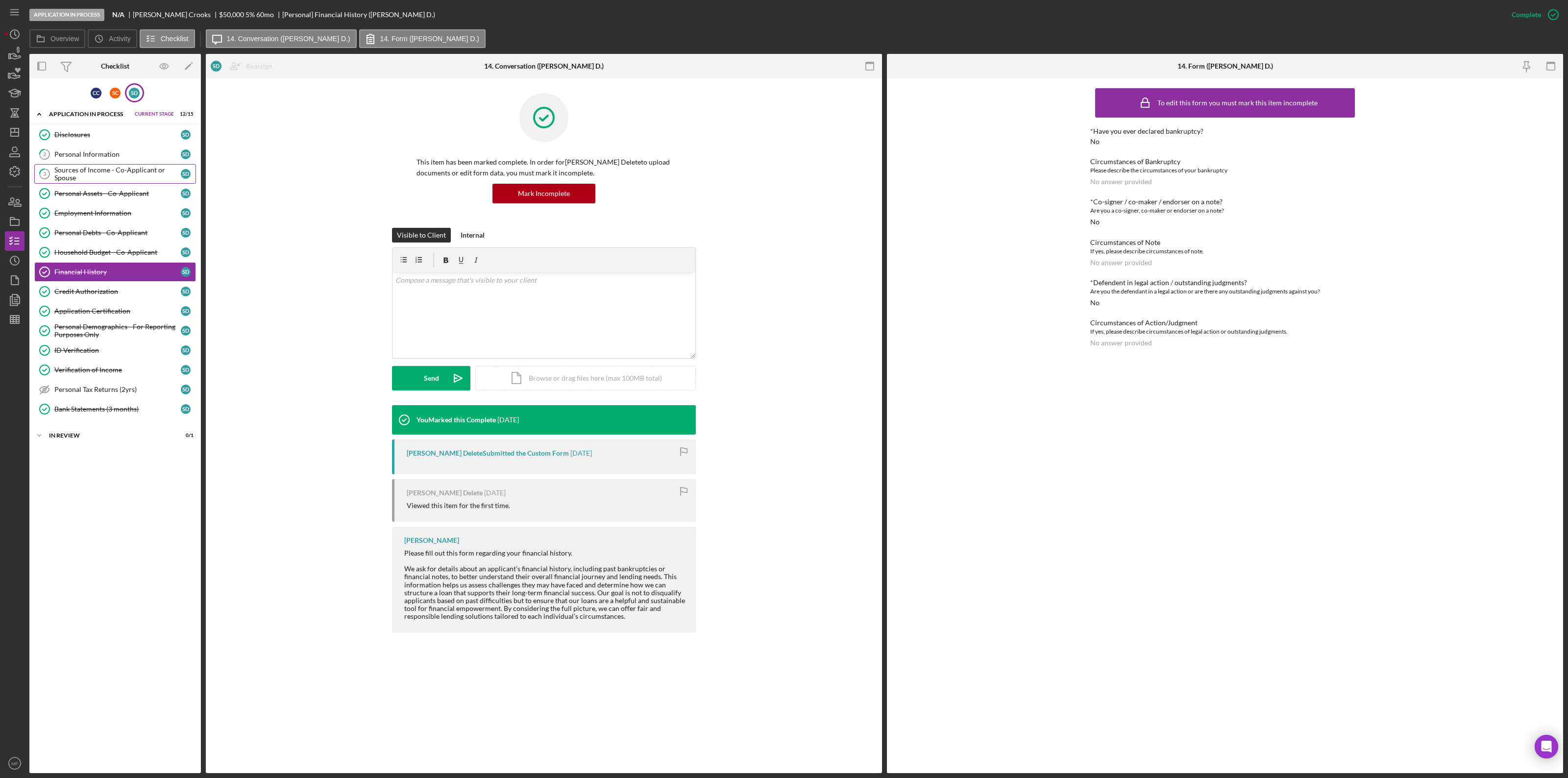
click at [107, 168] on div "Sources of Income - Co-Applicant or Spouse" at bounding box center [117, 174] width 127 height 16
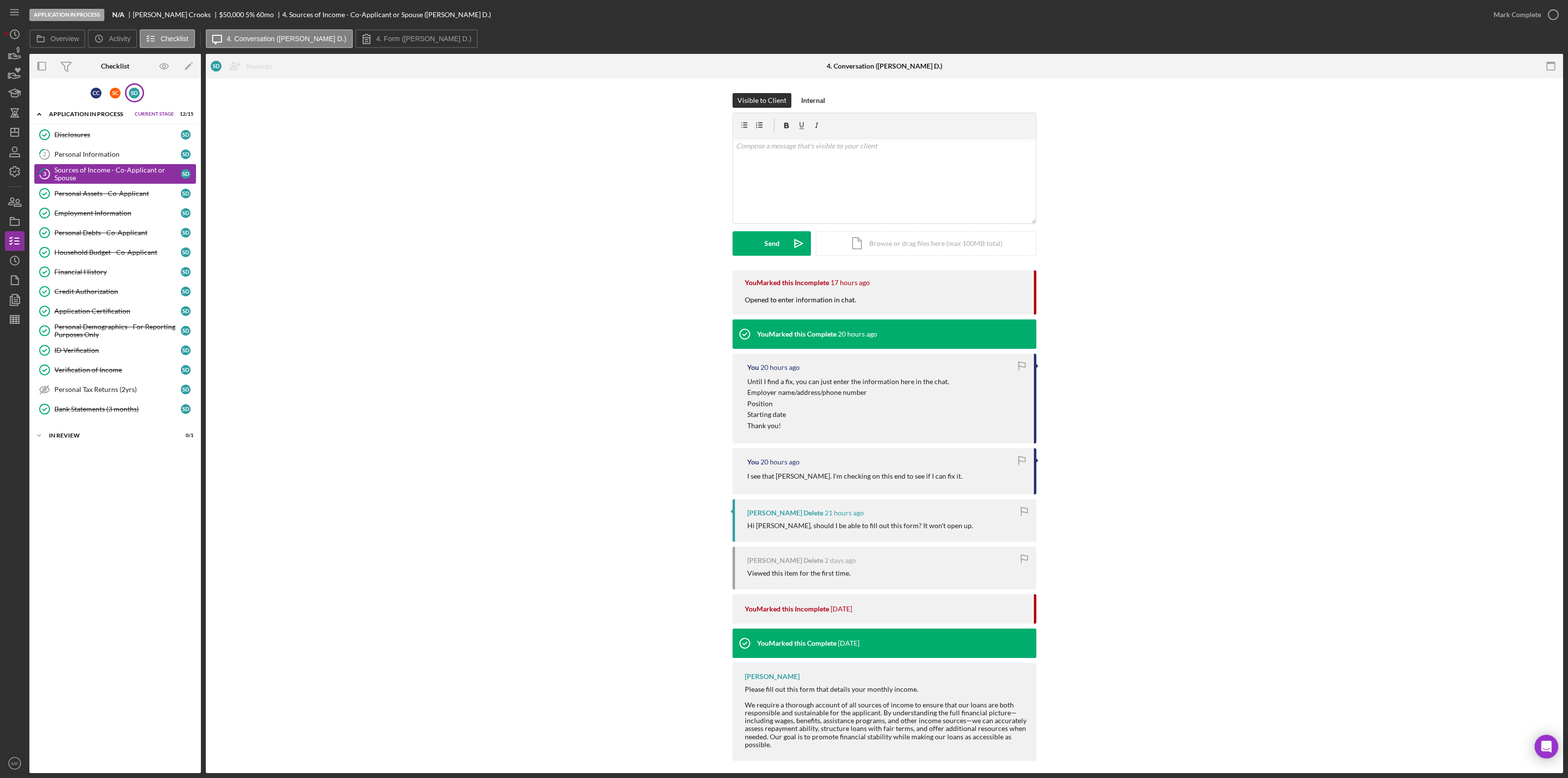
click at [113, 169] on div "Sources of Income - Co-Applicant or Spouse" at bounding box center [117, 174] width 127 height 16
click at [117, 174] on div "Sources of Income - Co-Applicant or Spouse" at bounding box center [117, 174] width 127 height 16
click at [103, 158] on div "Personal Information" at bounding box center [117, 154] width 127 height 8
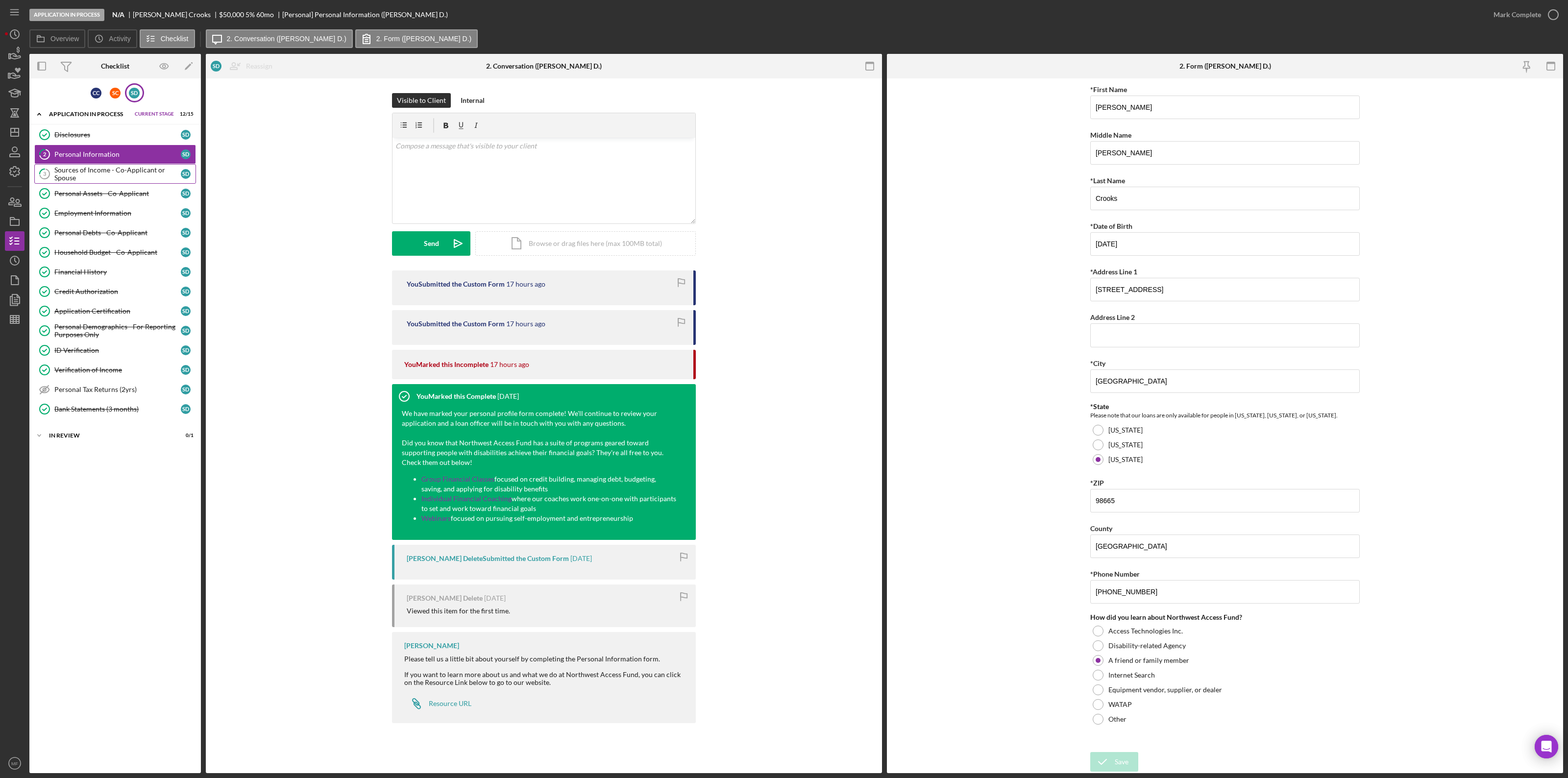
click at [84, 177] on div "Sources of Income - Co-Applicant or Spouse" at bounding box center [117, 174] width 127 height 16
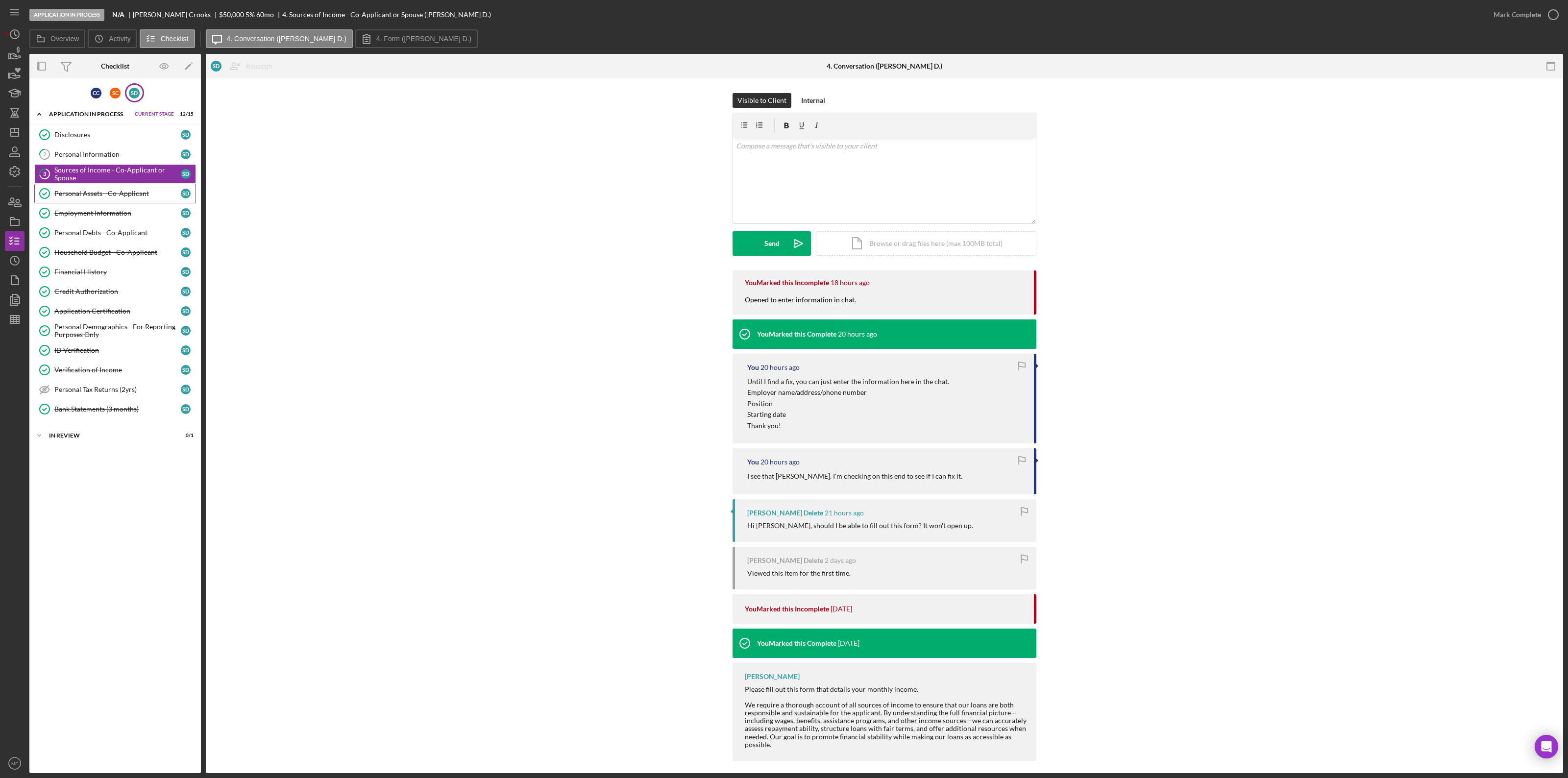
click at [103, 195] on div "Personal Assets - Co-Applicant" at bounding box center [117, 194] width 127 height 8
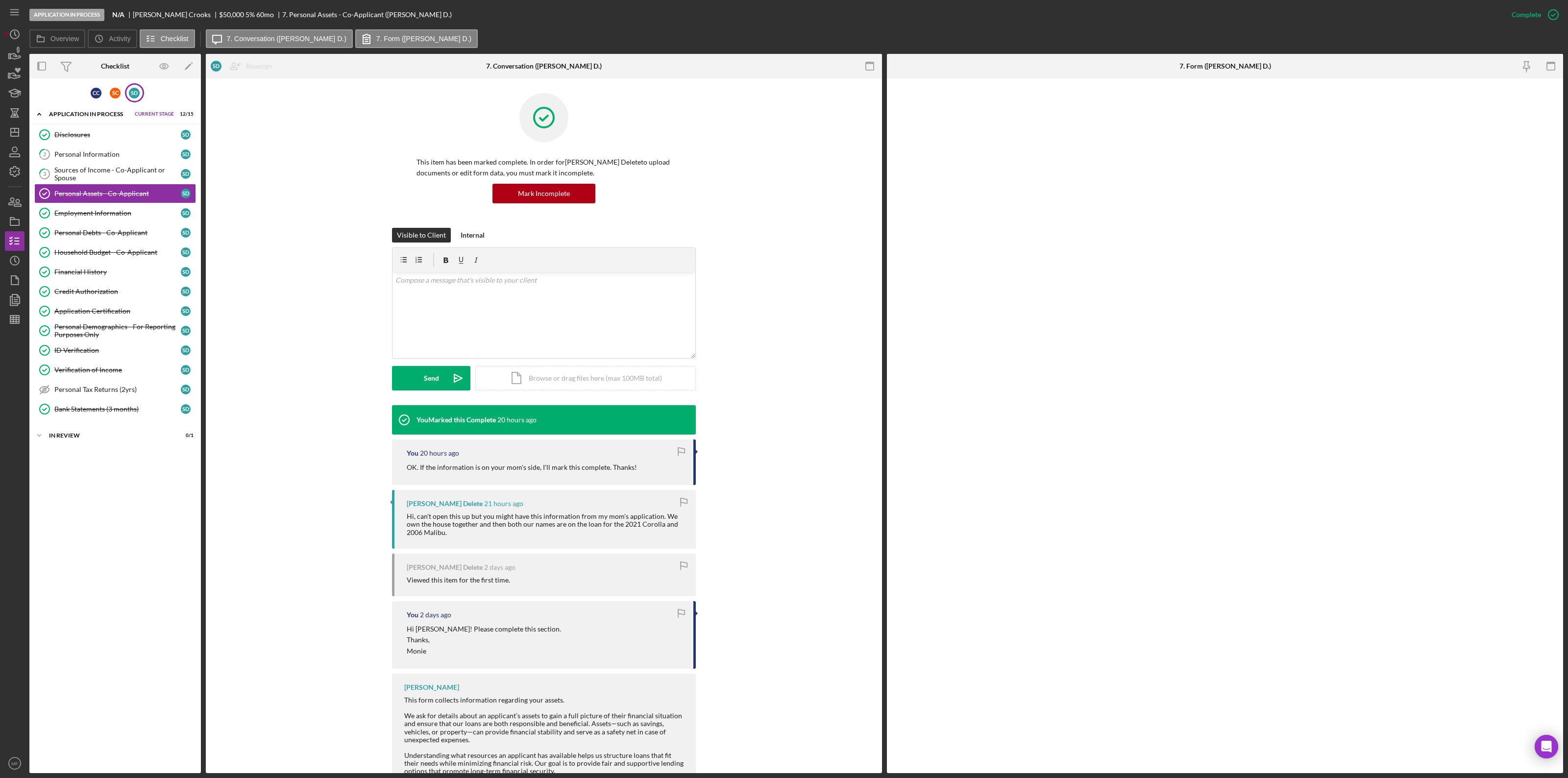
click at [408, 426] on div "Hi, can't open this up but you might have this information from my mom's applic…" at bounding box center [546, 524] width 279 height 24
click at [407, 426] on div "Hi, can't open this up but you might have this information from my mom's applic…" at bounding box center [546, 524] width 279 height 24
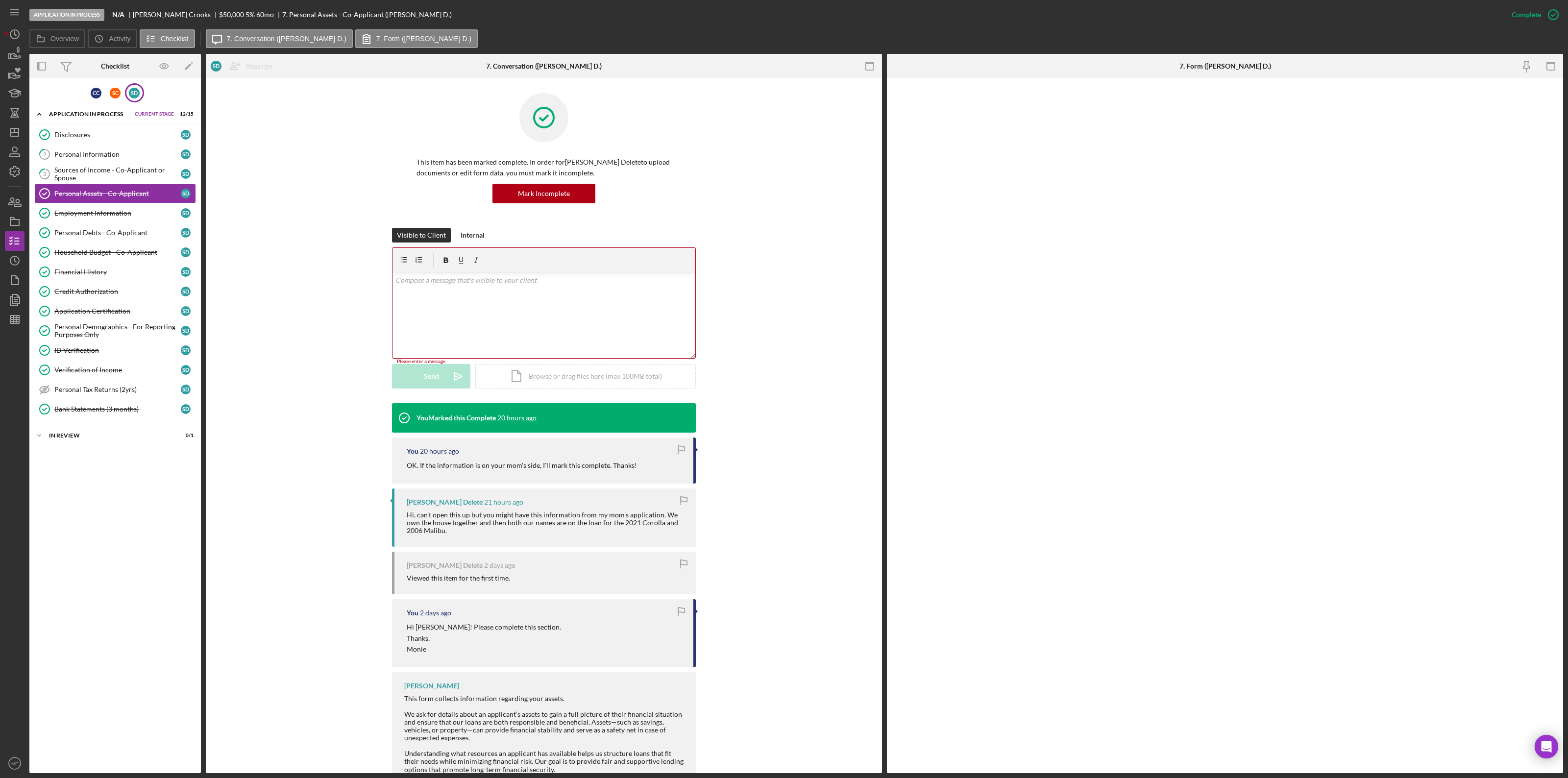
click at [504, 426] on div "Seth Crooks Delete 21 hours ago Hi, can't open this up but you might have this …" at bounding box center [544, 518] width 304 height 58
click at [503, 426] on div "Seth Crooks Delete 21 hours ago Hi, can't open this up but you might have this …" at bounding box center [544, 518] width 304 height 58
click at [122, 234] on div "Personal Debts - Co-Applicant" at bounding box center [117, 233] width 127 height 8
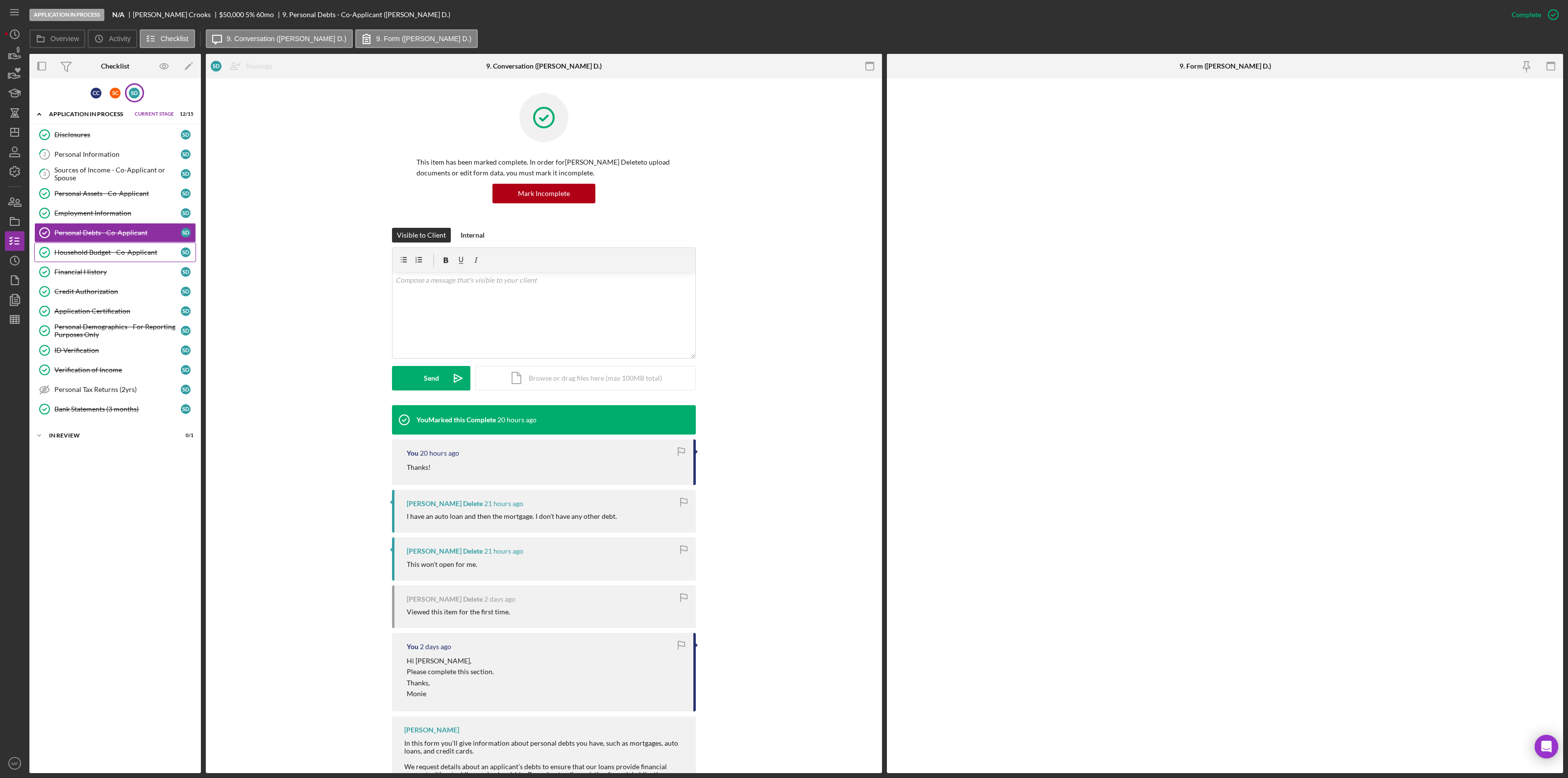
click at [132, 253] on div "Household Budget - Co-Applicant" at bounding box center [117, 252] width 127 height 8
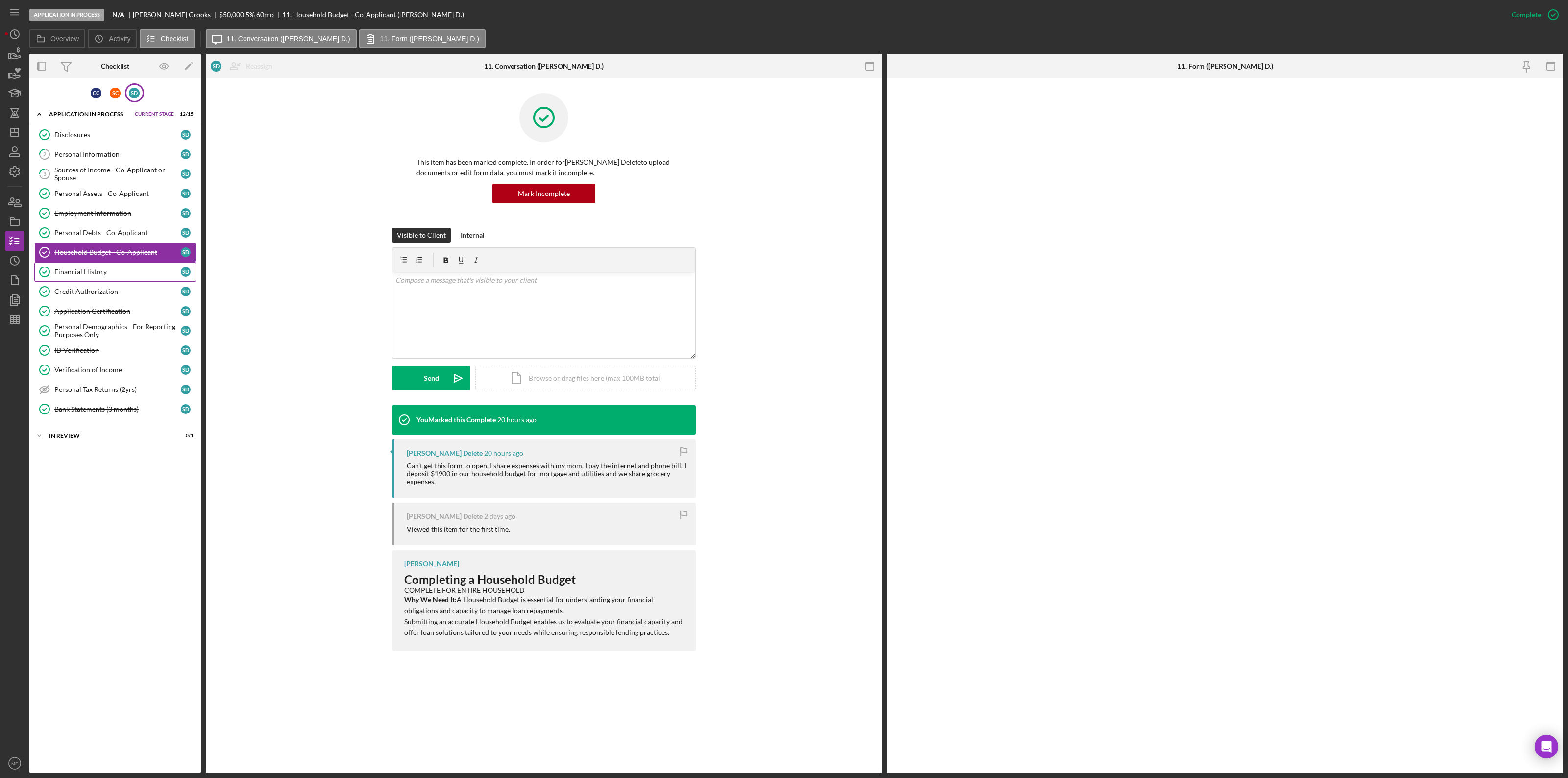
click at [82, 267] on link "Financial History Financial History S D" at bounding box center [115, 272] width 162 height 19
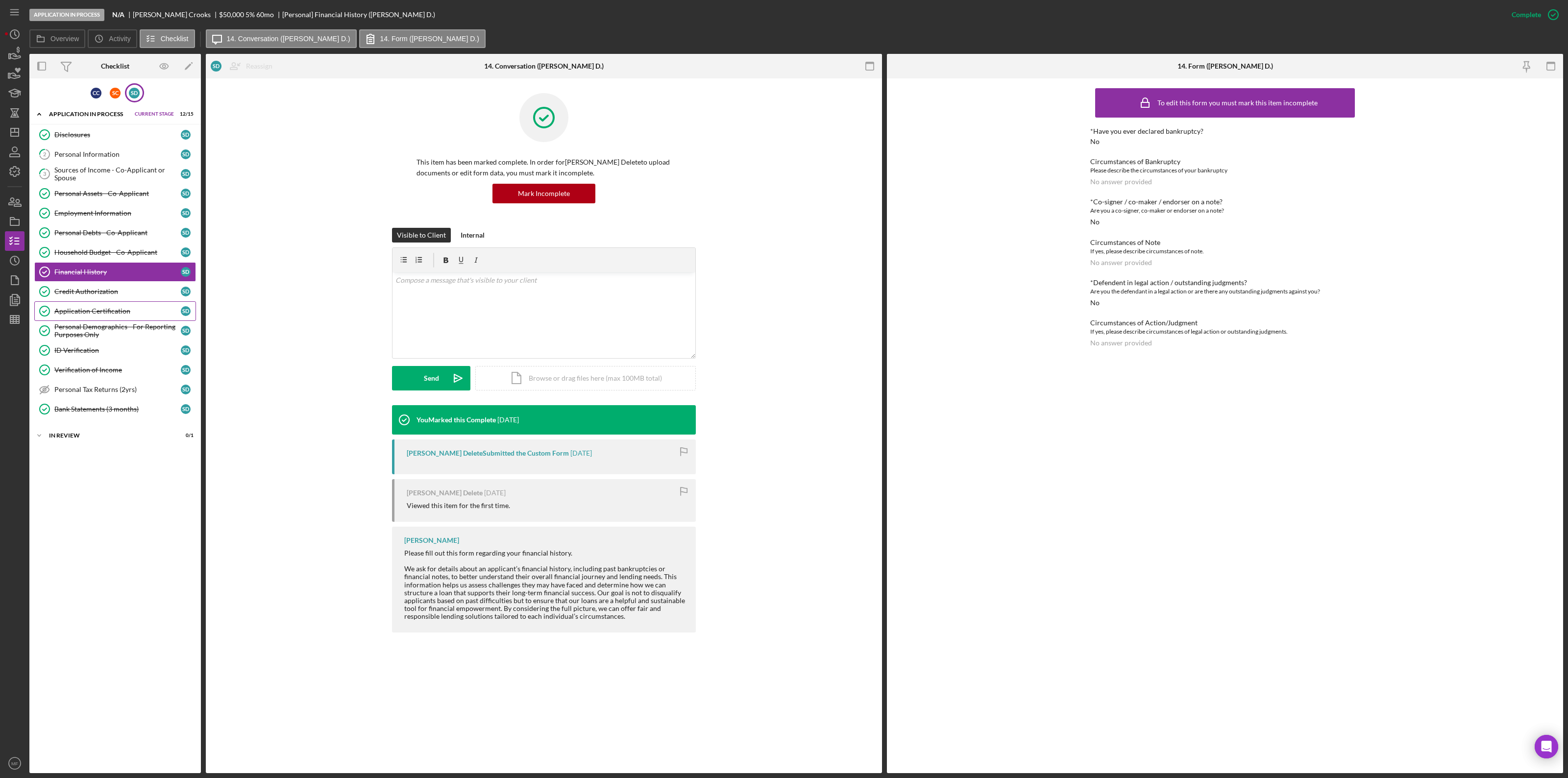
click at [71, 310] on div "Application Certification" at bounding box center [117, 311] width 127 height 8
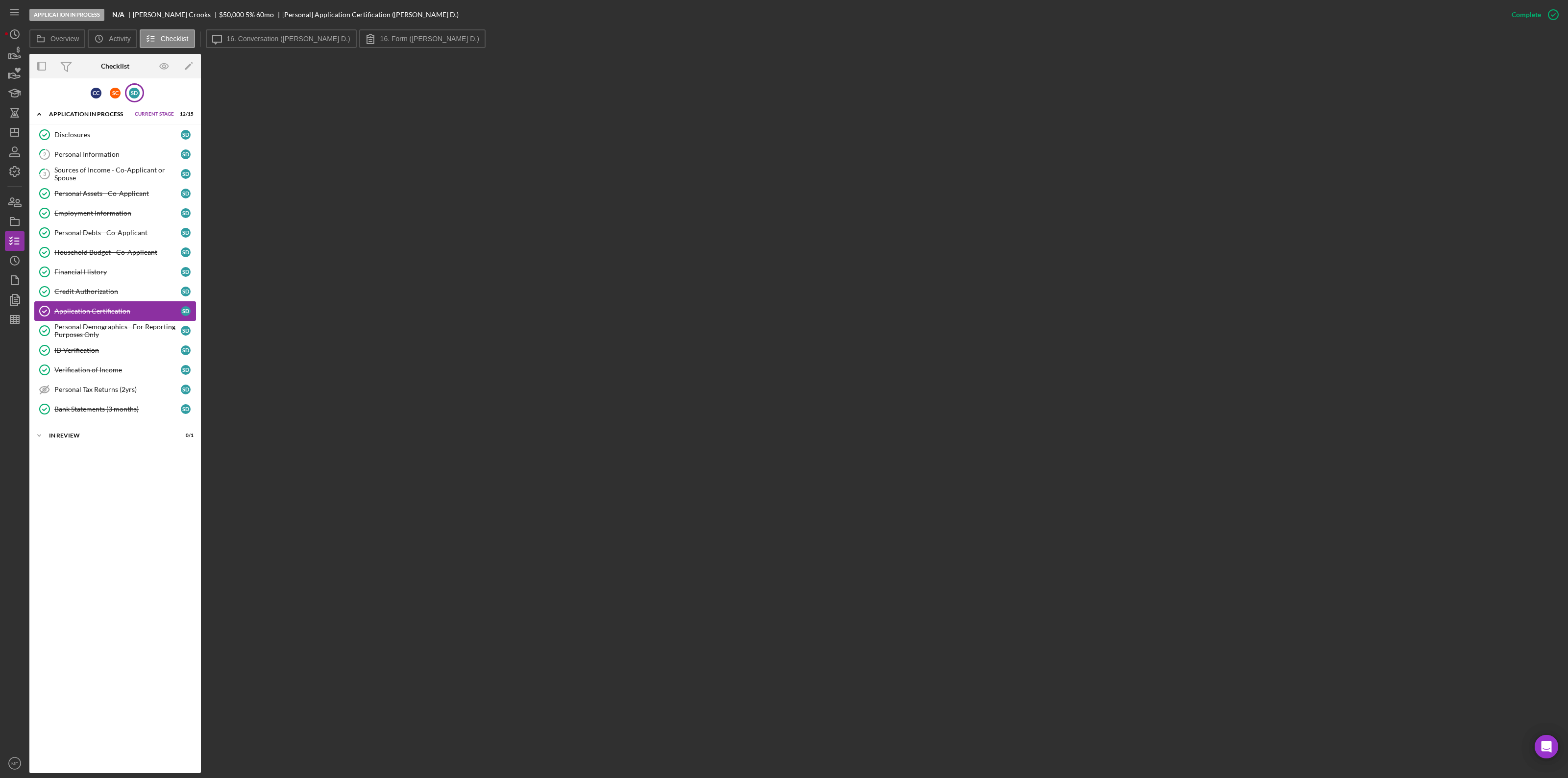
click at [84, 309] on div "Application Certification" at bounding box center [117, 311] width 127 height 8
click at [271, 35] on label "16. Conversation (Seth Crooks D.)" at bounding box center [289, 38] width 124 height 8
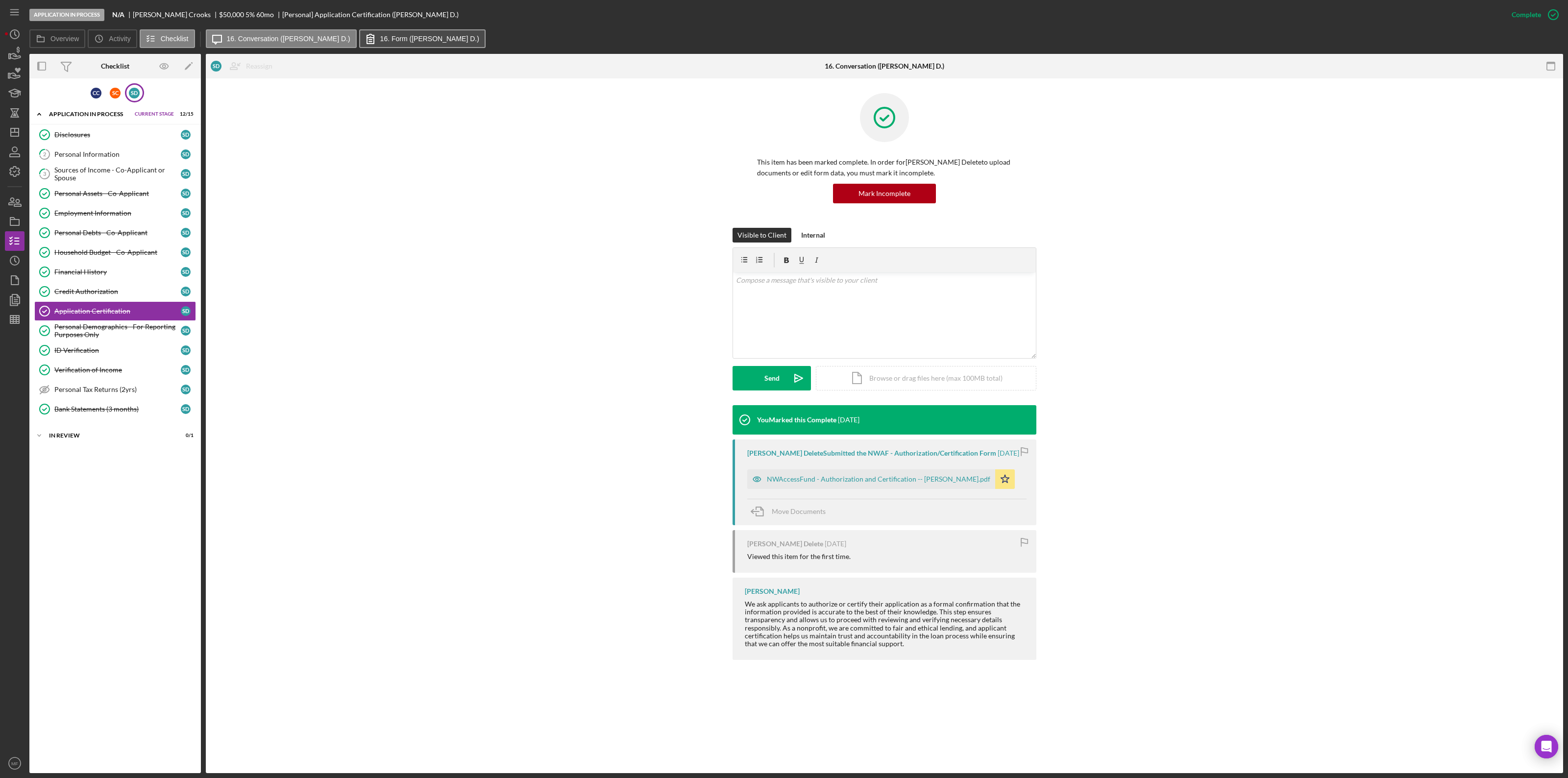
click at [380, 36] on label "16. Form (Seth Crooks D.)" at bounding box center [430, 38] width 99 height 8
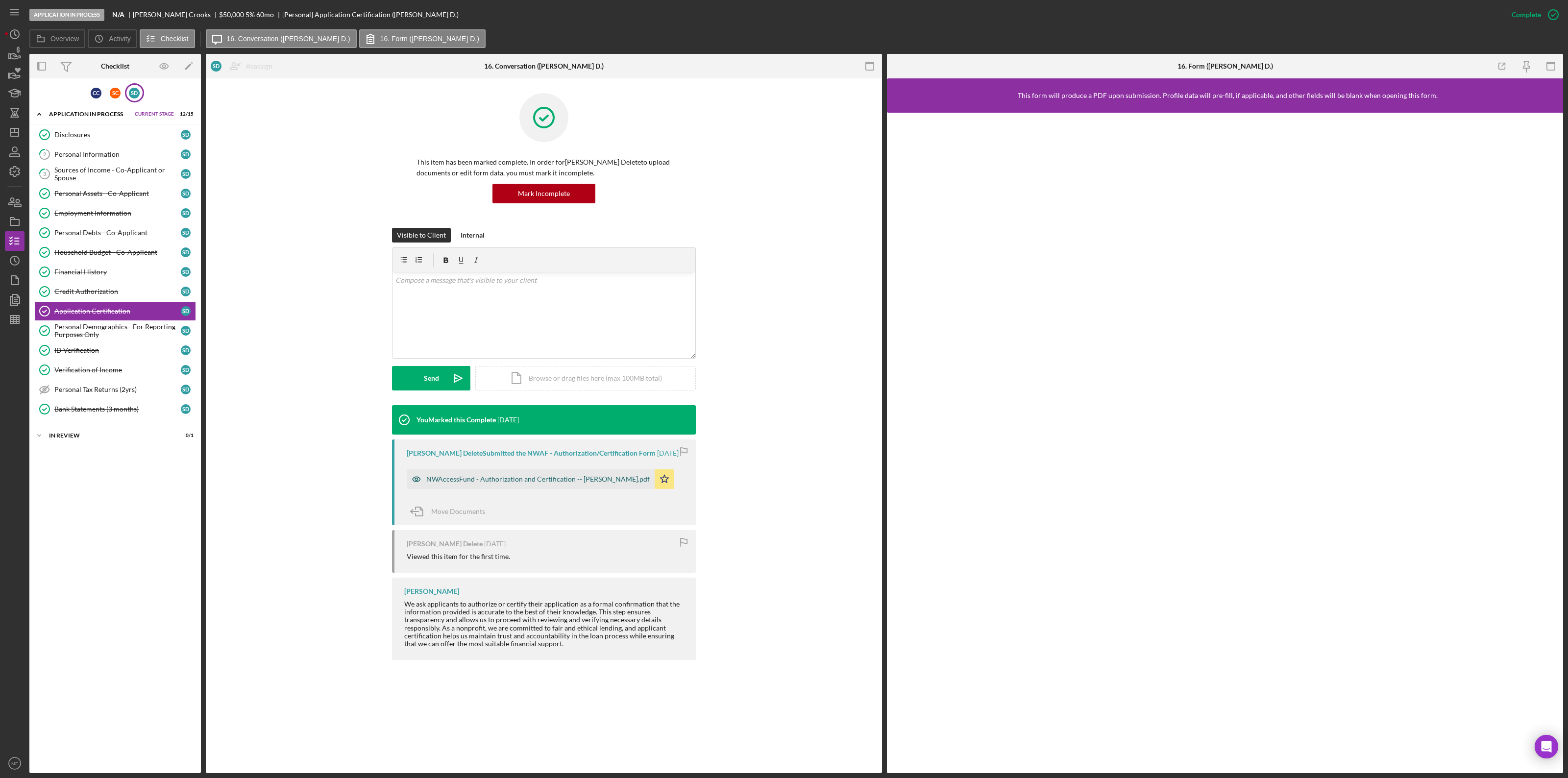
click at [565, 426] on div "NWAccessFund - Authorization and Certification -- [PERSON_NAME].pdf" at bounding box center [537, 479] width 223 height 8
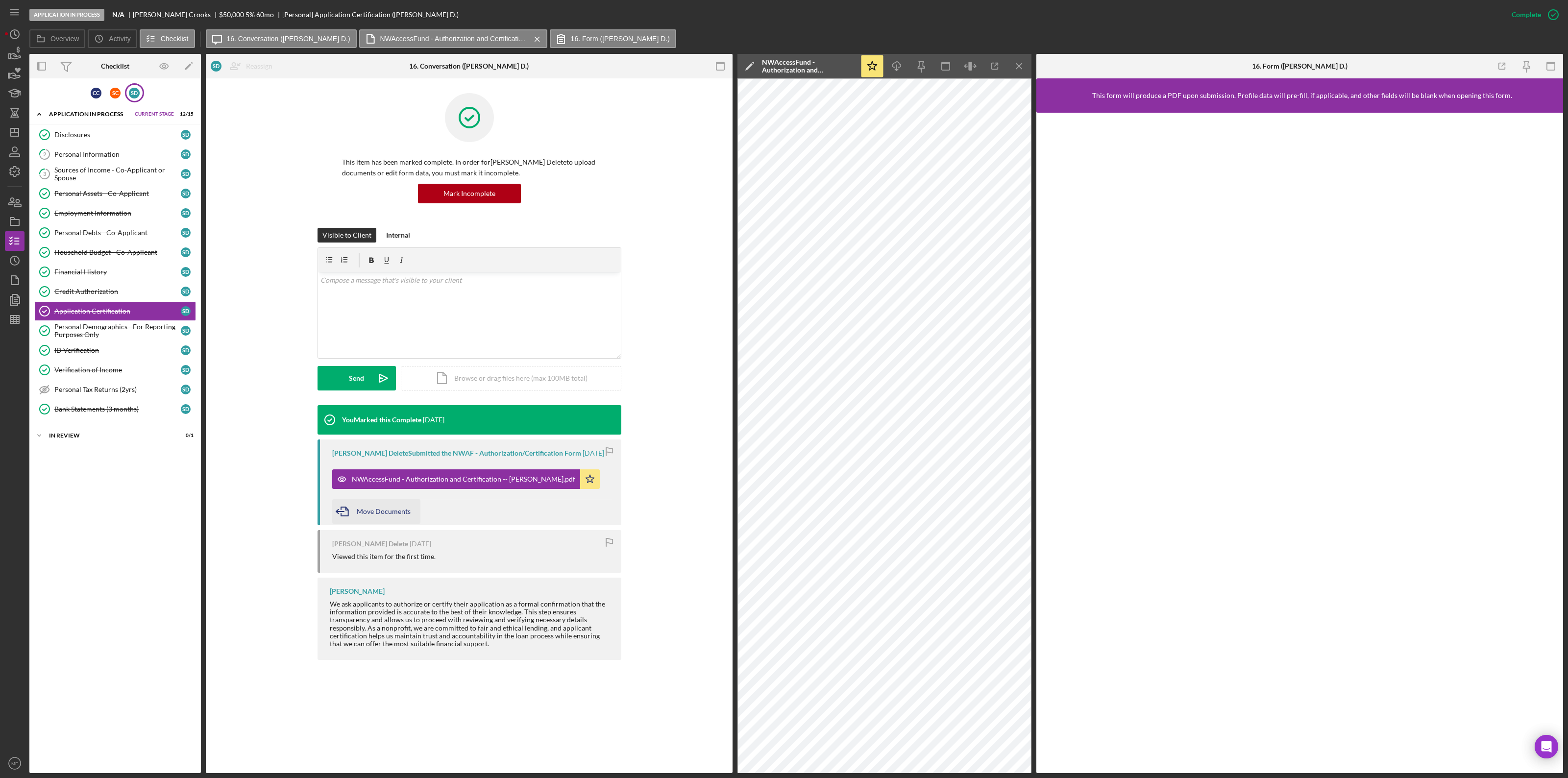
click at [390, 426] on span "Move Documents" at bounding box center [383, 511] width 54 height 9
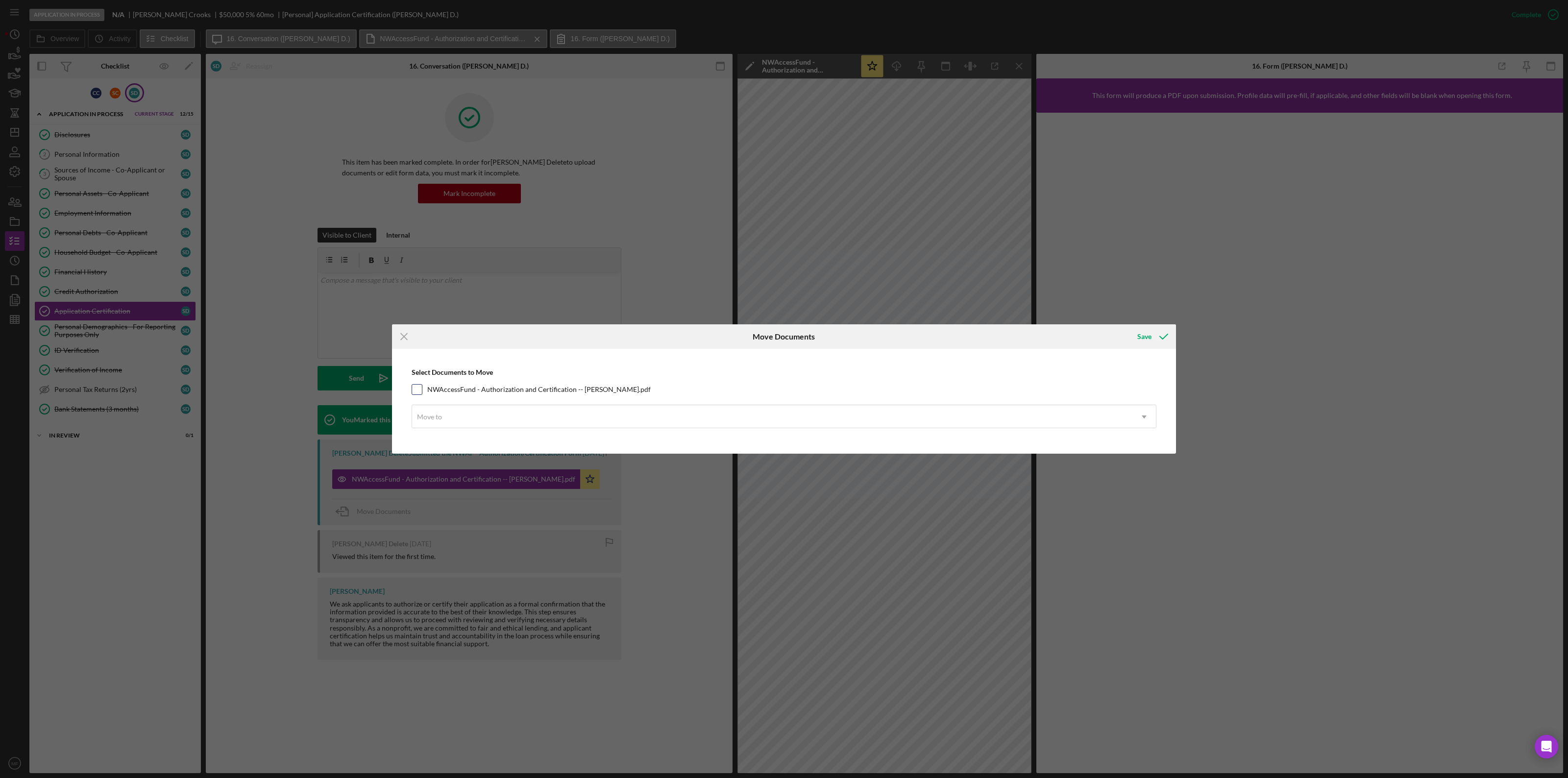
click at [419, 386] on input "NWAccessFund - Authorization and Certification -- [PERSON_NAME].pdf" at bounding box center [417, 390] width 10 height 10
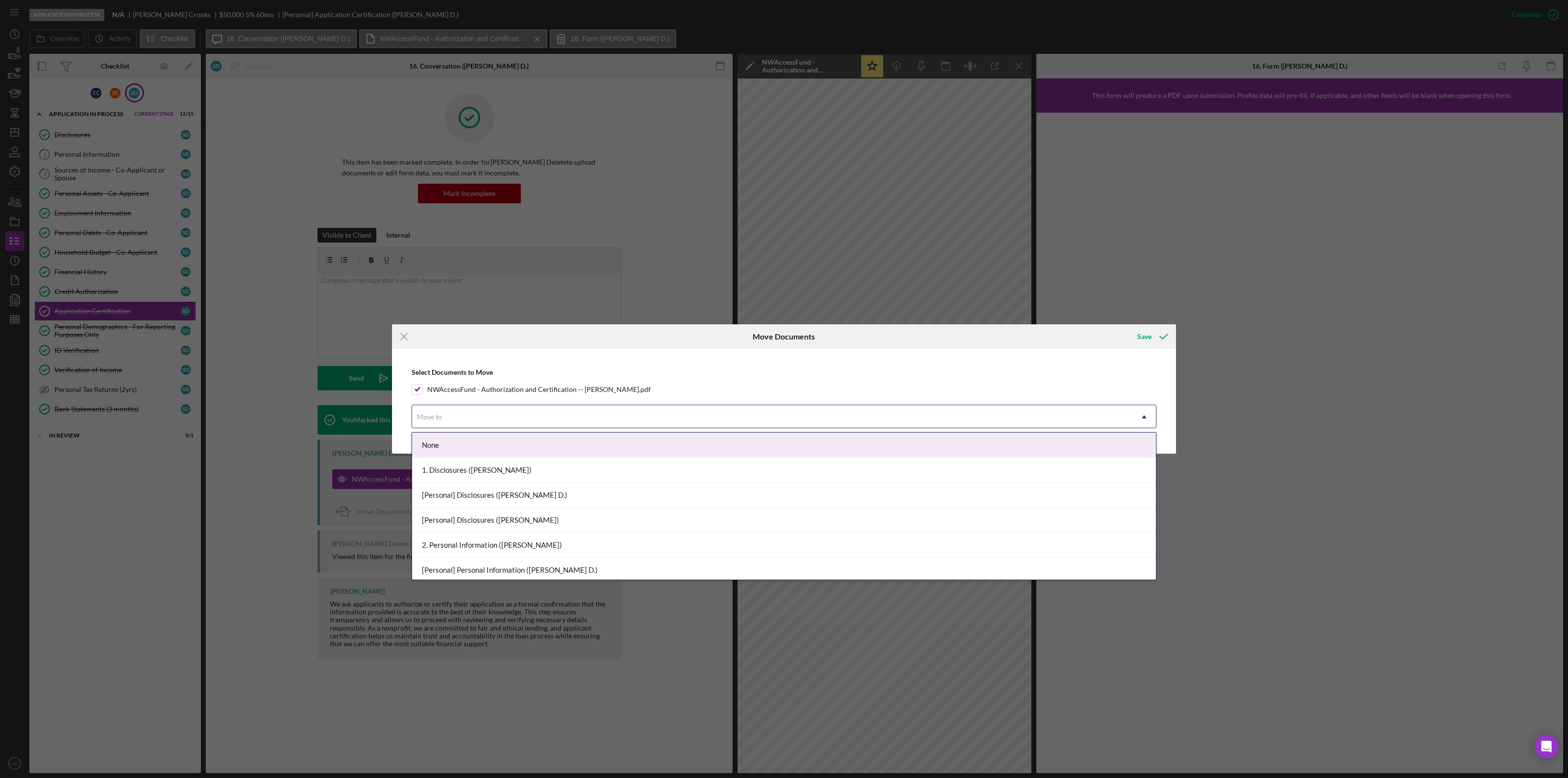
click at [489, 419] on div "Move to" at bounding box center [772, 417] width 720 height 23
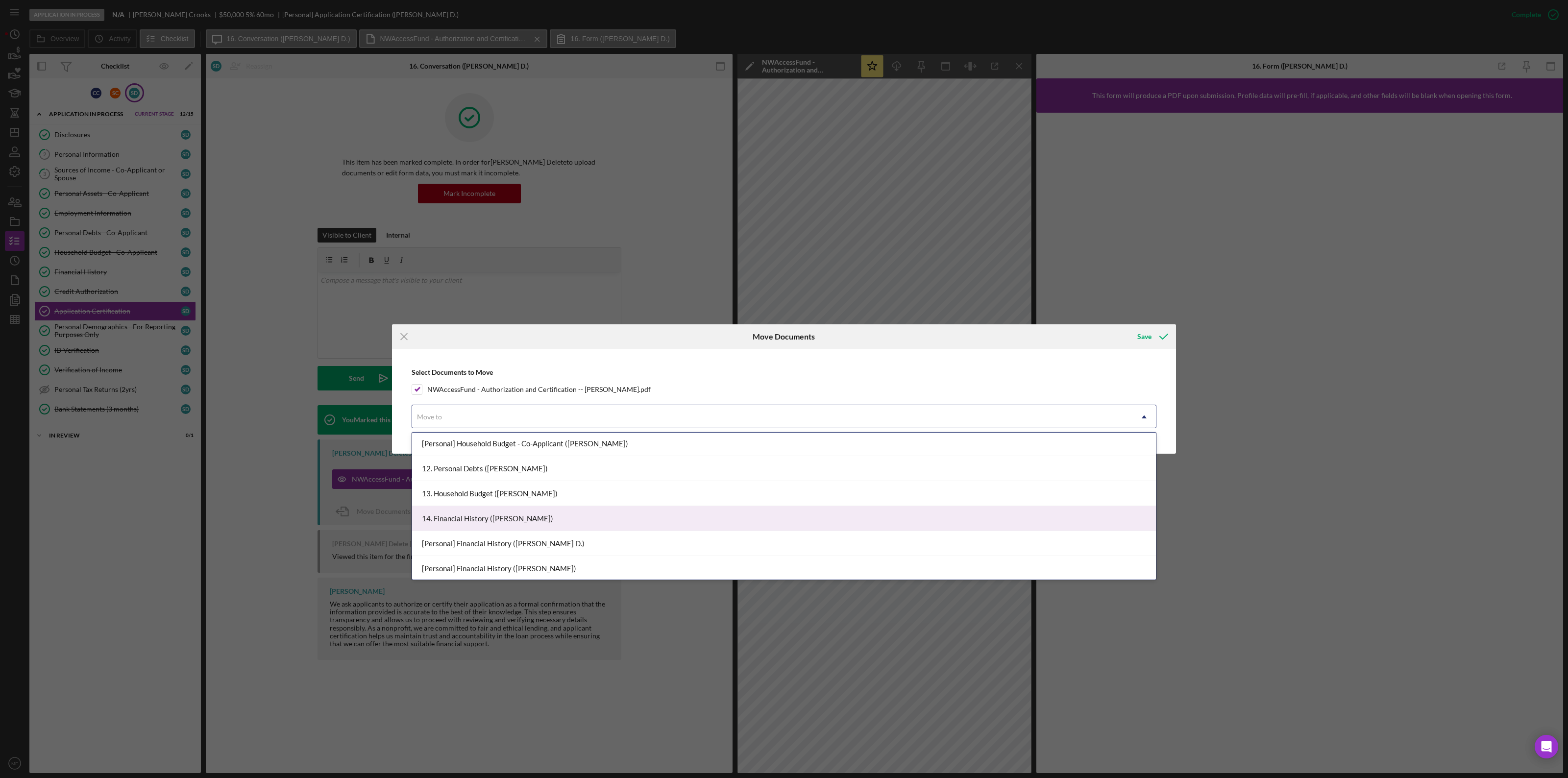
scroll to position [612, 0]
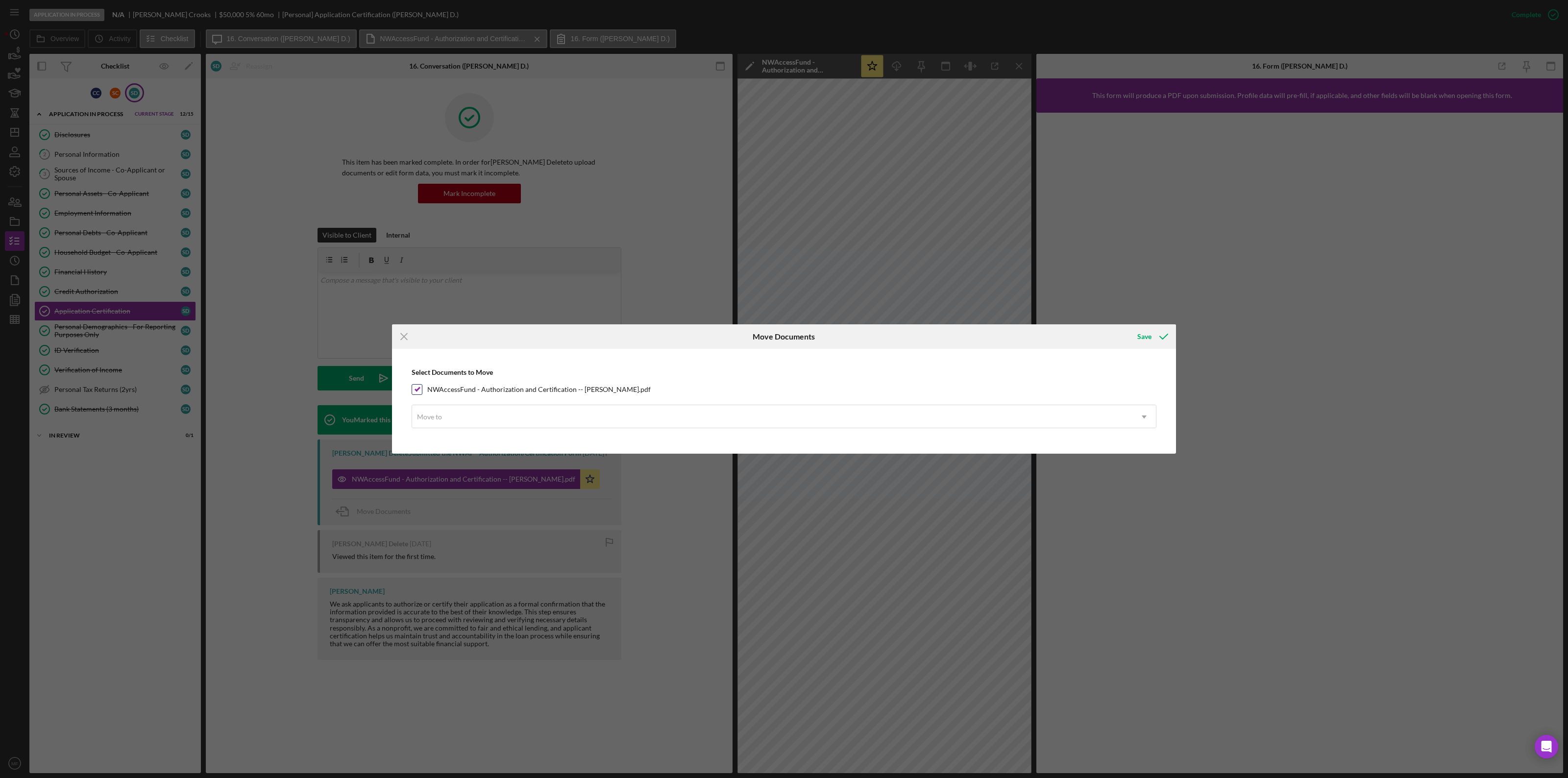
click at [419, 388] on input "NWAccessFund - Authorization and Certification -- [PERSON_NAME].pdf" at bounding box center [417, 390] width 10 height 10
checkbox input "false"
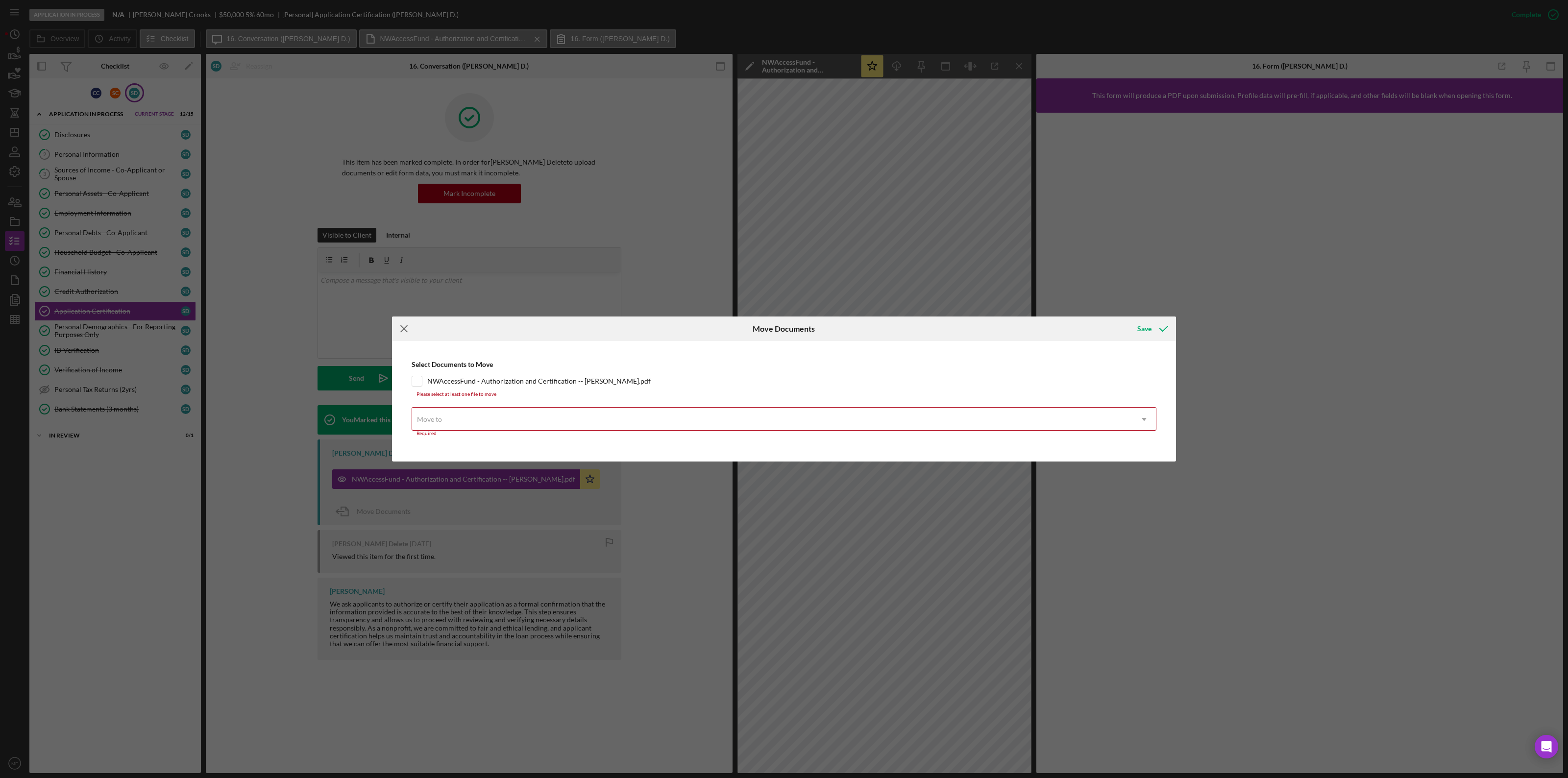
click at [403, 325] on icon "Icon/Menu Close" at bounding box center [404, 329] width 24 height 24
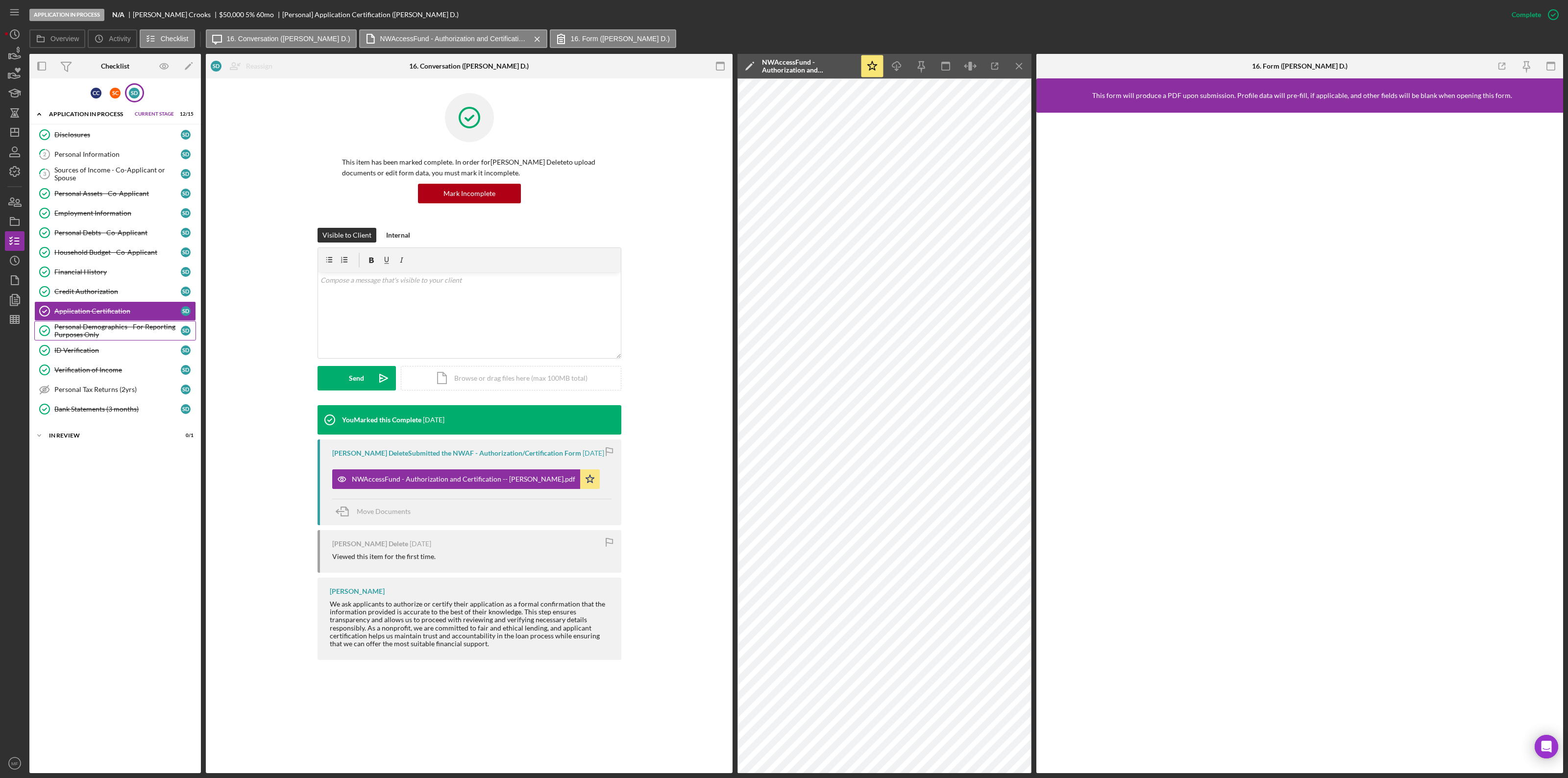
click at [115, 334] on div "Personal Demographics - For Reporting Purposes Only" at bounding box center [117, 331] width 127 height 16
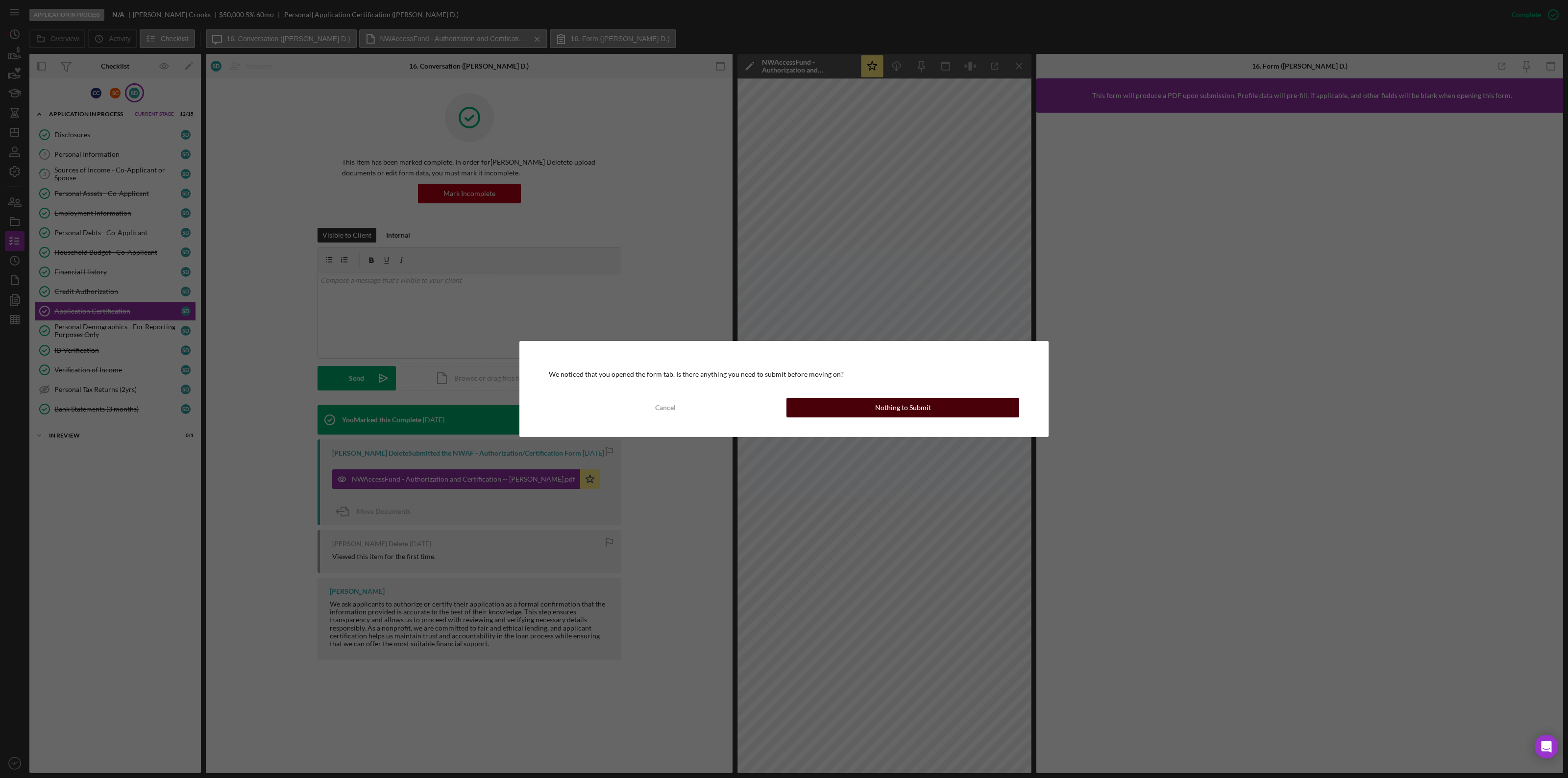
click at [858, 412] on button "Nothing to Submit" at bounding box center [903, 408] width 233 height 19
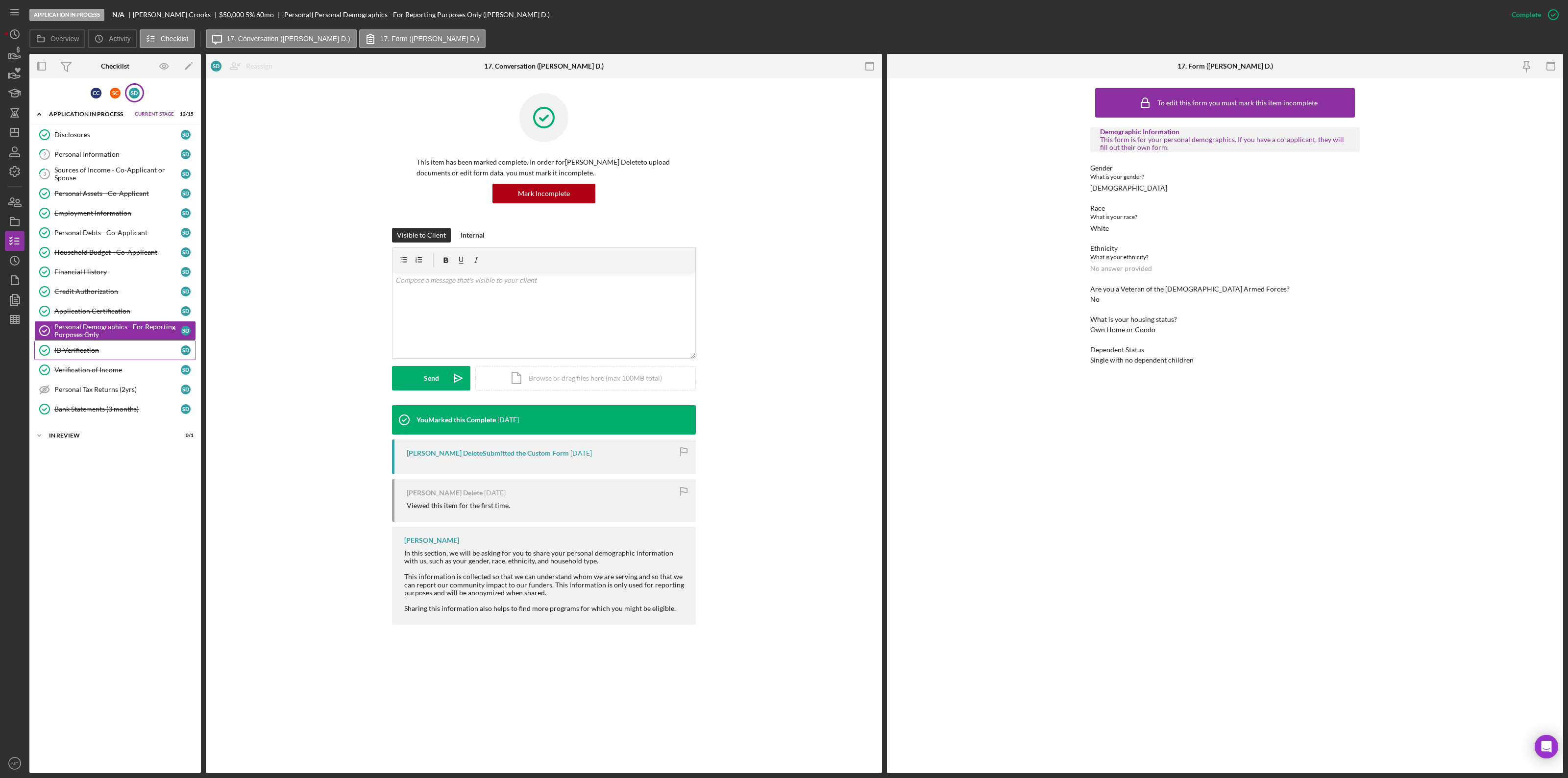
click at [83, 353] on div "ID Verification" at bounding box center [117, 350] width 127 height 8
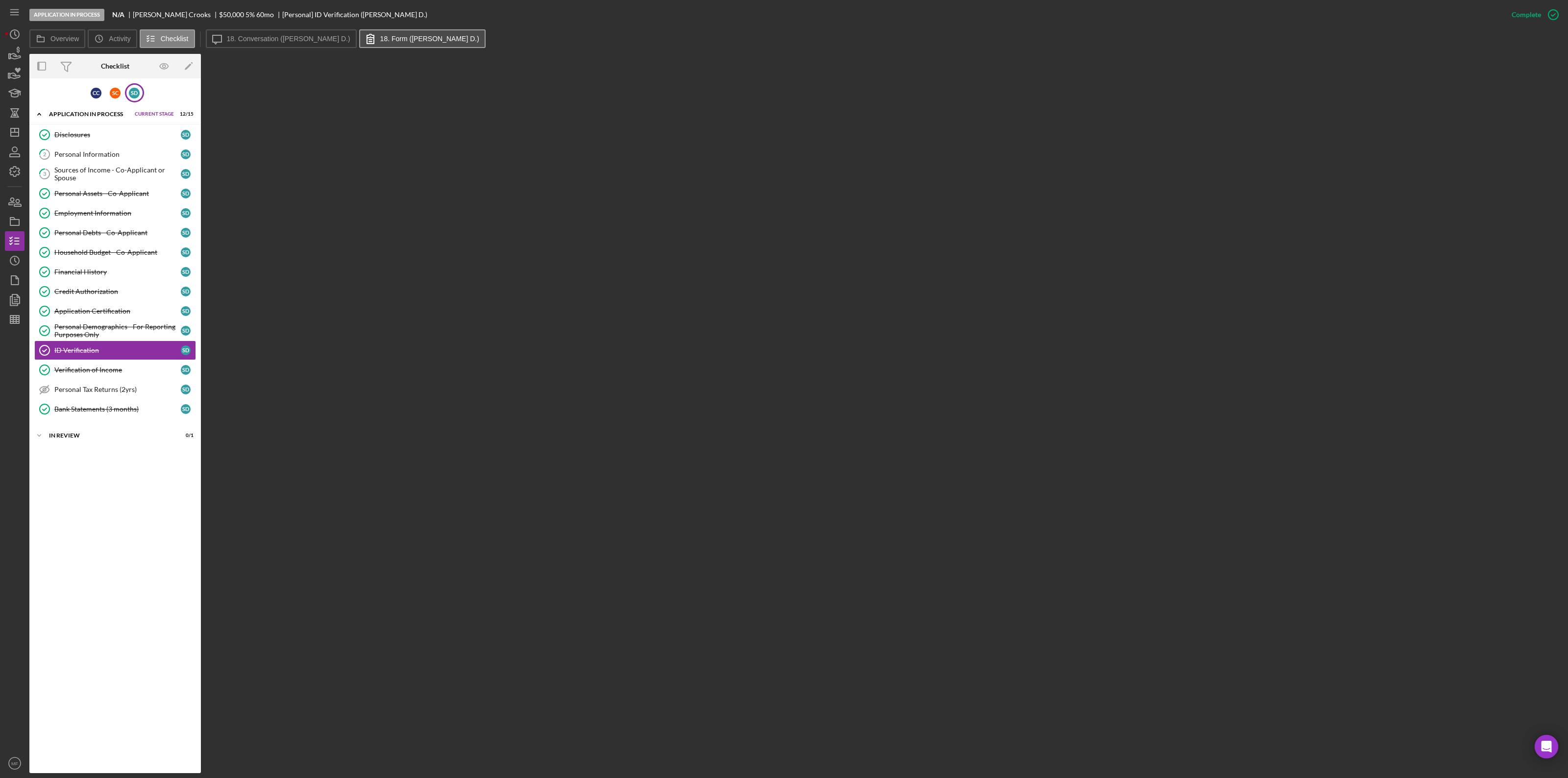
click at [380, 38] on label "18. Form (Seth Crooks D.)" at bounding box center [430, 38] width 99 height 8
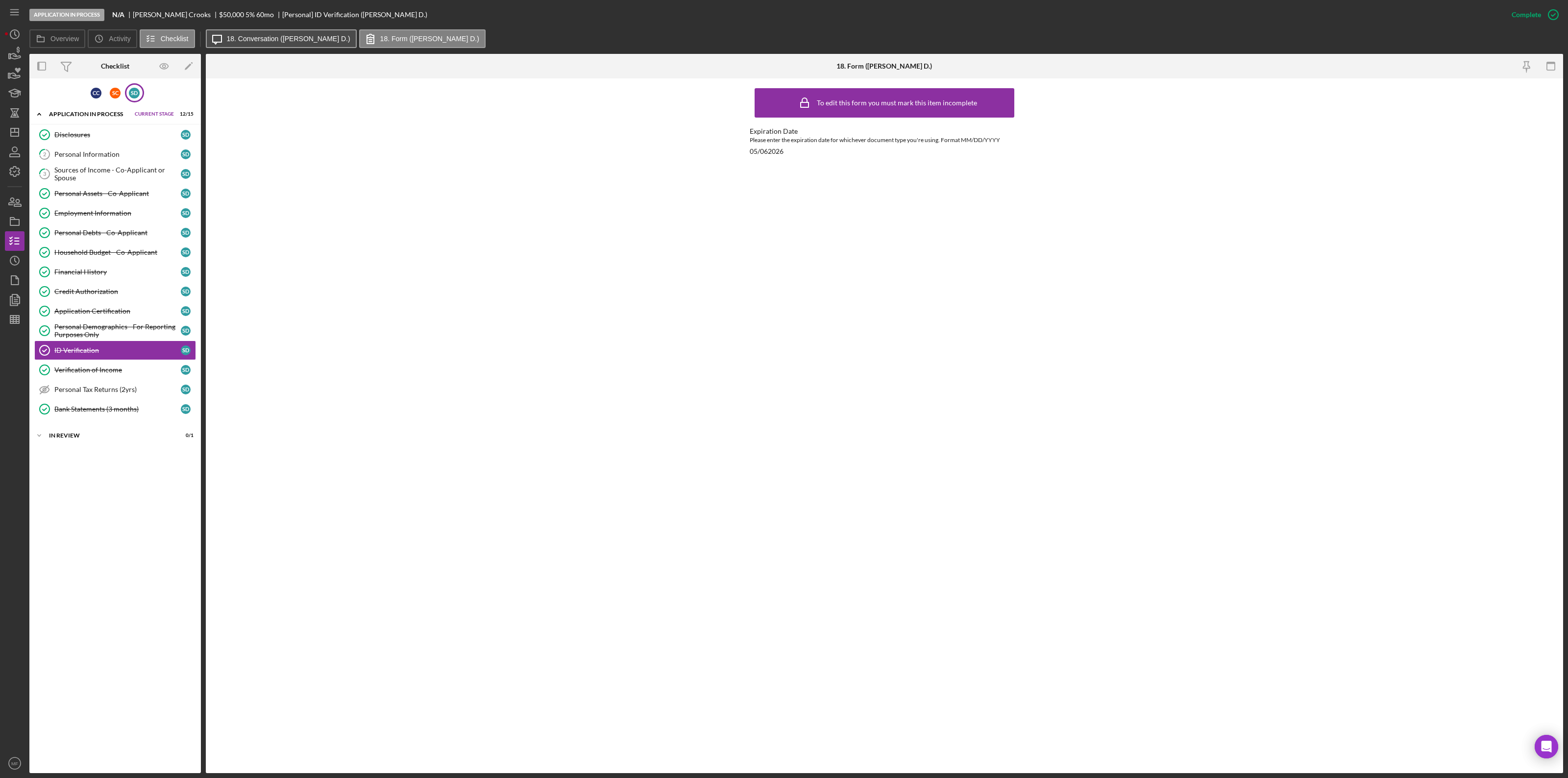
click at [292, 40] on label "18. Conversation (Seth Crooks D.)" at bounding box center [289, 38] width 124 height 8
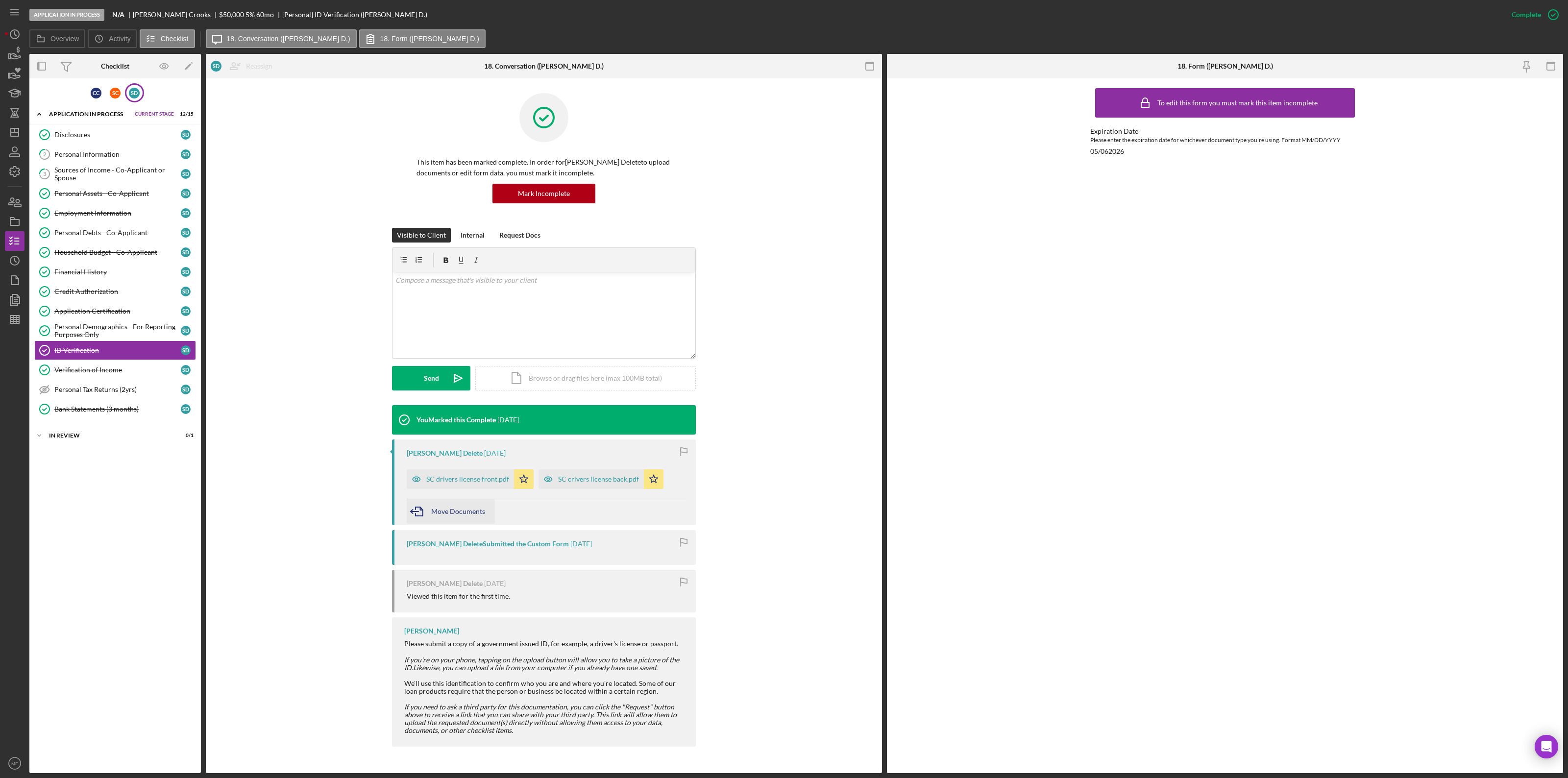
click at [461, 426] on span "Move Documents" at bounding box center [458, 511] width 54 height 9
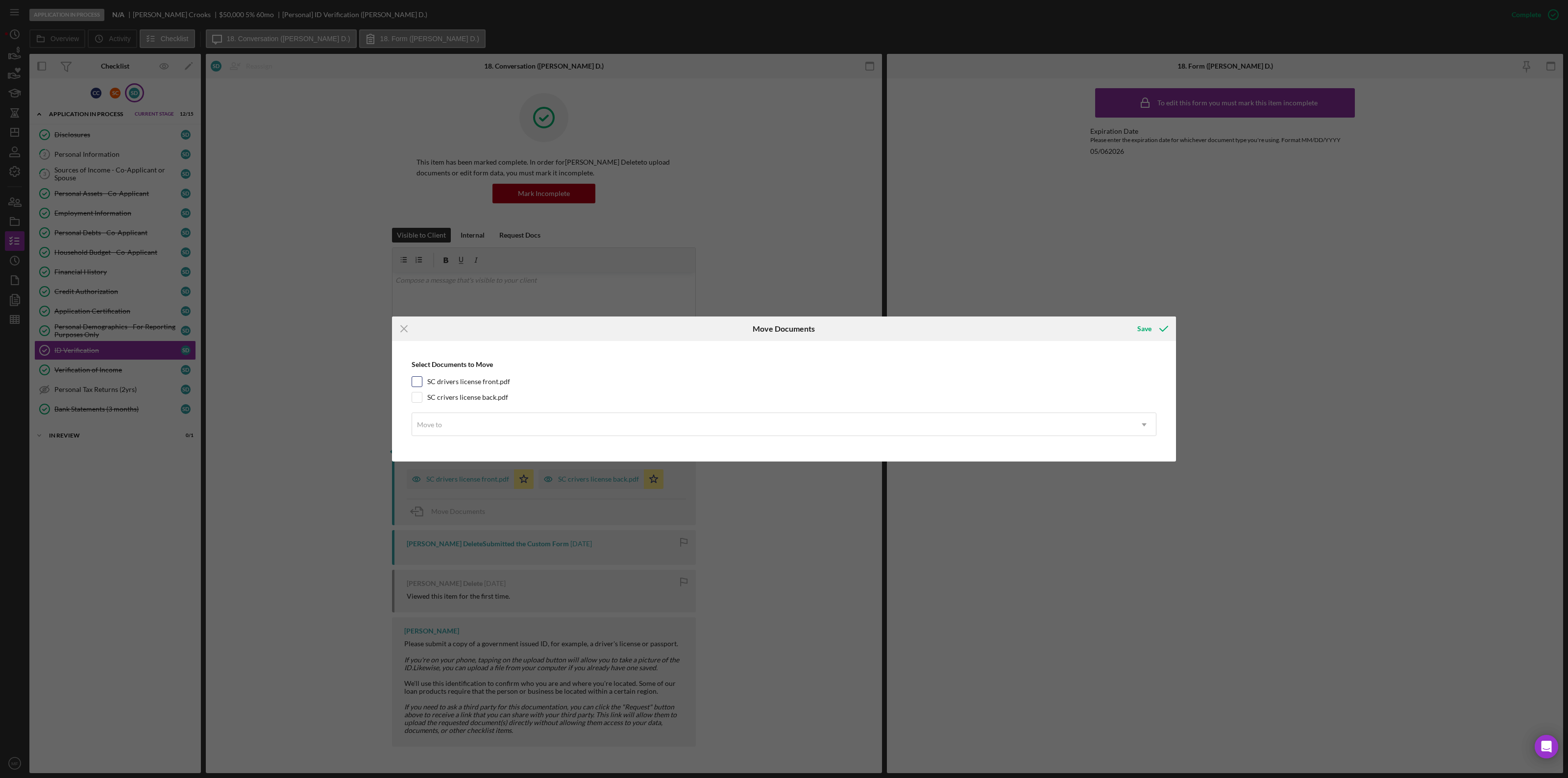
click at [416, 383] on input "SC drivers license front.pdf" at bounding box center [417, 382] width 10 height 10
checkbox input "true"
click at [418, 395] on input "SC crivers license back.pdf" at bounding box center [417, 398] width 10 height 10
checkbox input "true"
click at [740, 422] on div "Move to" at bounding box center [772, 424] width 720 height 23
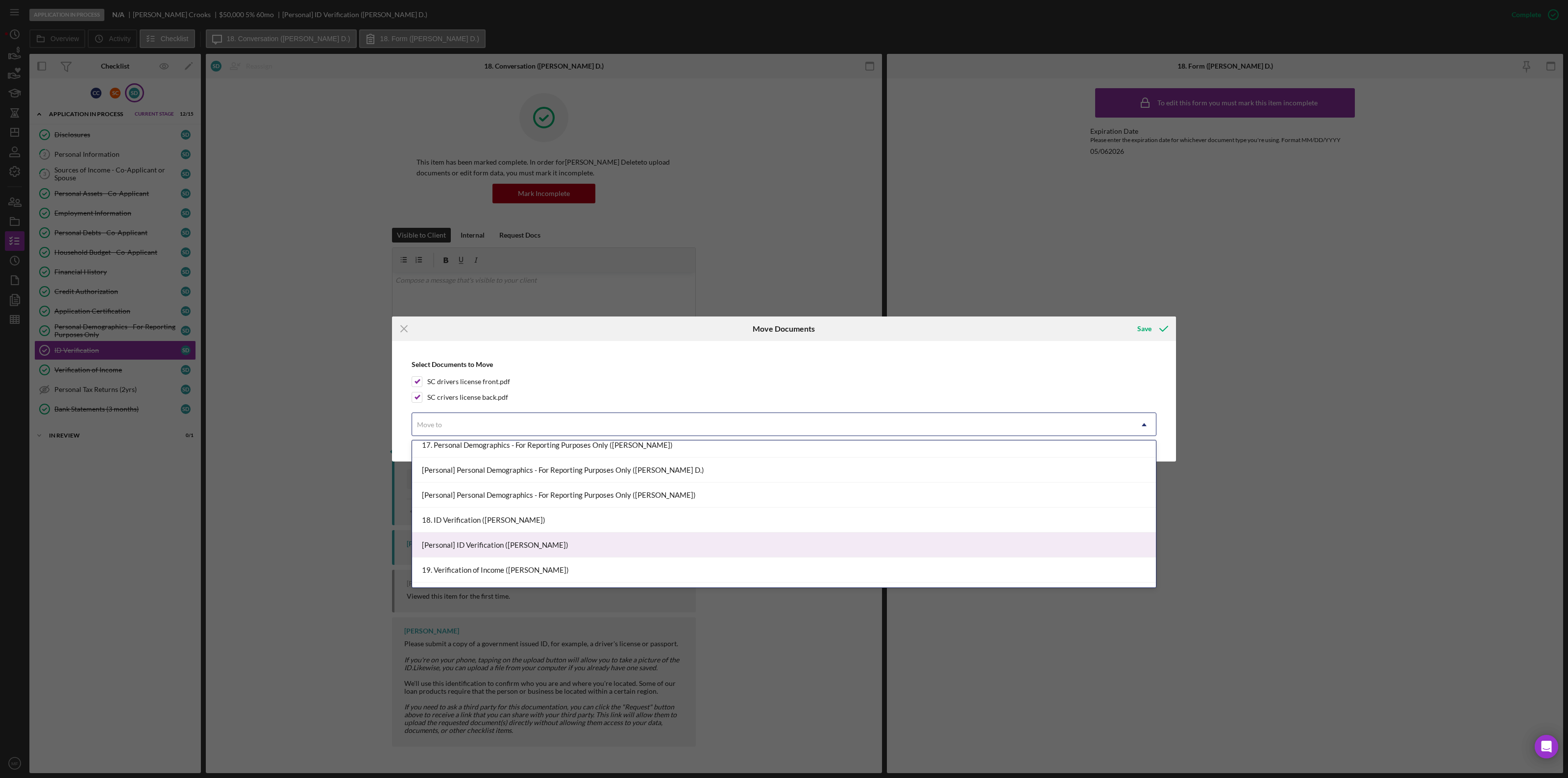
scroll to position [919, 0]
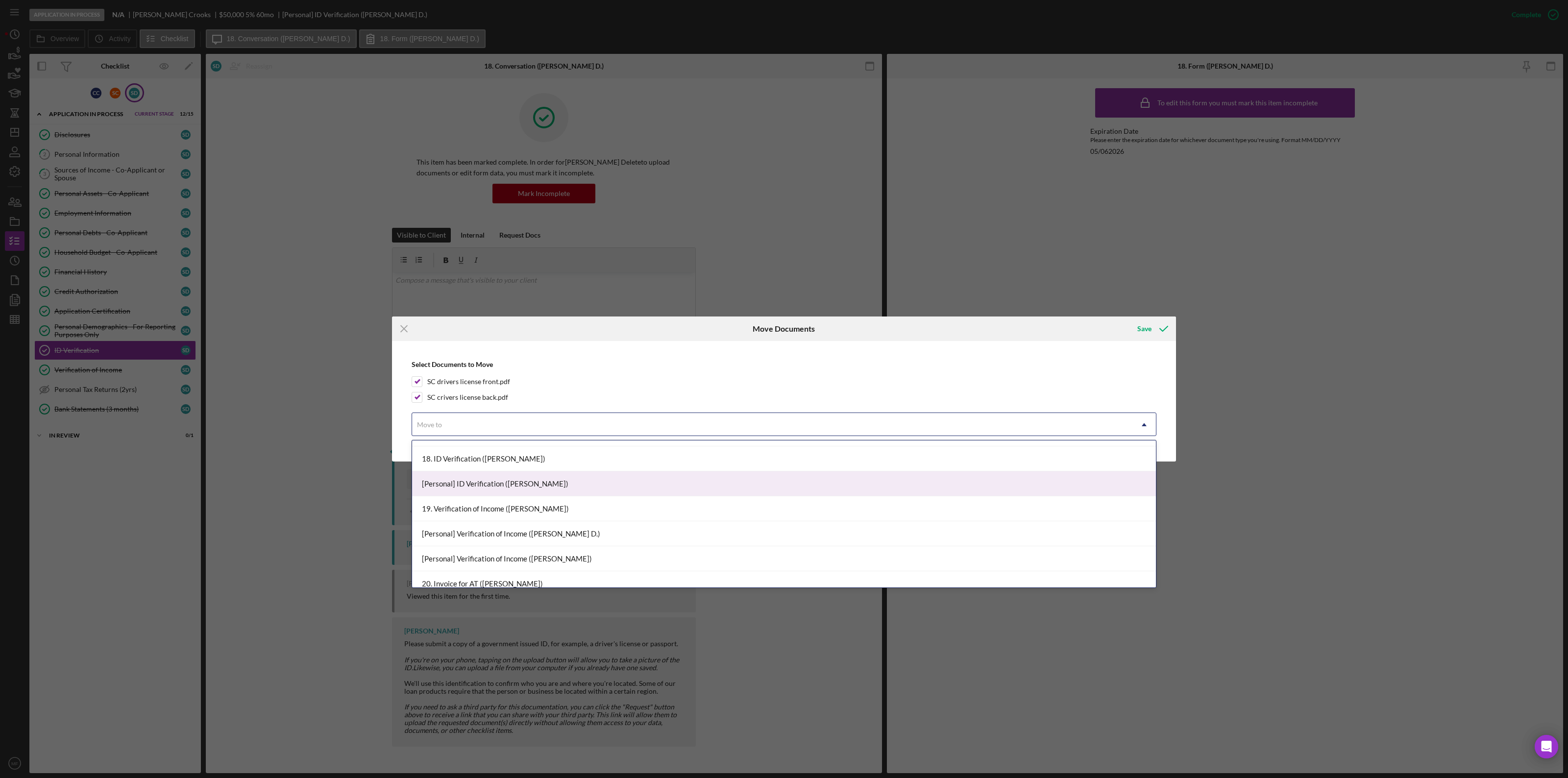
click at [518, 426] on div "[Personal] ID Verification (Seth C.)" at bounding box center [784, 483] width 744 height 25
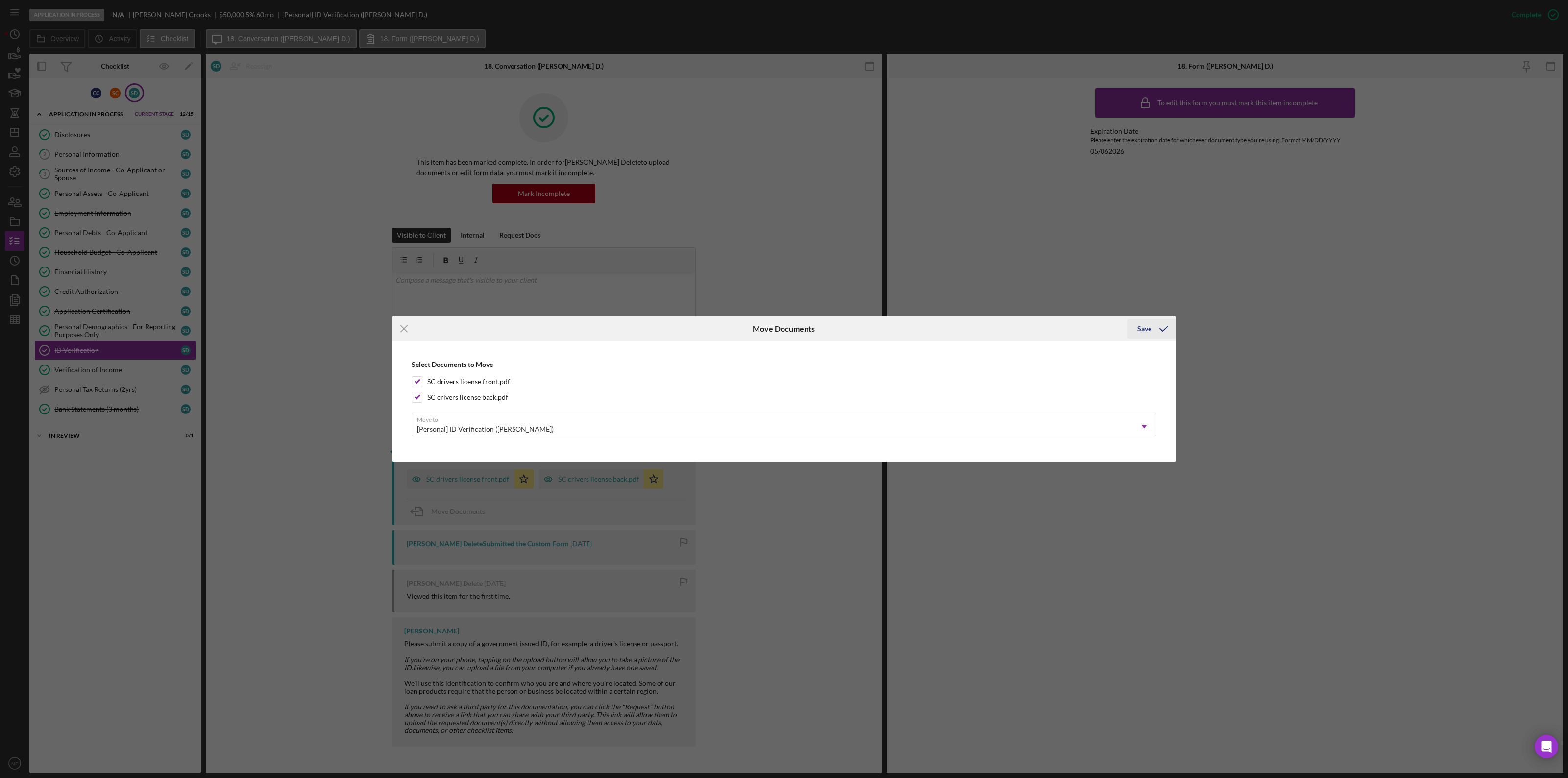
click at [940, 329] on div "Save" at bounding box center [1144, 329] width 14 height 19
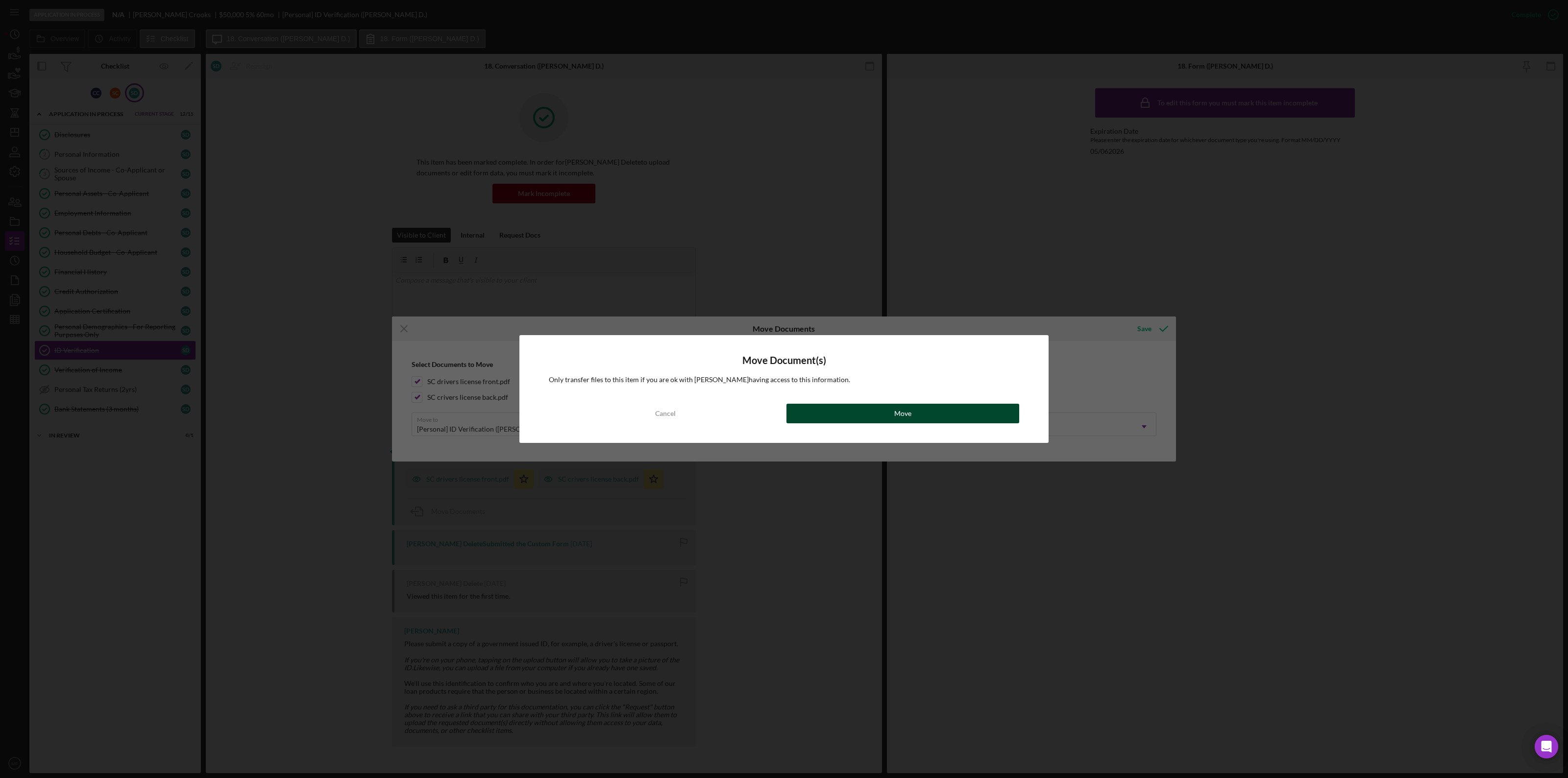
click at [908, 410] on div "Move" at bounding box center [903, 413] width 17 height 19
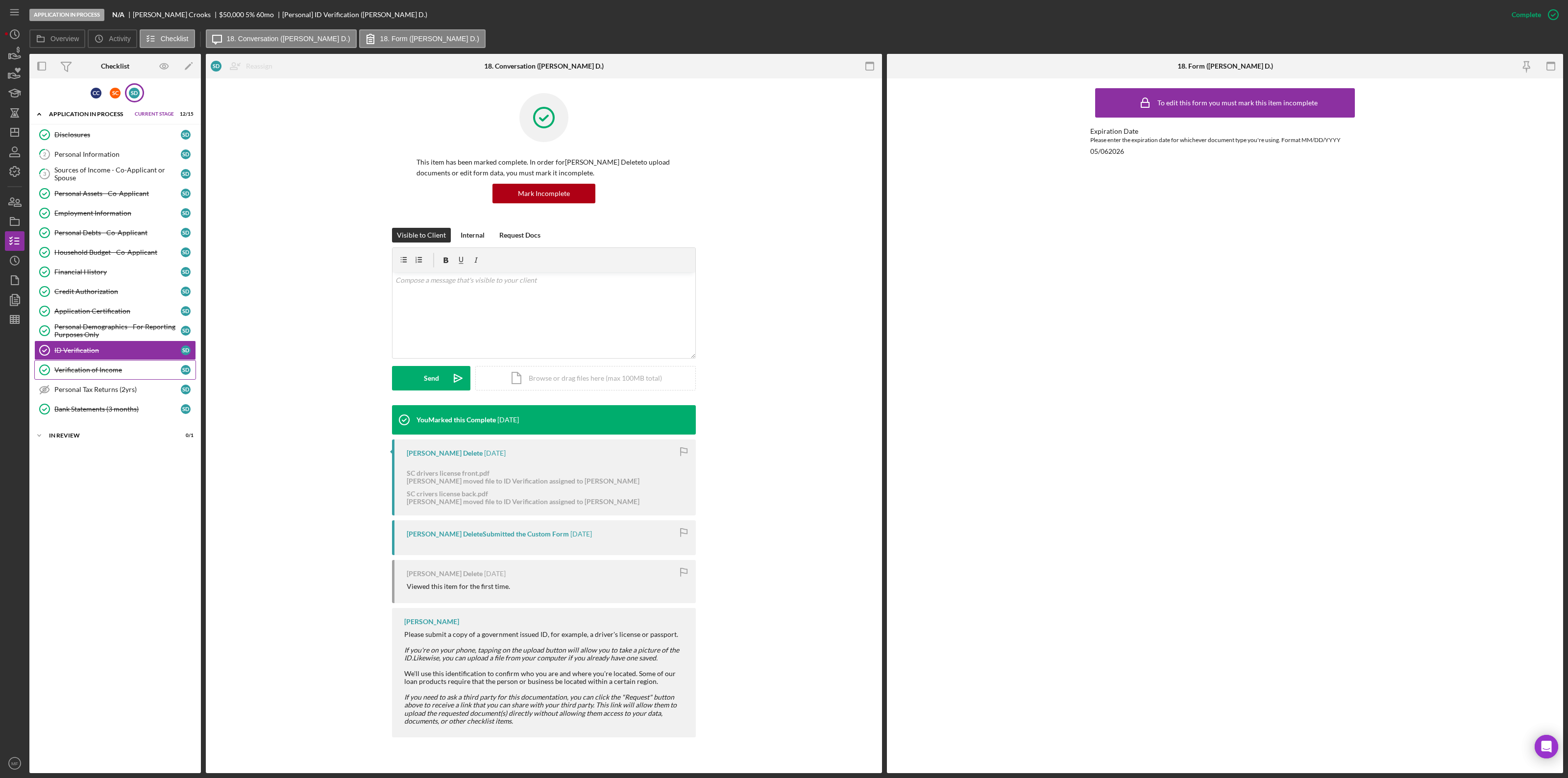
click at [97, 371] on div "Verification of Income" at bounding box center [117, 370] width 127 height 8
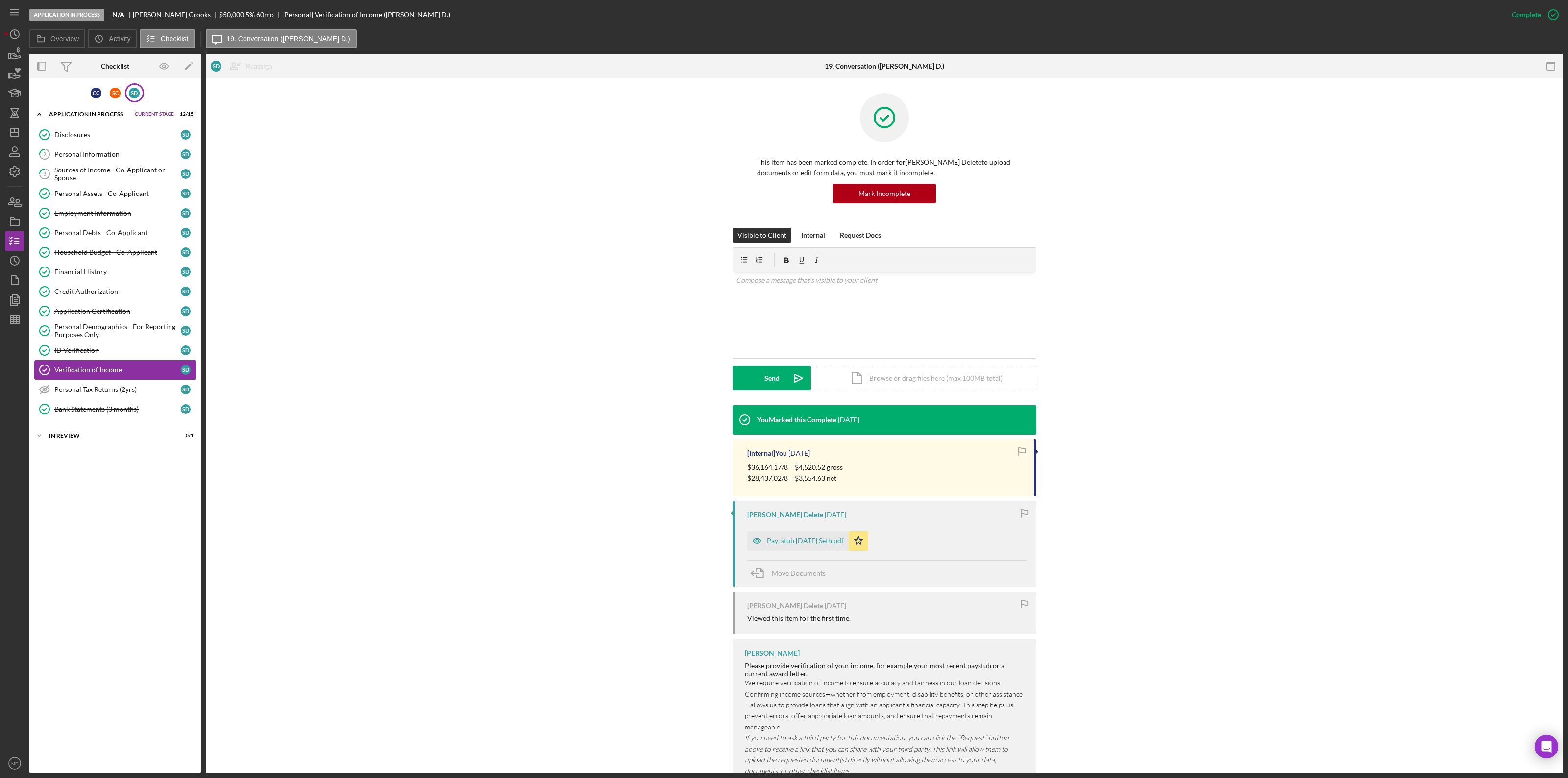
click at [110, 371] on div "Verification of Income" at bounding box center [117, 370] width 127 height 8
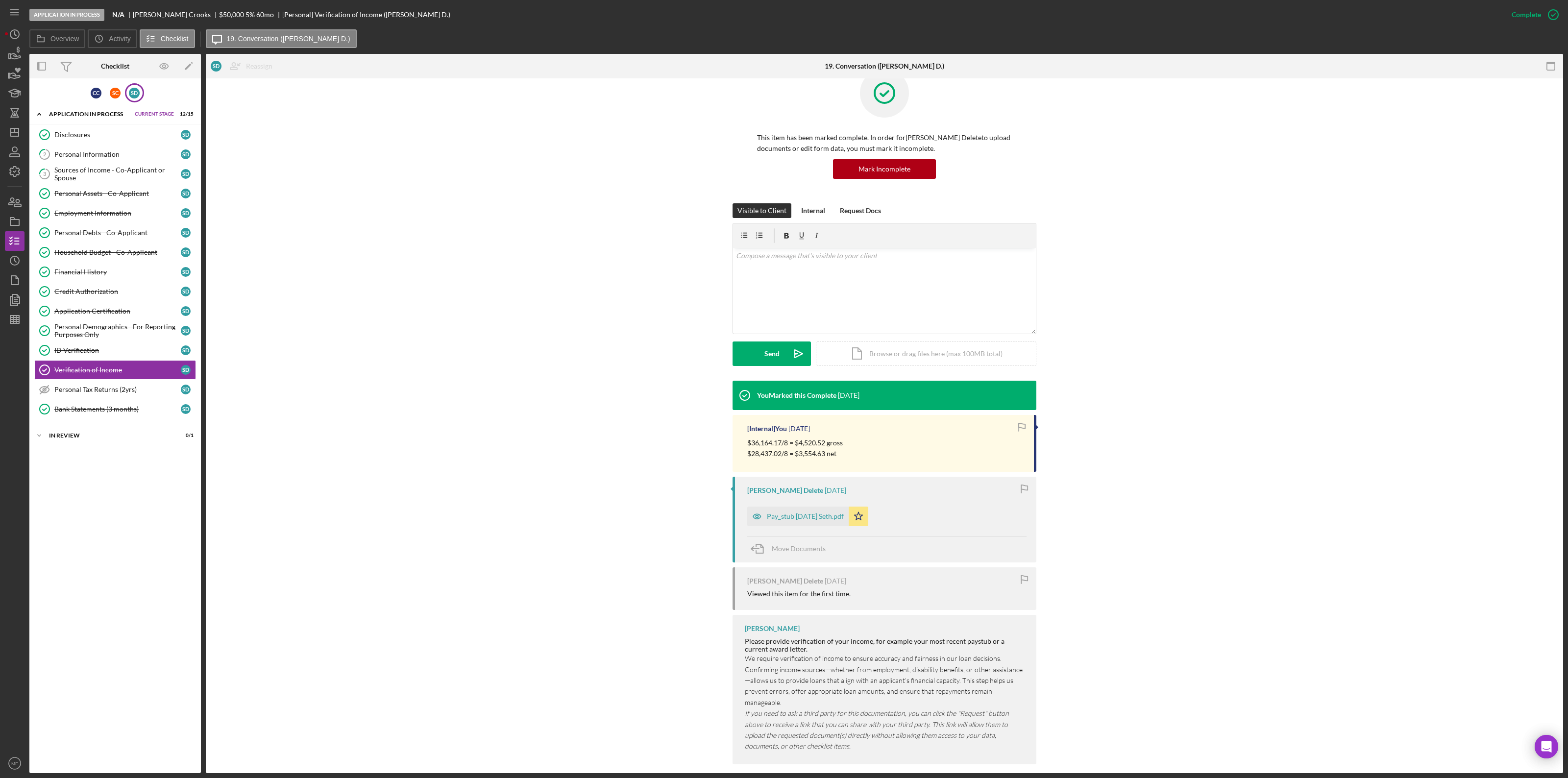
click at [752, 426] on p "$36,164.17/8 = $4,520.52 gross" at bounding box center [795, 443] width 96 height 11
click at [753, 426] on p "$36,164.17/8 = $4,520.52 gross" at bounding box center [795, 443] width 96 height 11
click at [750, 426] on p "$36,164.17/8 = $4,520.52 gross" at bounding box center [795, 443] width 96 height 11
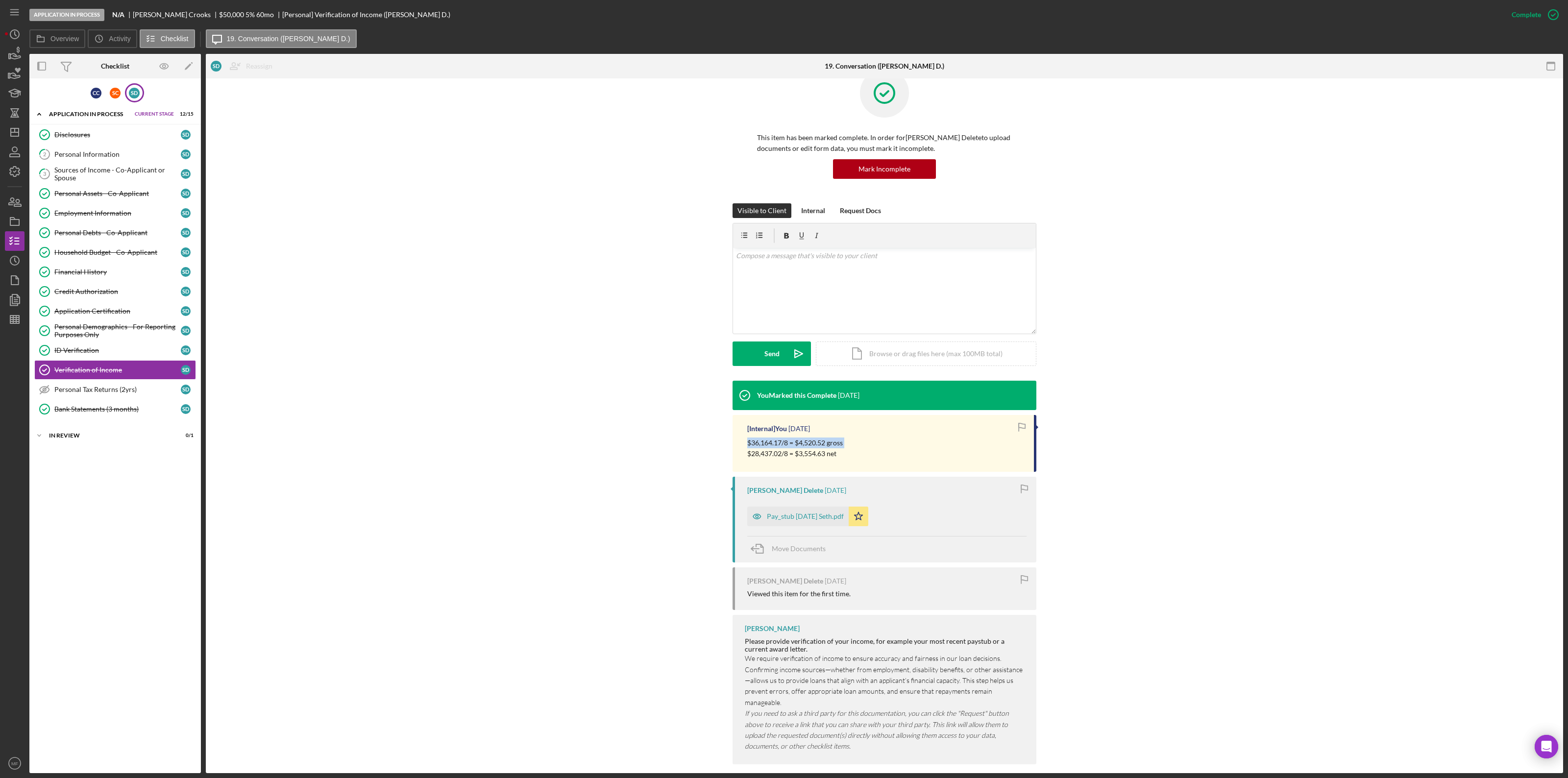
click at [750, 426] on p "$36,164.17/8 = $4,520.52 gross" at bounding box center [795, 443] width 96 height 11
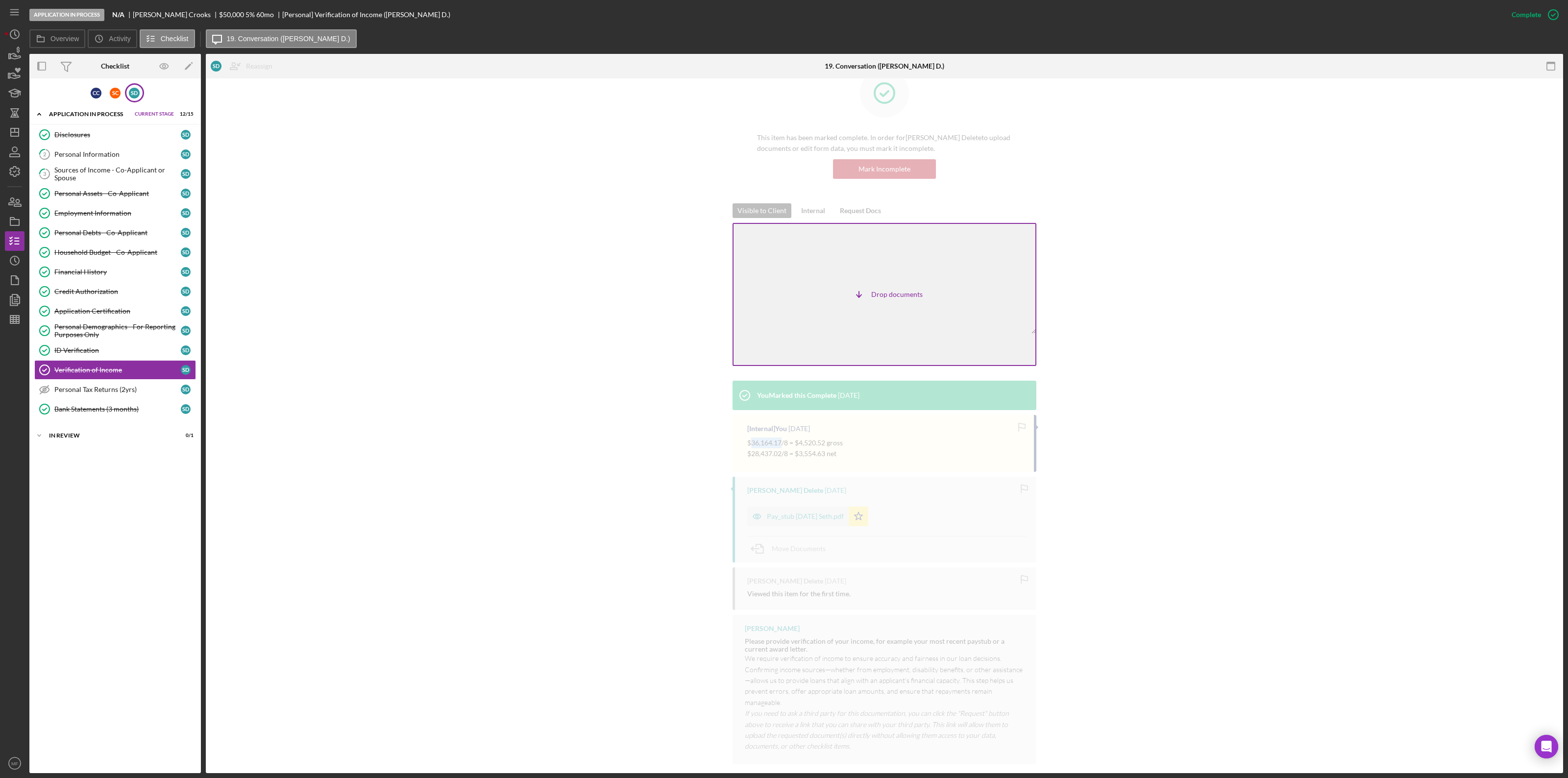
scroll to position [23, 0]
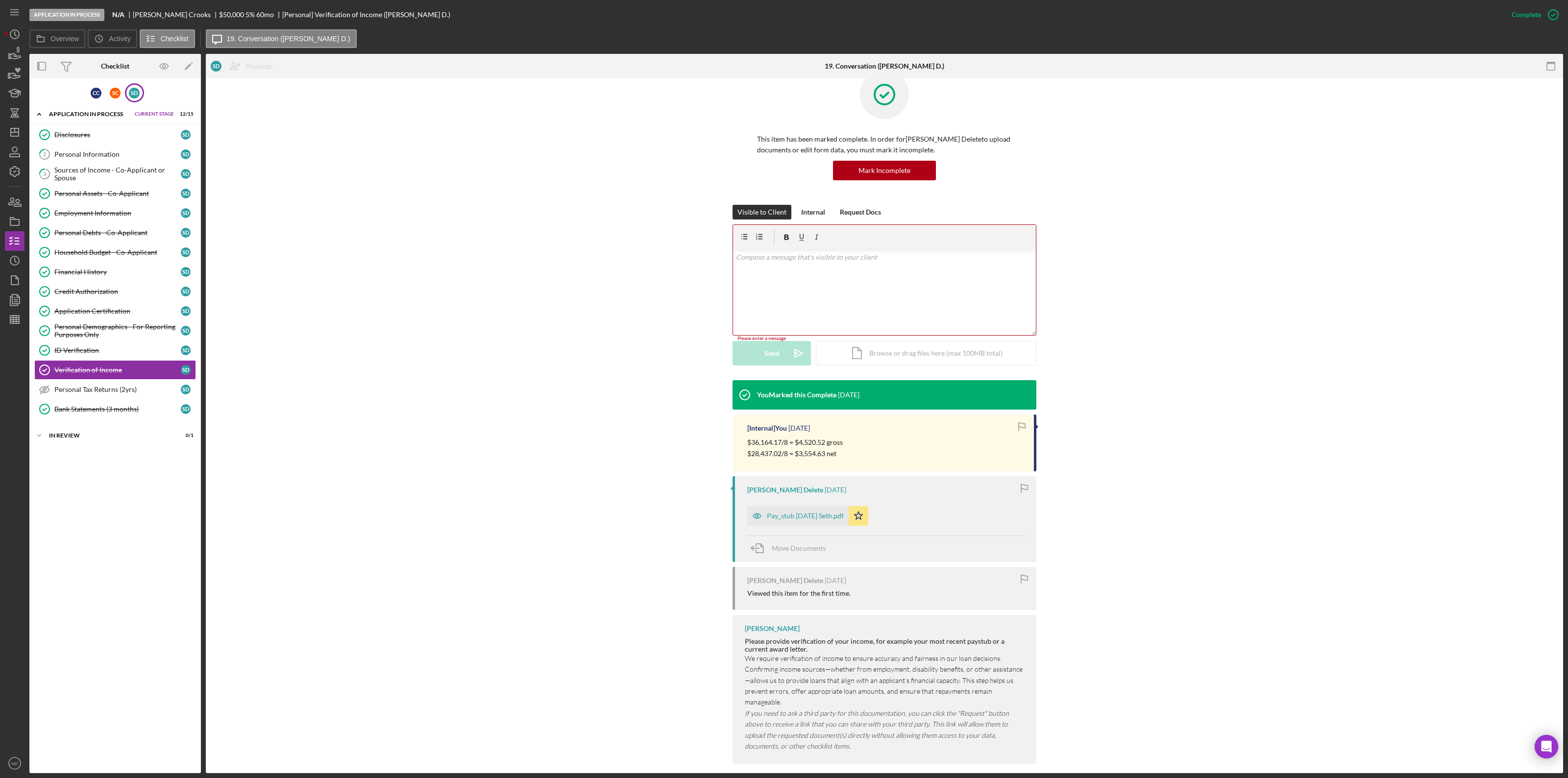
click at [800, 426] on p "$36,164.17/8 = $4,520.52 gross" at bounding box center [795, 443] width 96 height 11
click at [842, 426] on div "$36,164.17/8 = $4,520.52 gross $28,437.02/8 = $3,554.63 net" at bounding box center [886, 448] width 277 height 22
drag, startPoint x: 844, startPoint y: 443, endPoint x: 844, endPoint y: 449, distance: 6.0
click at [844, 426] on div "$36,164.17/8 = $4,520.52 gross $28,437.02/8 = $3,554.63 net" at bounding box center [886, 448] width 277 height 22
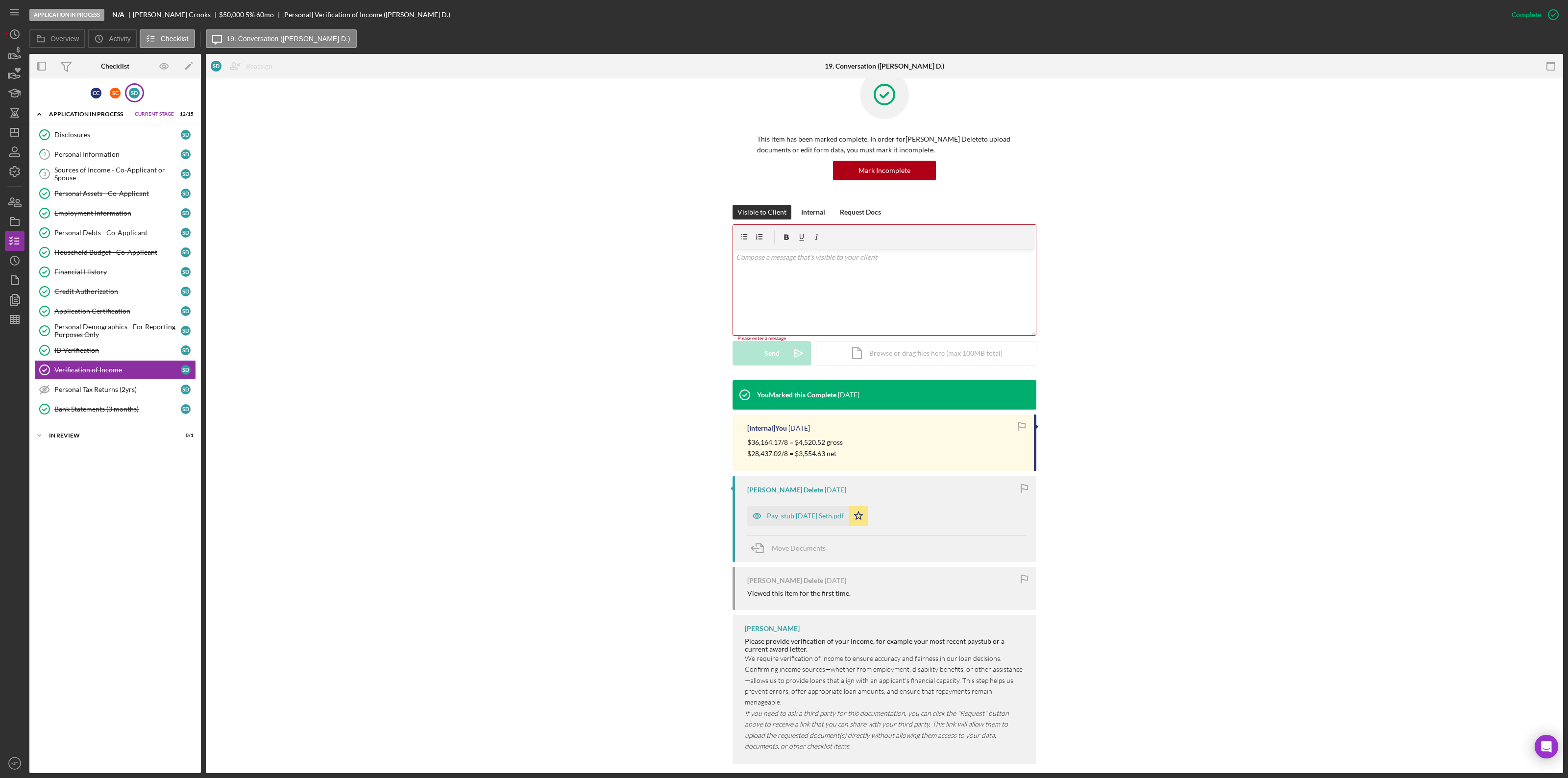
click at [844, 426] on div "$36,164.17/8 = $4,520.52 gross $28,437.02/8 = $3,554.63 net" at bounding box center [886, 448] width 277 height 22
click at [841, 426] on p "$28,437.02/8 = $3,554.63 net" at bounding box center [795, 454] width 96 height 11
drag, startPoint x: 816, startPoint y: 450, endPoint x: 802, endPoint y: 447, distance: 14.3
click at [808, 426] on p "$28,437.02/8 = $3,554.63 net" at bounding box center [795, 454] width 96 height 11
click at [802, 426] on p "$36,164.17/8 = $4,520.52 gross" at bounding box center [795, 443] width 96 height 11
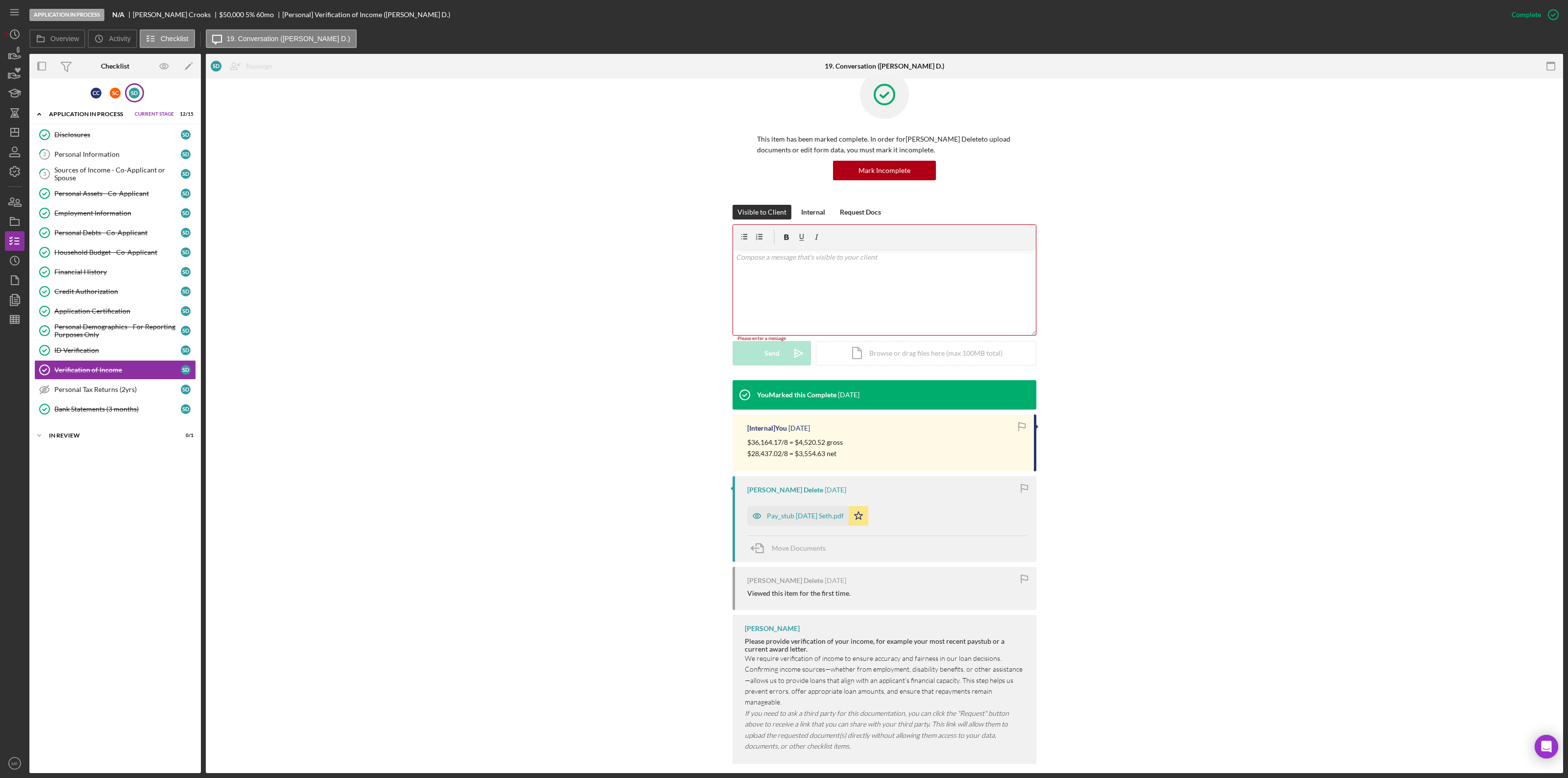
click at [798, 426] on p "$36,164.17/8 = $4,520.52 gross" at bounding box center [795, 443] width 96 height 11
click at [747, 426] on p "$36,164.17/8 = $4,520.52 gross" at bounding box center [795, 443] width 96 height 11
drag, startPoint x: 746, startPoint y: 444, endPoint x: 748, endPoint y: 451, distance: 7.3
click at [748, 426] on div "$36,164.17/8 = $4,520.52 gross $28,437.02/8 = $3,554.63 net" at bounding box center [795, 448] width 96 height 22
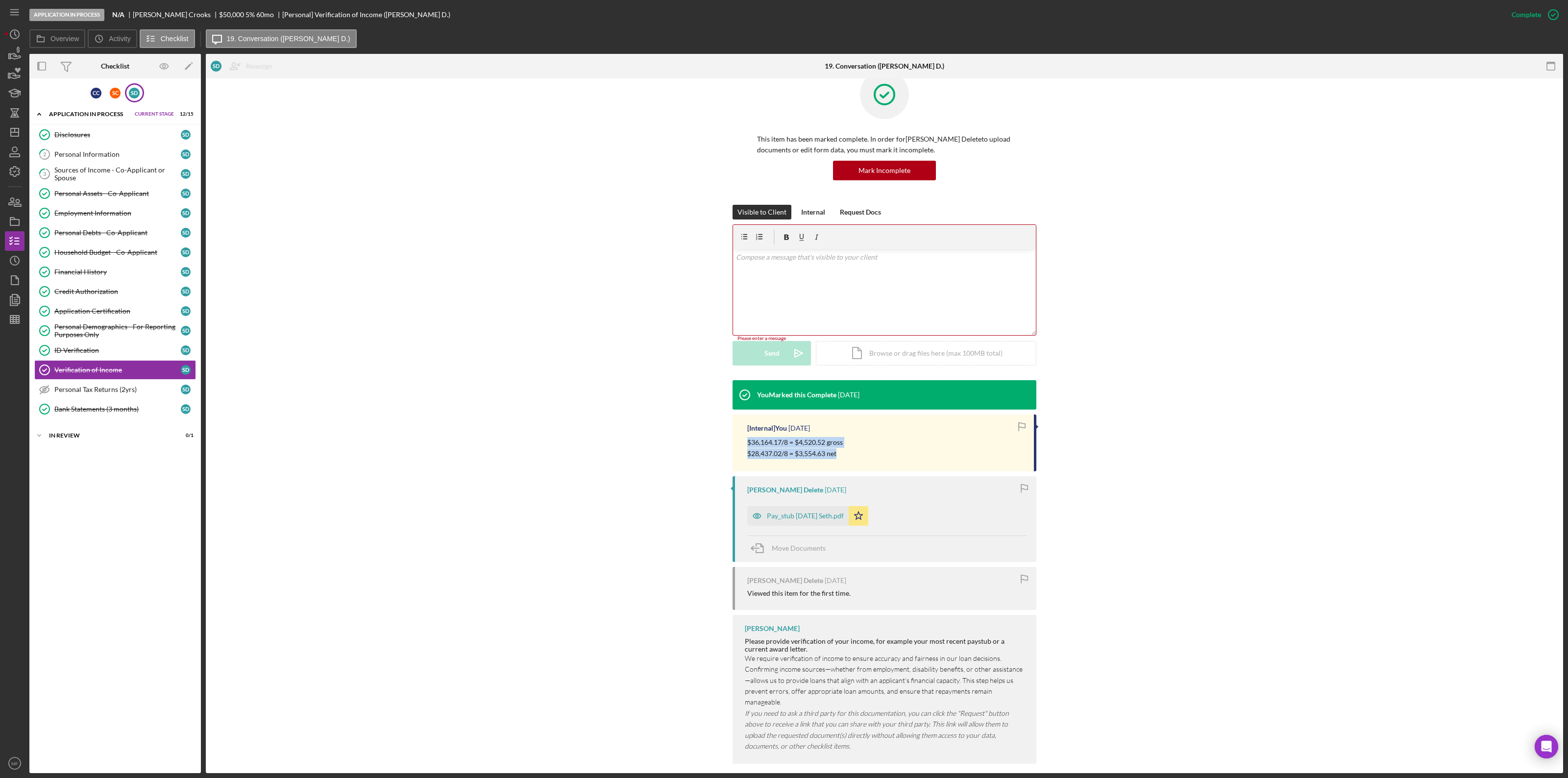
copy div "$36,164.17/8 = $4,520.52 gross $28,437.02/8 = $3,554.63 net"
click at [790, 426] on span "Move Documents" at bounding box center [799, 548] width 54 height 9
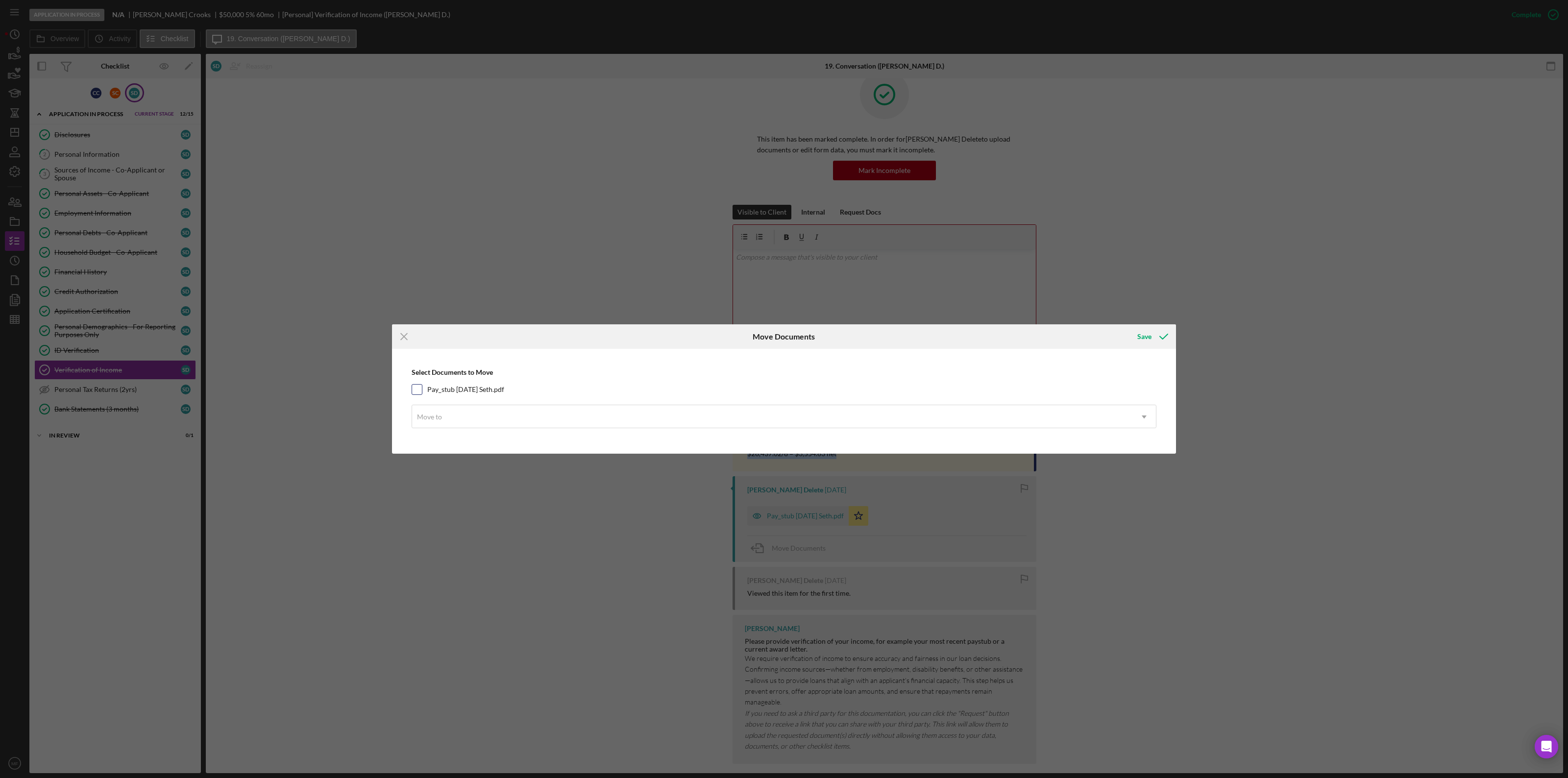
click at [419, 390] on input "Pay_stub [DATE] Seth.pdf" at bounding box center [417, 390] width 10 height 10
checkbox input "true"
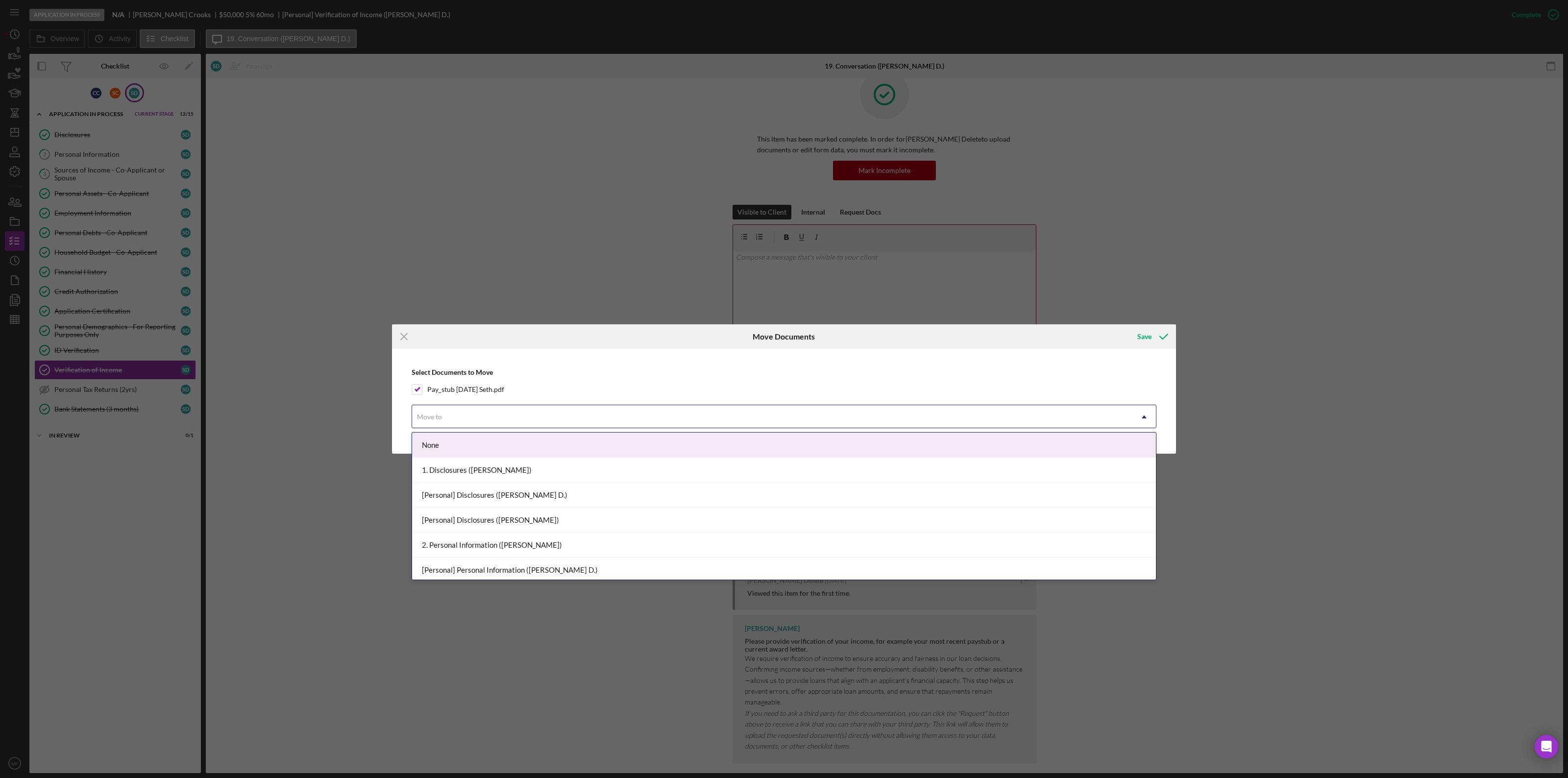
click at [441, 418] on div "Move to" at bounding box center [429, 417] width 25 height 8
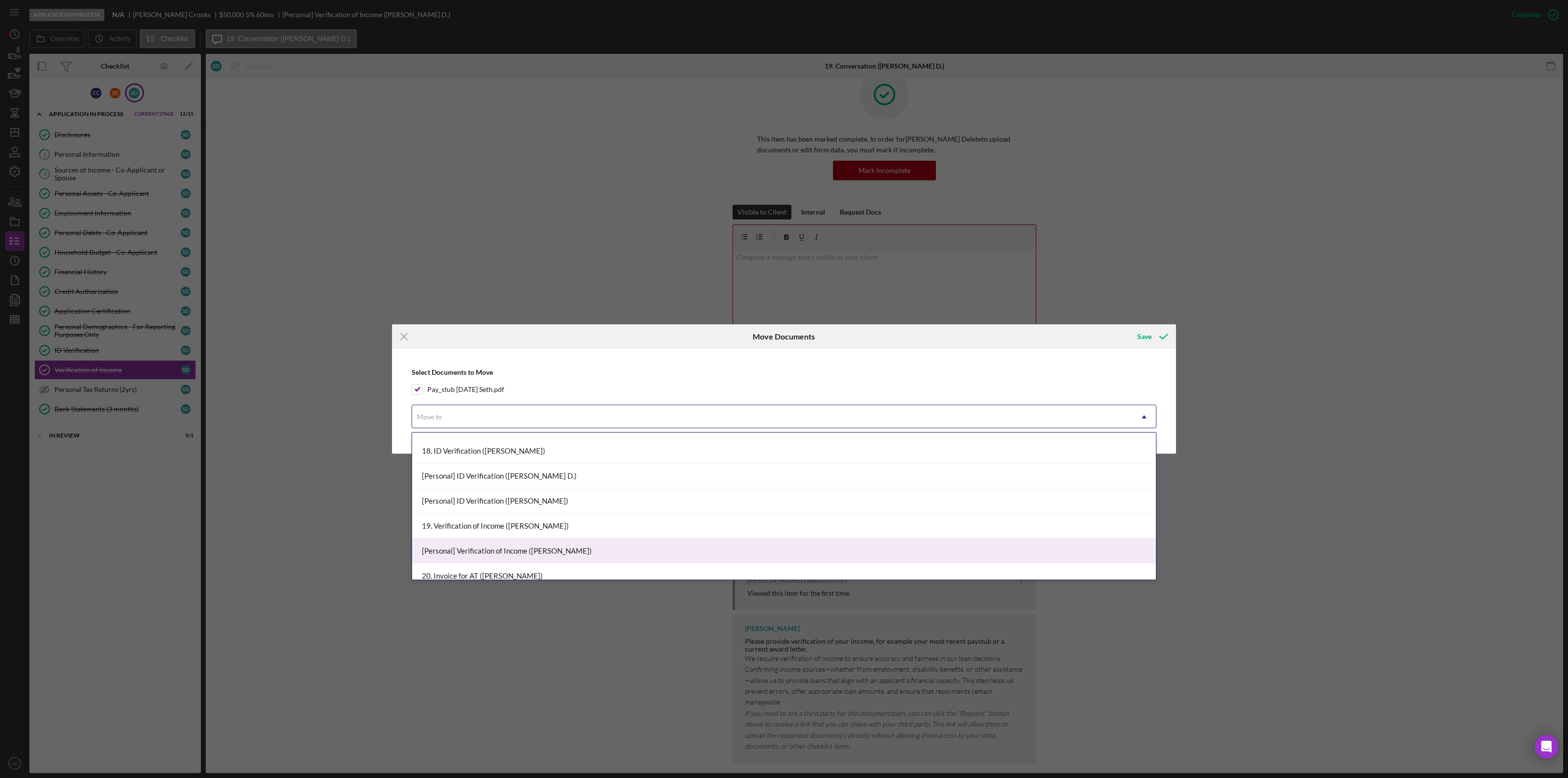
click at [527, 426] on div "[Personal] Verification of Income ([PERSON_NAME])" at bounding box center [784, 551] width 744 height 25
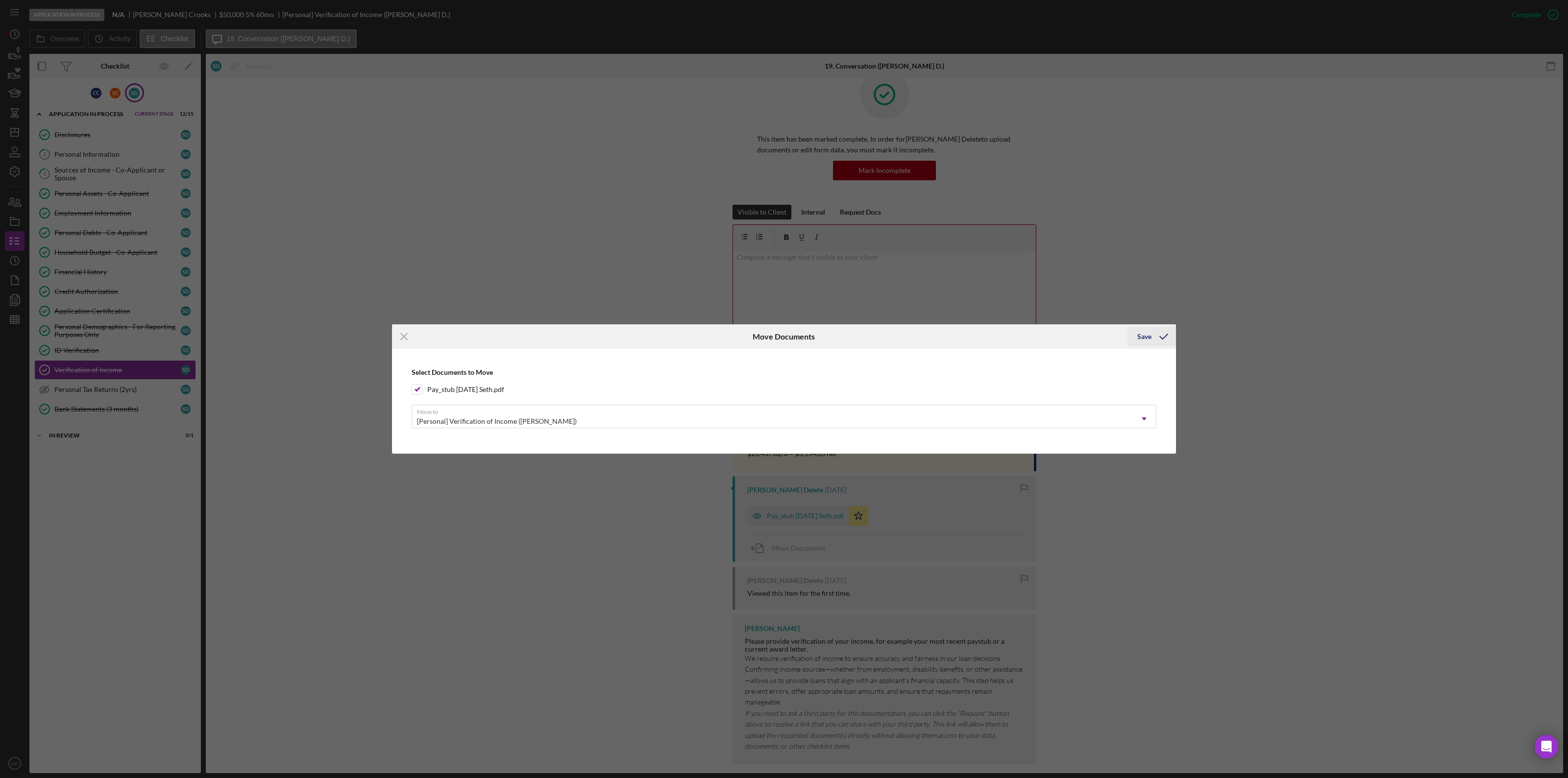
click at [940, 338] on div "Save" at bounding box center [1144, 337] width 14 height 19
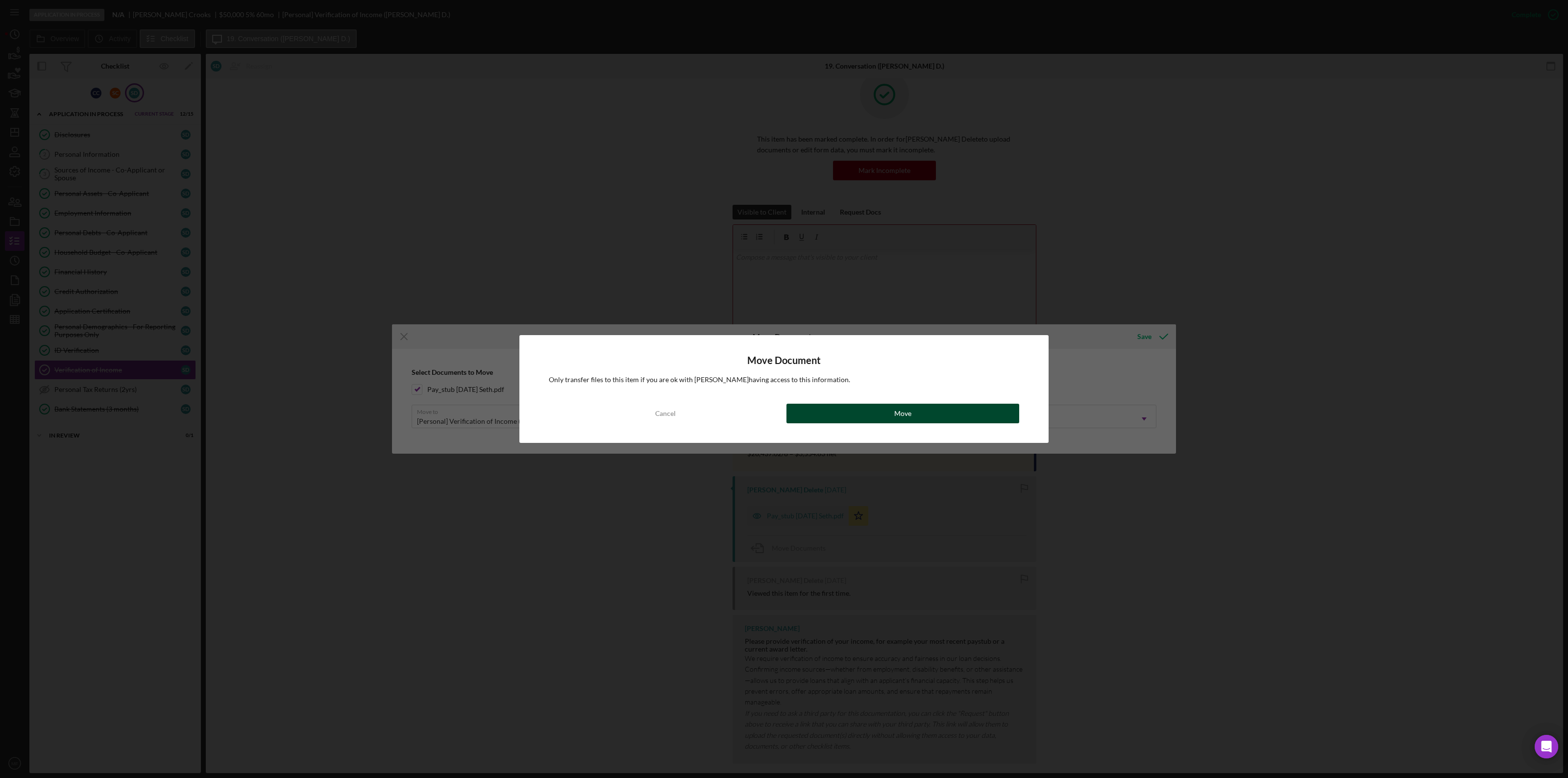
click at [880, 413] on button "Move" at bounding box center [903, 413] width 233 height 19
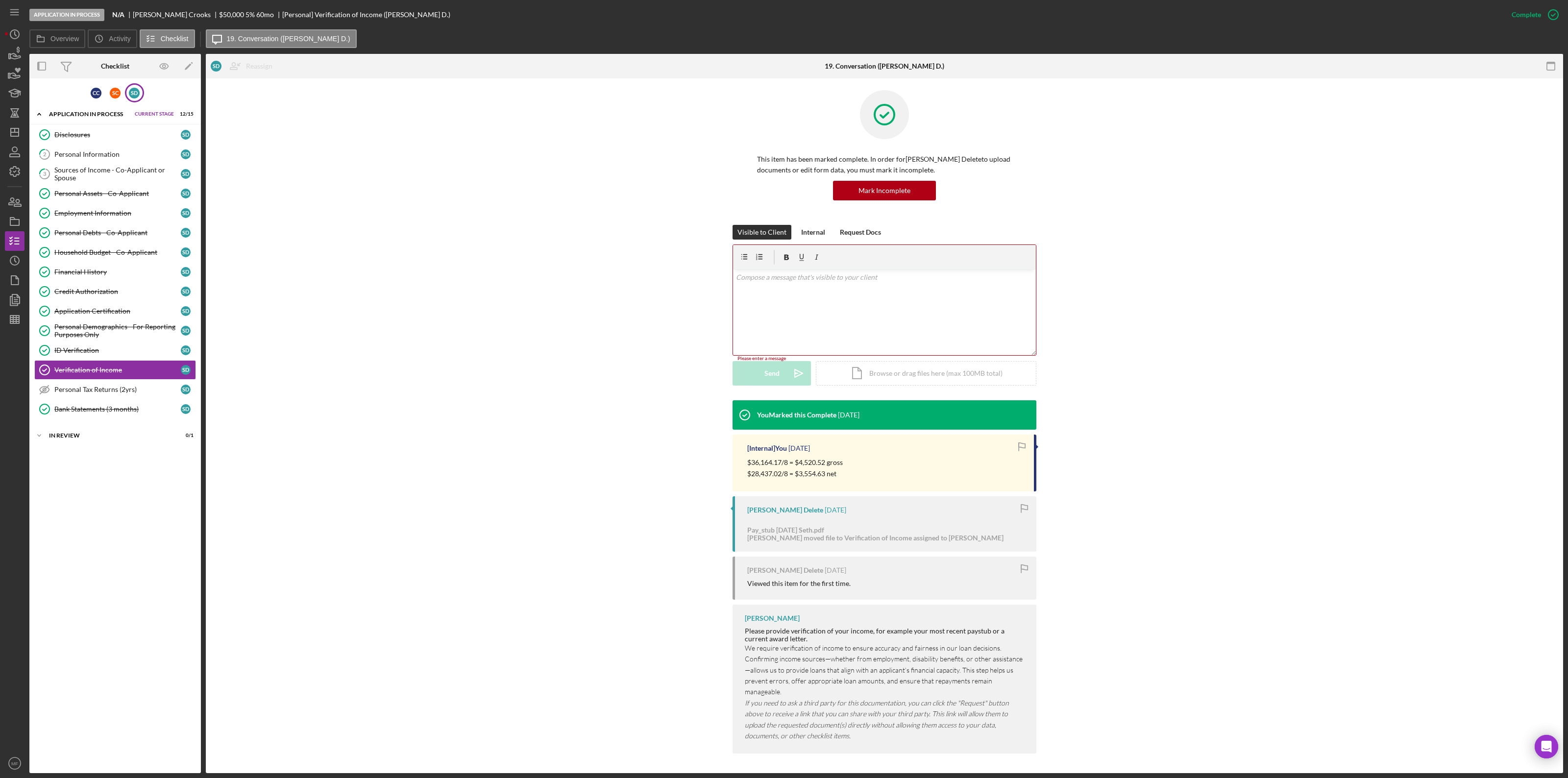
scroll to position [0, 0]
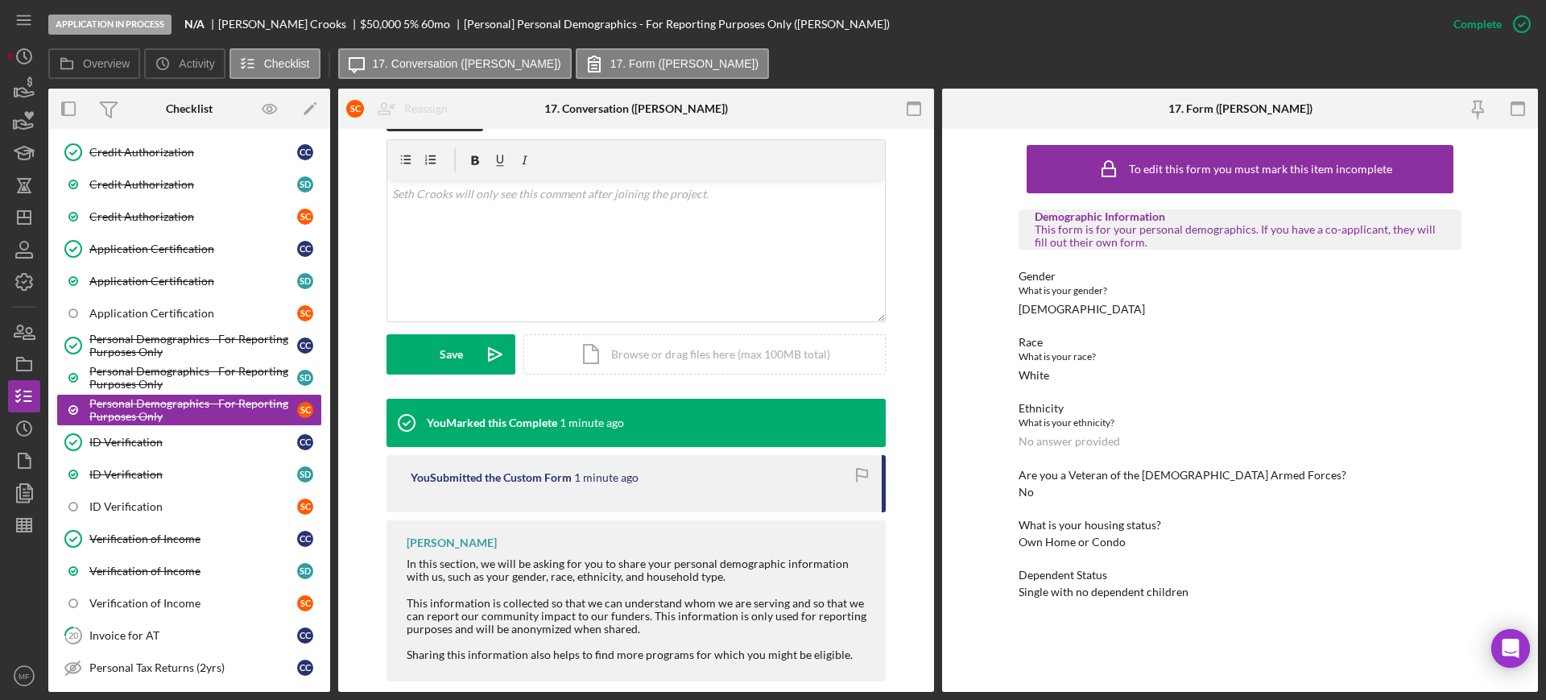
scroll to position [257, 0]
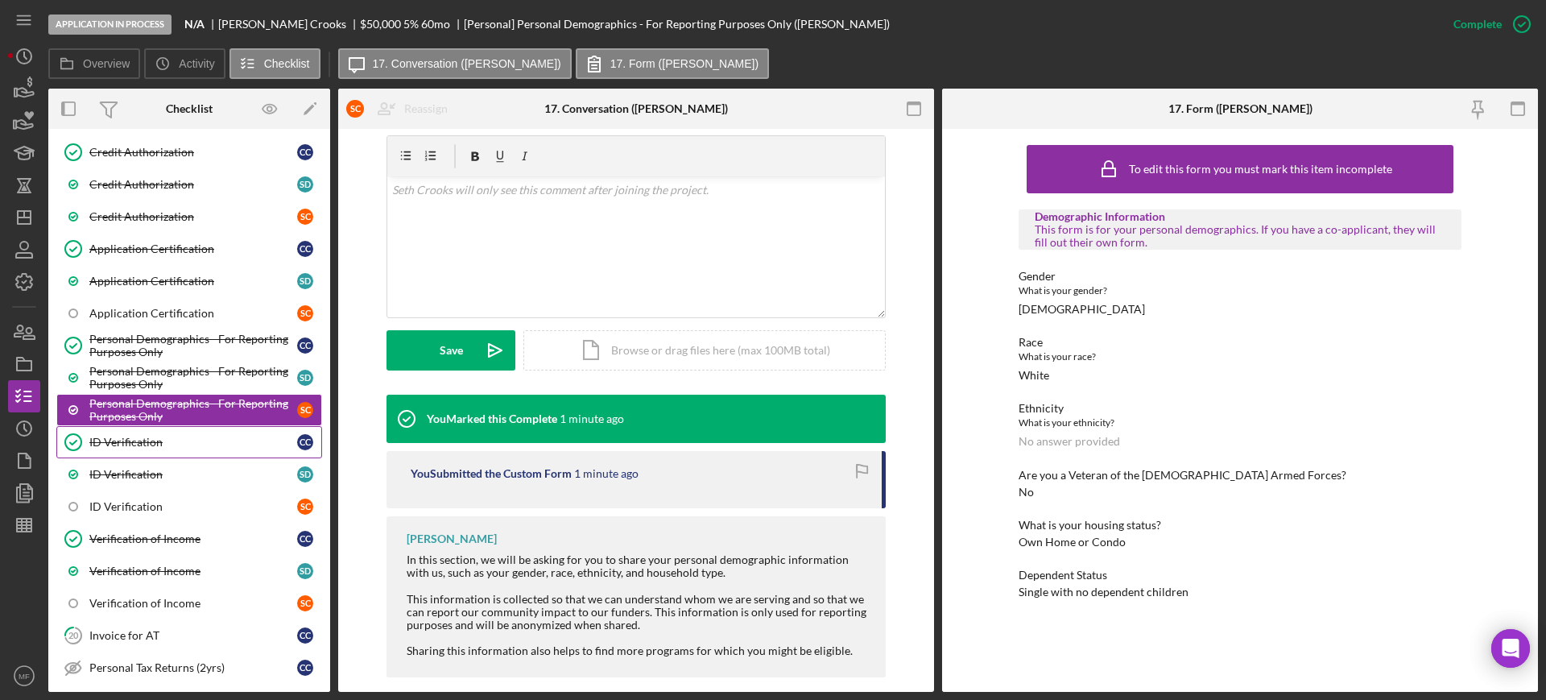
click at [156, 436] on div "ID Verification" at bounding box center [193, 442] width 208 height 13
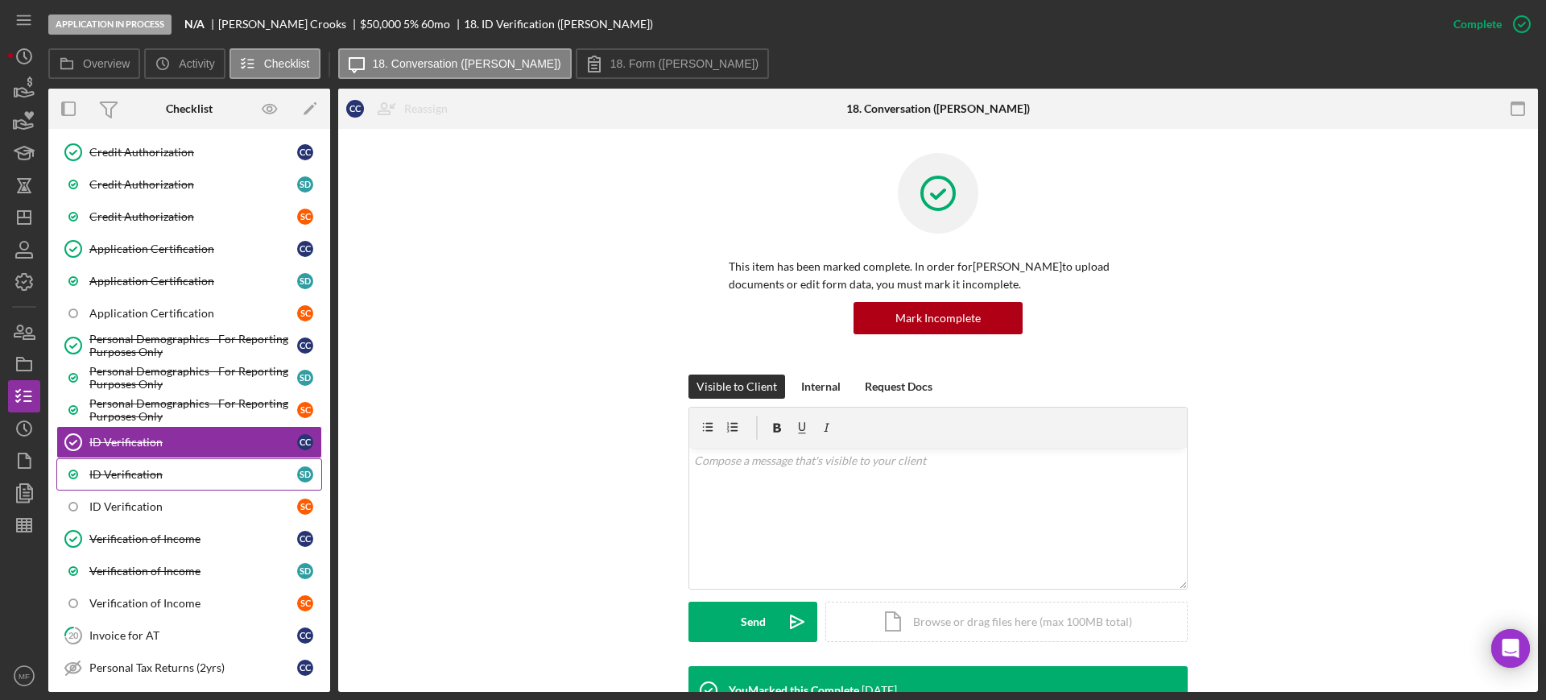
click at [152, 470] on div "ID Verification" at bounding box center [193, 474] width 208 height 13
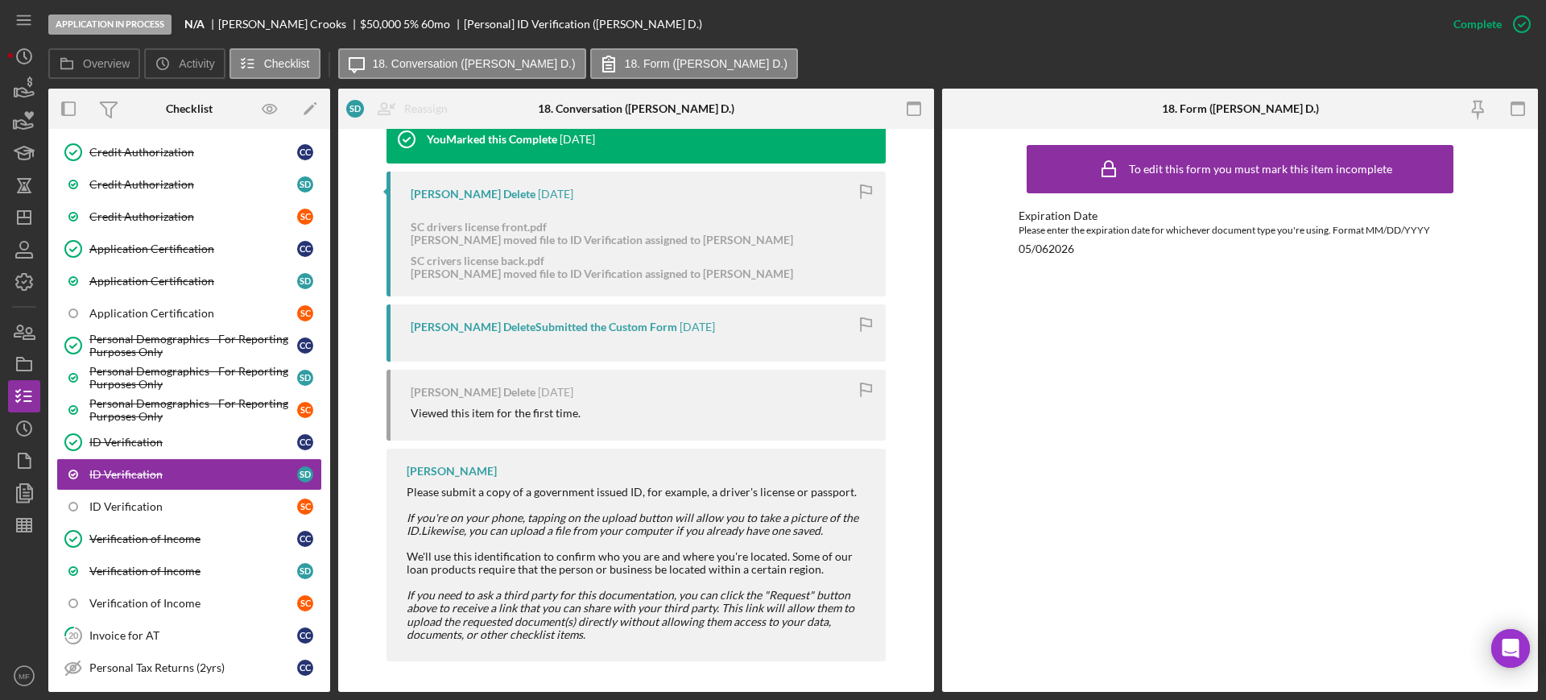
scroll to position [552, 0]
click at [165, 508] on div "ID Verification" at bounding box center [193, 506] width 208 height 13
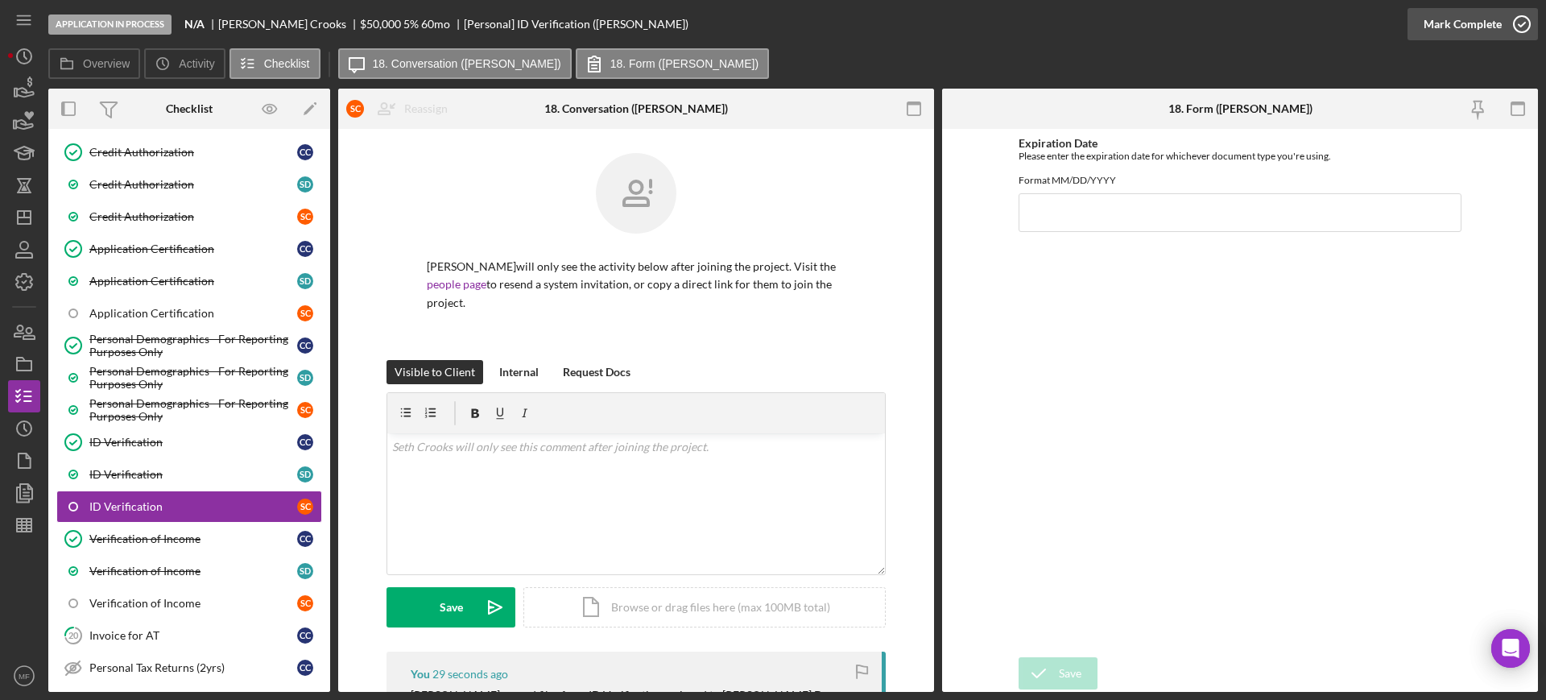
click at [1461, 24] on div "Mark Complete" at bounding box center [1462, 24] width 78 height 32
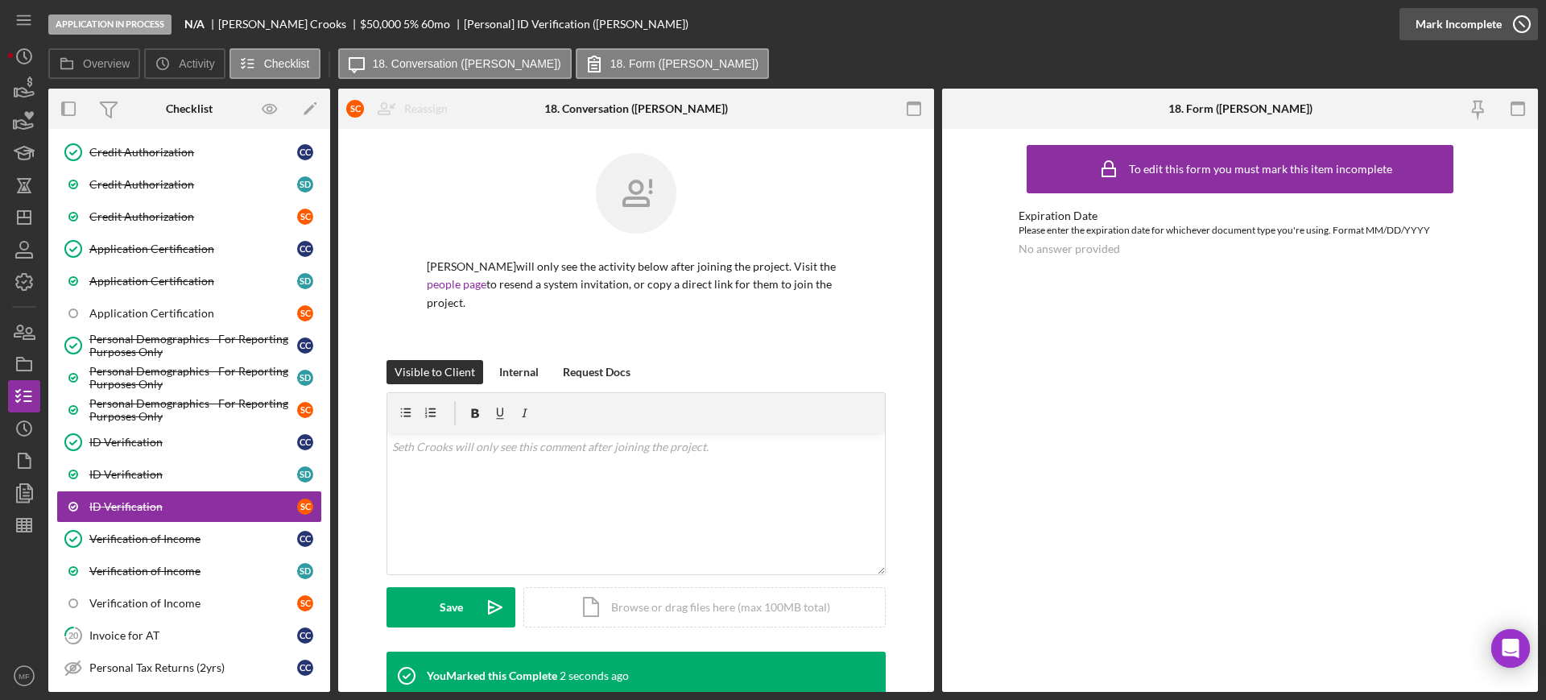
click at [1484, 20] on div "Mark Incomplete" at bounding box center [1458, 24] width 86 height 32
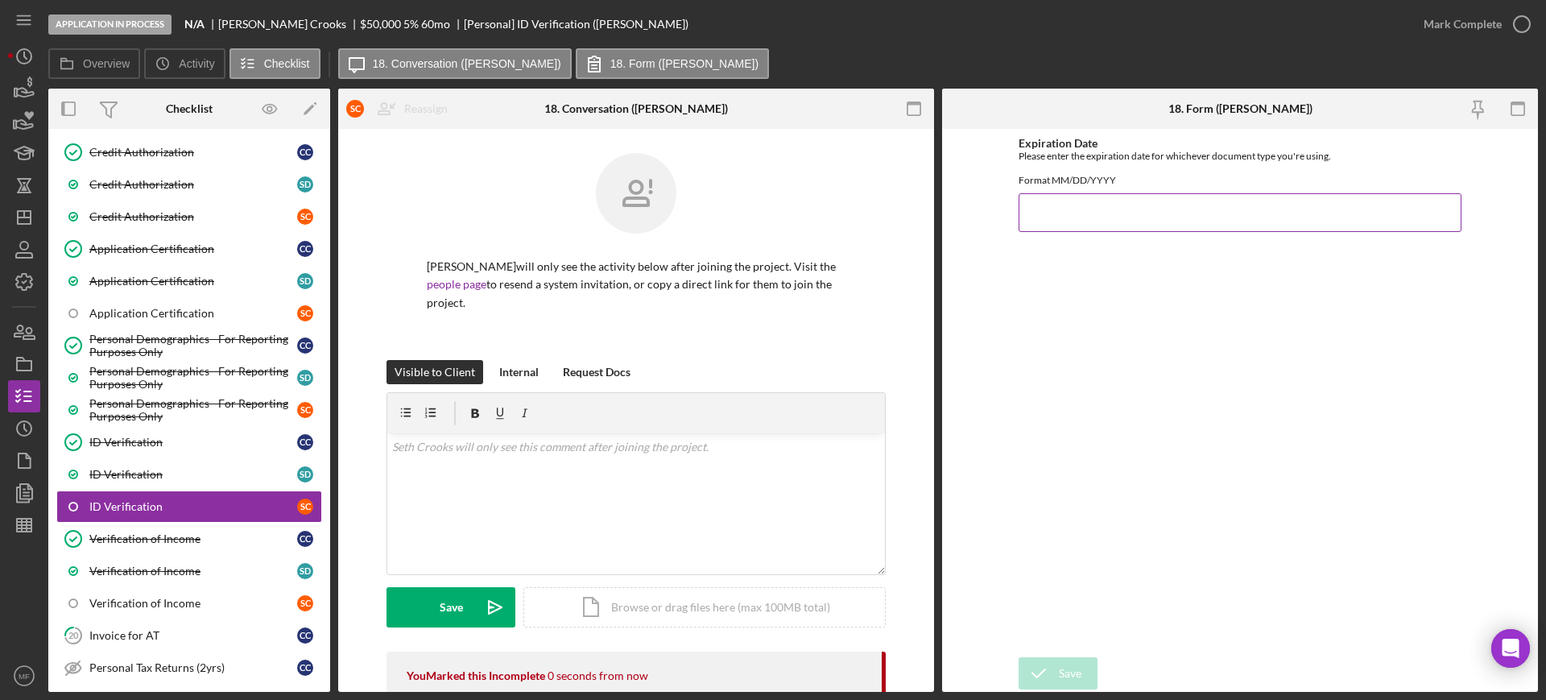
click at [1045, 232] on input "Expiration Date" at bounding box center [1239, 212] width 443 height 39
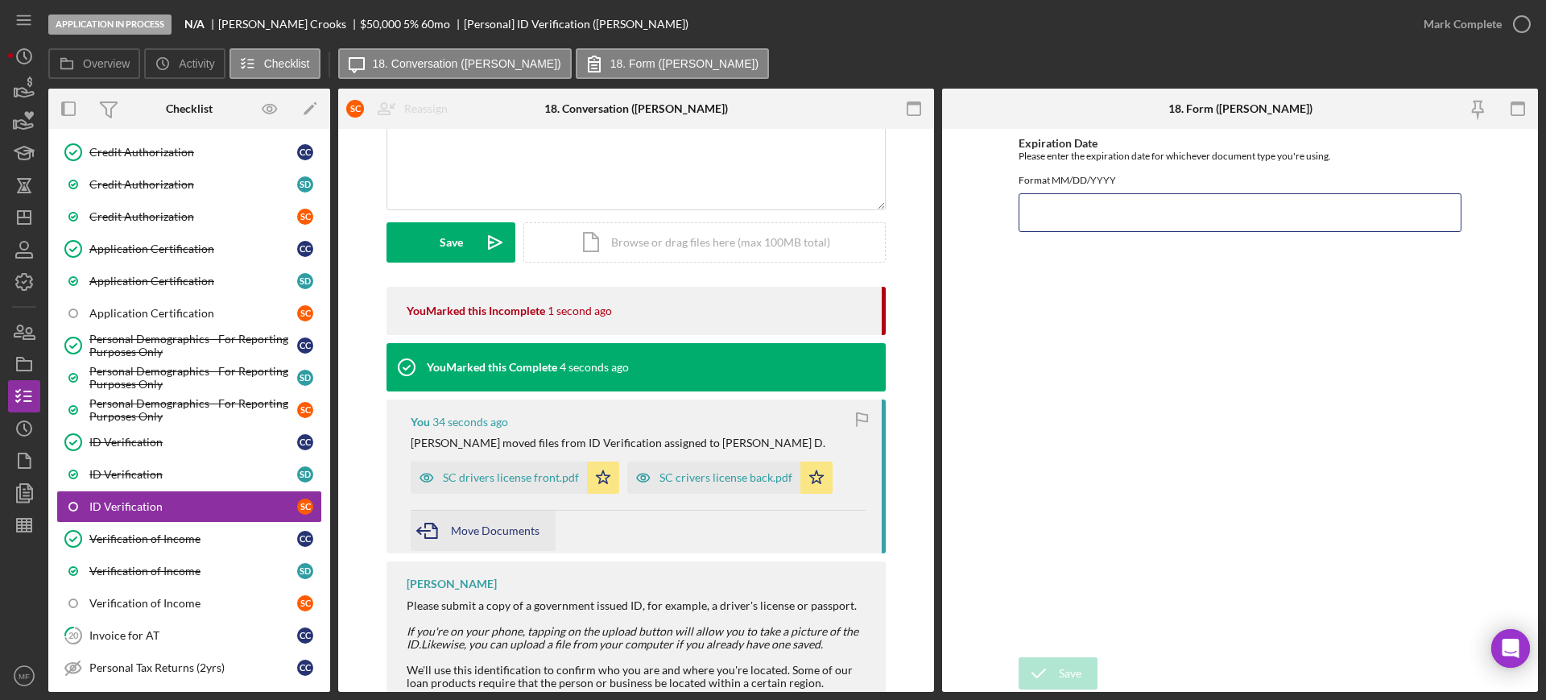
scroll to position [402, 0]
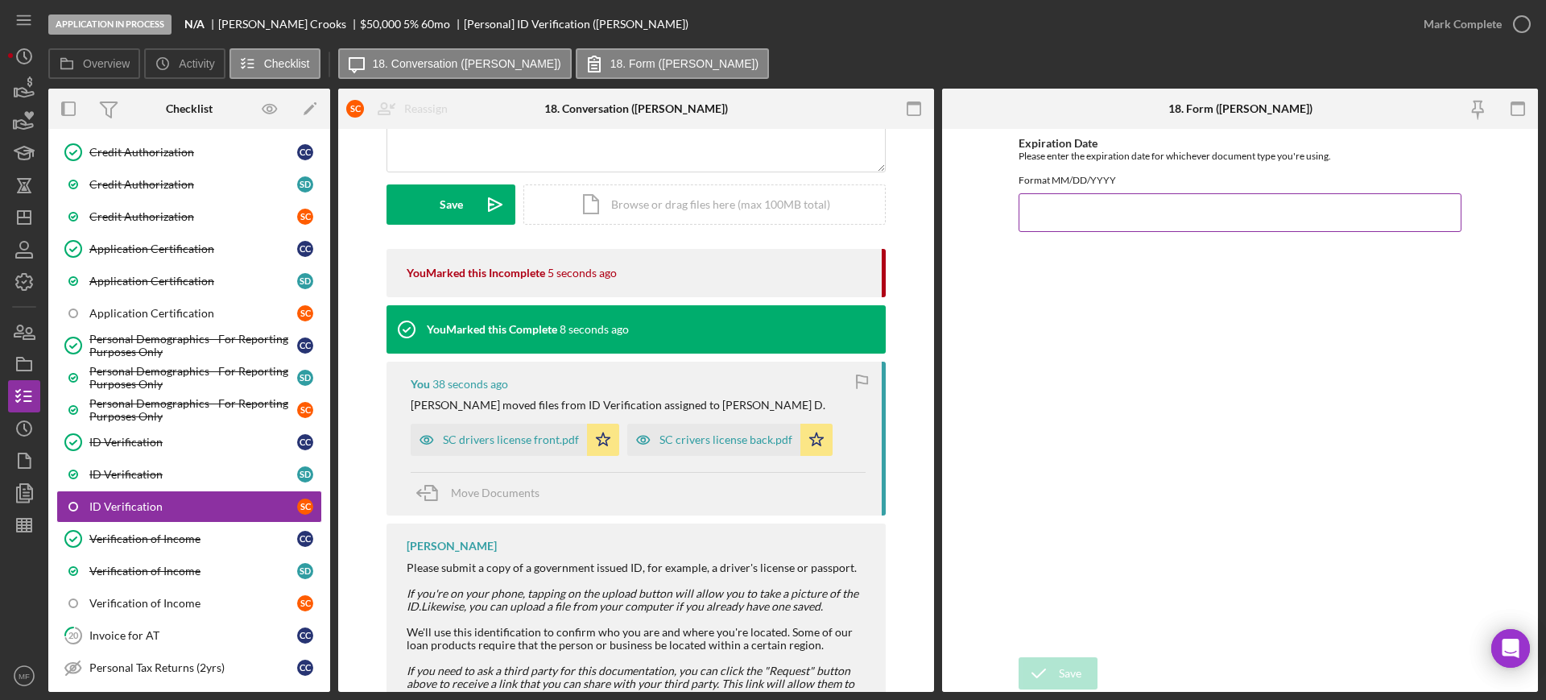
click at [1053, 218] on input "Expiration Date" at bounding box center [1239, 212] width 443 height 39
type input "05/06/2026"
click at [1458, 39] on div "Mark Complete" at bounding box center [1462, 24] width 78 height 32
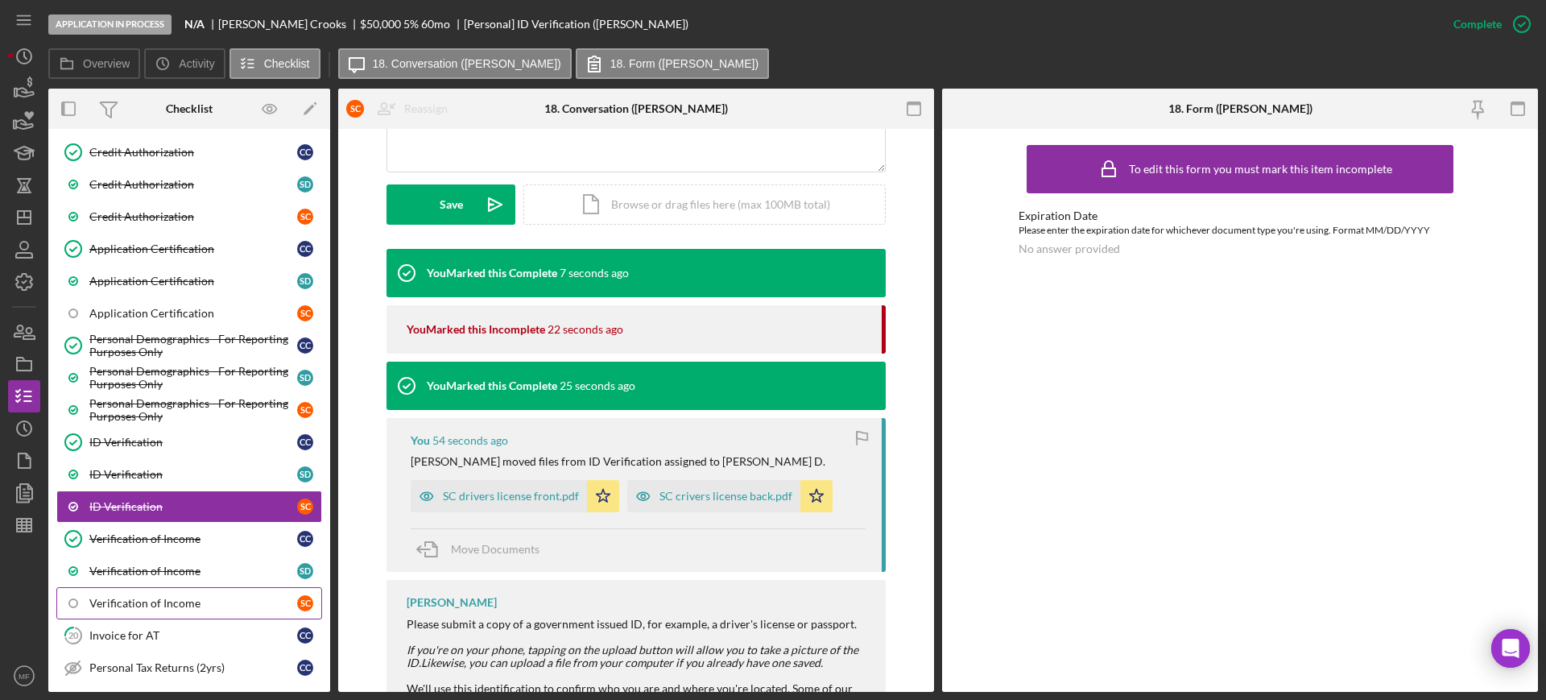
click at [155, 601] on div "Verification of Income" at bounding box center [193, 603] width 208 height 13
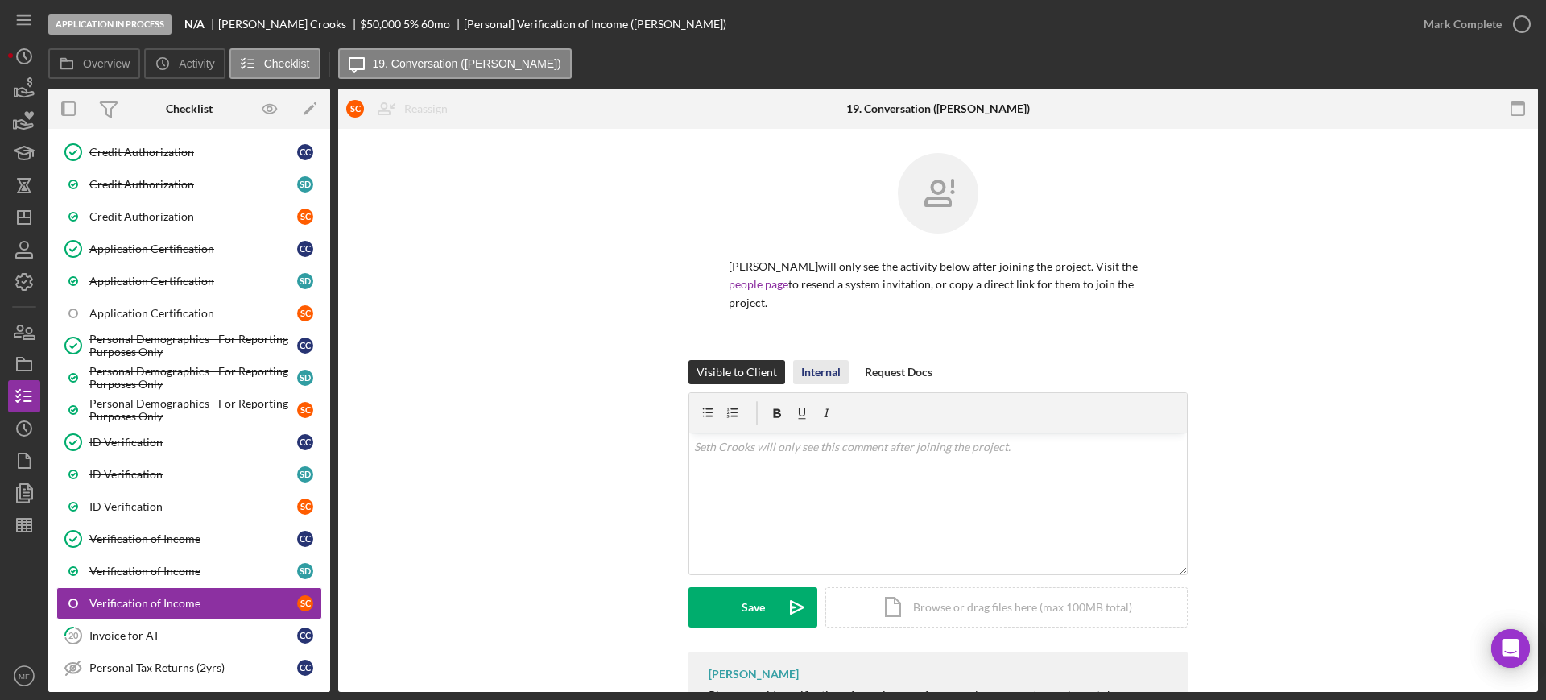
click at [824, 360] on div "Internal" at bounding box center [820, 372] width 39 height 24
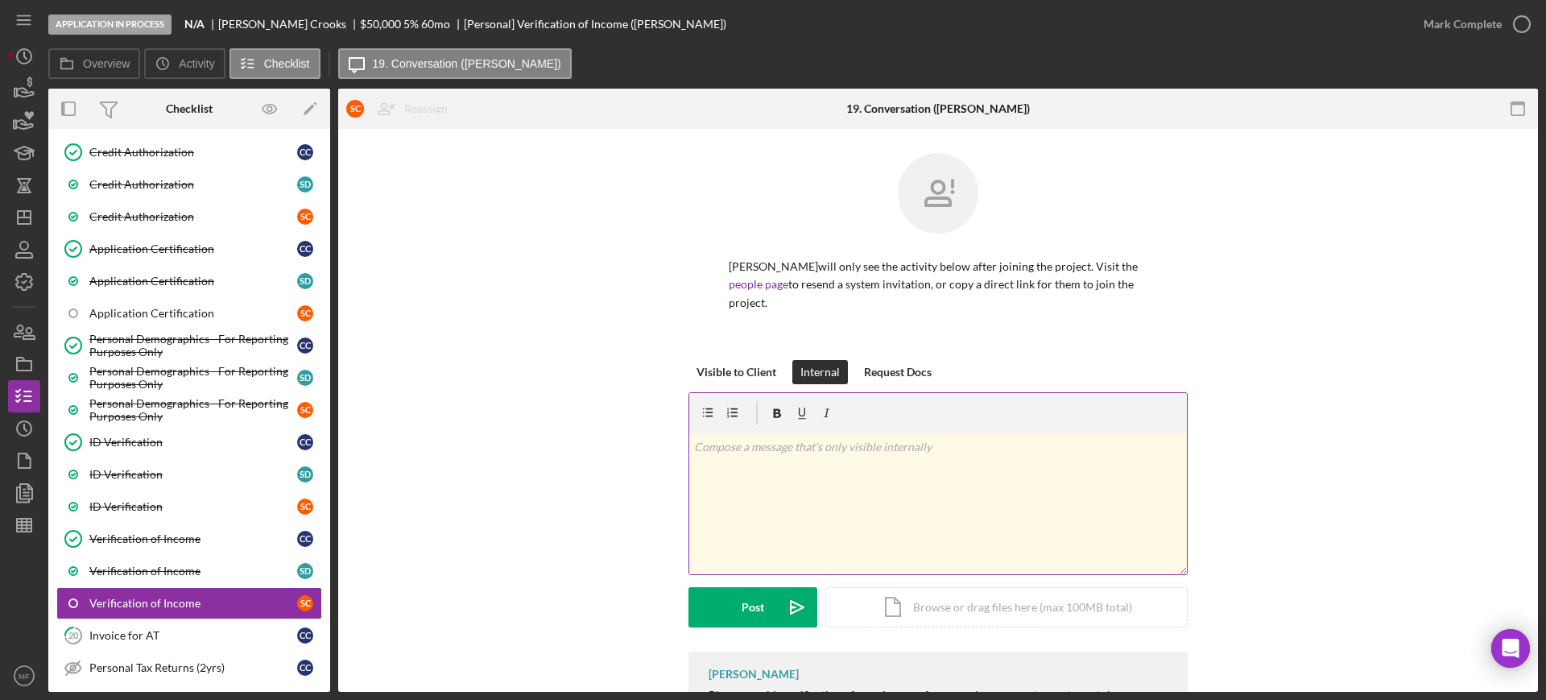
click at [758, 438] on p at bounding box center [938, 447] width 489 height 18
click at [770, 597] on button "Post Icon/icon-invite-send" at bounding box center [752, 607] width 129 height 40
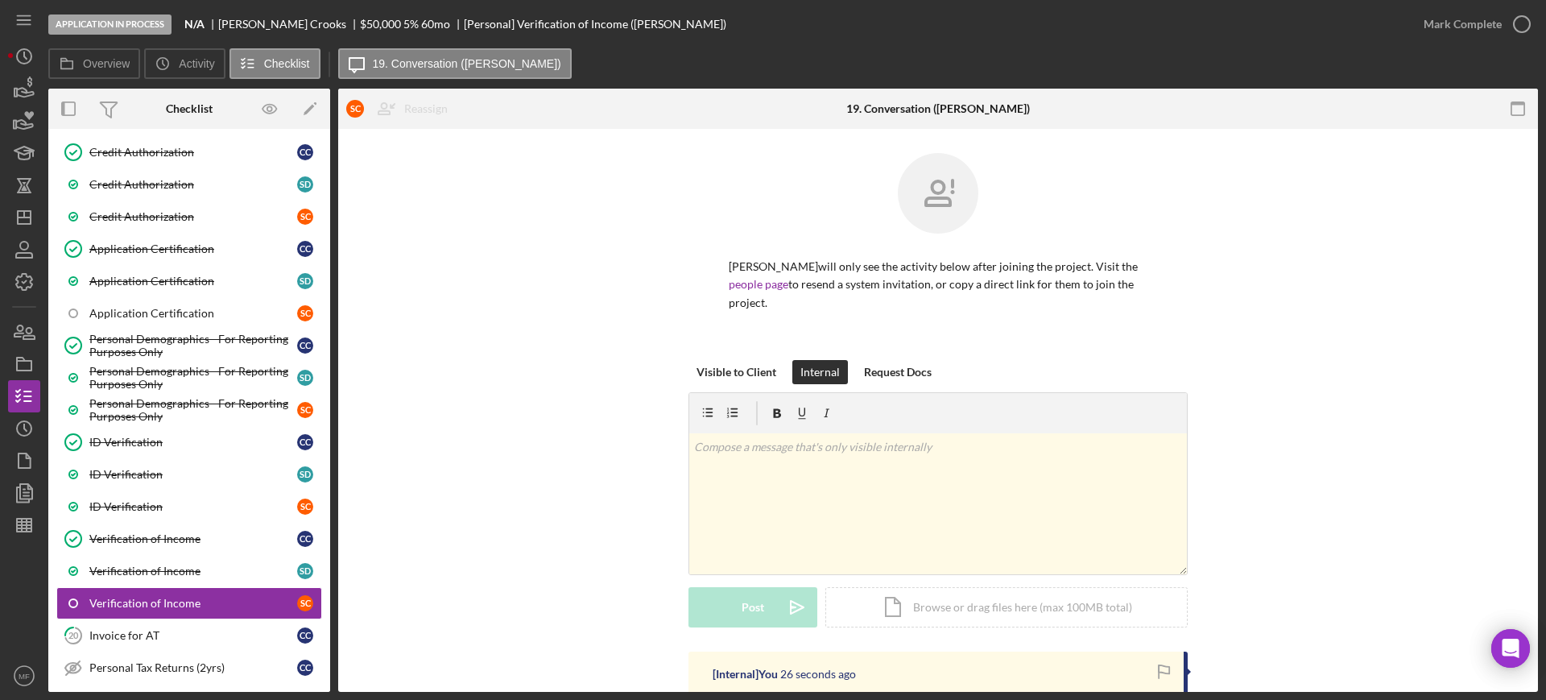
scroll to position [101, 0]
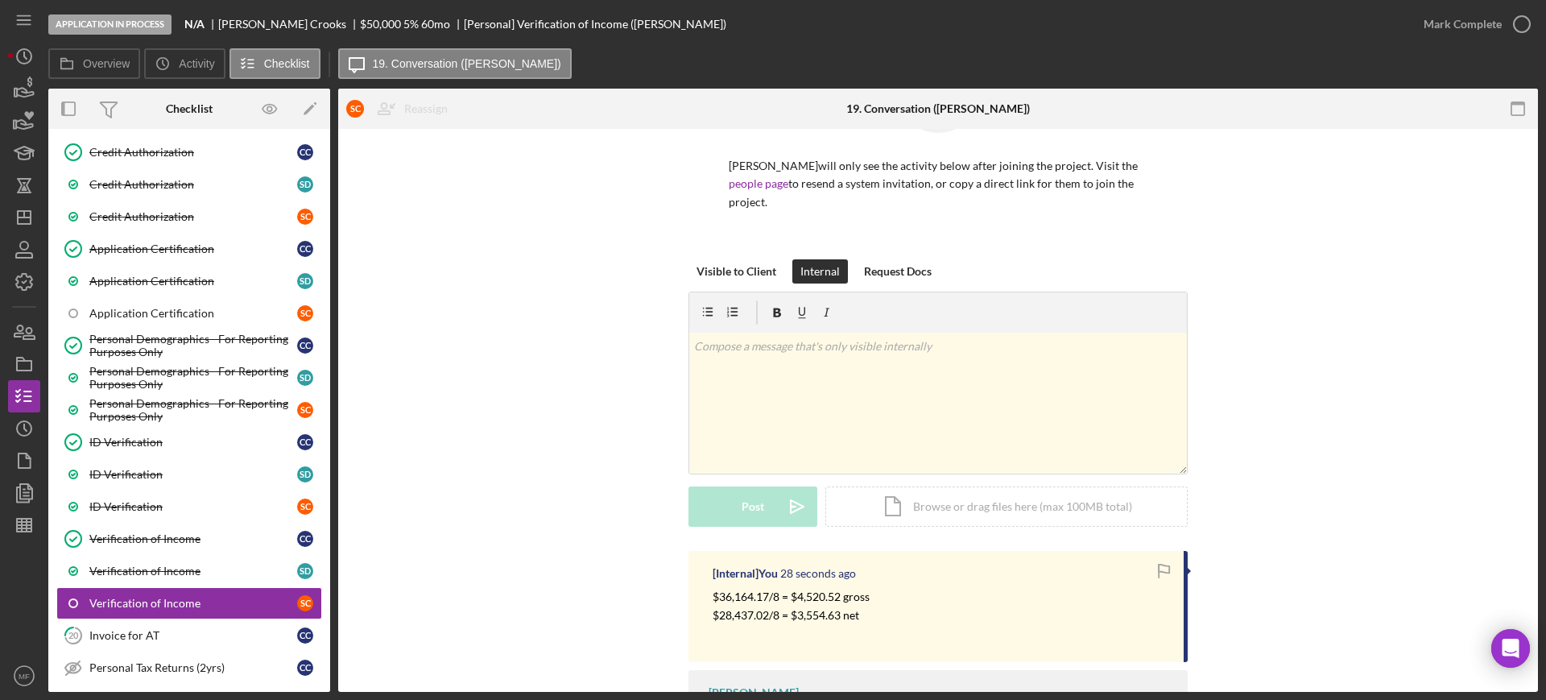
click at [613, 462] on div "Visible to Client Internal Request Docs v Color teal Color pink Remove color Ad…" at bounding box center [937, 404] width 1151 height 291
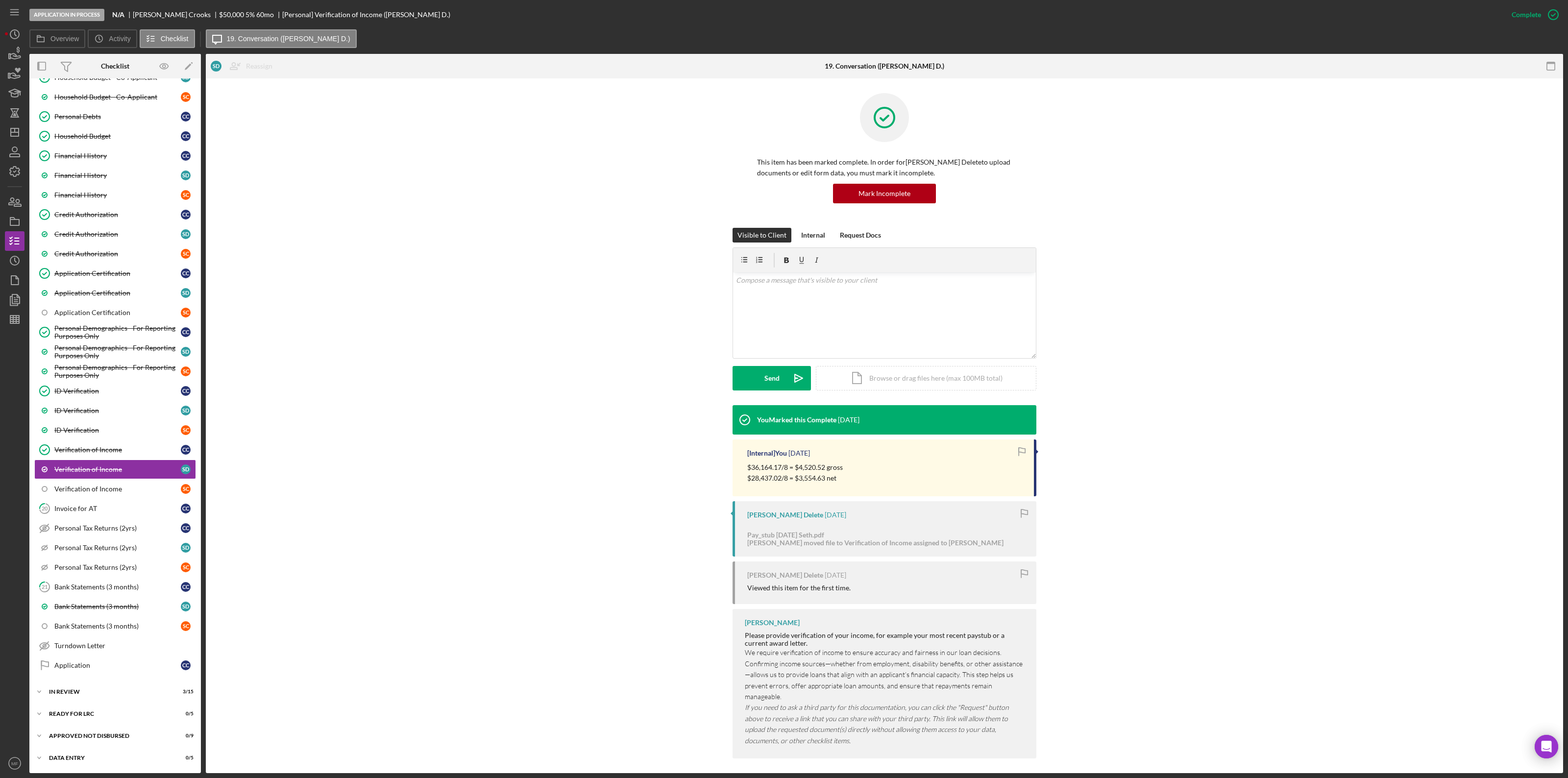
scroll to position [461, 0]
click at [92, 606] on div "Bank Statements (3 months)" at bounding box center [117, 606] width 127 height 8
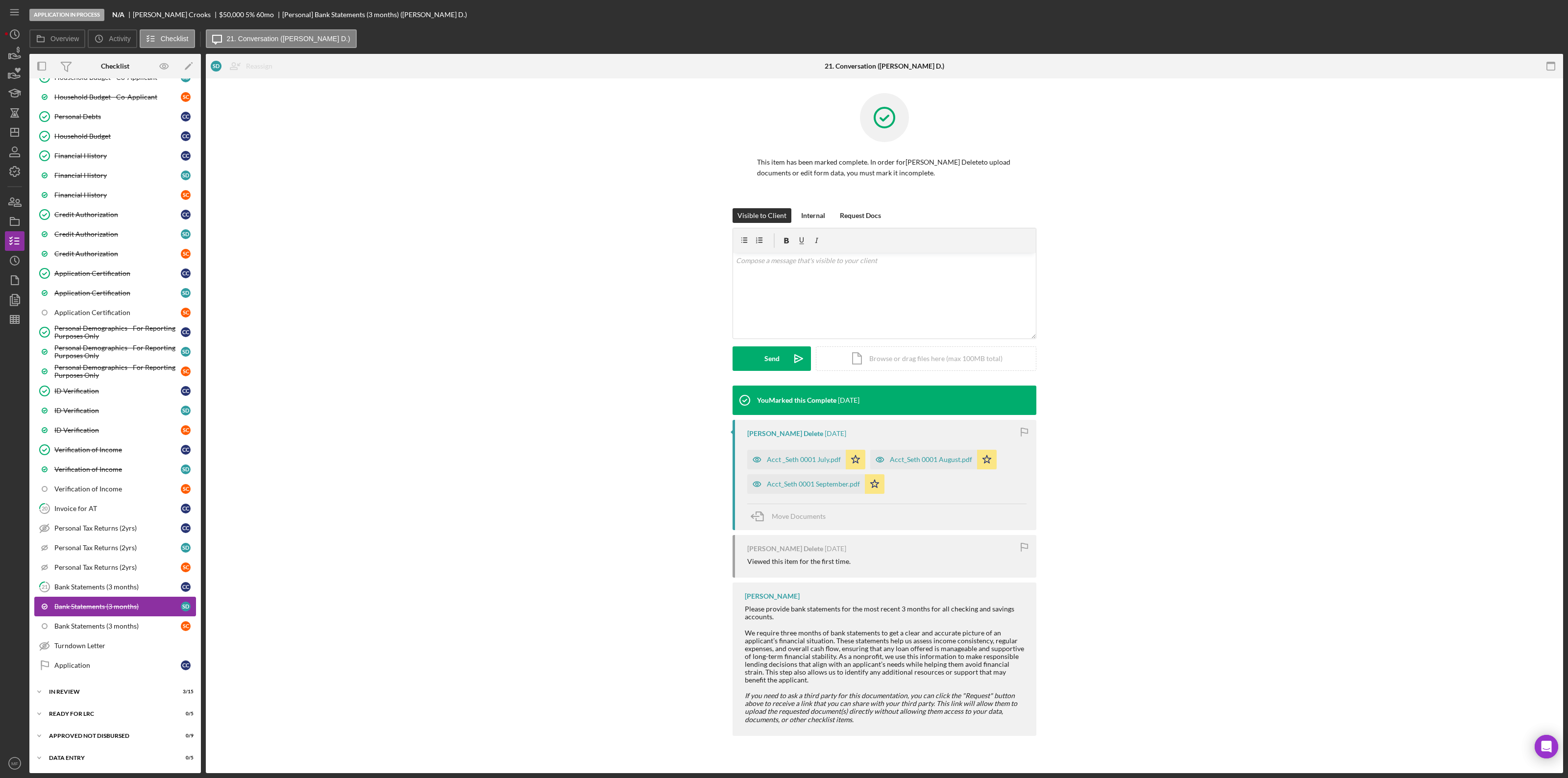
scroll to position [461, 0]
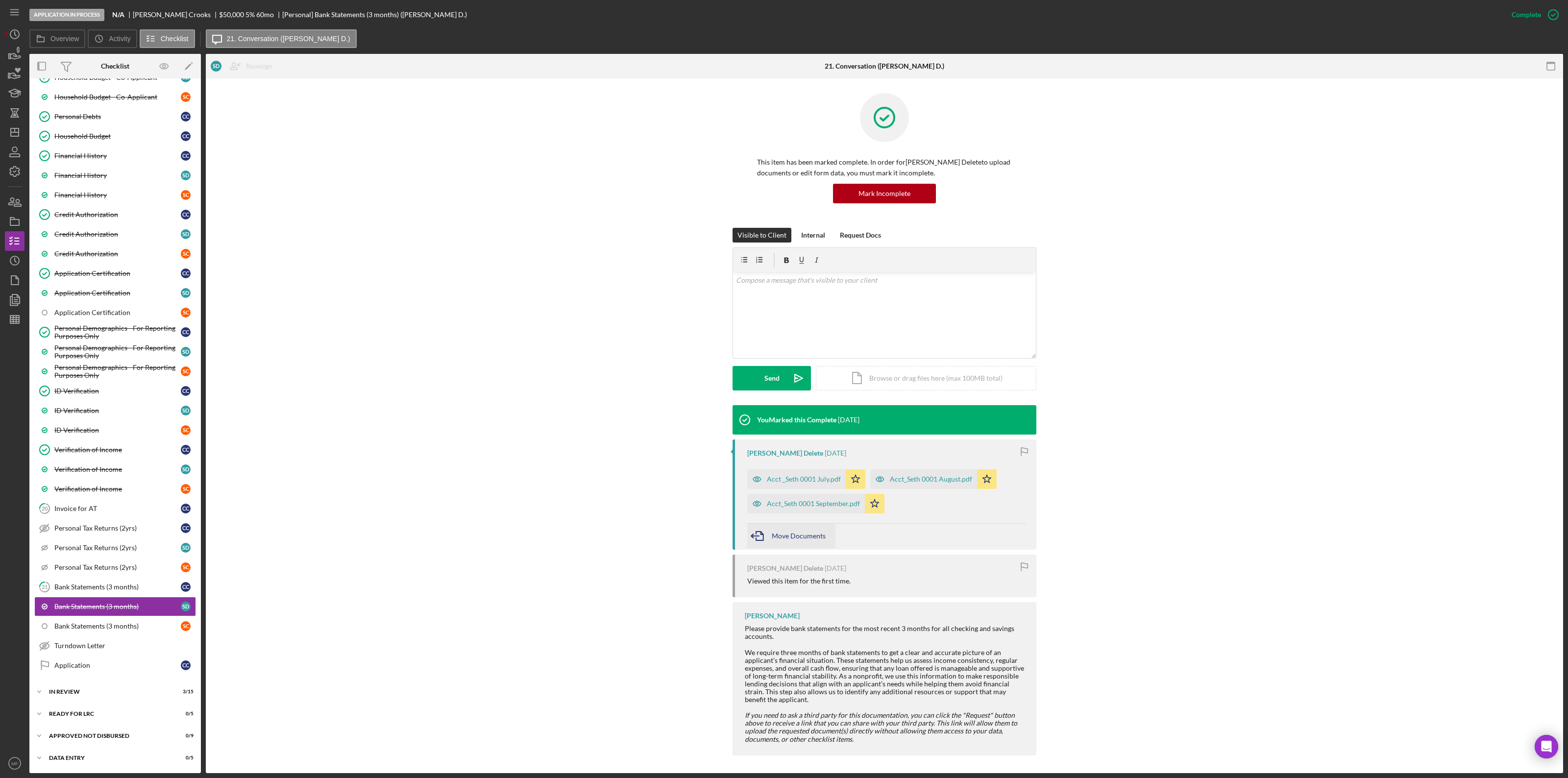
click at [799, 539] on span "Move Documents" at bounding box center [799, 536] width 54 height 9
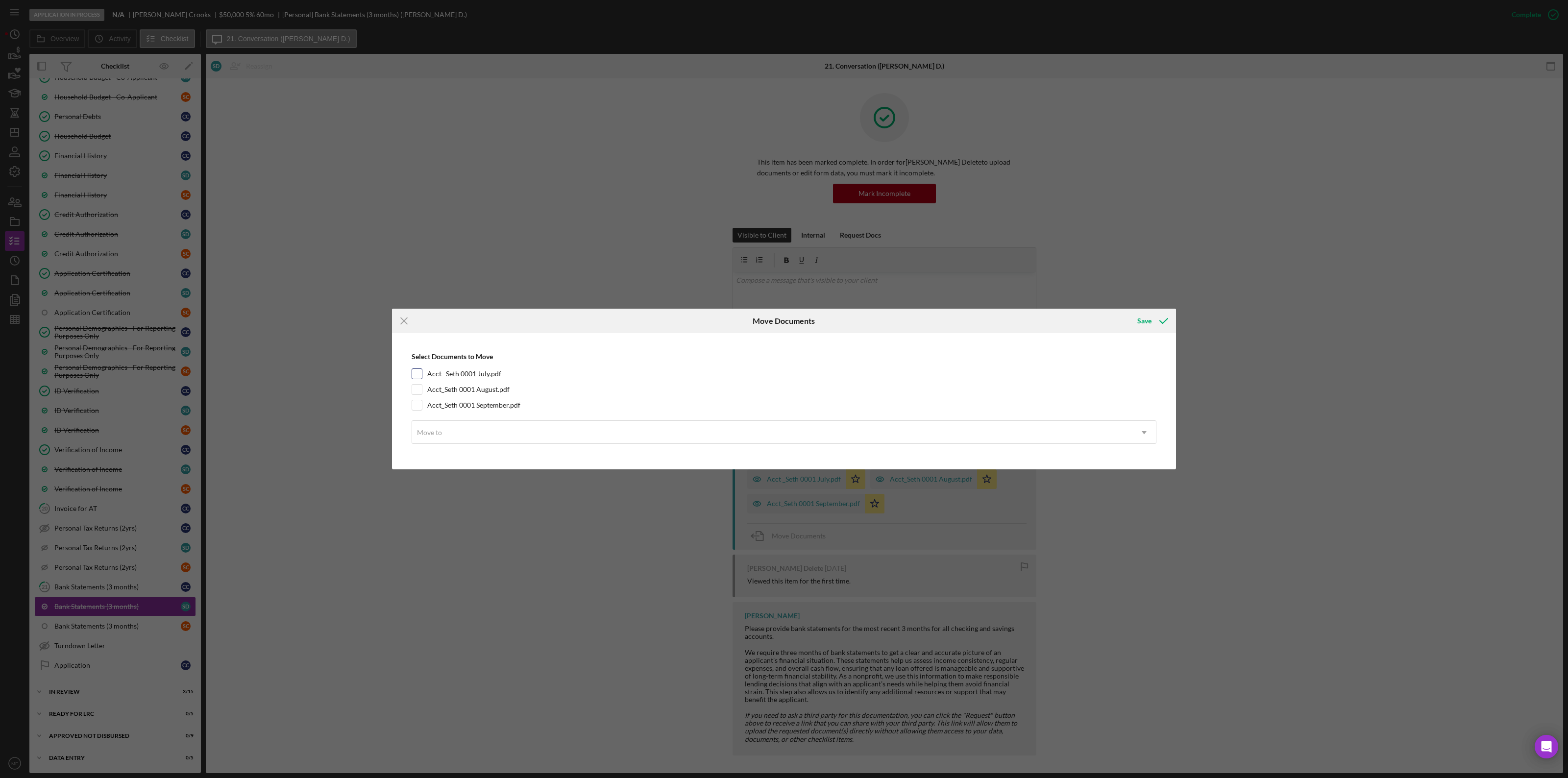
click at [421, 373] on input "Acct _Seth 0001 July.pdf" at bounding box center [417, 374] width 10 height 10
checkbox input "true"
click at [421, 390] on input "Acct_Seth 0001 August.pdf" at bounding box center [417, 390] width 10 height 10
checkbox input "true"
click at [420, 402] on input "Acct_Seth 0001 September.pdf" at bounding box center [417, 405] width 10 height 10
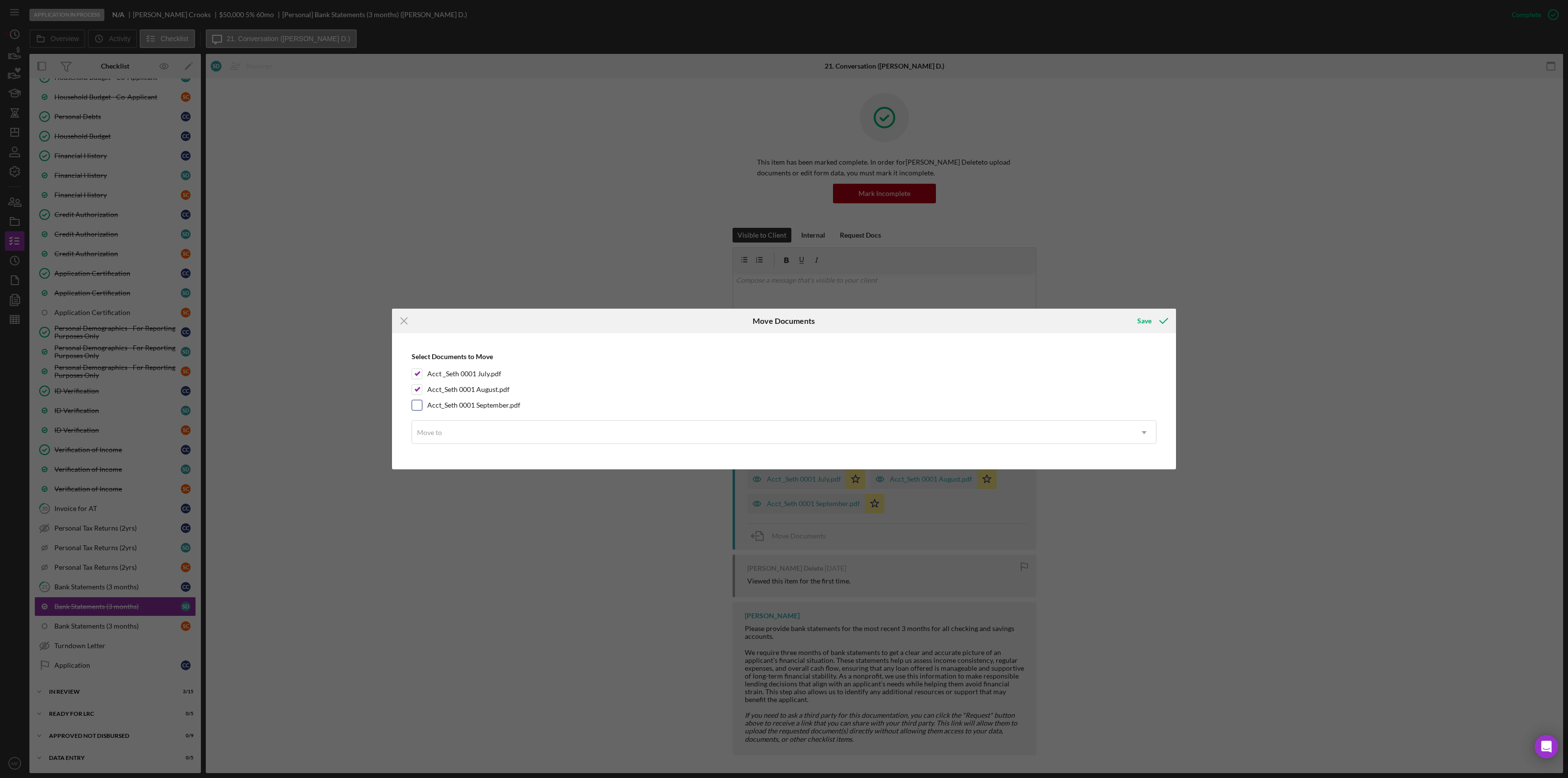
checkbox input "true"
click at [1023, 430] on div "Move to" at bounding box center [772, 432] width 720 height 23
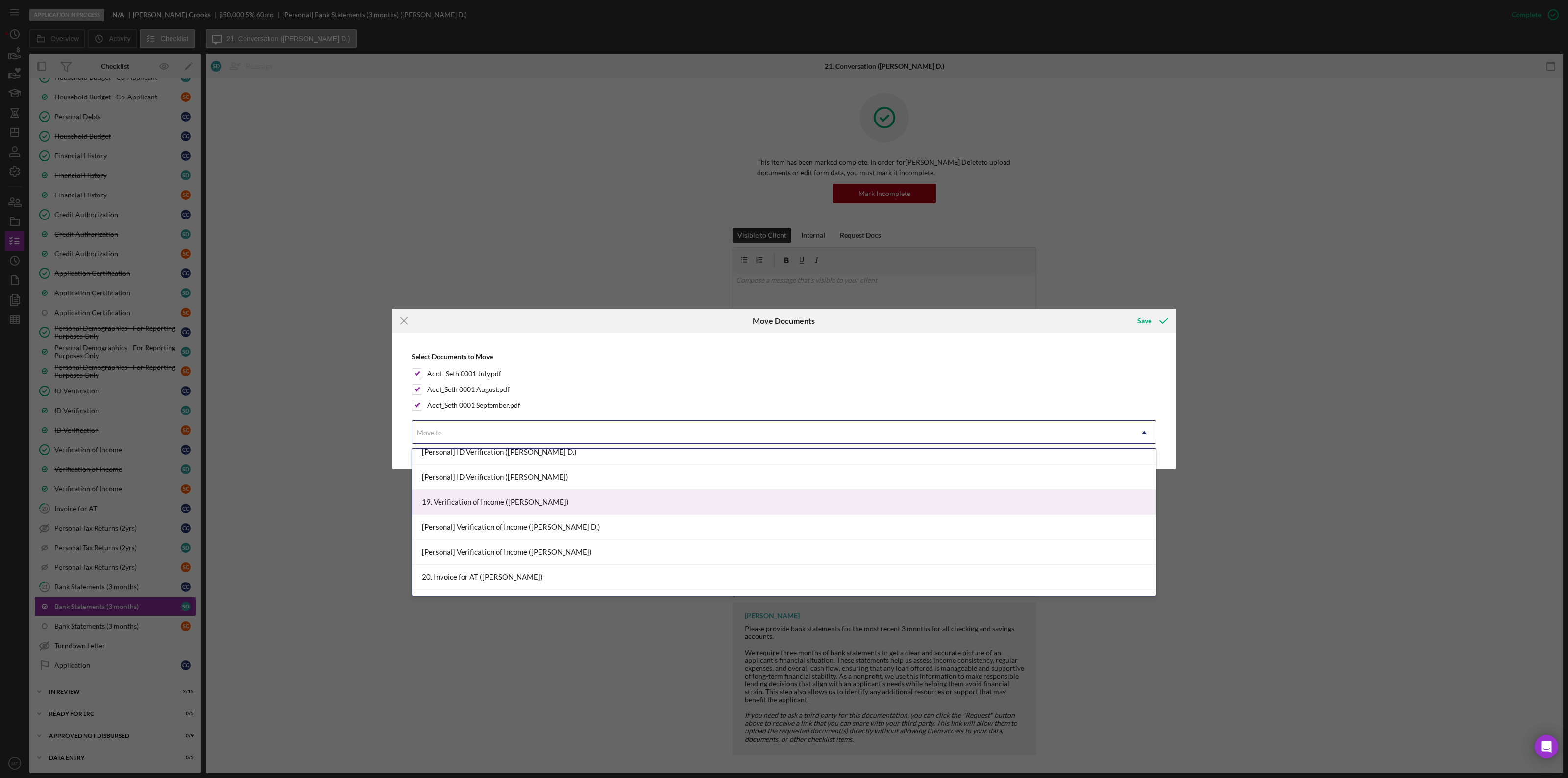
scroll to position [980, 0]
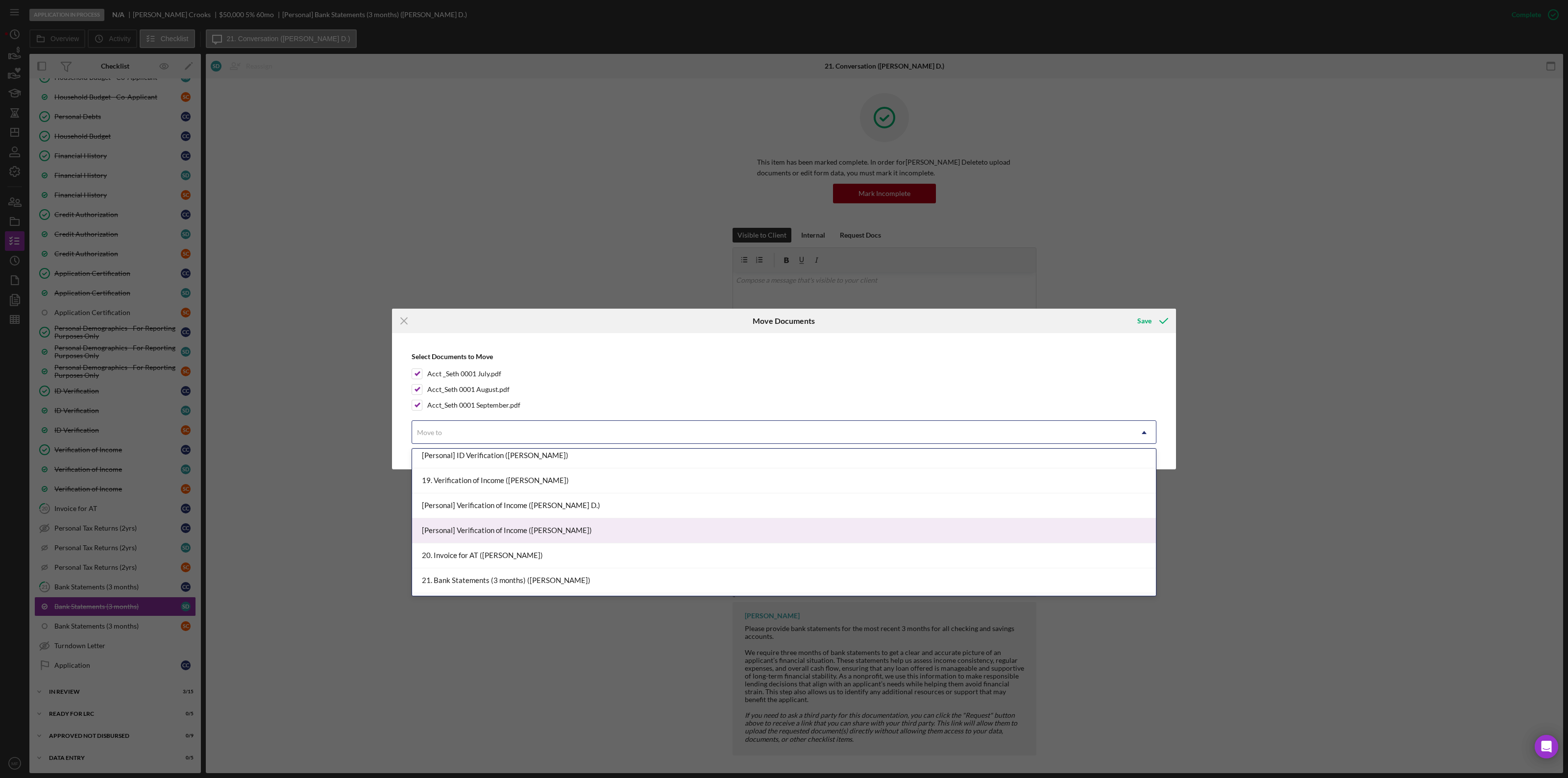
click at [497, 538] on div "[Personal] Verification of Income ([PERSON_NAME])" at bounding box center [784, 531] width 744 height 25
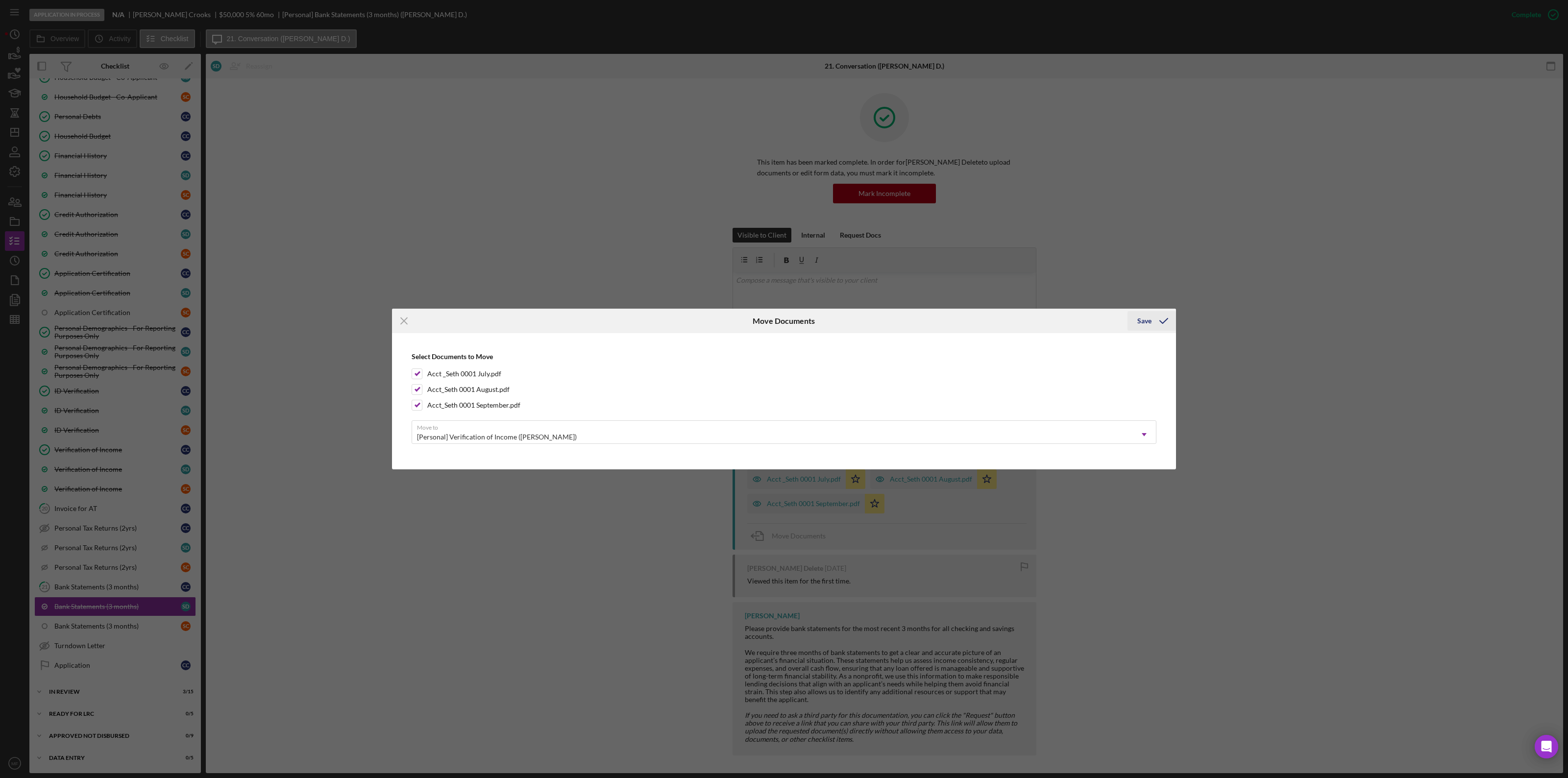
click at [1143, 320] on div "Save" at bounding box center [1144, 321] width 14 height 19
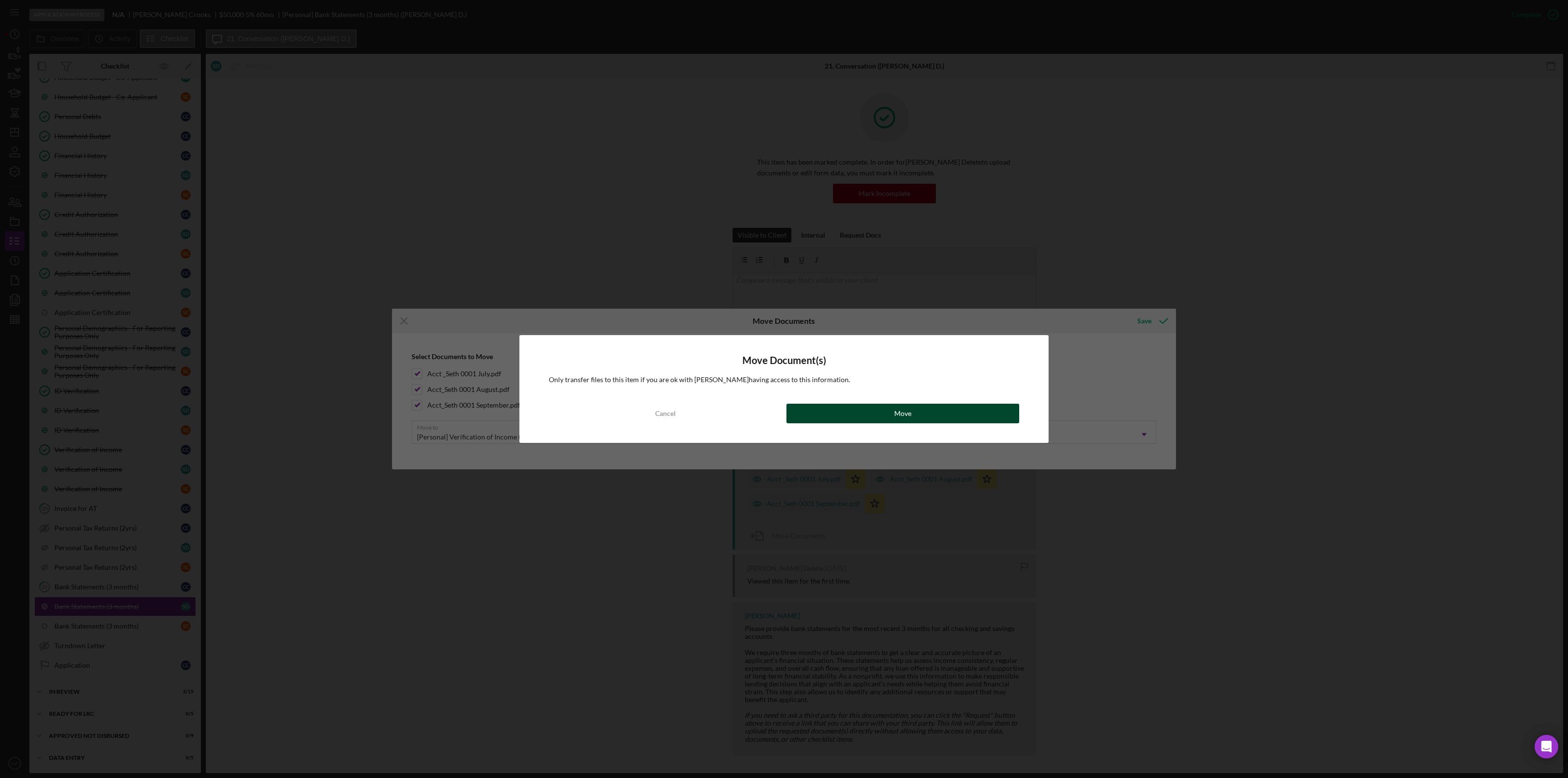
click at [896, 418] on div "Move" at bounding box center [903, 413] width 17 height 19
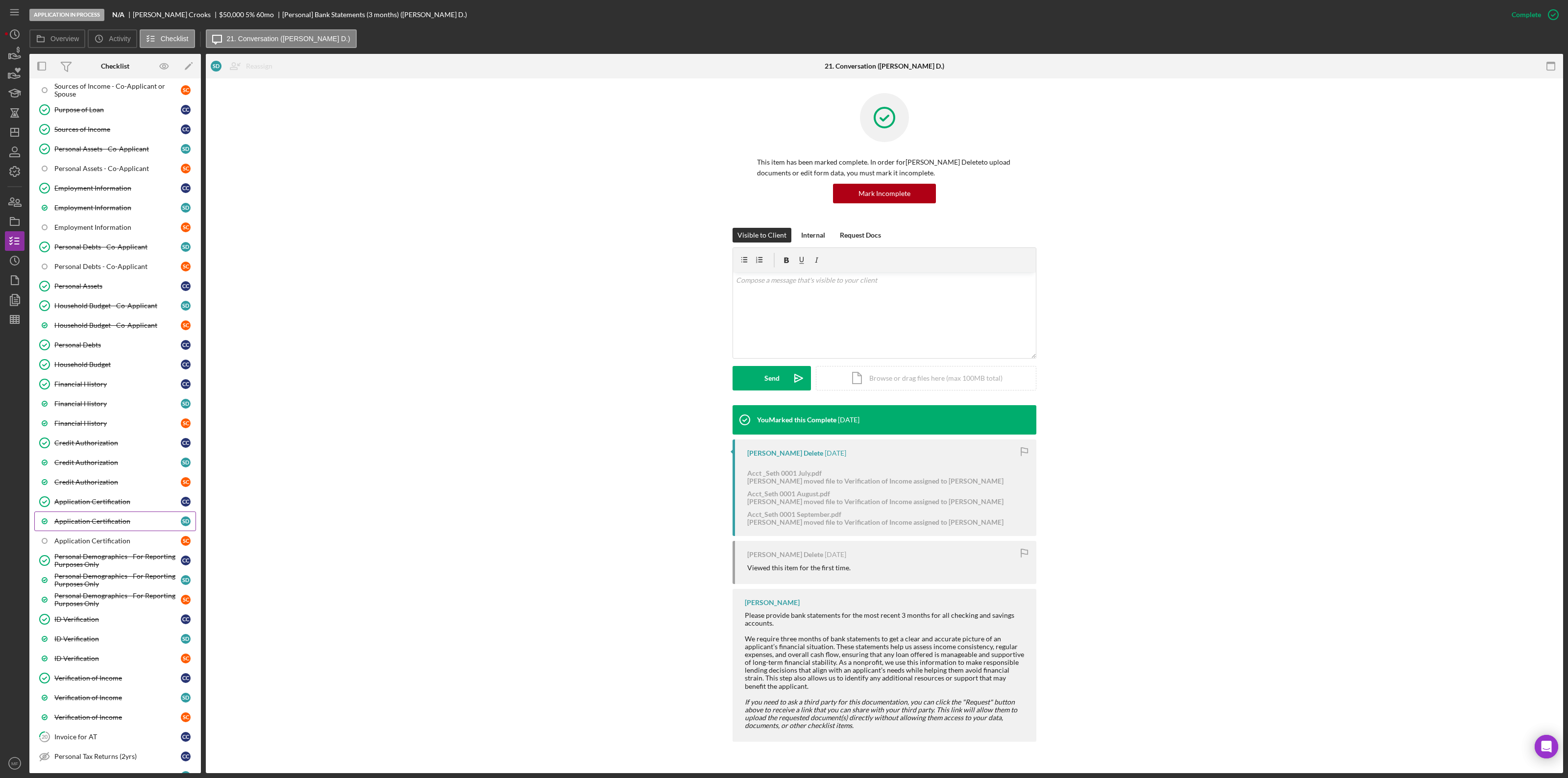
scroll to position [0, 0]
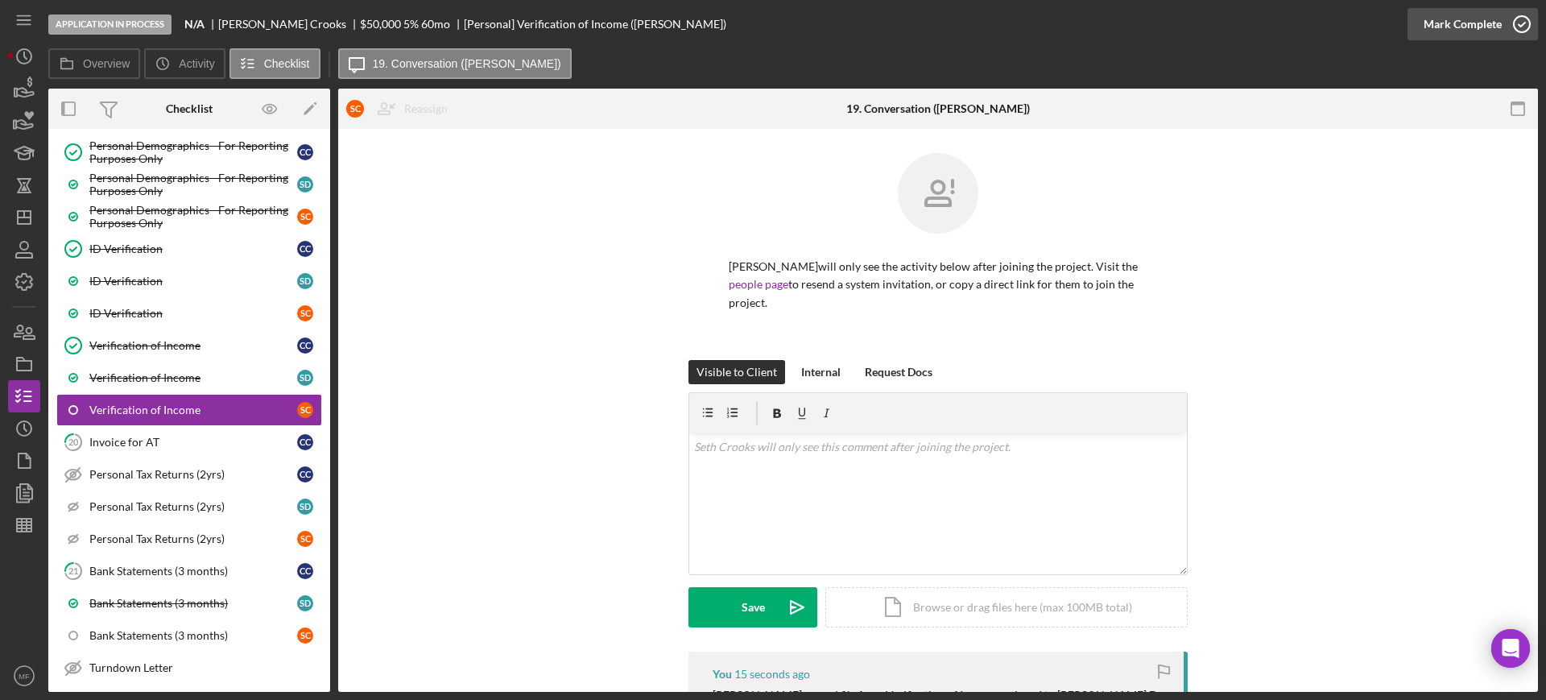
click at [1458, 15] on div "Mark Complete" at bounding box center [1462, 24] width 78 height 32
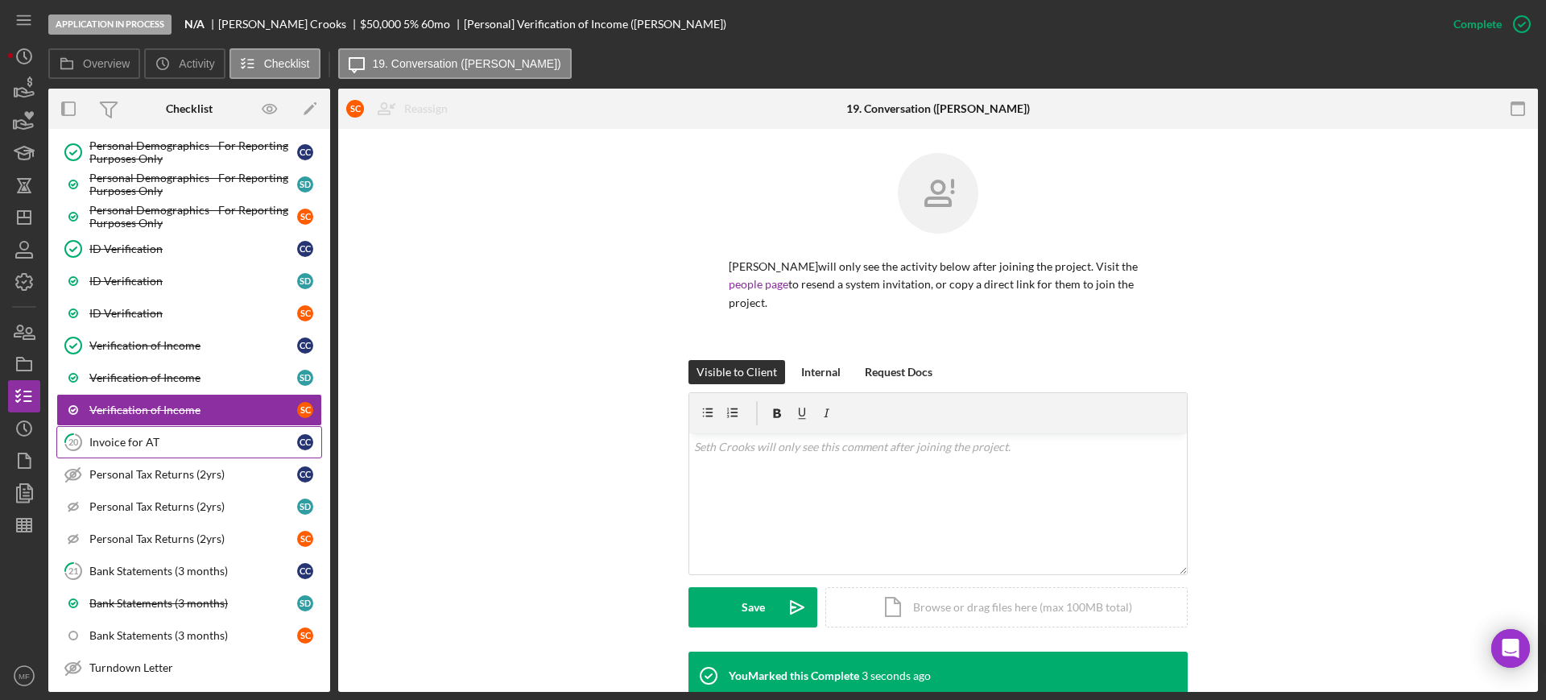
click at [139, 442] on div "Invoice for AT" at bounding box center [193, 442] width 208 height 13
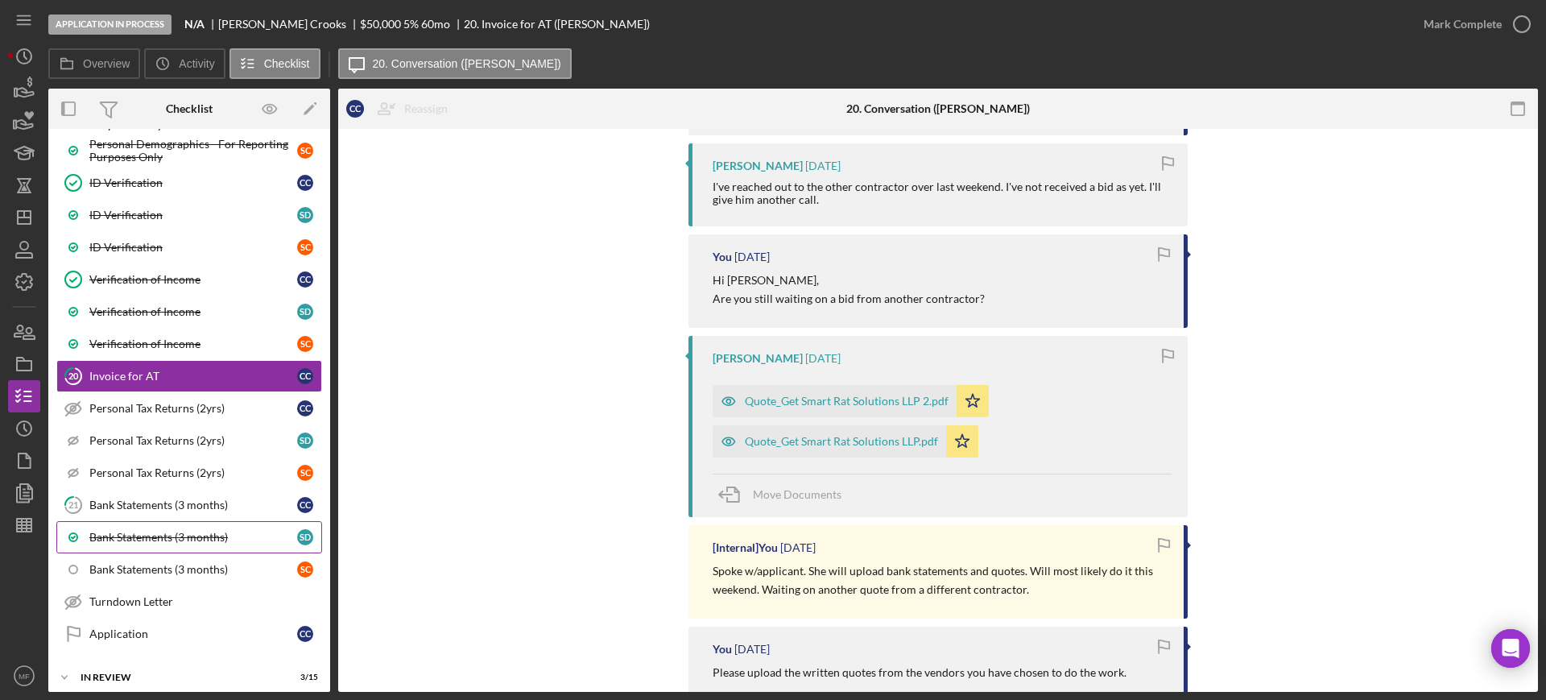
scroll to position [1232, 0]
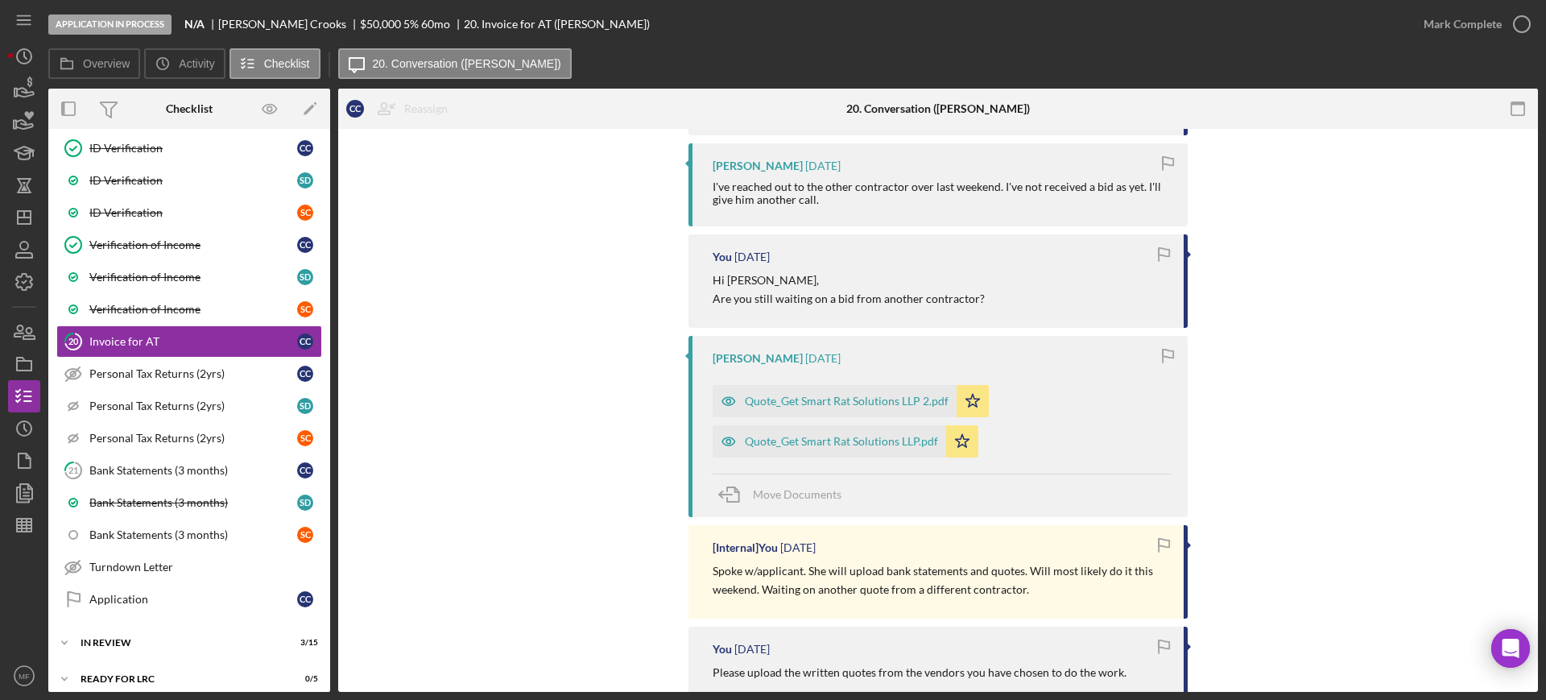
click at [559, 452] on div "You [DATE] Sounds good, I'm still moving forward with the review, but saw the o…" at bounding box center [937, 499] width 1151 height 915
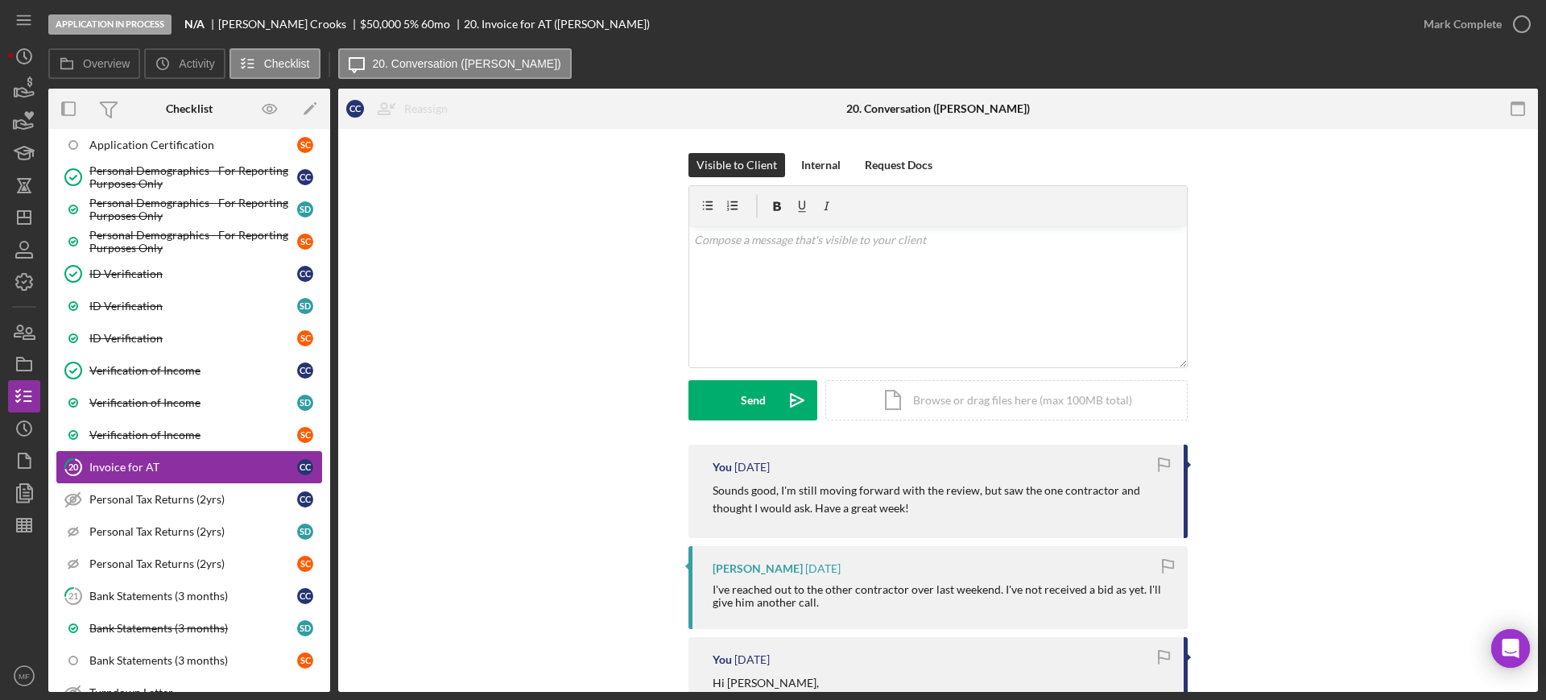
scroll to position [1208, 0]
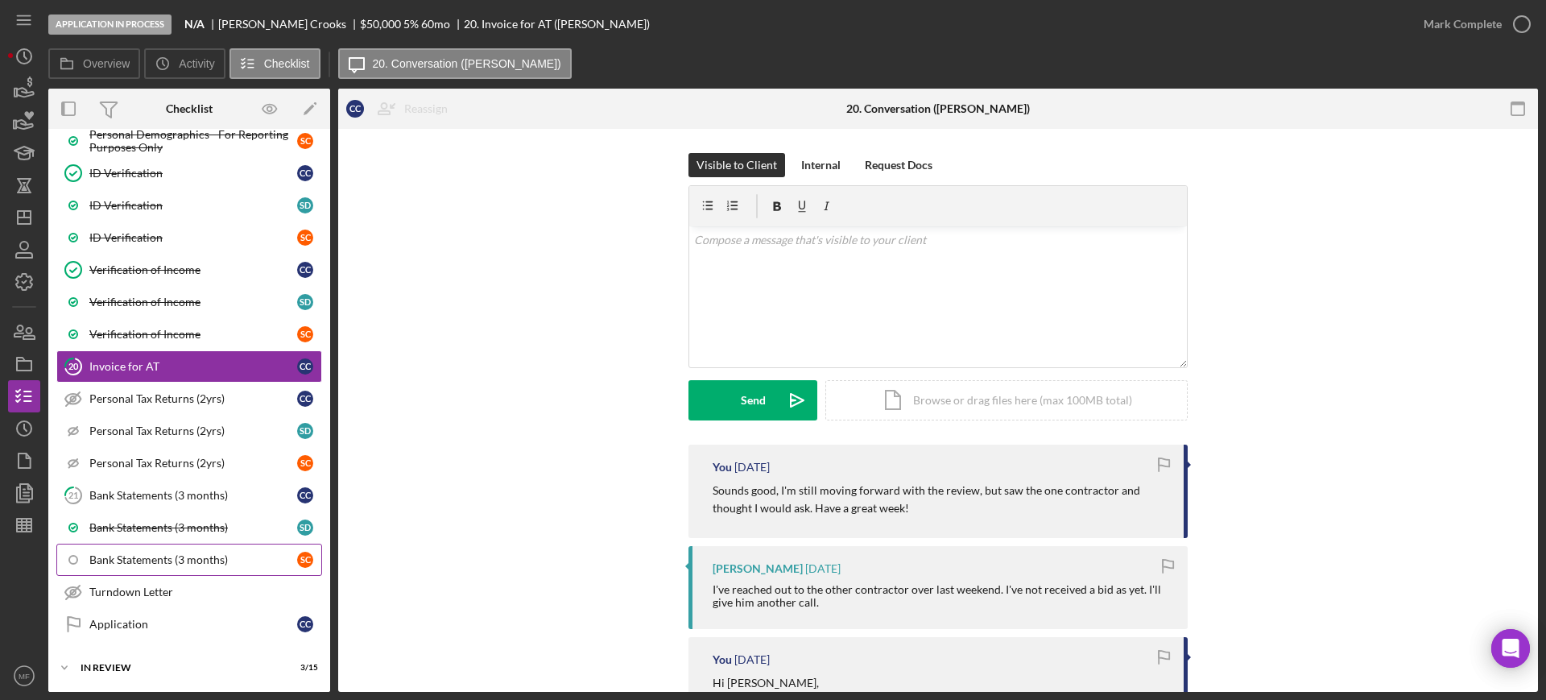
click at [197, 555] on div "Bank Statements (3 months)" at bounding box center [193, 559] width 208 height 13
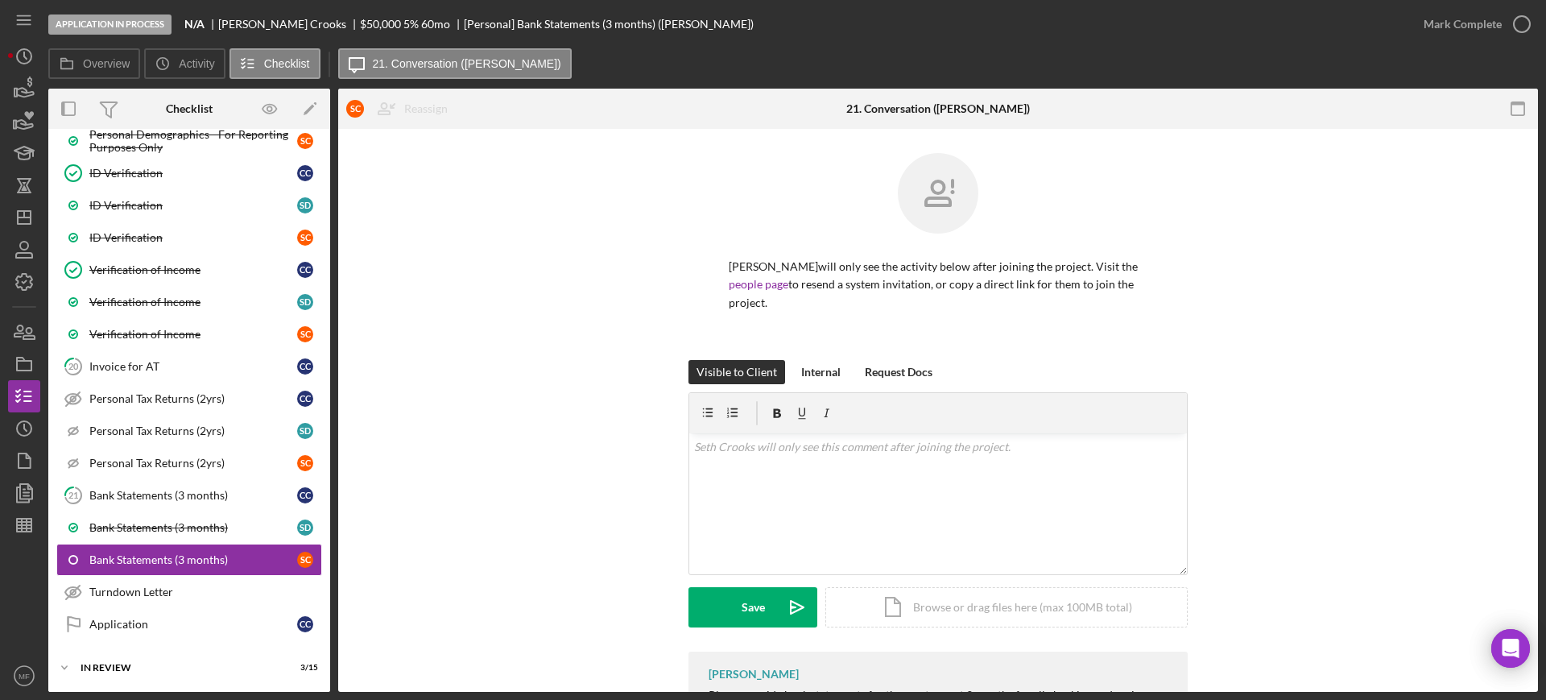
click at [554, 490] on div "Visible to Client Internal Request Docs v Color teal Color pink Remove color Ad…" at bounding box center [937, 505] width 1151 height 291
click at [147, 339] on div "Verification of Income" at bounding box center [193, 334] width 208 height 13
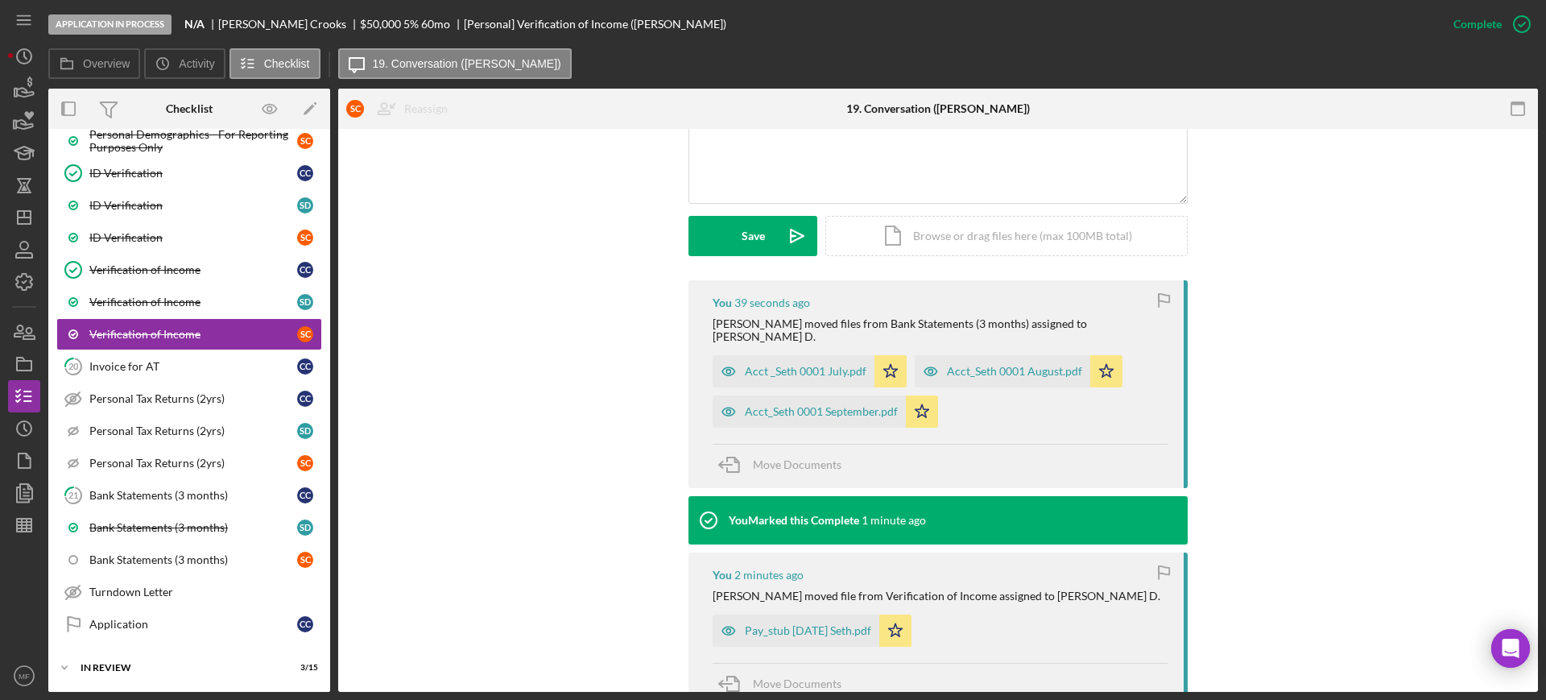
scroll to position [402, 0]
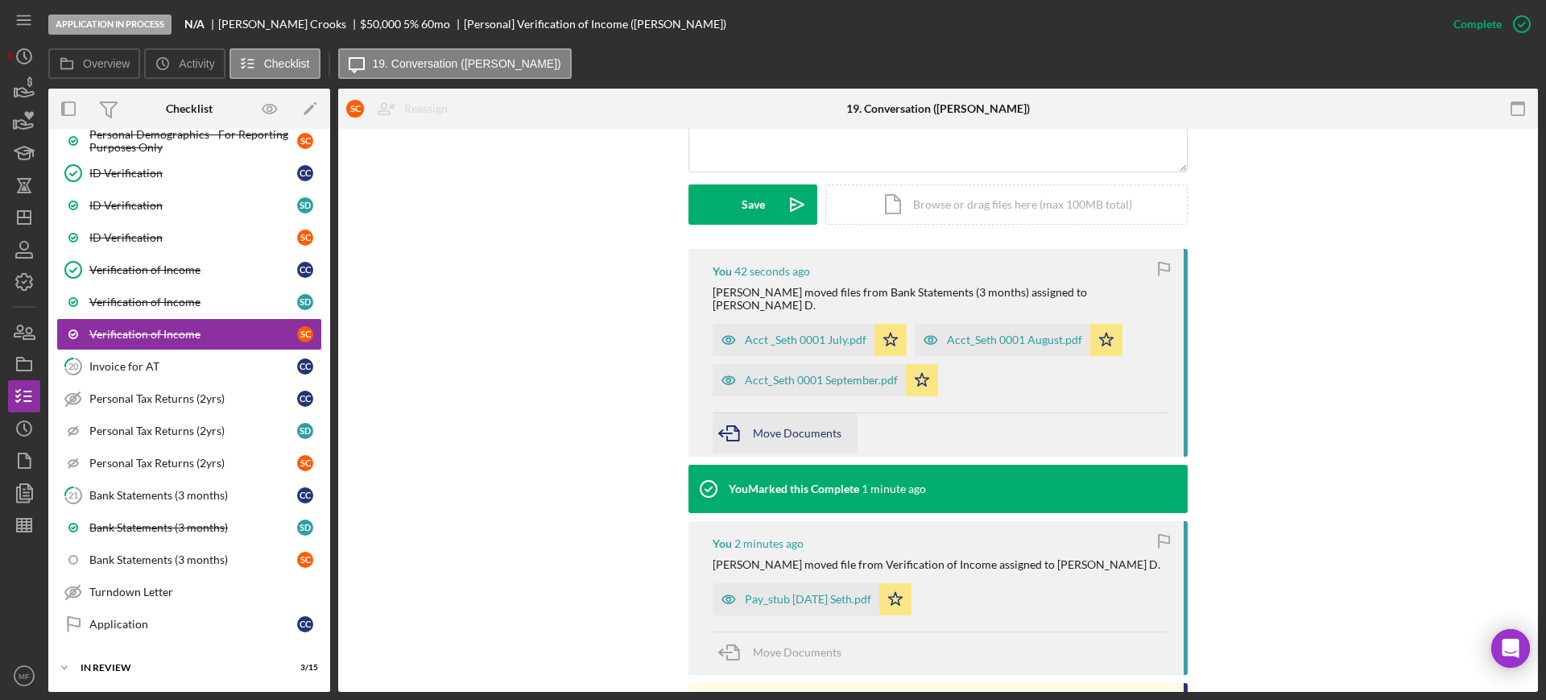
click at [772, 426] on span "Move Documents" at bounding box center [797, 433] width 89 height 14
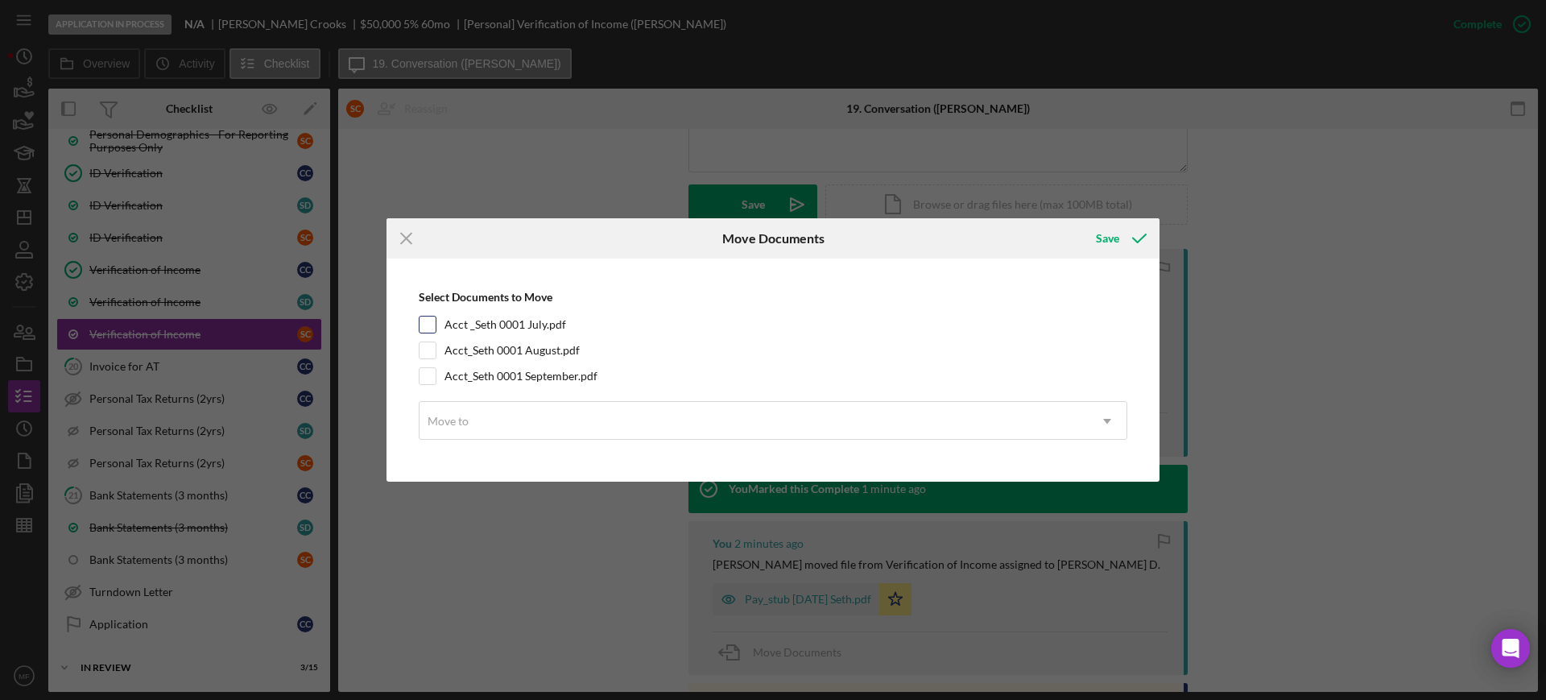
click at [430, 324] on input "Acct _Seth 0001 July.pdf" at bounding box center [427, 324] width 16 height 16
checkbox input "true"
click at [434, 349] on input "Acct_Seth 0001 August.pdf" at bounding box center [427, 350] width 16 height 16
checkbox input "true"
click at [428, 378] on input "Acct_Seth 0001 September.pdf" at bounding box center [427, 376] width 16 height 16
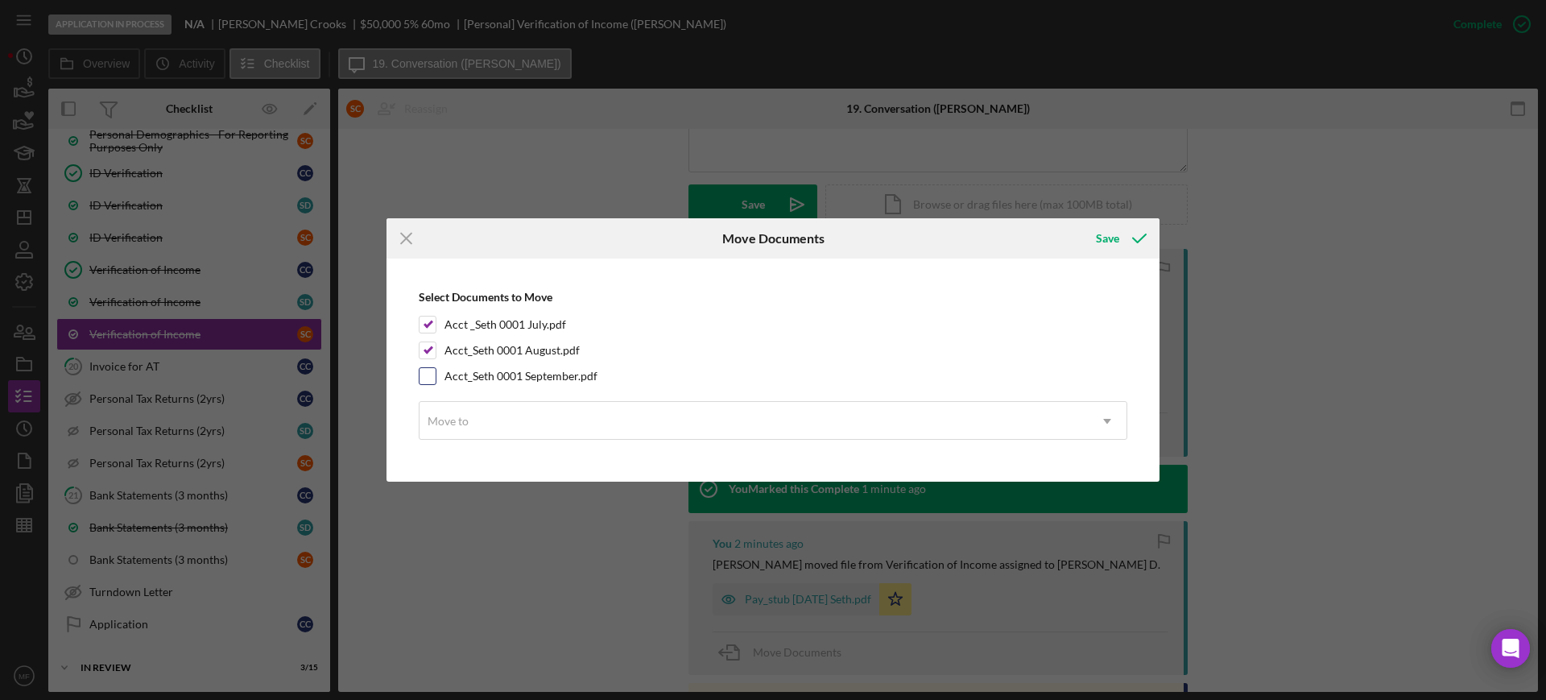
checkbox input "true"
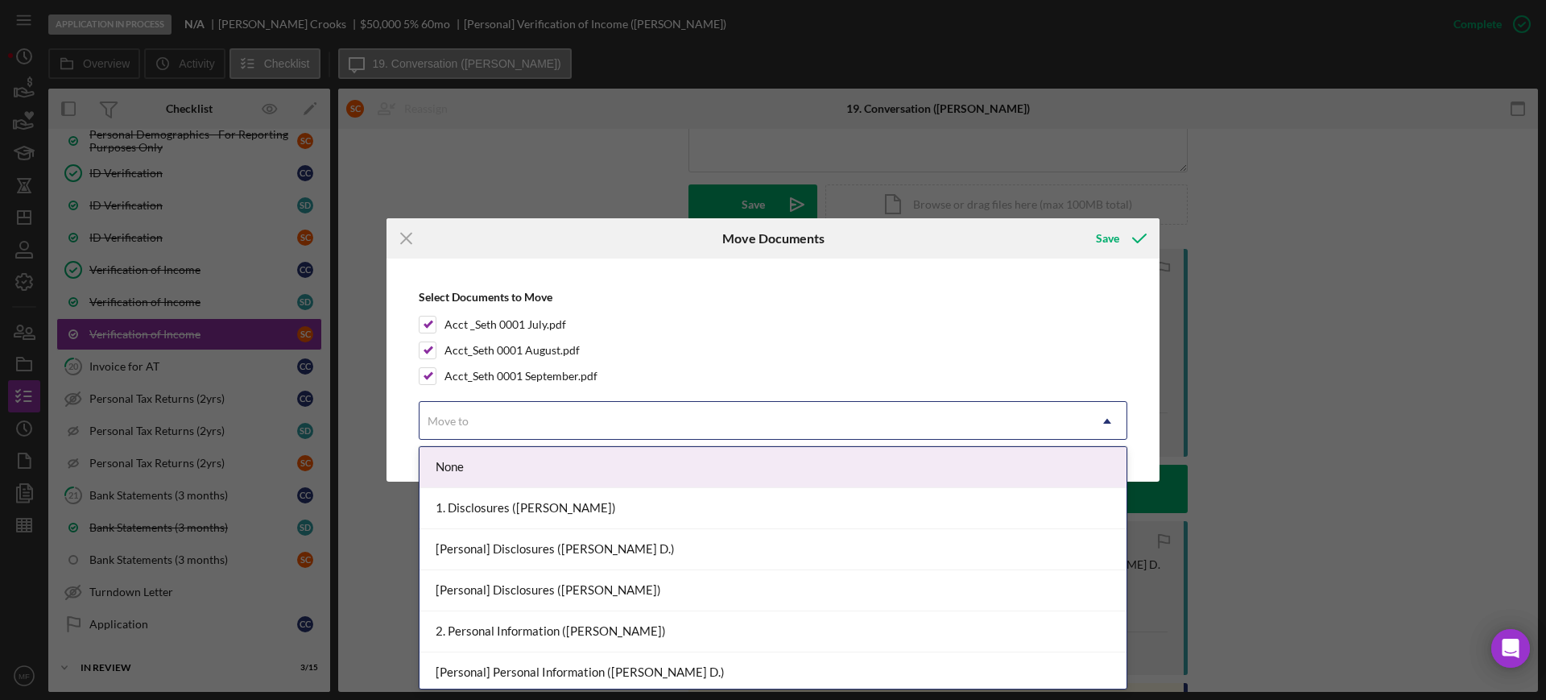
click at [489, 426] on div "Move to" at bounding box center [753, 420] width 668 height 37
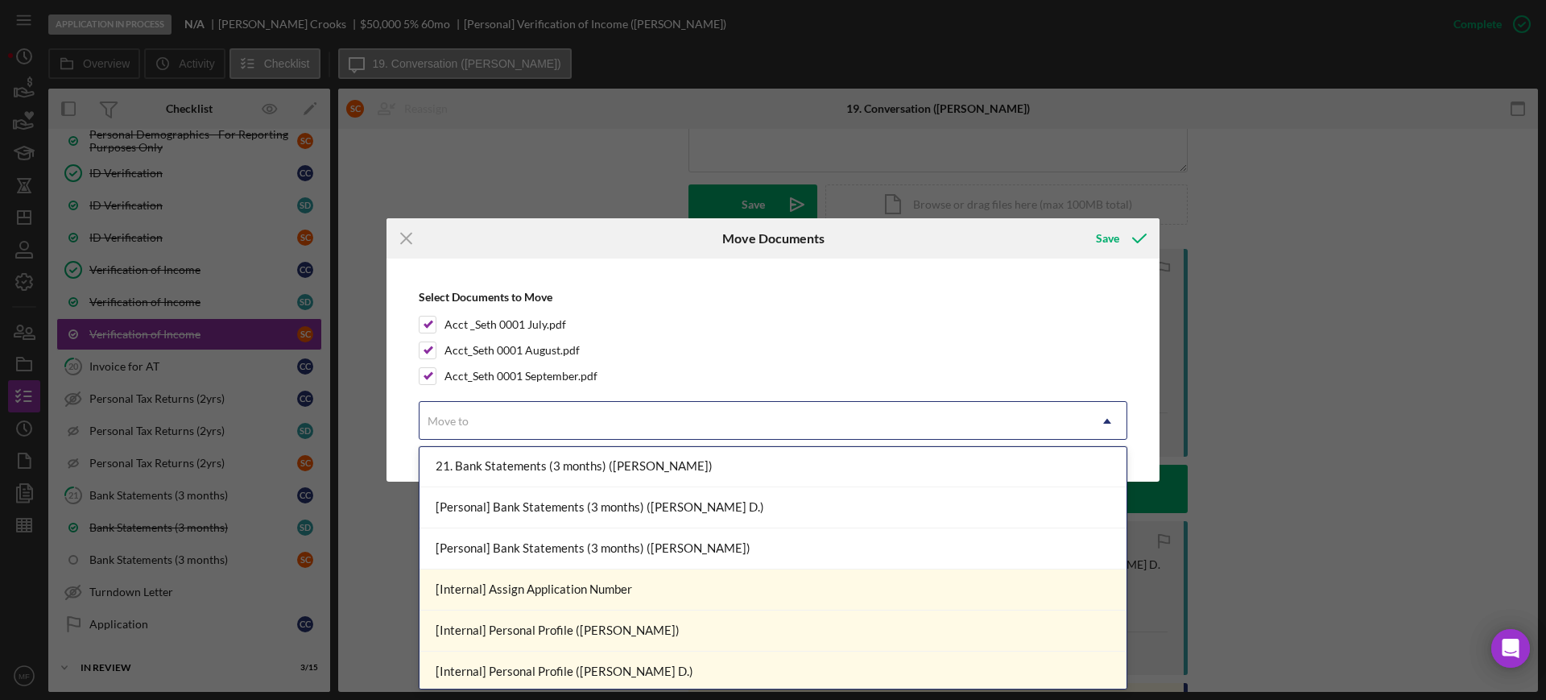
scroll to position [1711, 0]
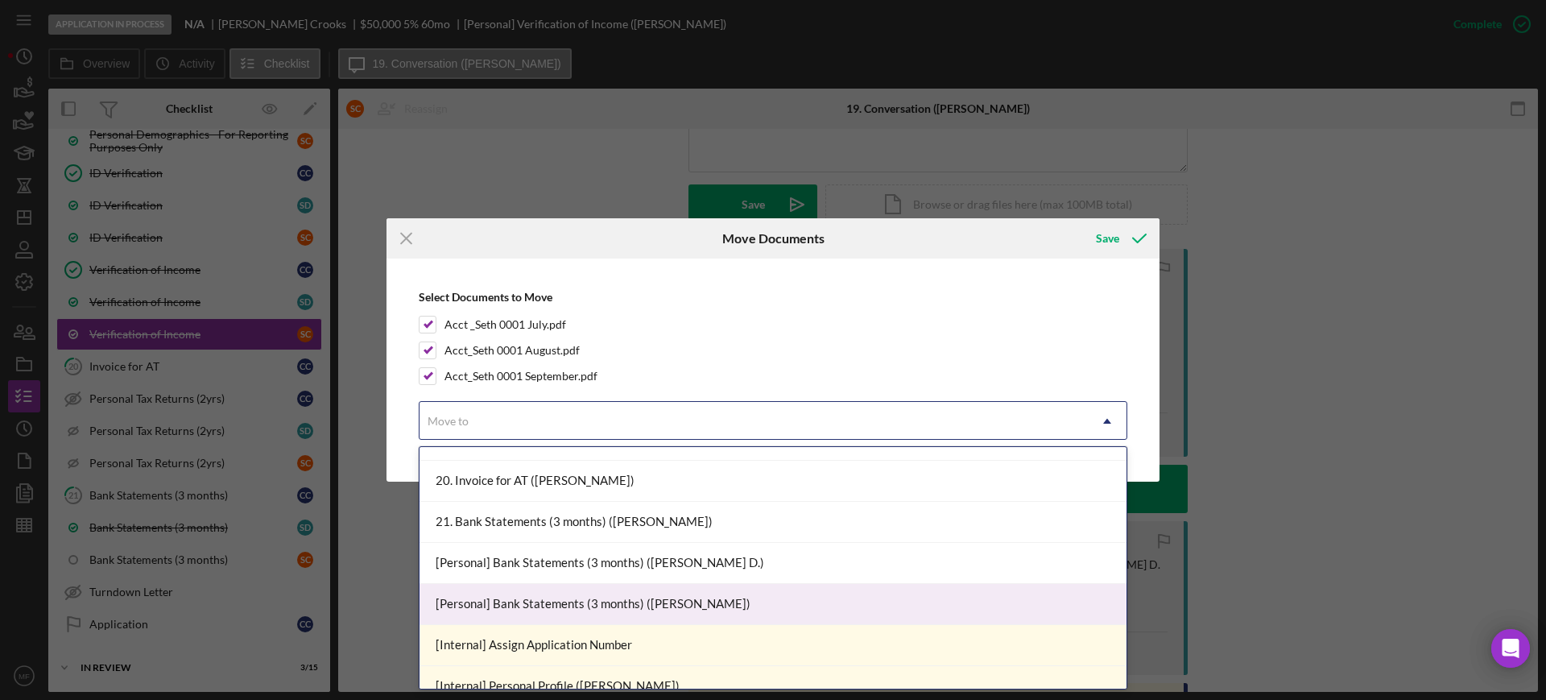
click at [577, 602] on div "[Personal] Bank Statements (3 months) ([PERSON_NAME])" at bounding box center [772, 604] width 707 height 41
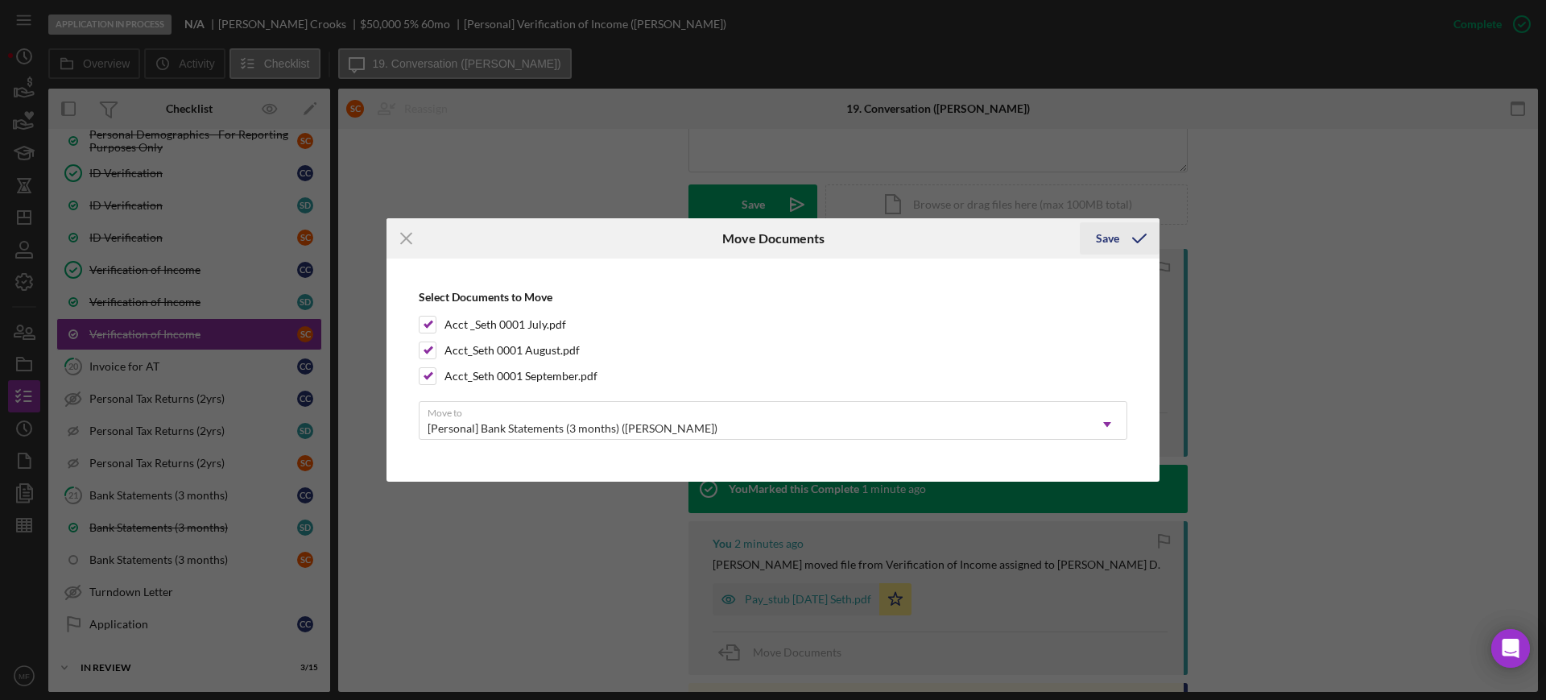
click at [1100, 237] on div "Save" at bounding box center [1107, 238] width 23 height 32
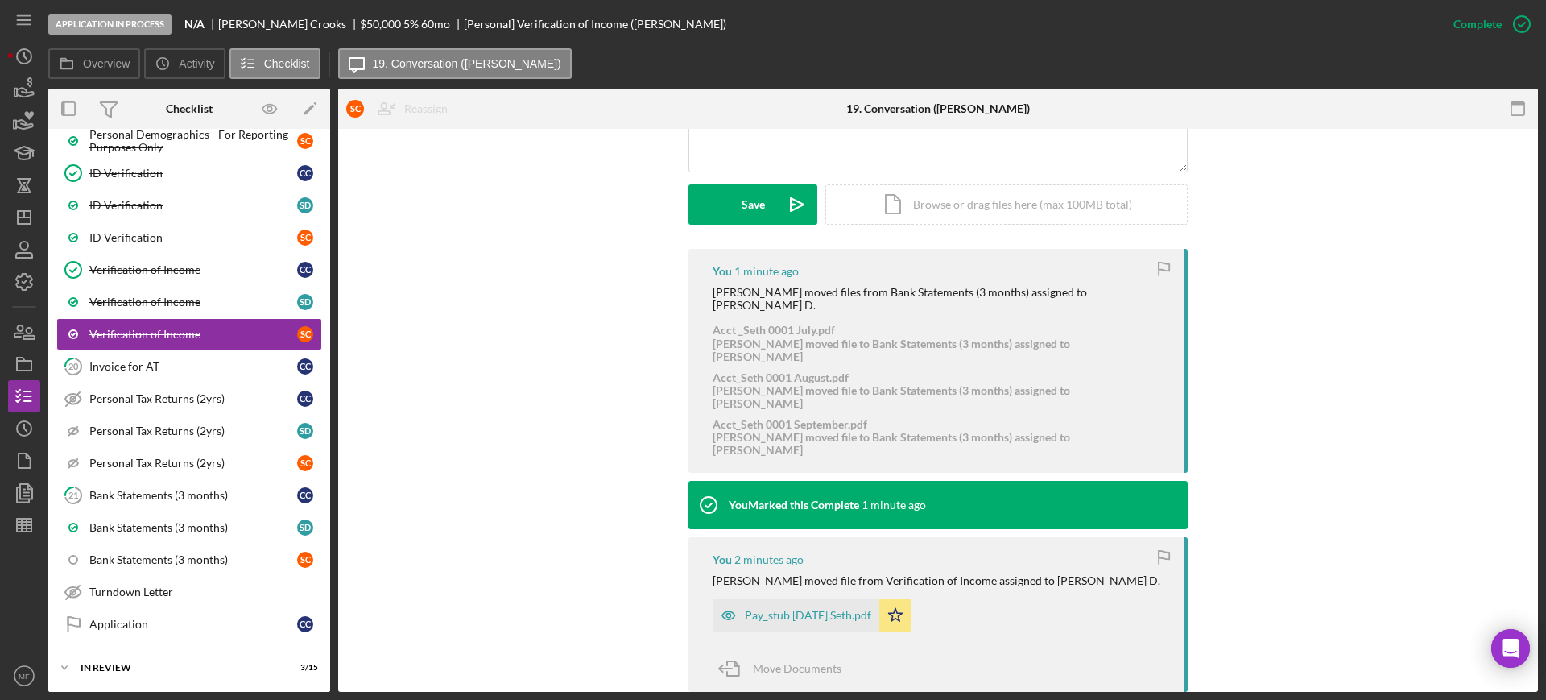
click at [552, 519] on div "You 1 minute ago Monie F. moved files from Bank Statements (3 months) assigned …" at bounding box center [937, 660] width 1151 height 823
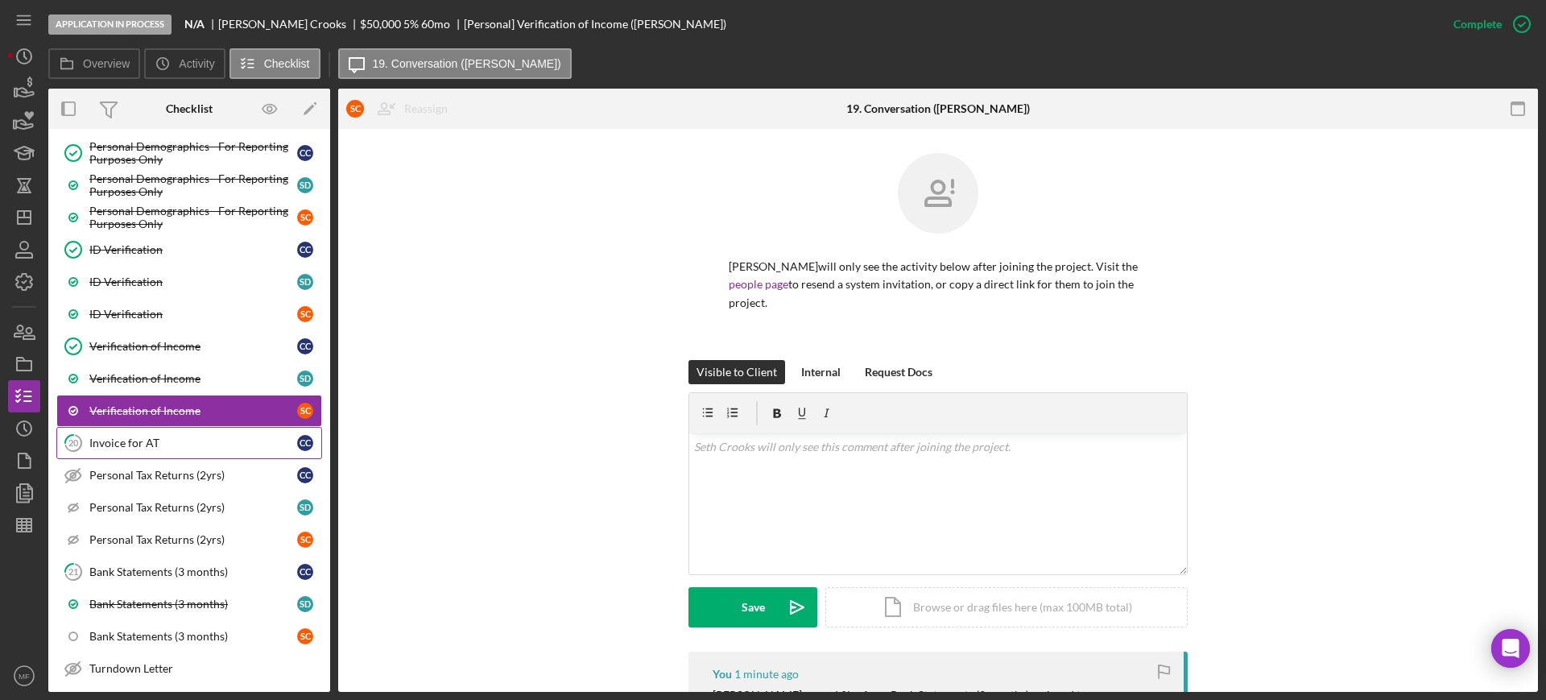
scroll to position [1132, 0]
click at [192, 633] on div "Bank Statements (3 months)" at bounding box center [193, 635] width 208 height 13
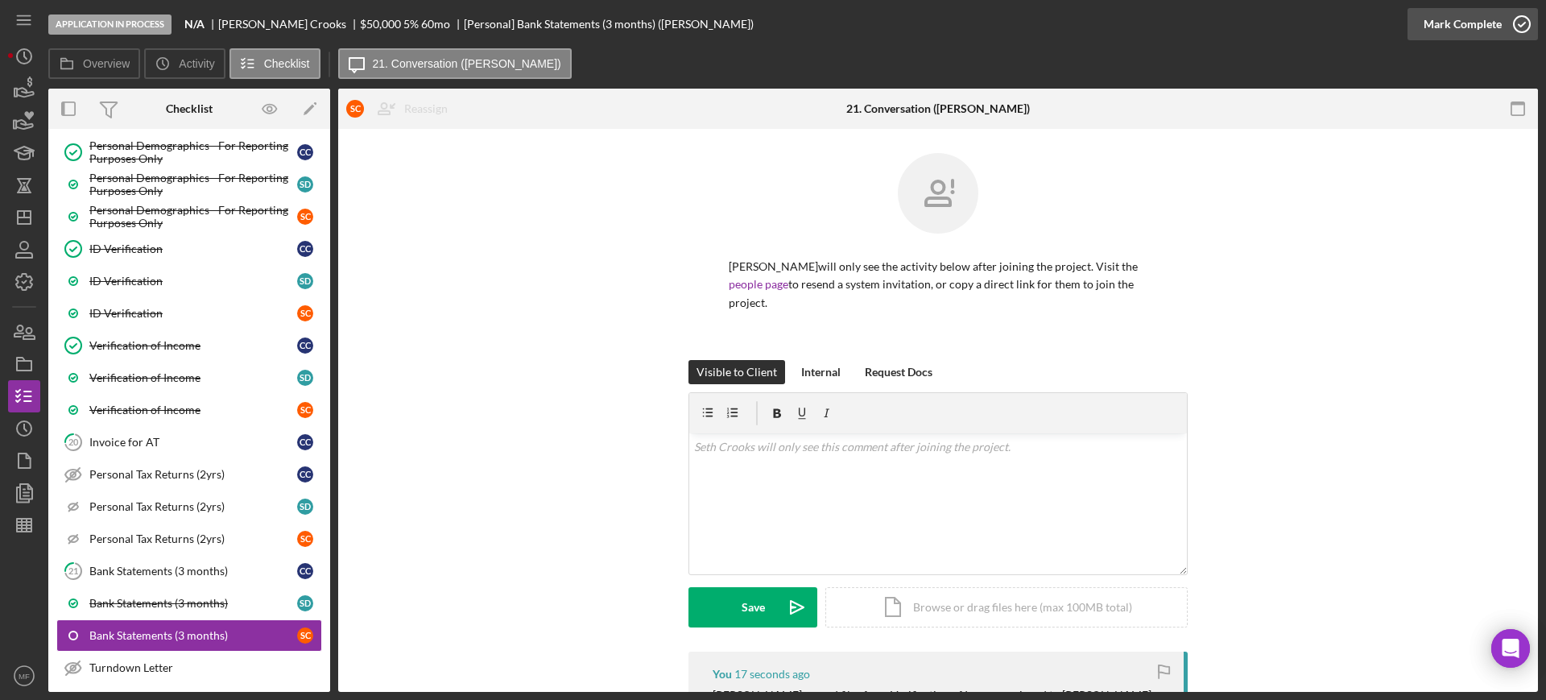
click at [1476, 21] on div "Mark Complete" at bounding box center [1462, 24] width 78 height 32
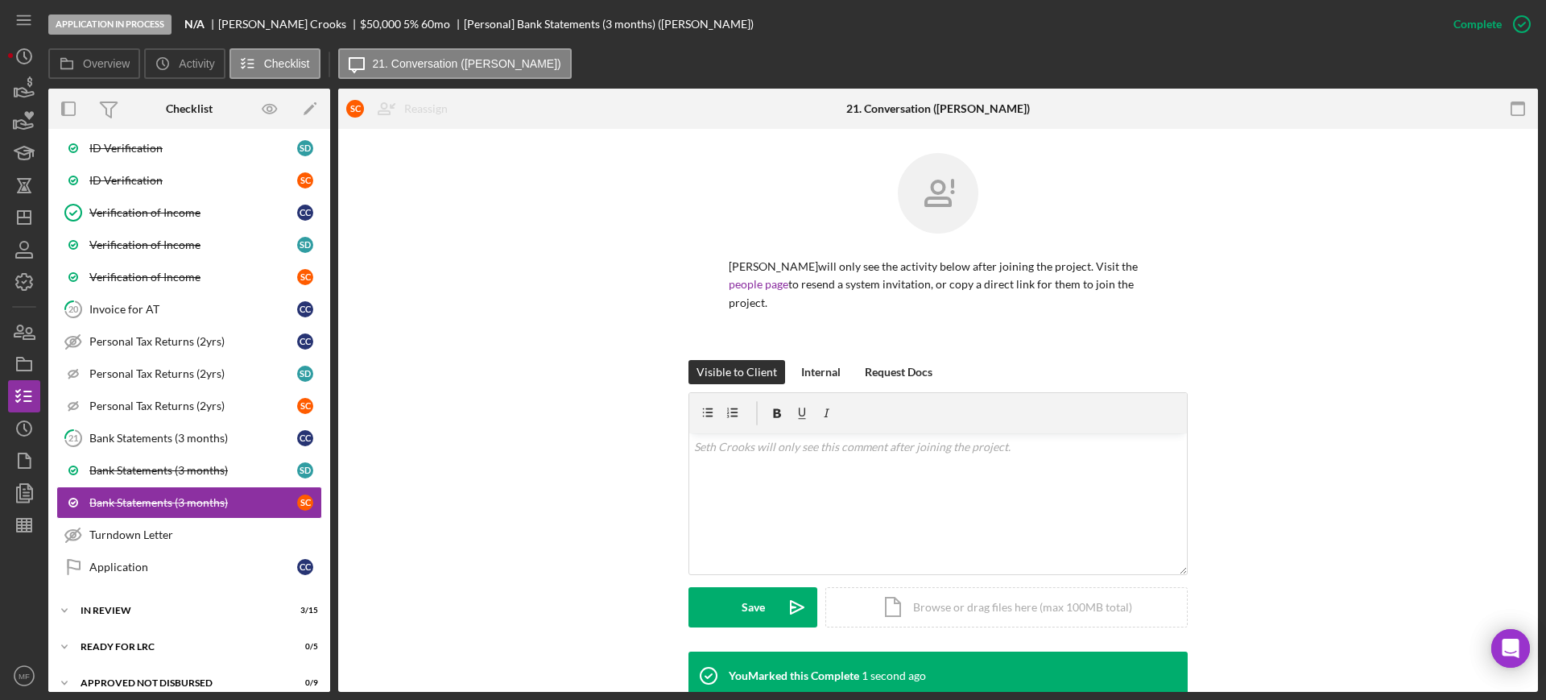
scroll to position [1317, 0]
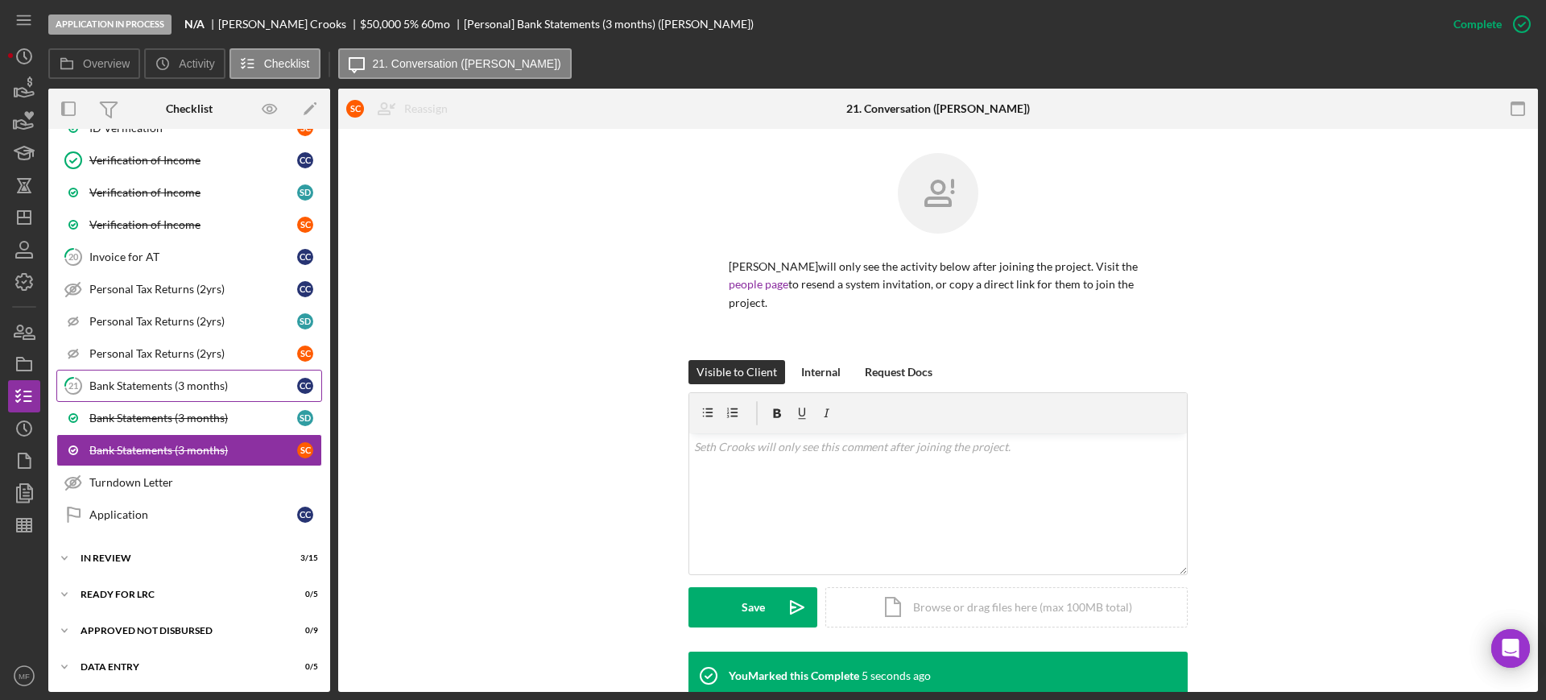
click at [160, 389] on div "Bank Statements (3 months)" at bounding box center [193, 385] width 208 height 13
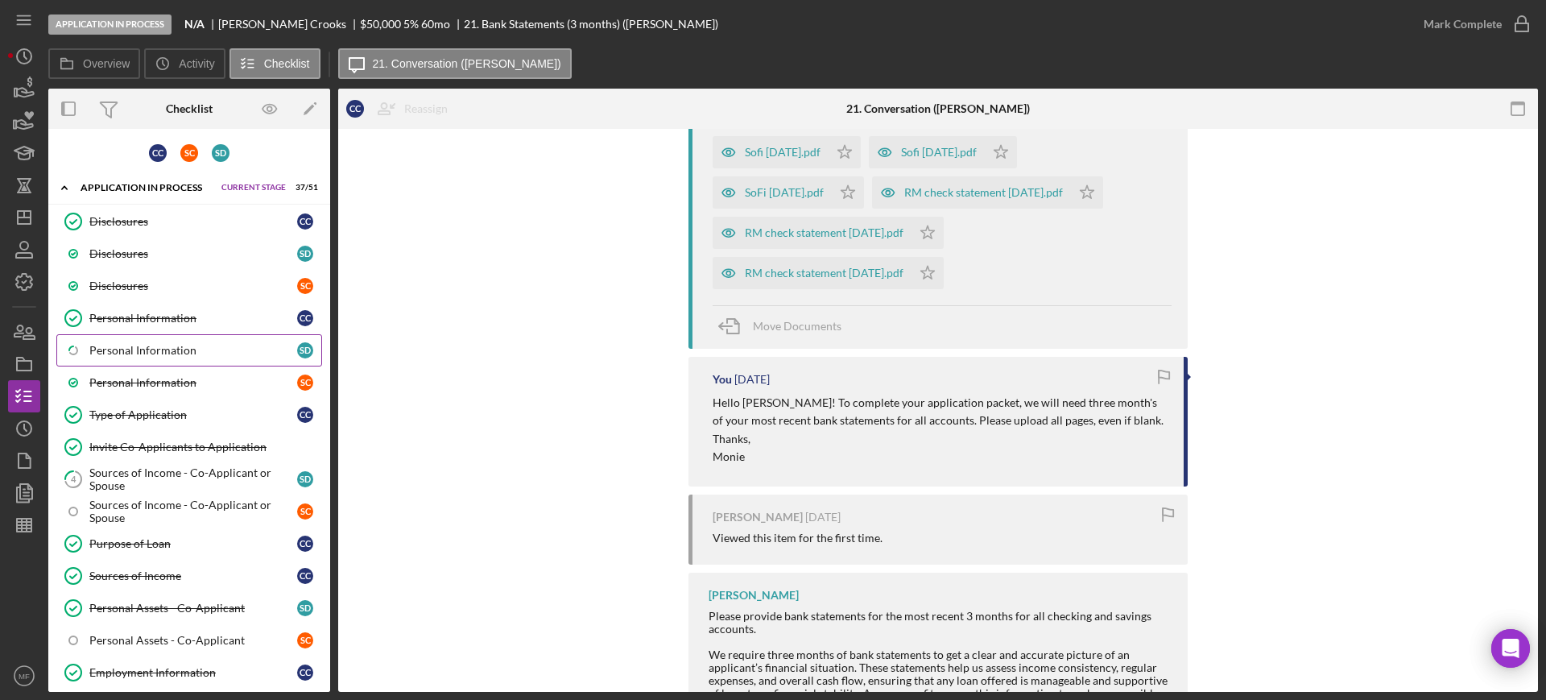
click at [165, 354] on div "Personal Information" at bounding box center [193, 350] width 208 height 13
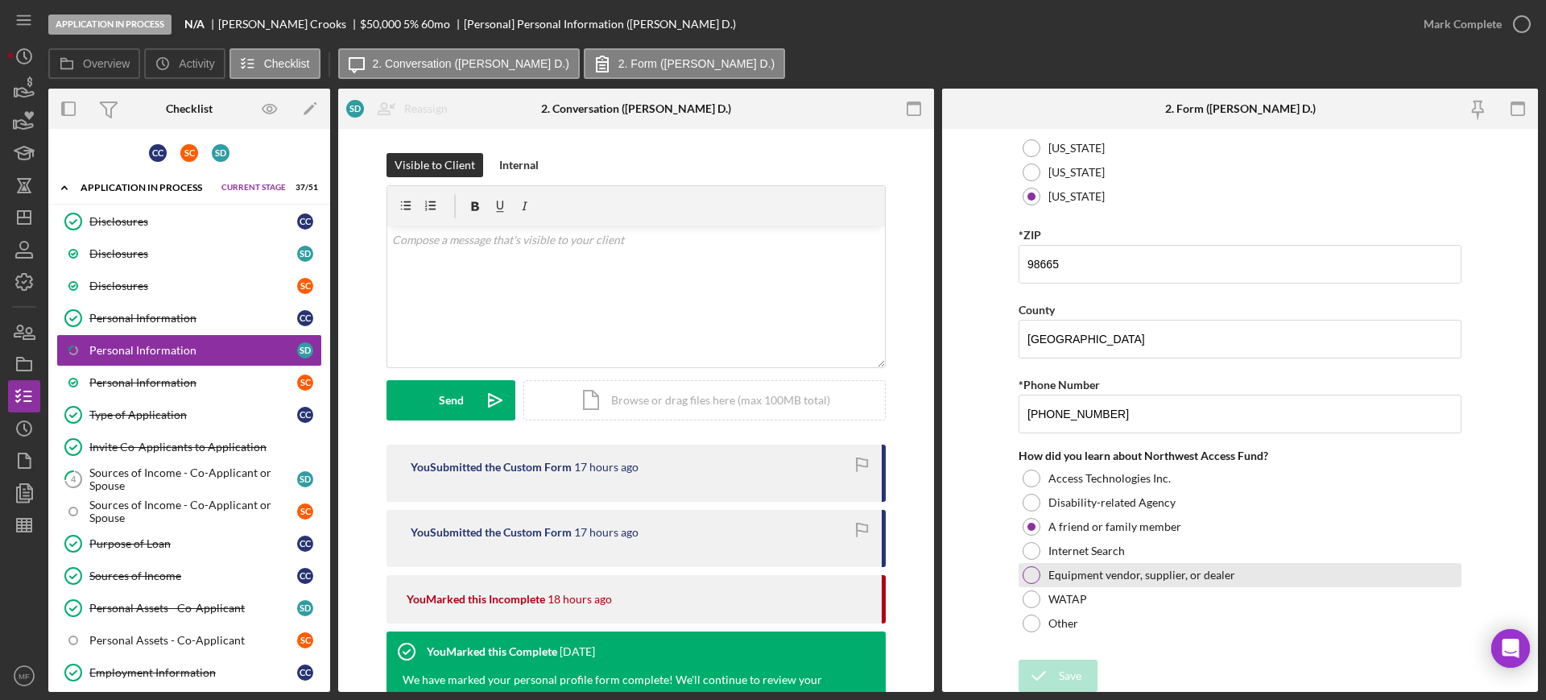
scroll to position [561, 0]
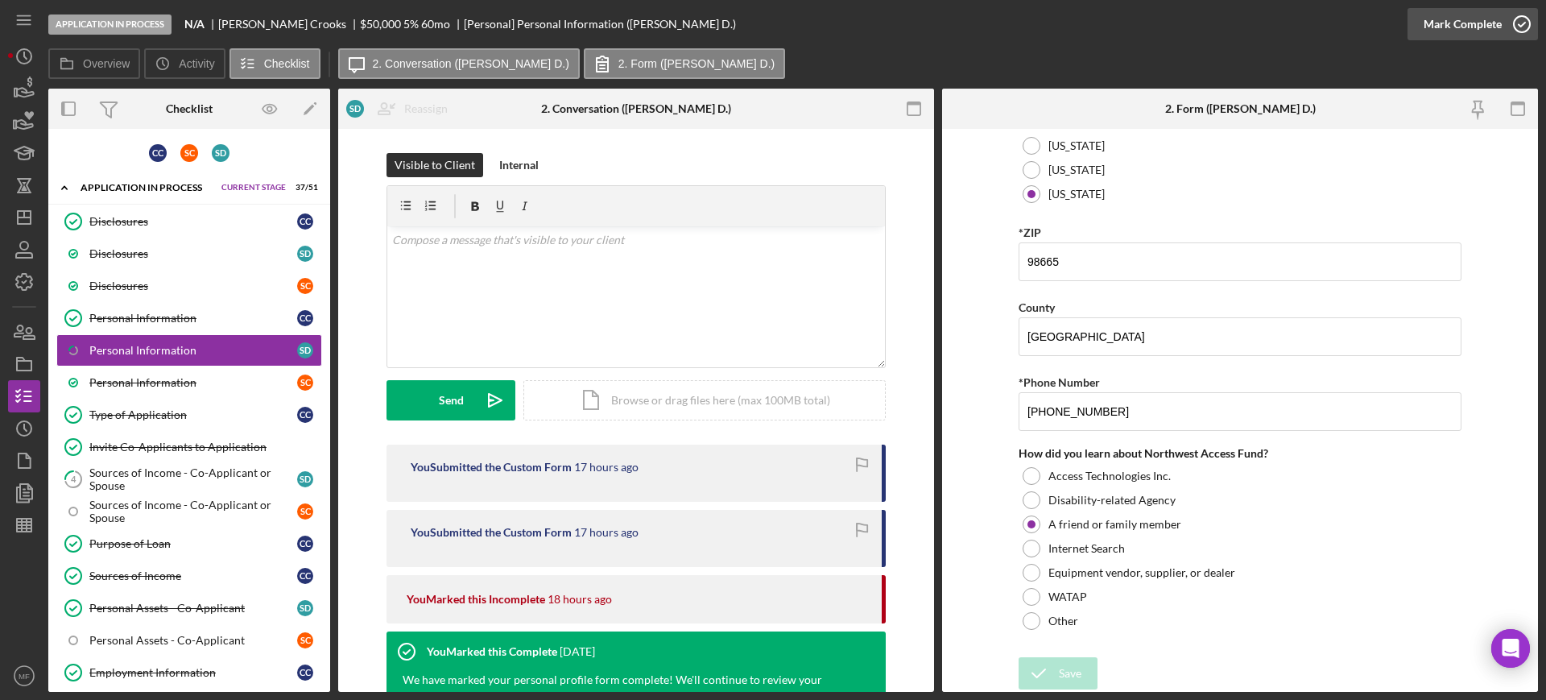
click at [1461, 23] on div "Mark Complete" at bounding box center [1462, 24] width 78 height 32
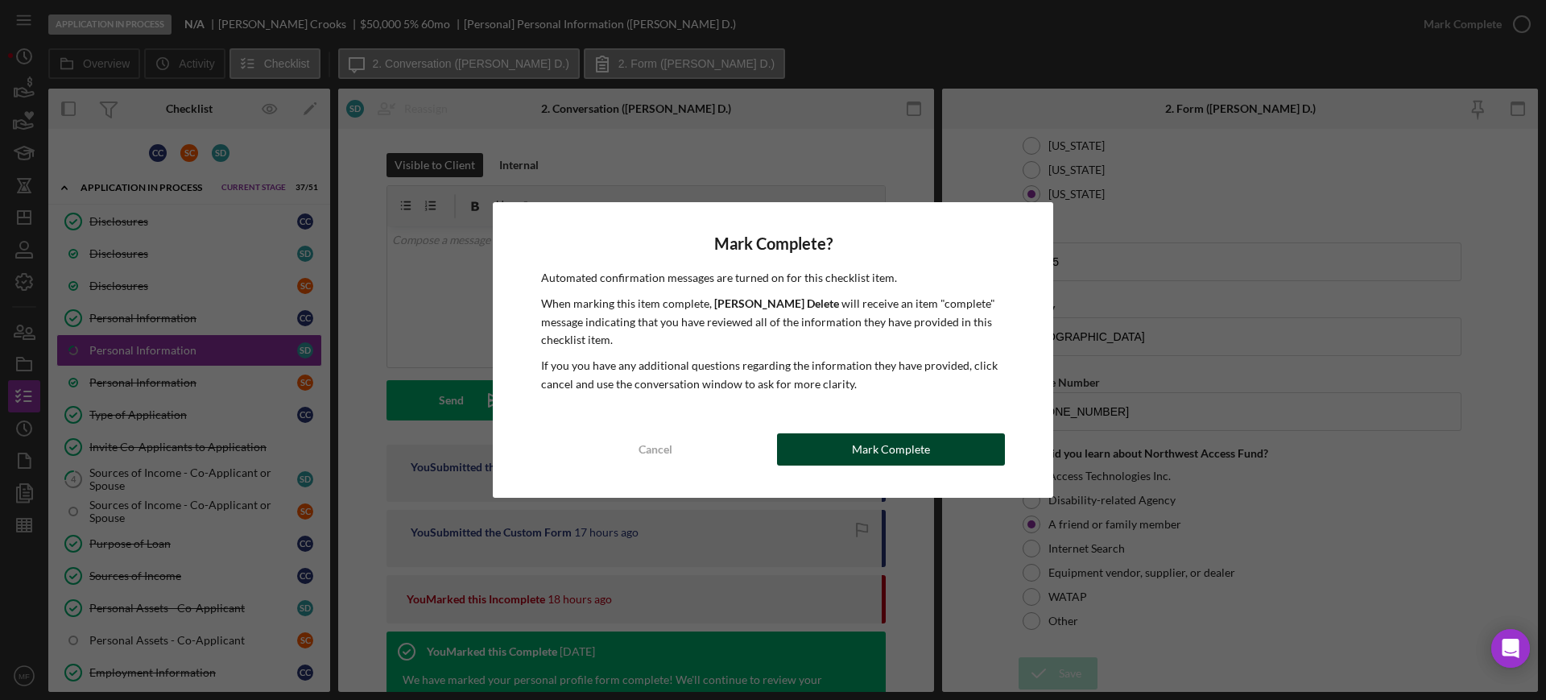
click at [890, 451] on div "Mark Complete" at bounding box center [891, 449] width 78 height 32
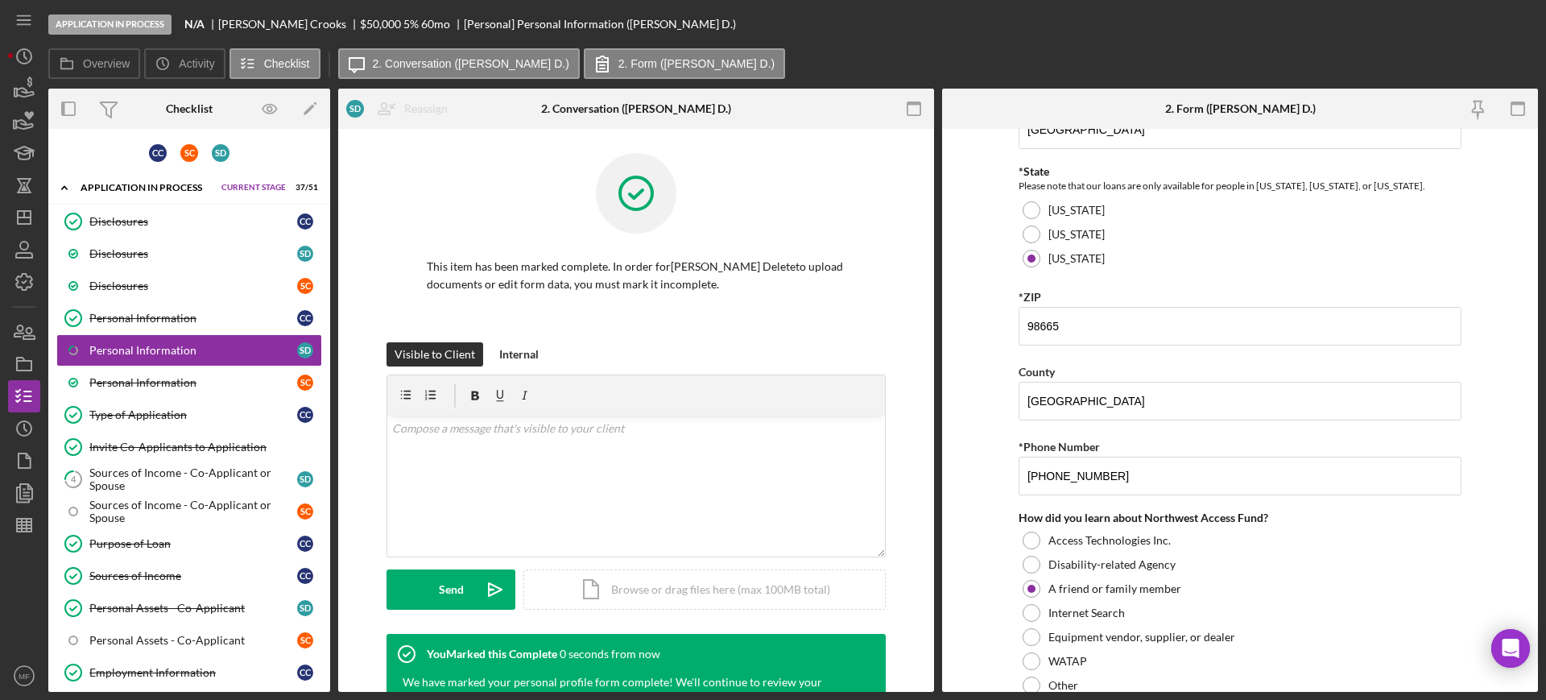
scroll to position [625, 0]
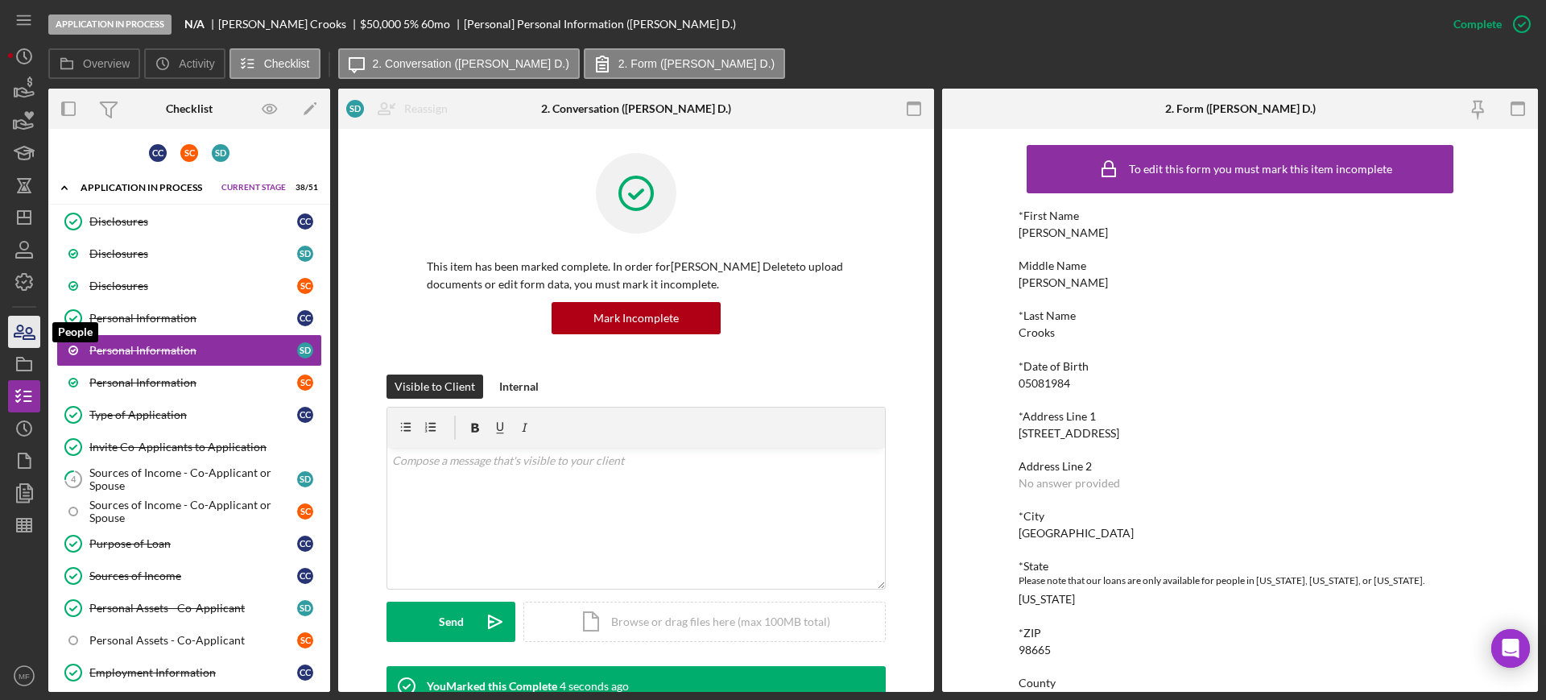
click at [24, 328] on icon "button" at bounding box center [24, 332] width 40 height 40
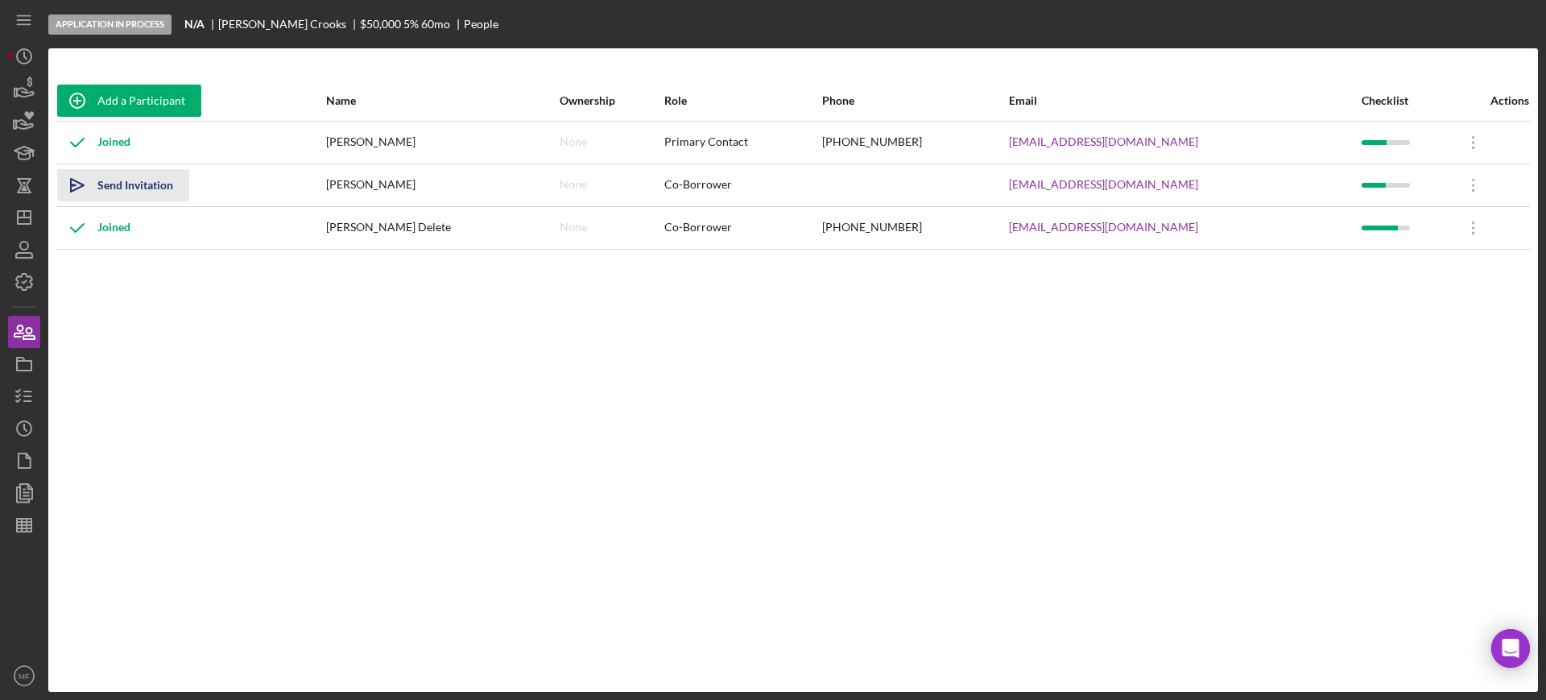
click at [144, 182] on div "Send Invitation" at bounding box center [135, 185] width 76 height 32
click at [29, 391] on line "button" at bounding box center [27, 391] width 7 height 0
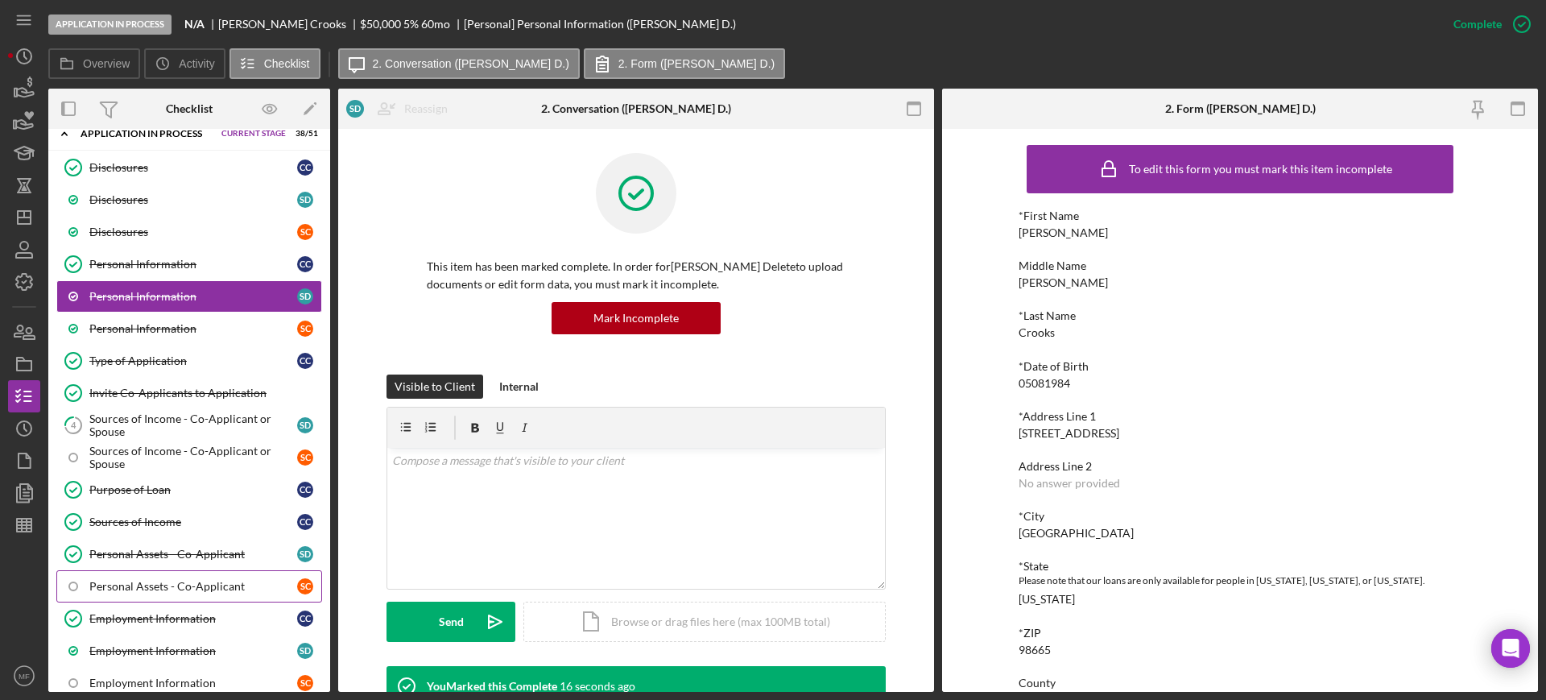
scroll to position [101, 0]
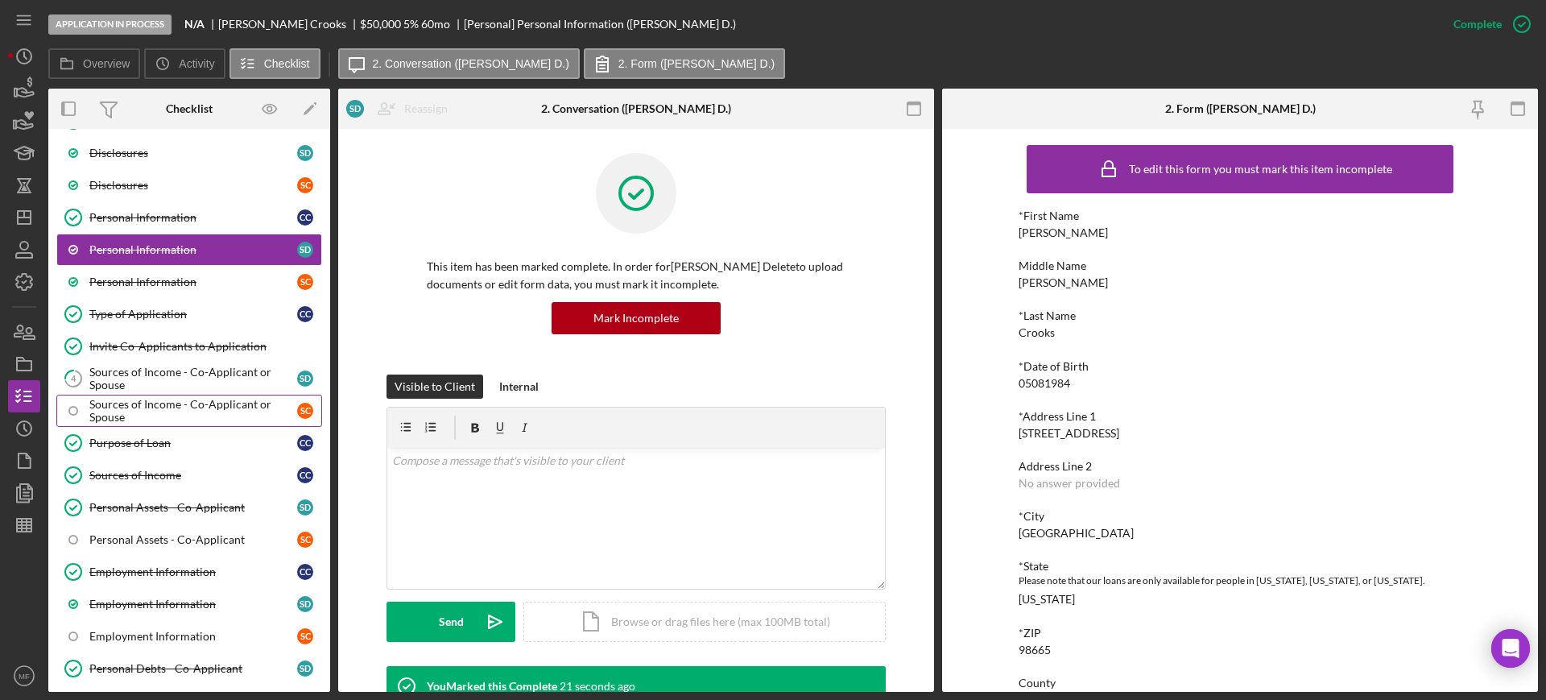
click at [196, 406] on div "Sources of Income - Co-Applicant or Spouse" at bounding box center [193, 411] width 208 height 26
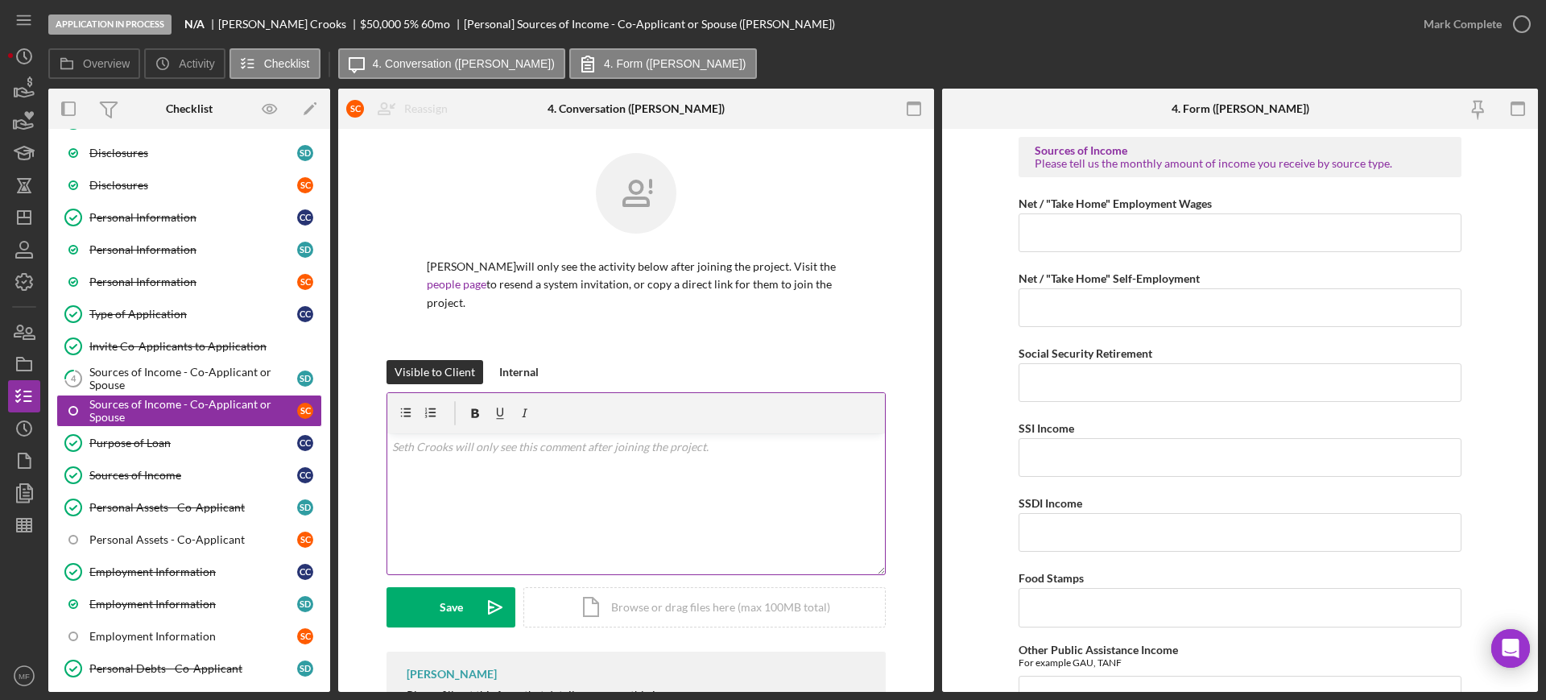
click at [477, 438] on div "v Color teal Color pink Remove color Add row above Add row below Add column bef…" at bounding box center [635, 503] width 497 height 141
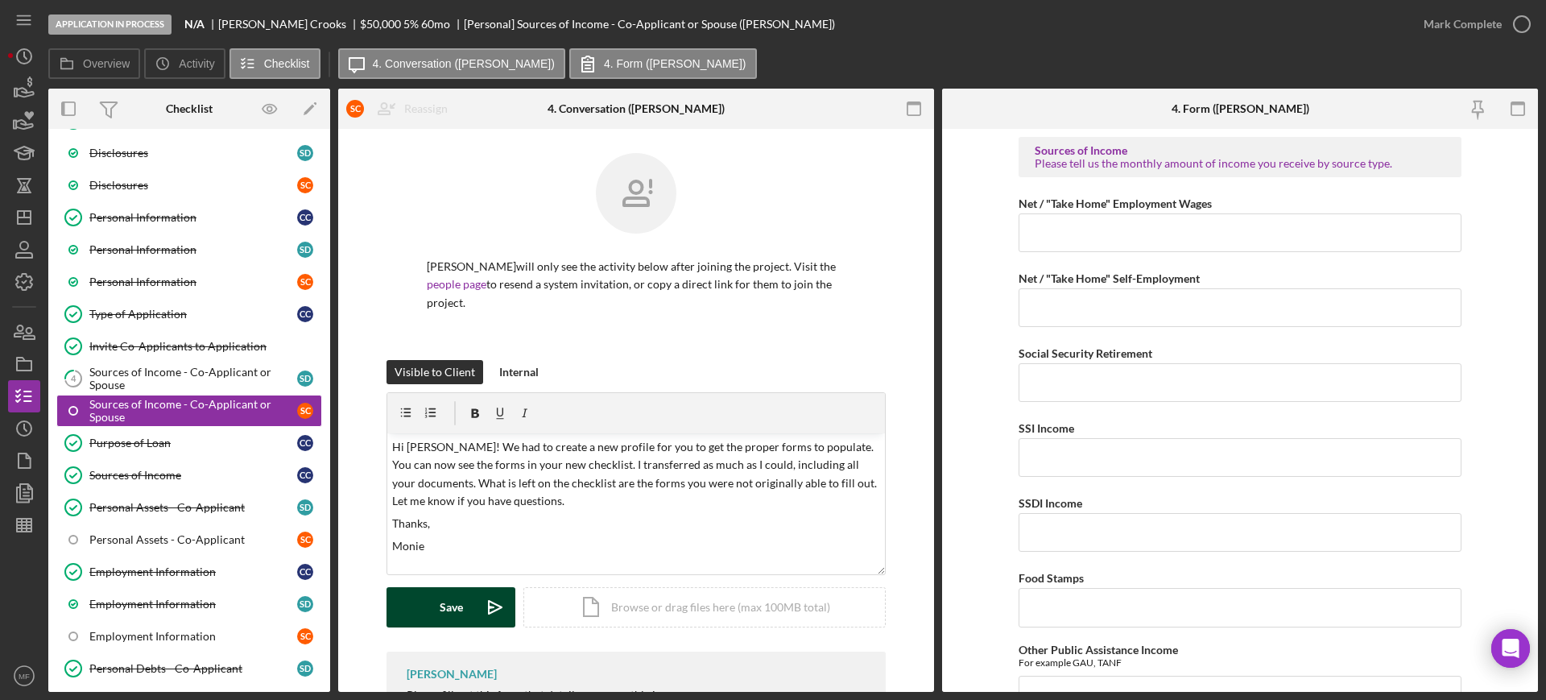
click at [440, 587] on div "Save" at bounding box center [451, 607] width 23 height 40
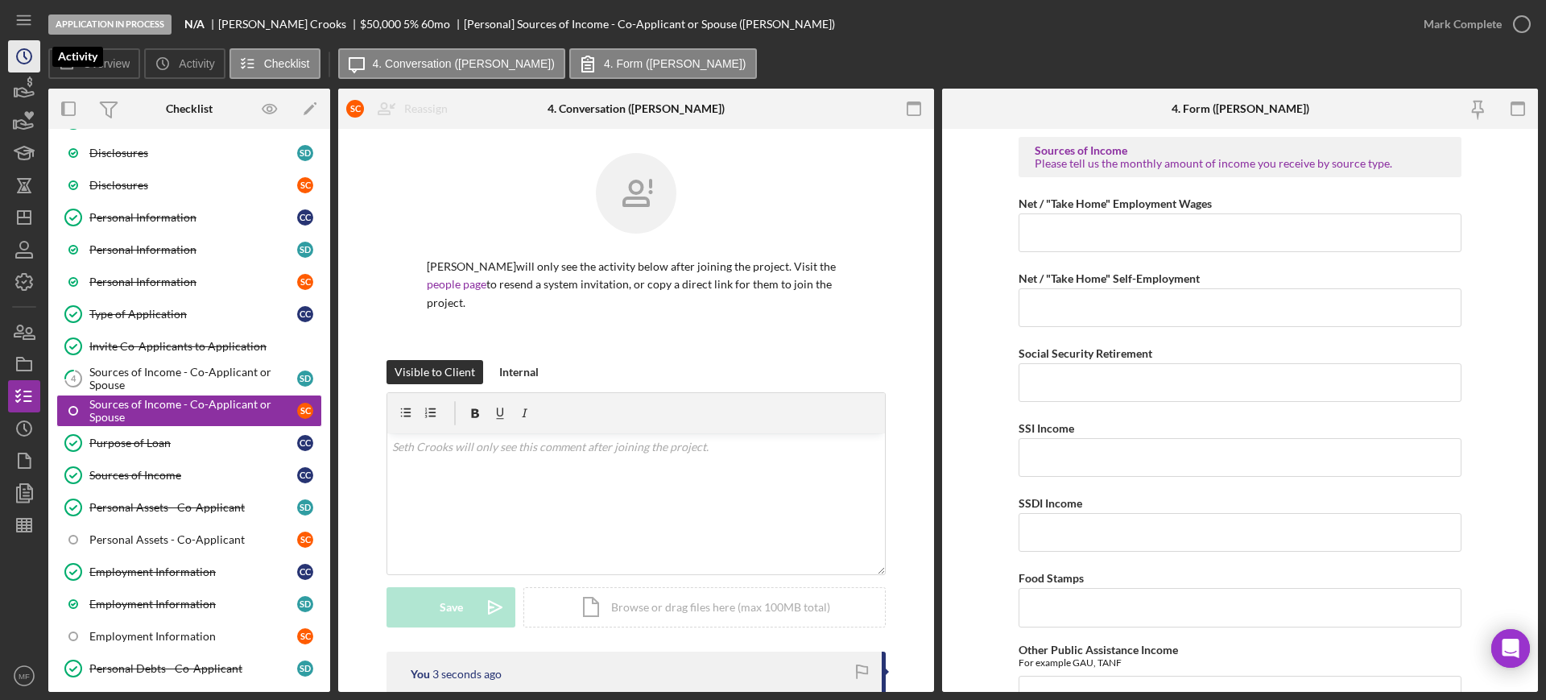
click at [11, 60] on icon "Icon/History" at bounding box center [24, 56] width 40 height 40
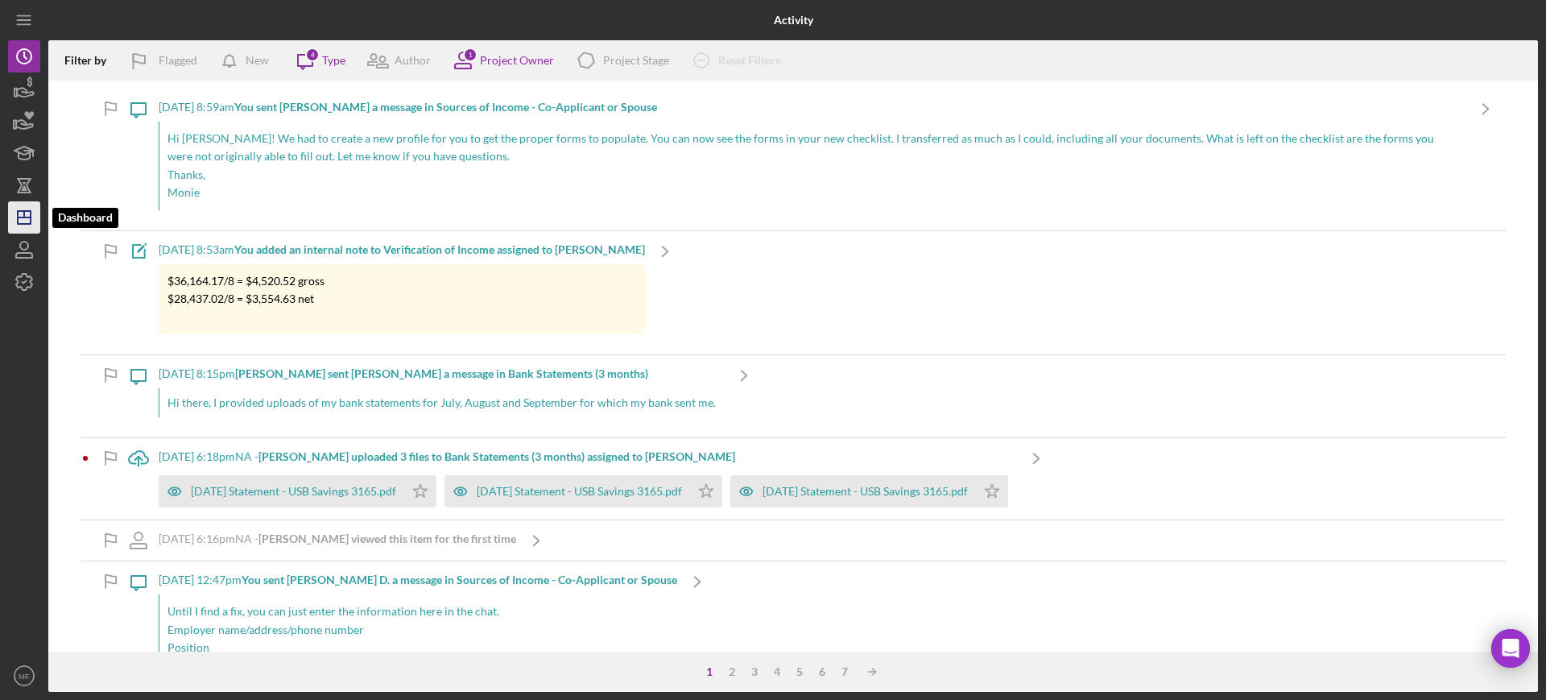
click at [23, 215] on icon "Icon/Dashboard" at bounding box center [24, 217] width 40 height 40
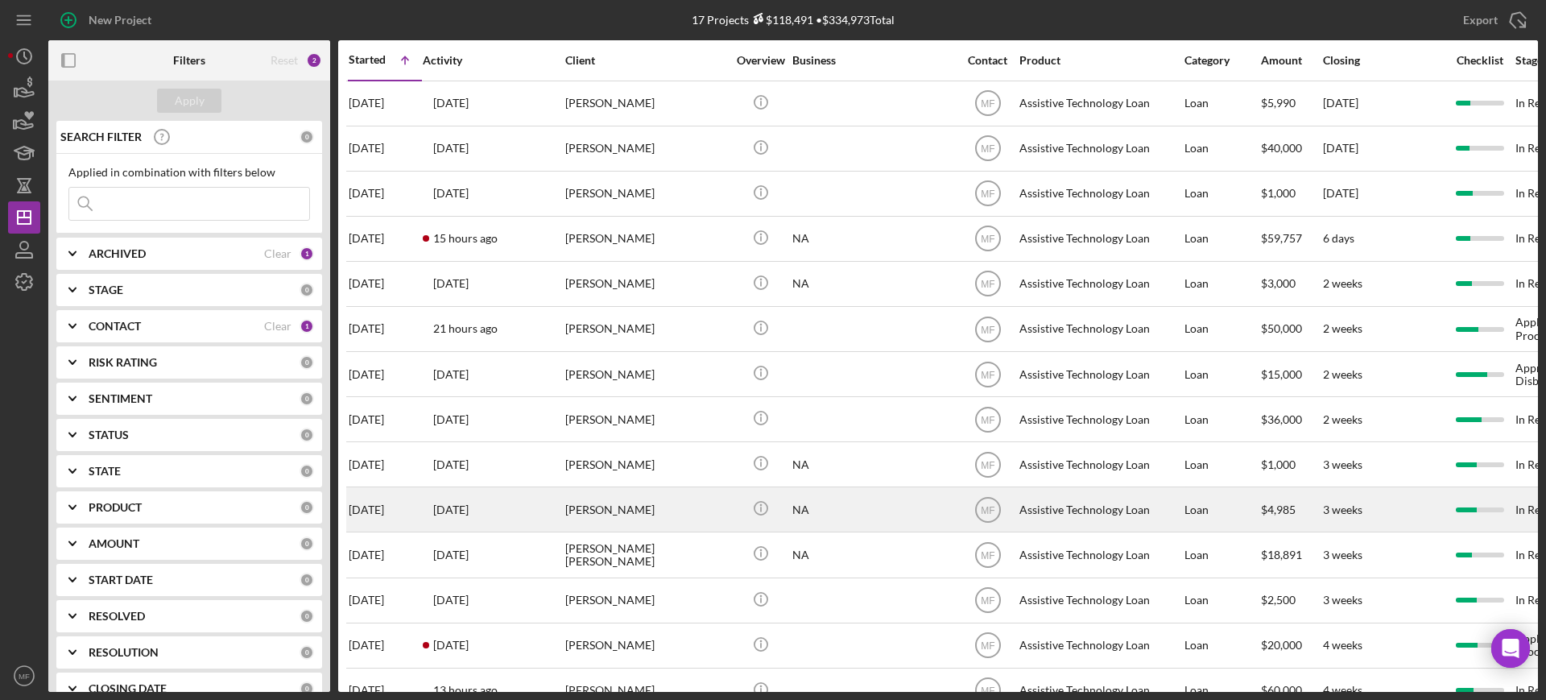
scroll to position [101, 0]
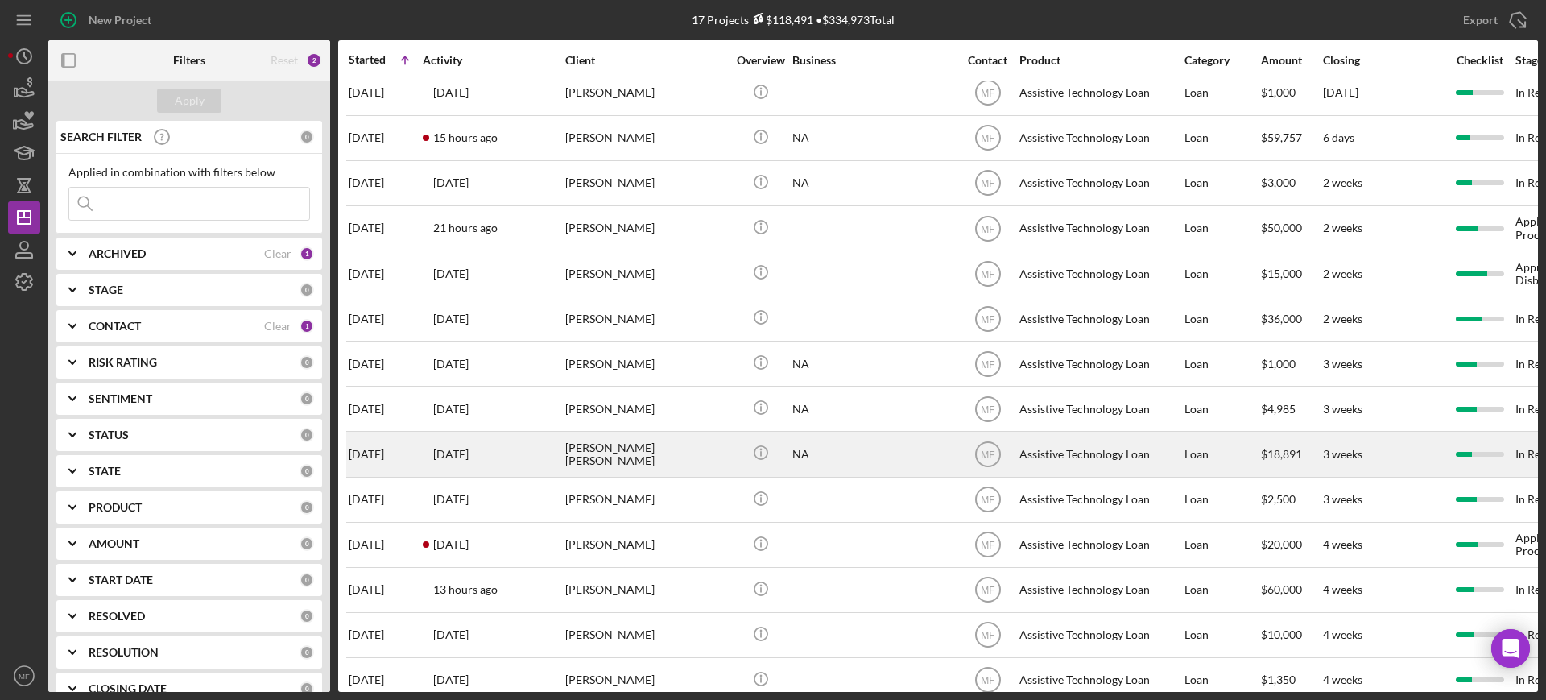
click at [646, 451] on div "[PERSON_NAME] [PERSON_NAME]" at bounding box center [645, 453] width 161 height 43
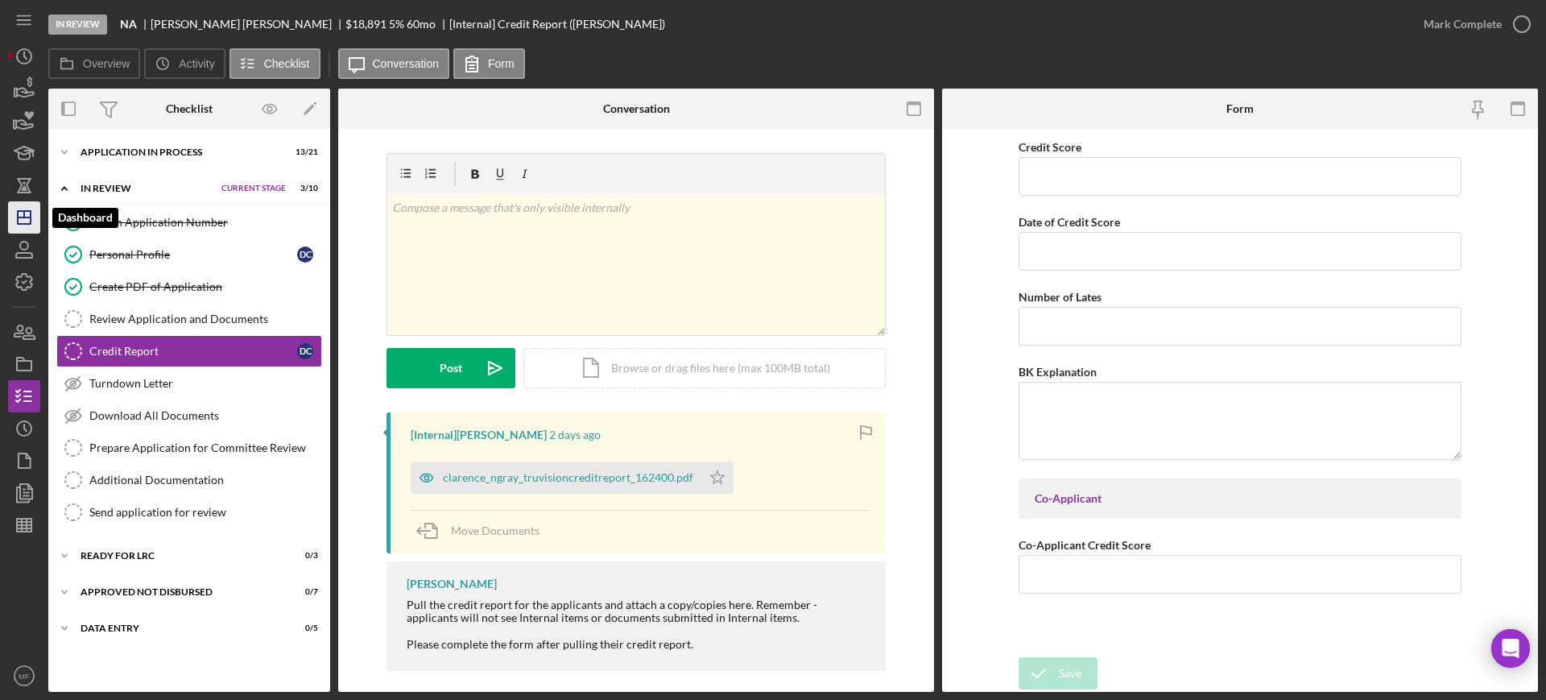
click at [23, 215] on icon "Icon/Dashboard" at bounding box center [24, 217] width 40 height 40
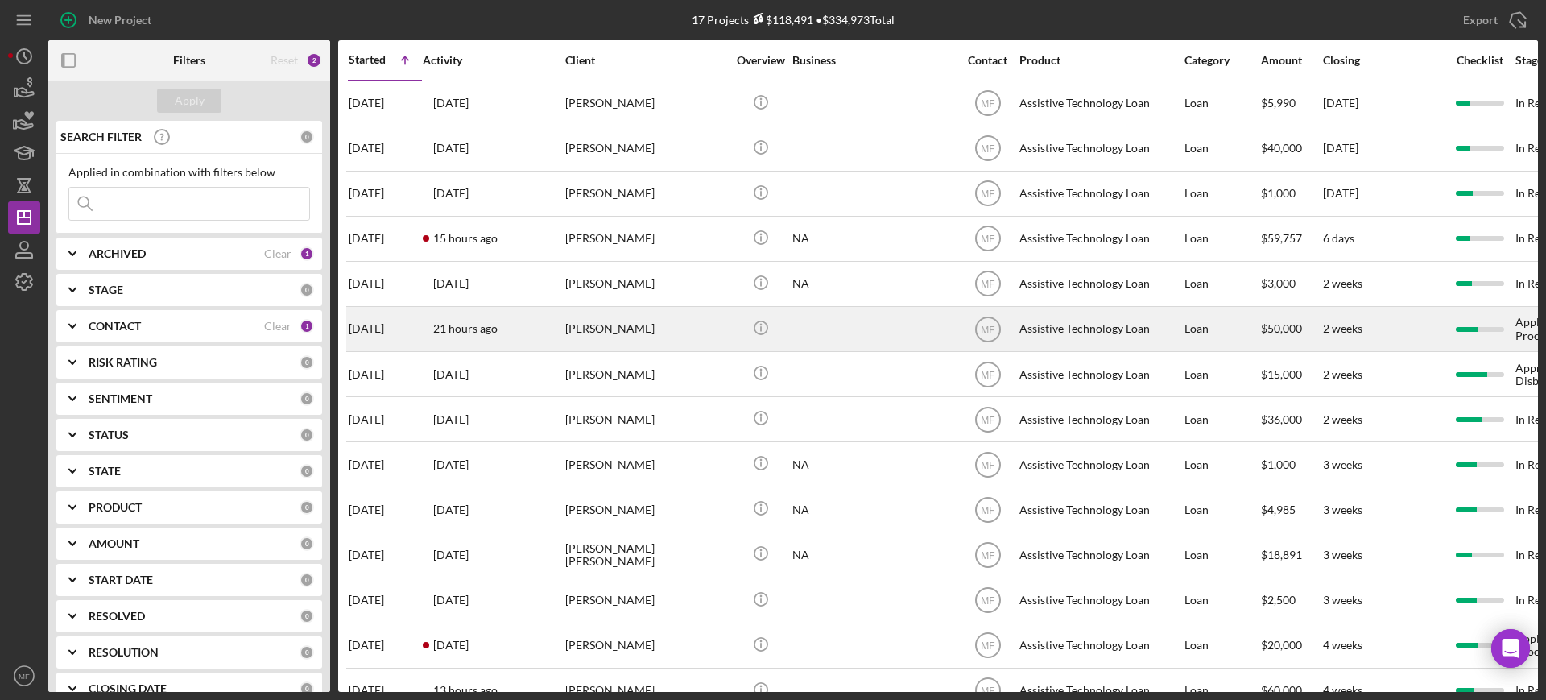
click at [621, 321] on div "[PERSON_NAME]" at bounding box center [645, 329] width 161 height 43
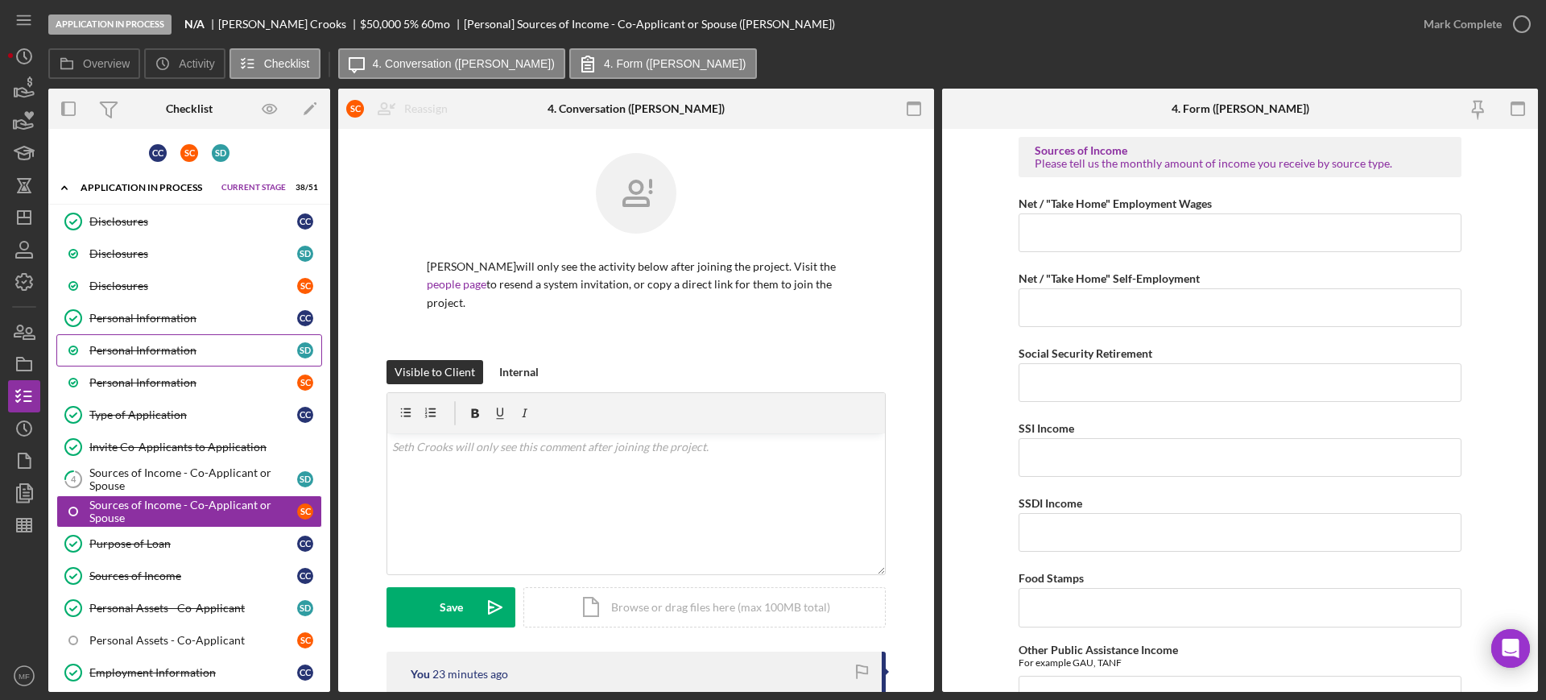
click at [165, 349] on div "Personal Information" at bounding box center [193, 350] width 208 height 13
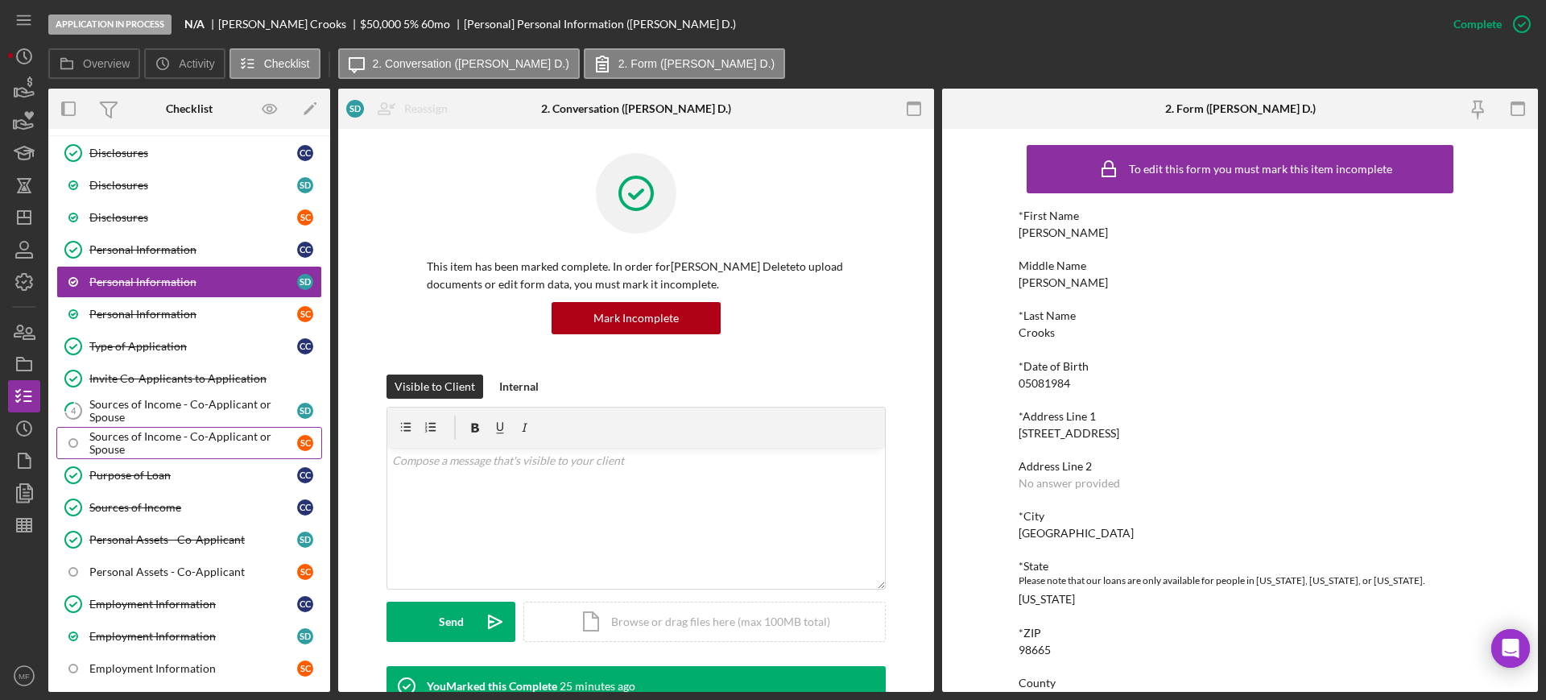
scroll to position [101, 0]
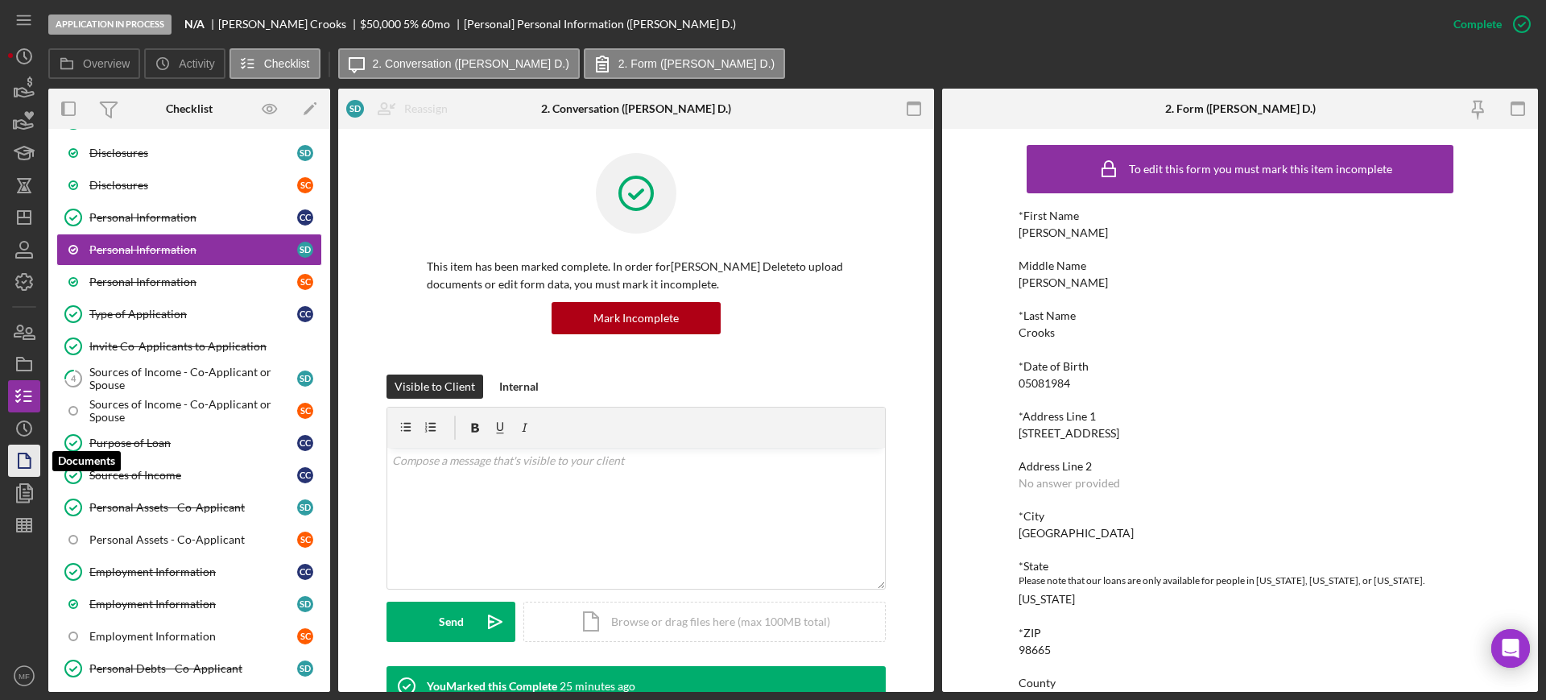
click at [19, 460] on polygon "button" at bounding box center [25, 460] width 12 height 14
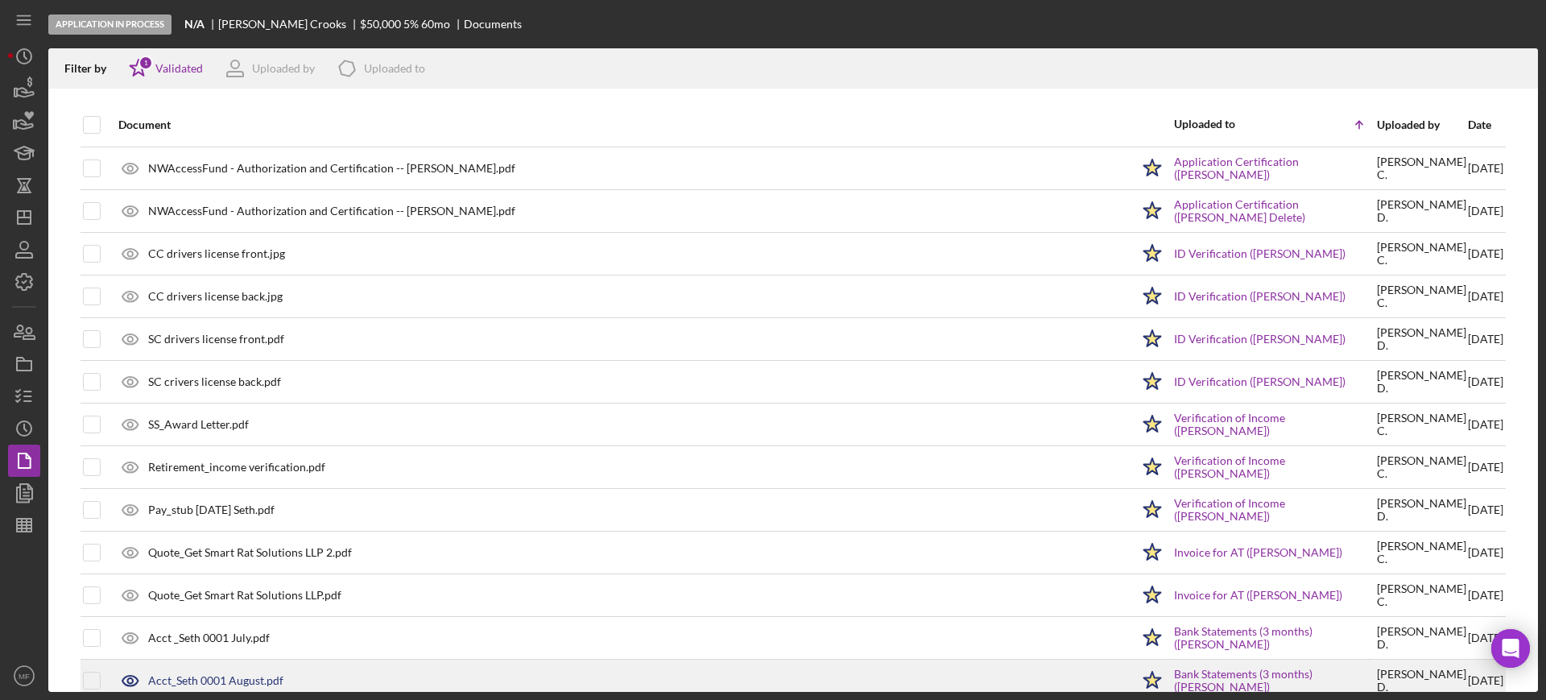
scroll to position [196, 0]
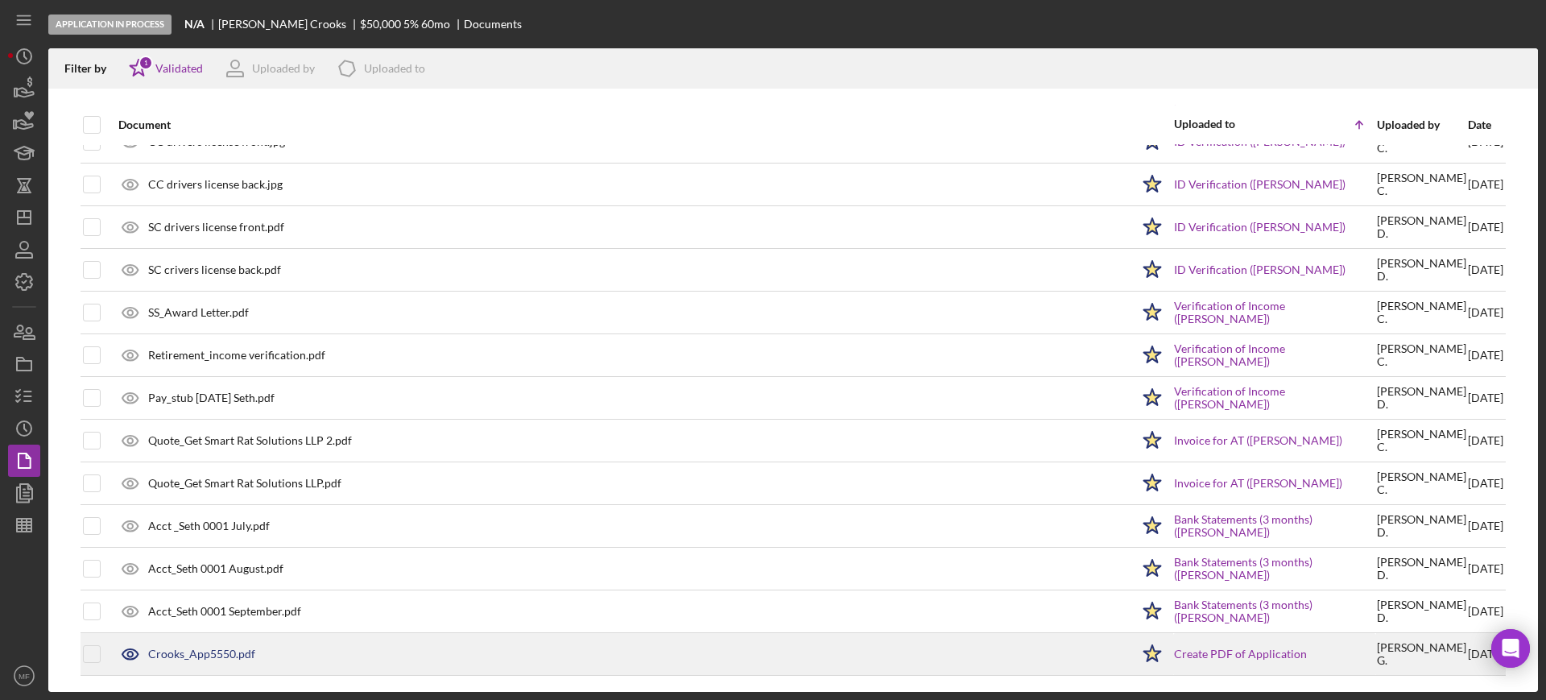
click at [217, 653] on div "Crooks_App5550.pdf" at bounding box center [201, 653] width 107 height 13
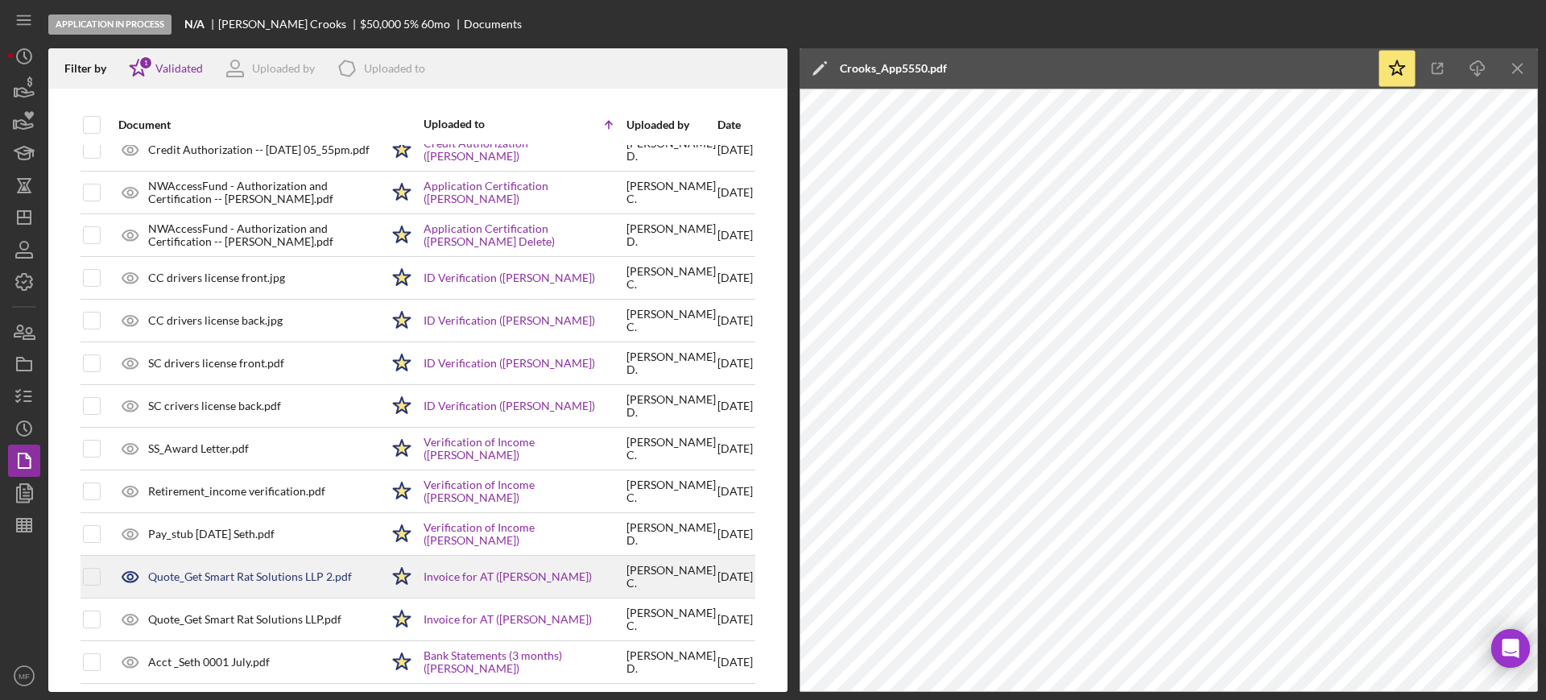
scroll to position [0, 0]
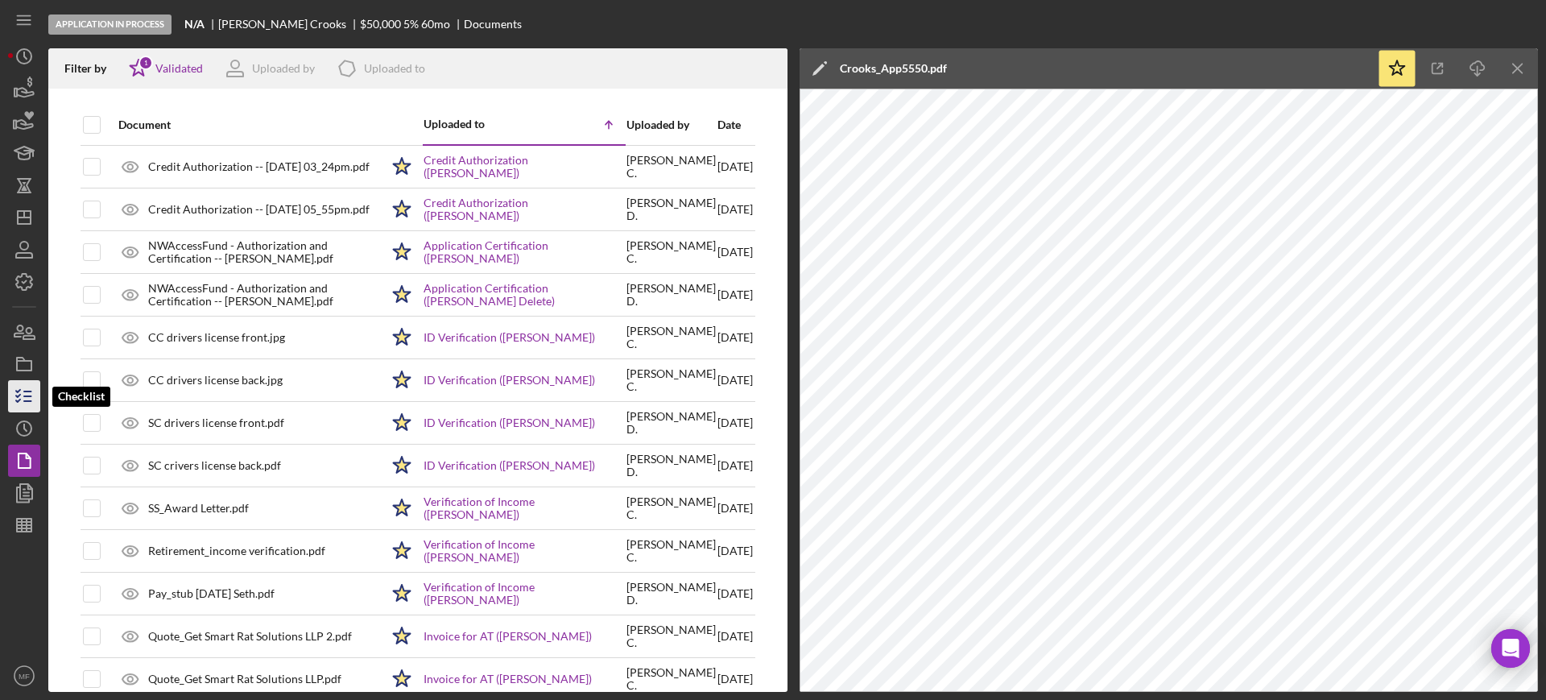
click at [23, 394] on icon "button" at bounding box center [24, 396] width 40 height 40
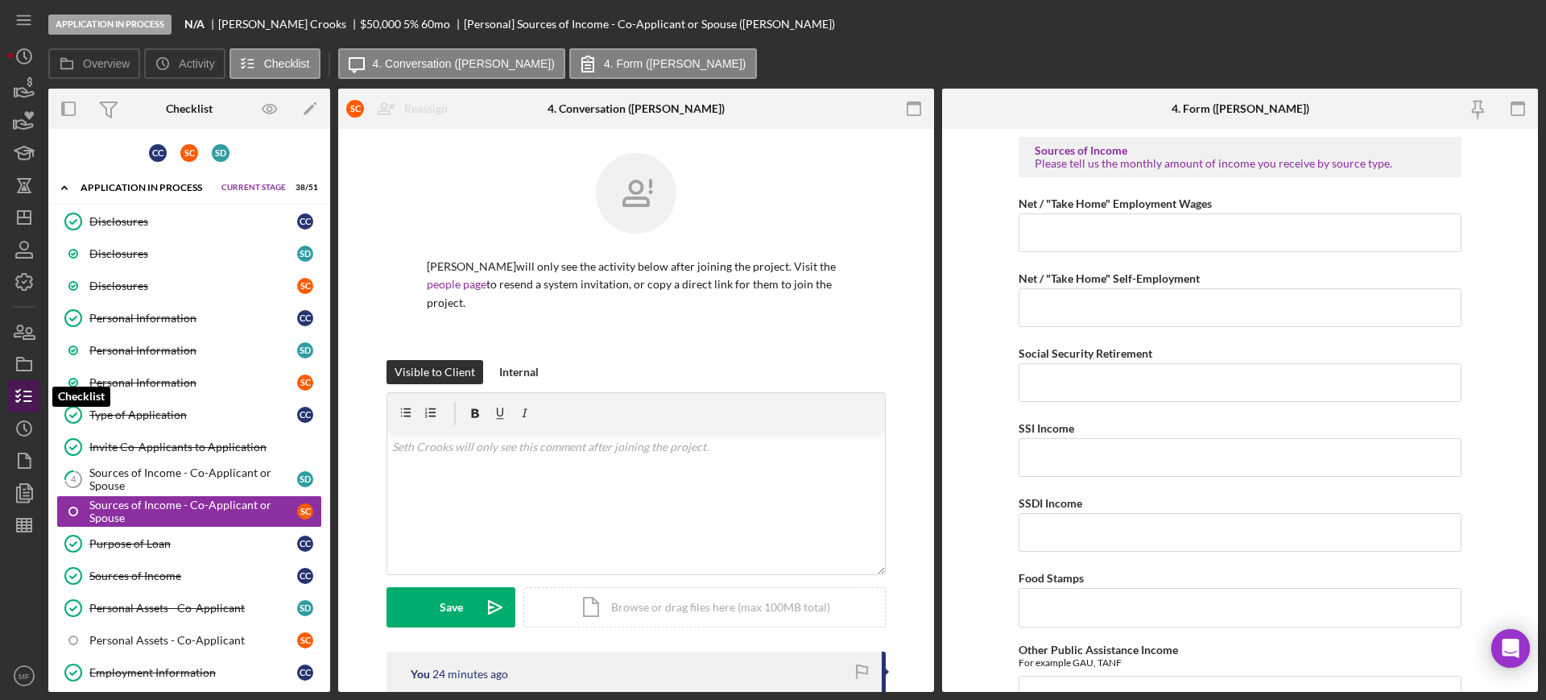
scroll to position [101, 0]
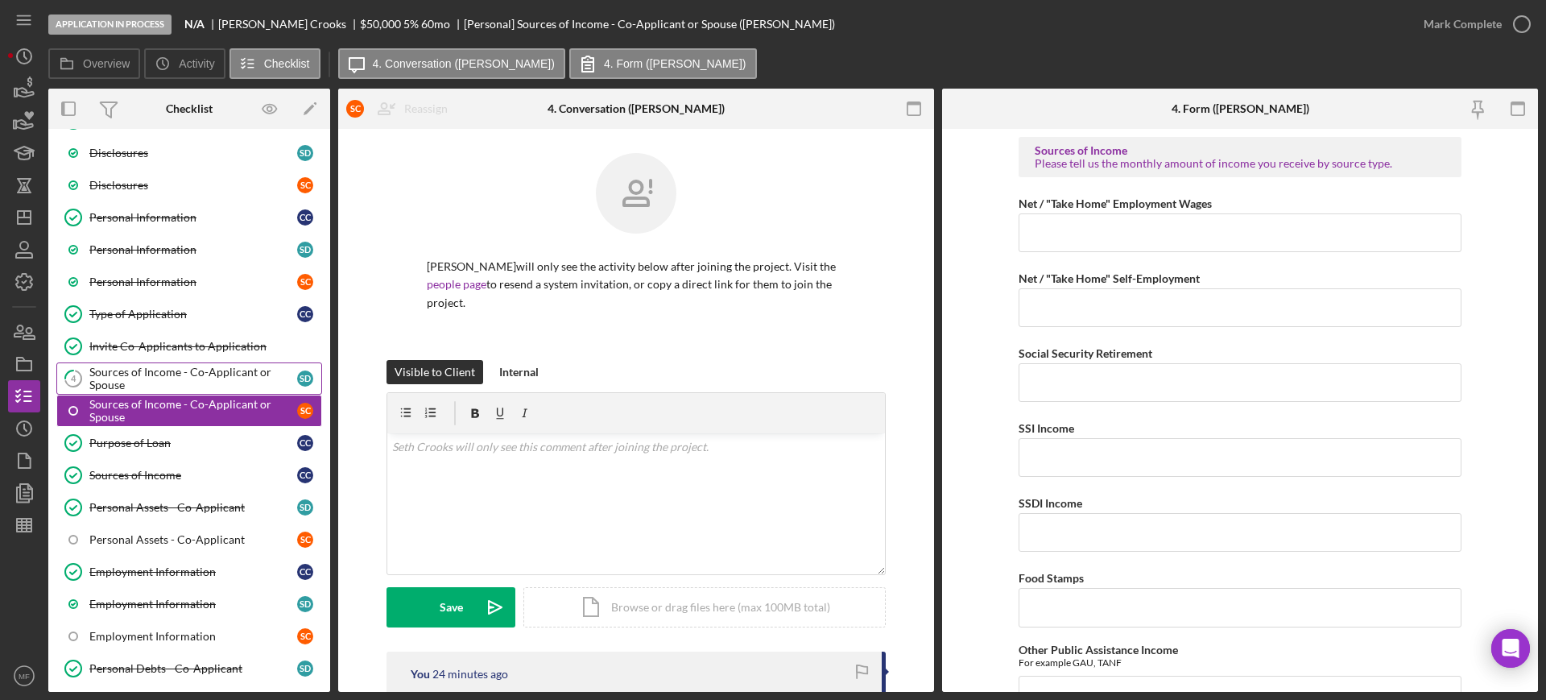
click at [115, 372] on div "Sources of Income - Co-Applicant or Spouse" at bounding box center [193, 378] width 208 height 26
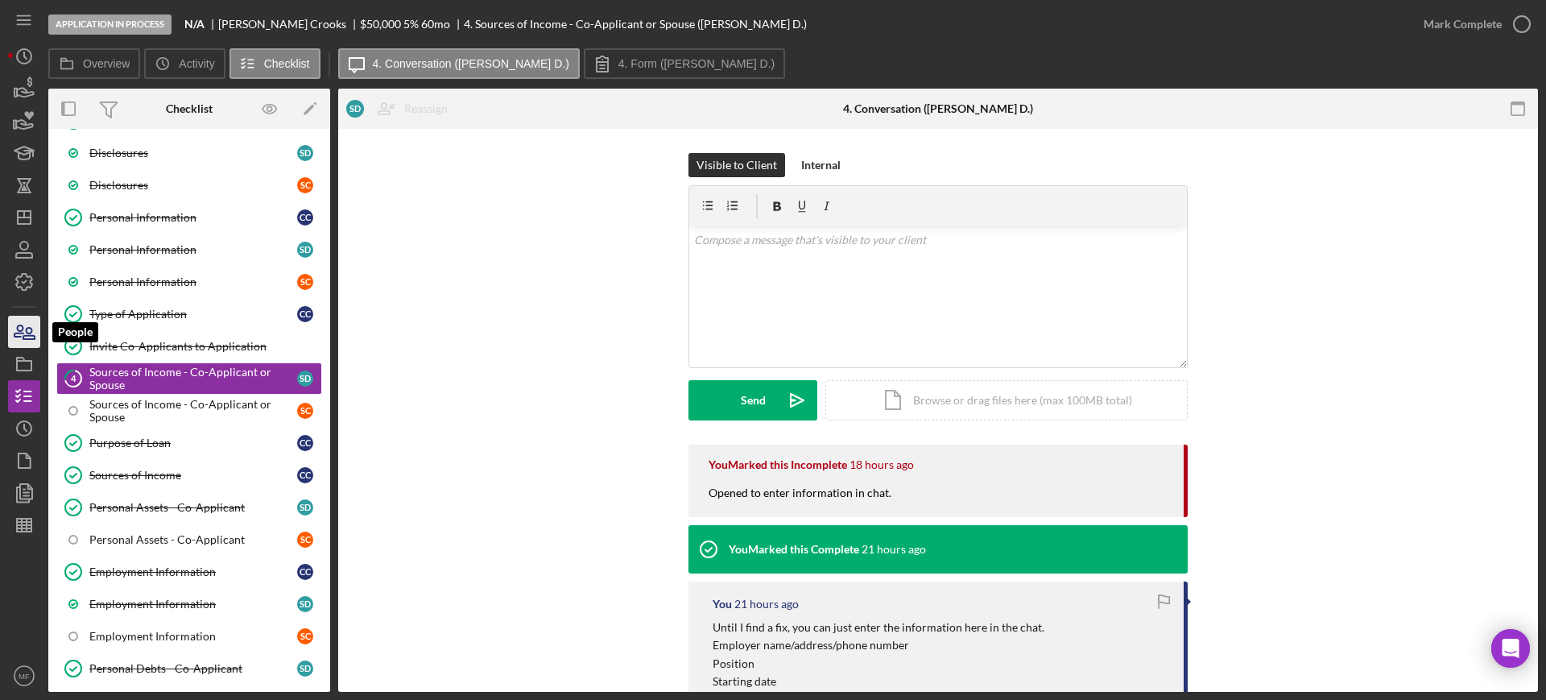
click at [31, 329] on icon "button" at bounding box center [24, 332] width 40 height 40
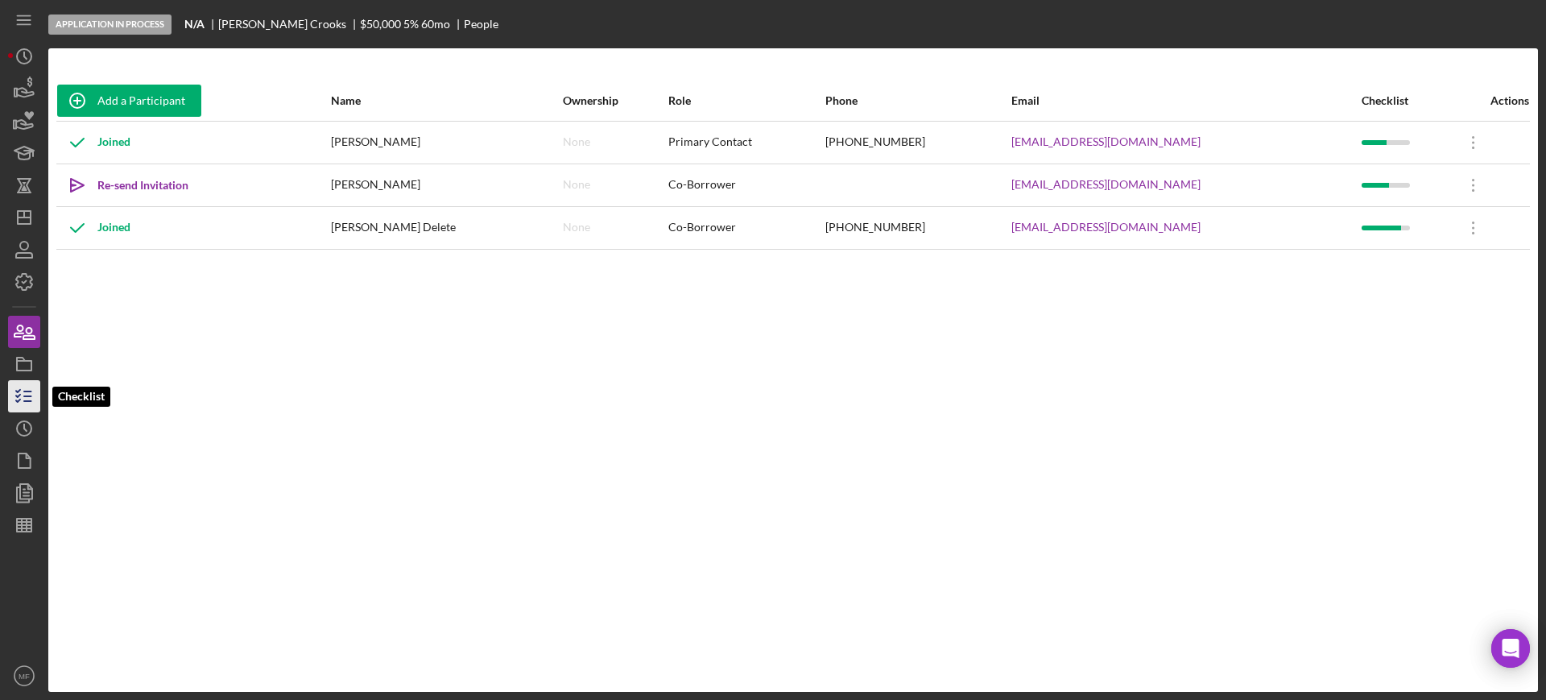
click at [29, 401] on line "button" at bounding box center [27, 401] width 7 height 0
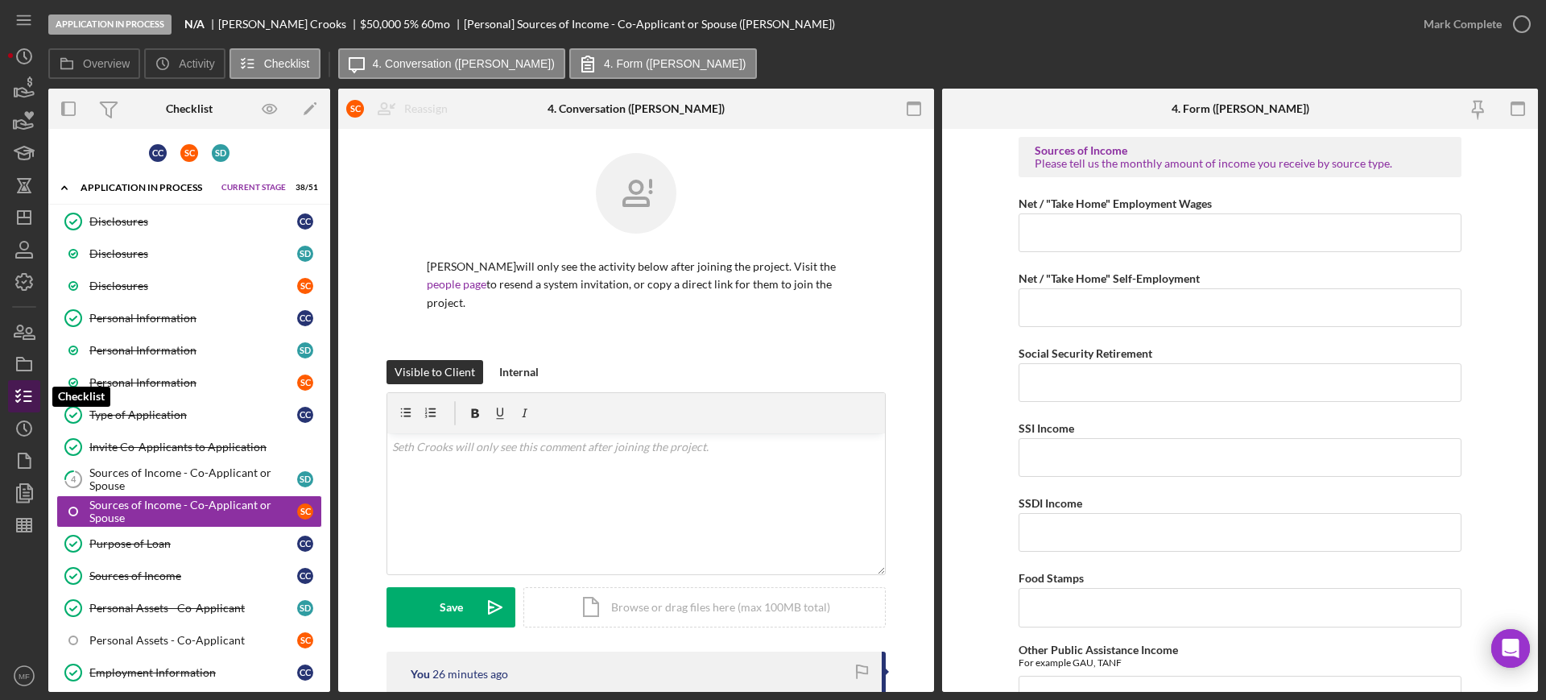
scroll to position [101, 0]
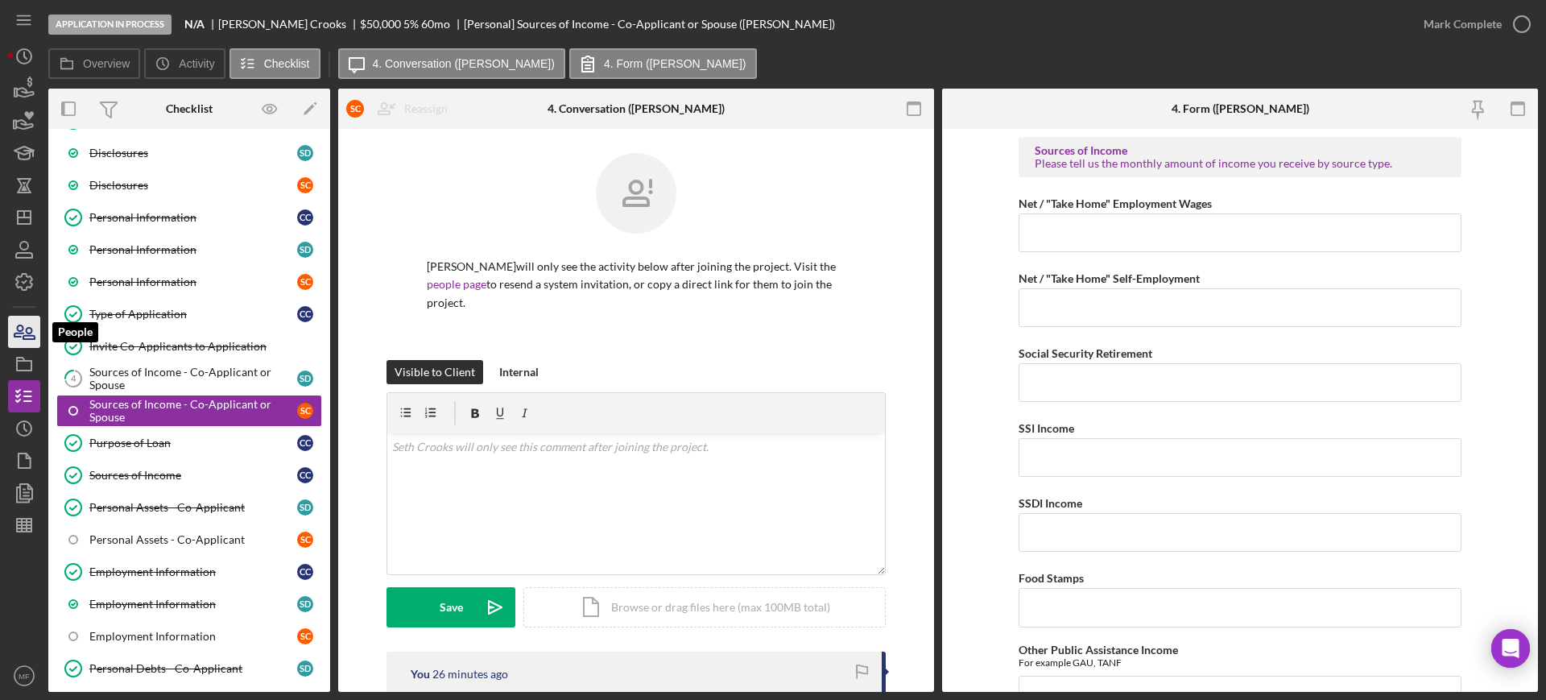
click at [19, 332] on icon "button" at bounding box center [18, 330] width 9 height 11
